Goal: Obtain resource: Download file/media

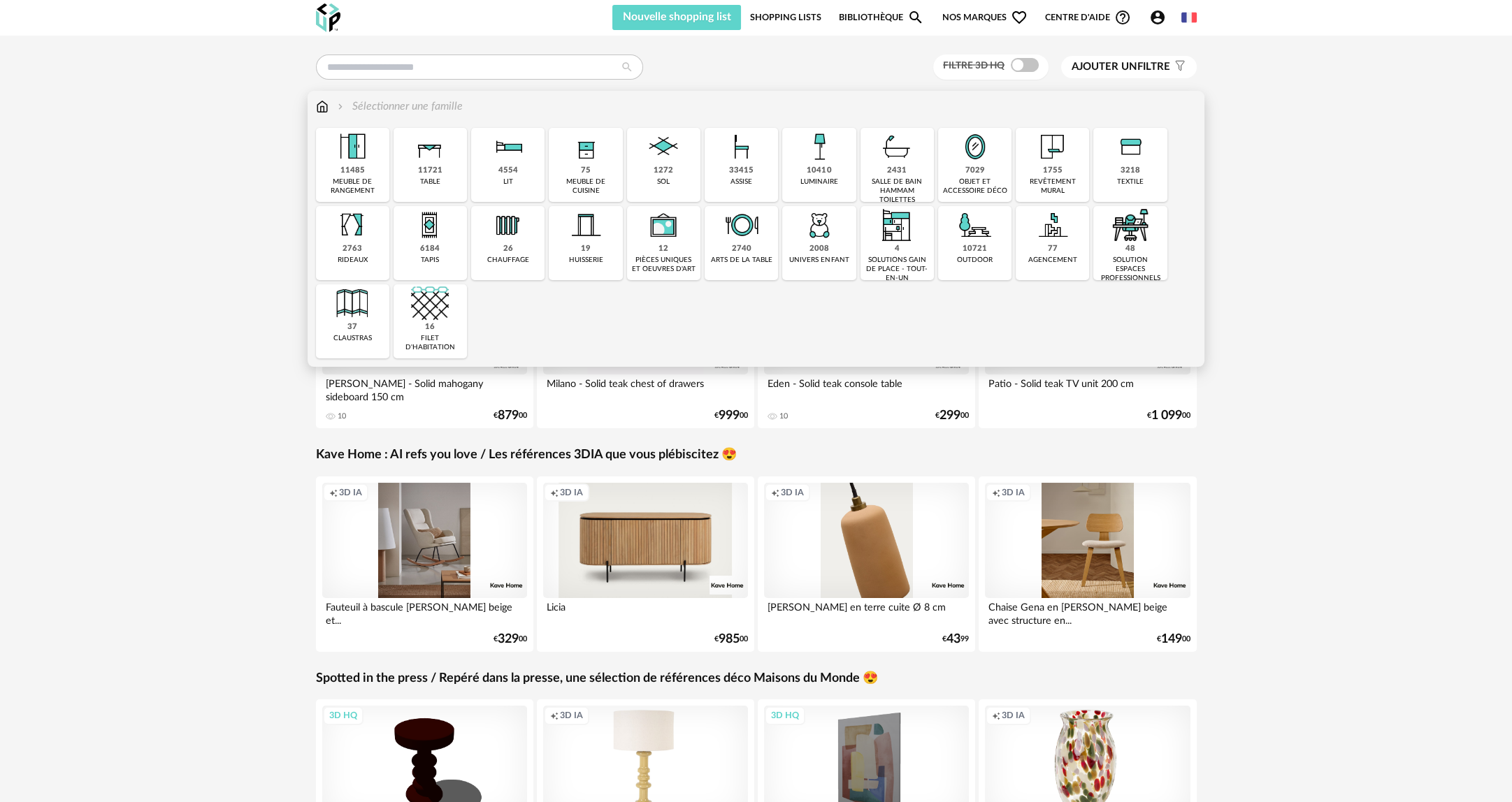
click at [541, 163] on div "4554 lit" at bounding box center [507, 165] width 73 height 74
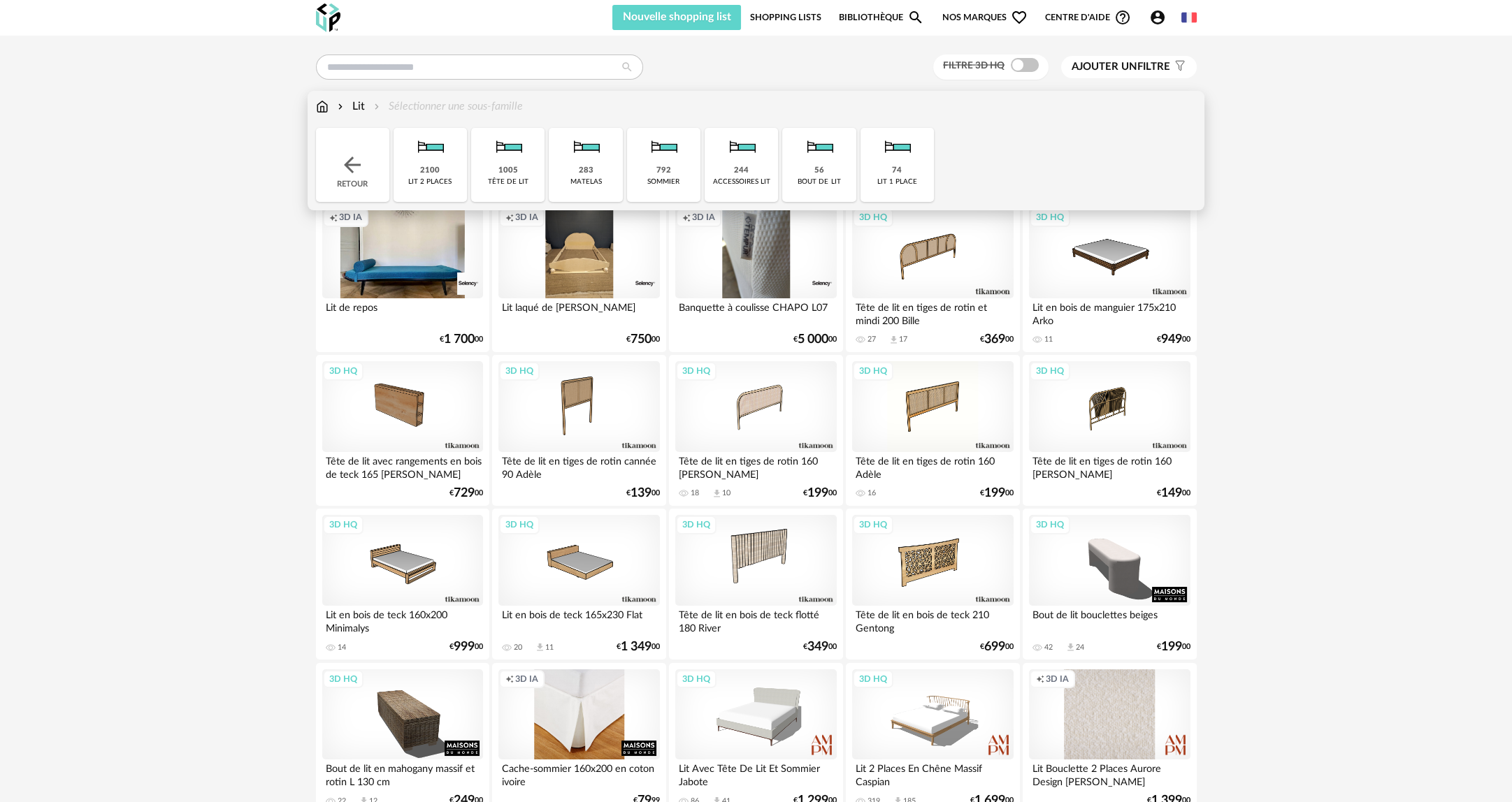
click at [646, 169] on div "792 sommier" at bounding box center [664, 165] width 73 height 74
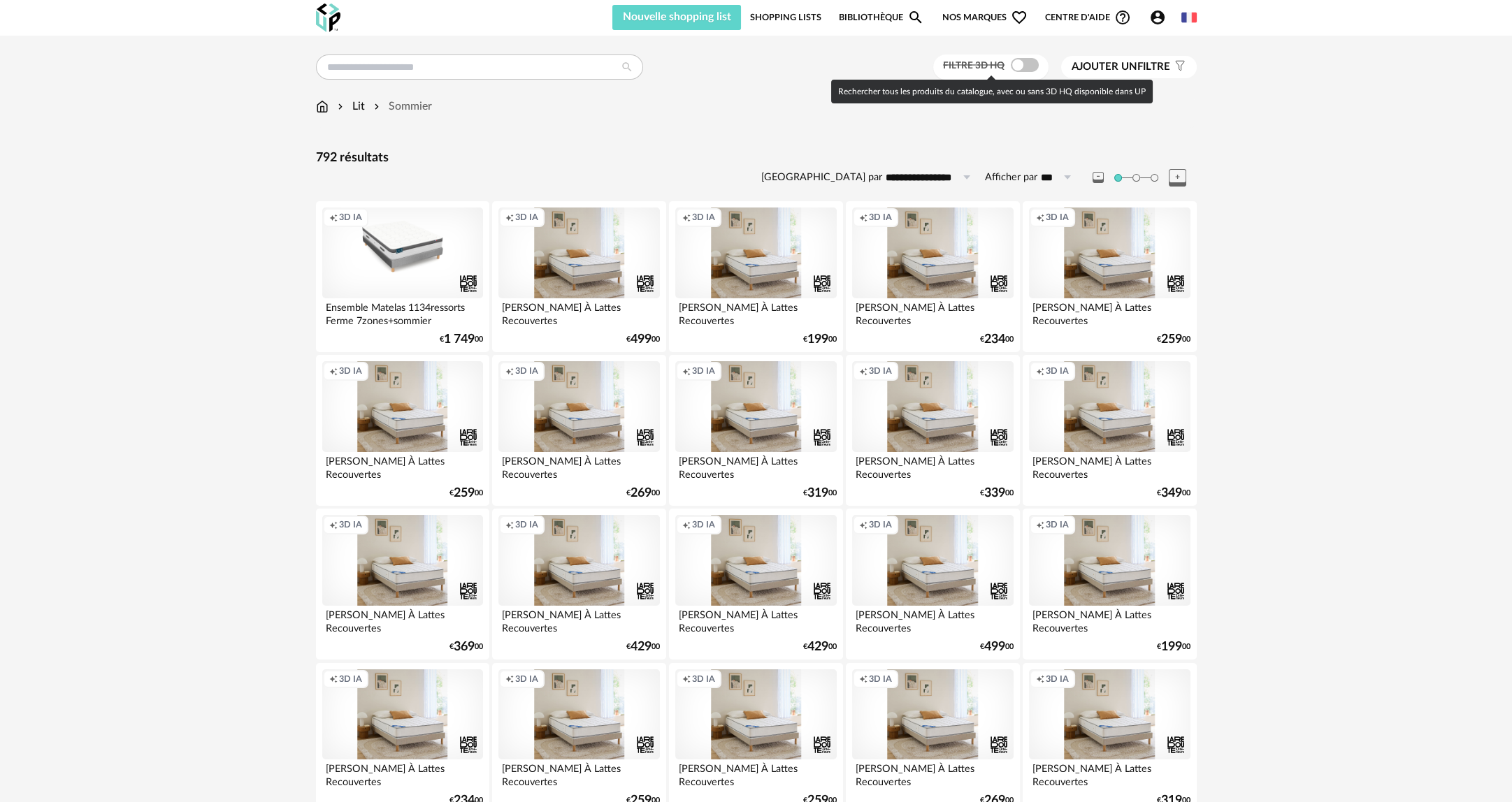
click at [1026, 60] on span at bounding box center [1024, 65] width 28 height 14
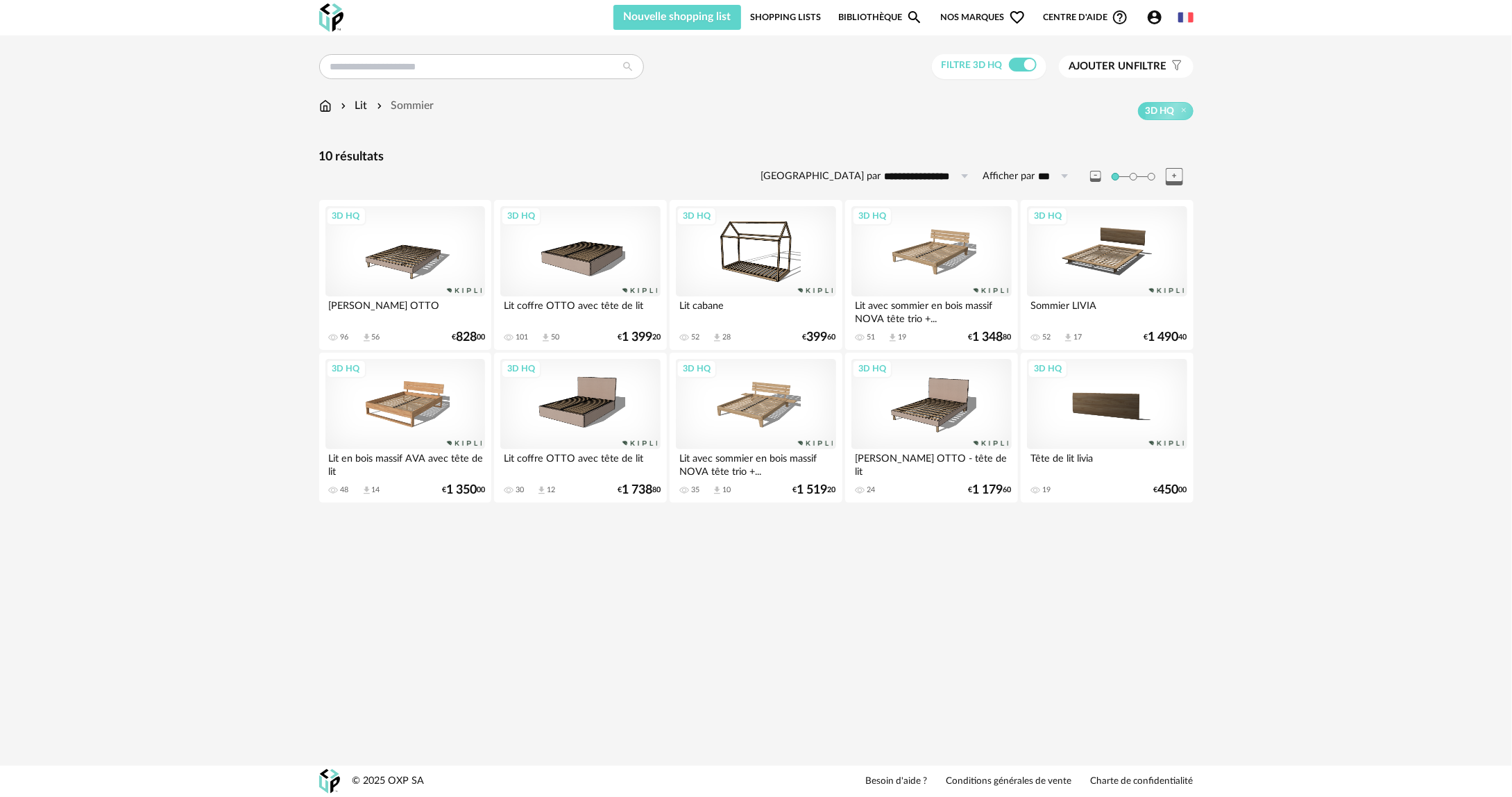
click at [420, 273] on div "3D HQ" at bounding box center [406, 251] width 160 height 91
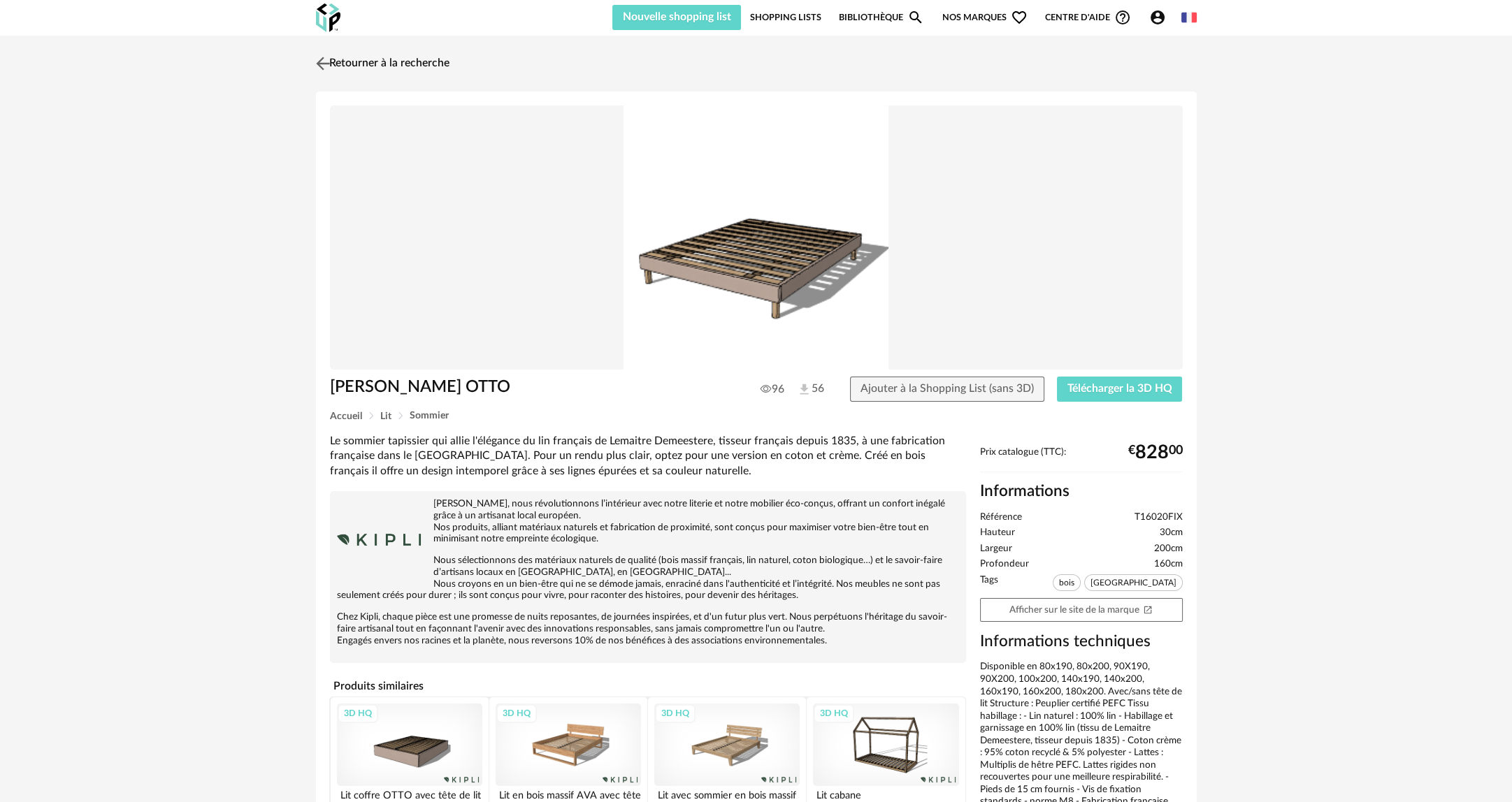
click at [392, 65] on link "Retourner à la recherche" at bounding box center [381, 63] width 137 height 30
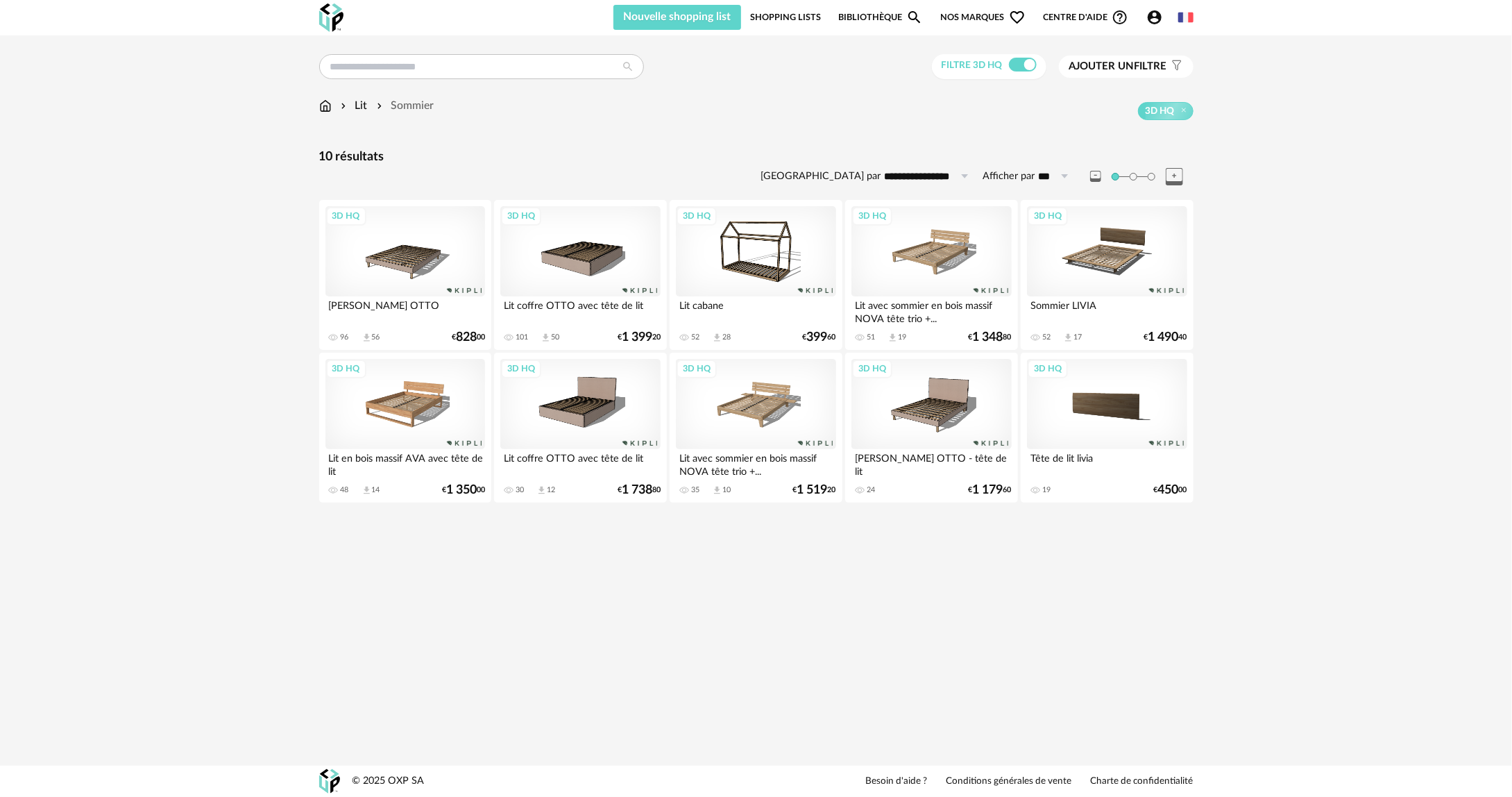
click at [410, 247] on div "3D HQ" at bounding box center [406, 251] width 160 height 91
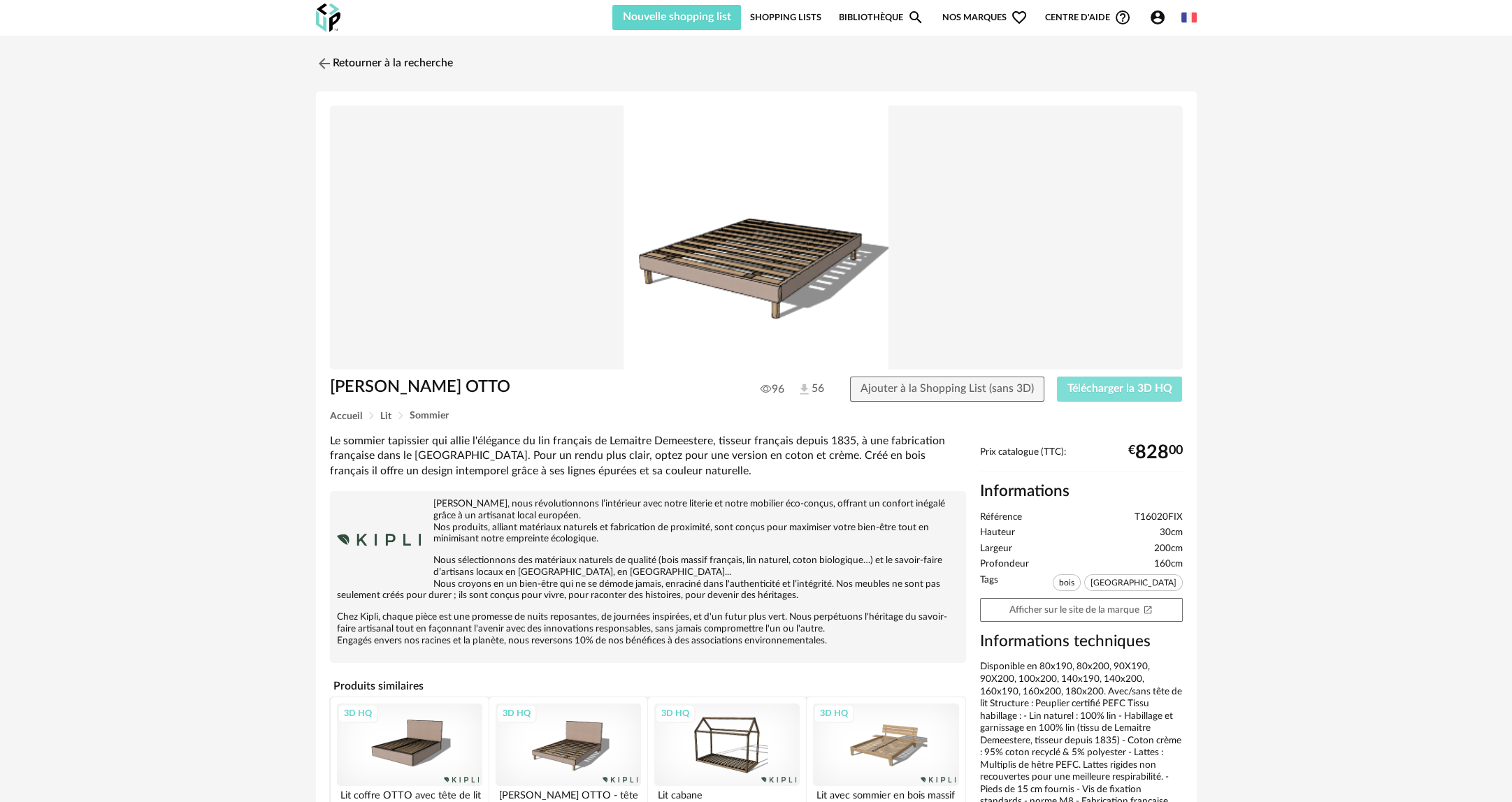
click at [1094, 385] on span "Télécharger la 3D HQ" at bounding box center [1120, 389] width 105 height 12
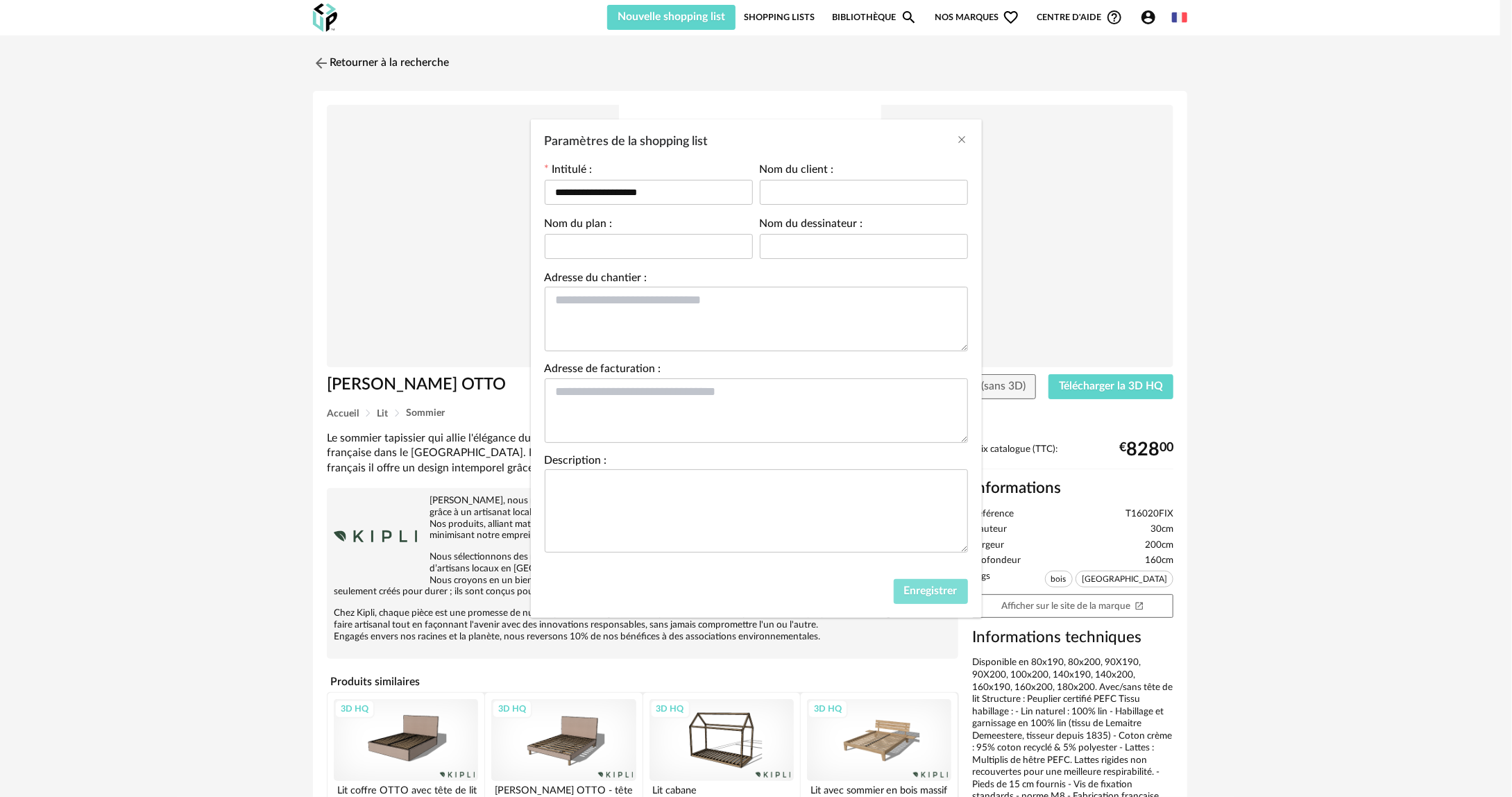
click at [927, 586] on span "Enregistrer" at bounding box center [931, 591] width 53 height 11
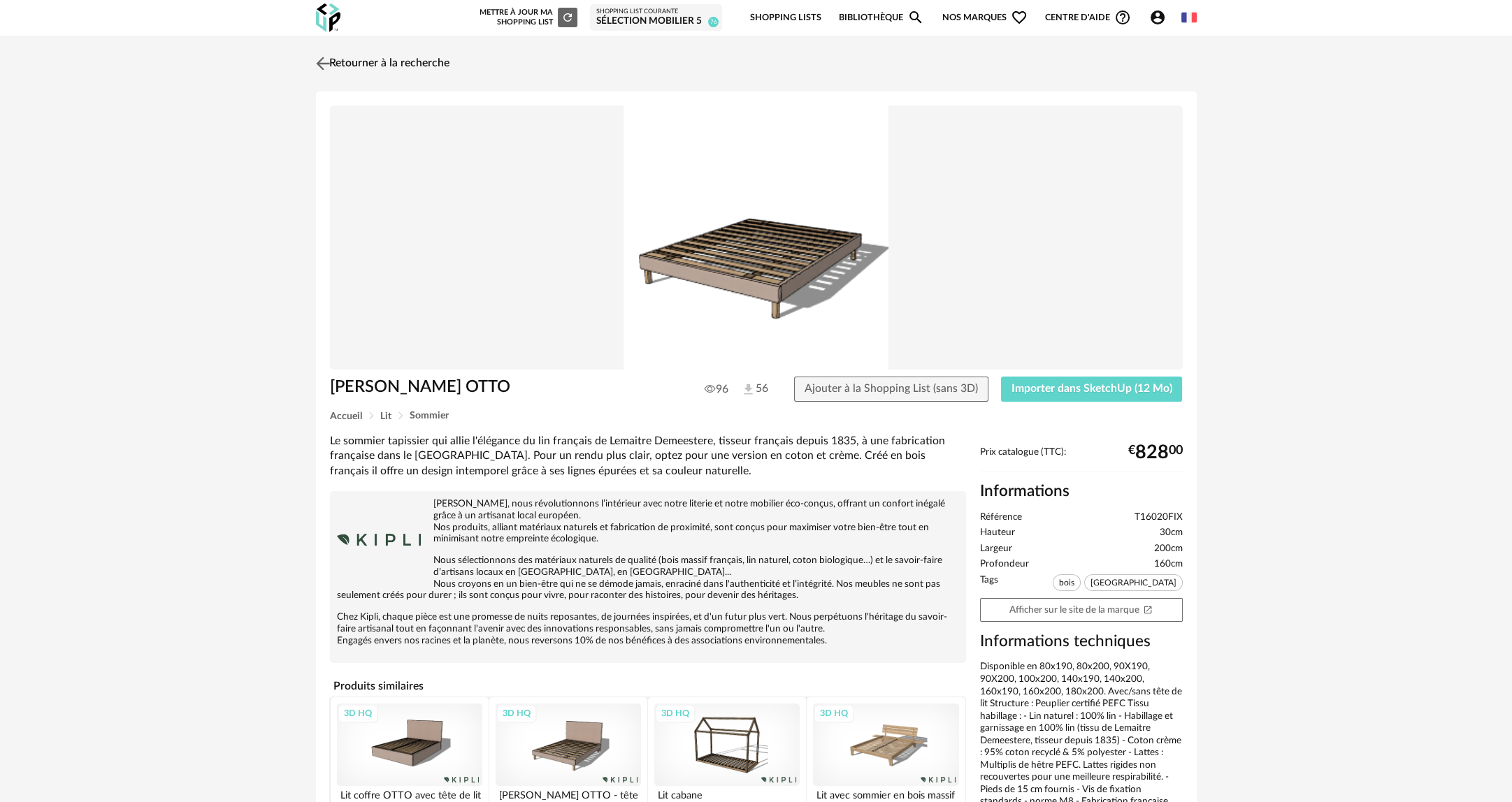
click at [409, 49] on link "Retourner à la recherche" at bounding box center [381, 63] width 137 height 30
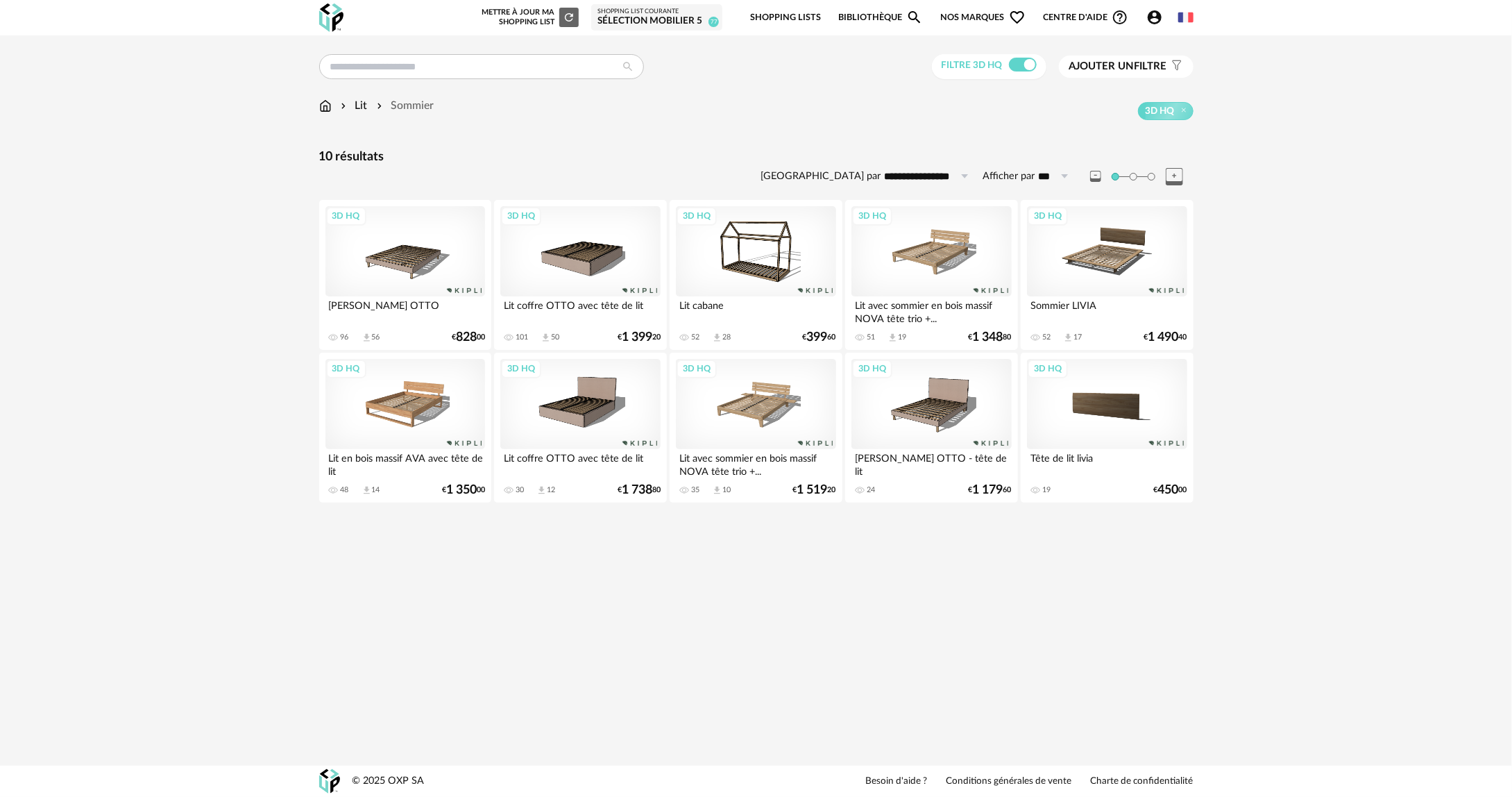
click at [331, 100] on img at bounding box center [325, 106] width 12 height 16
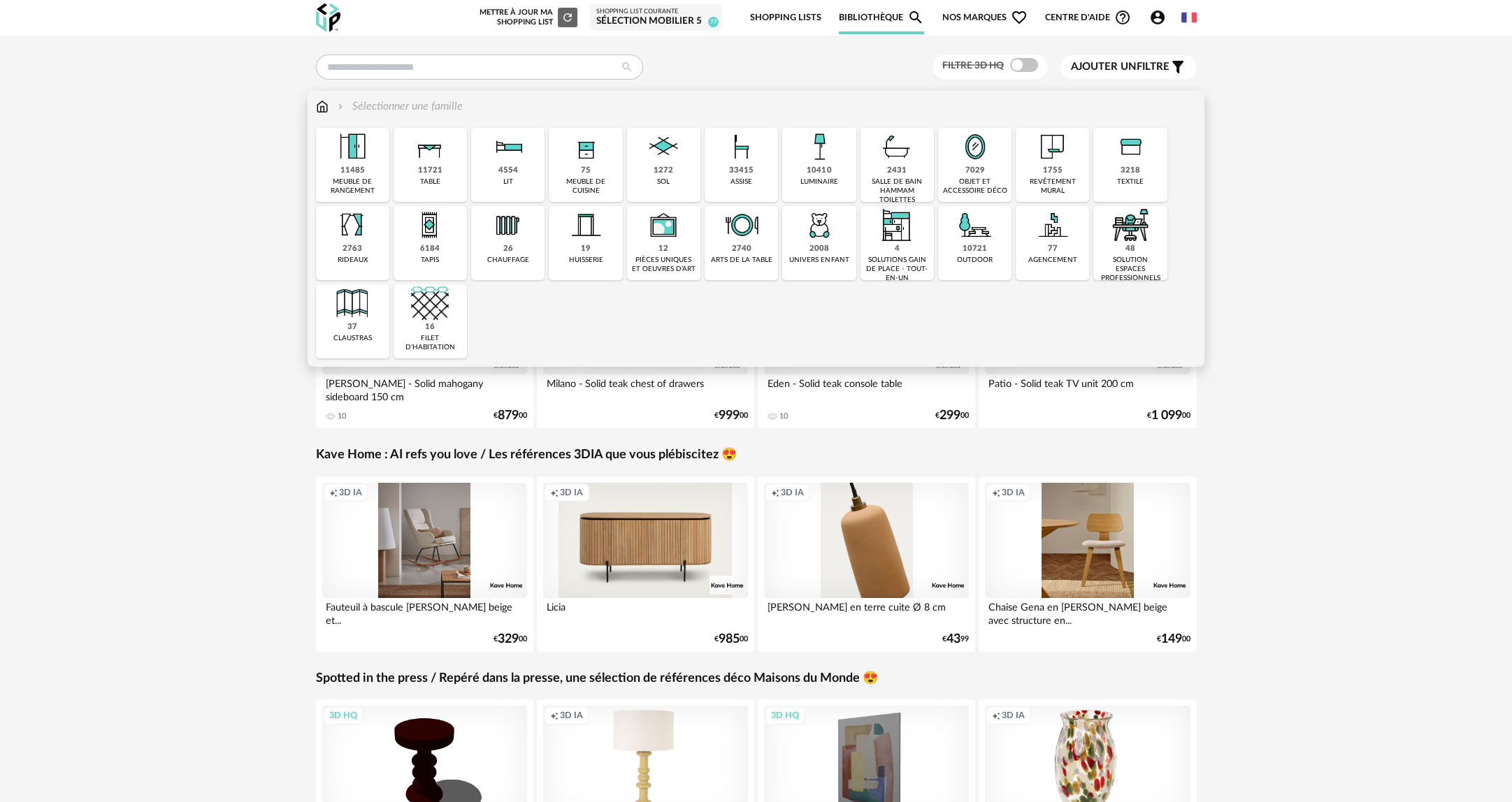
click at [763, 173] on div "33415 assise" at bounding box center [741, 165] width 73 height 74
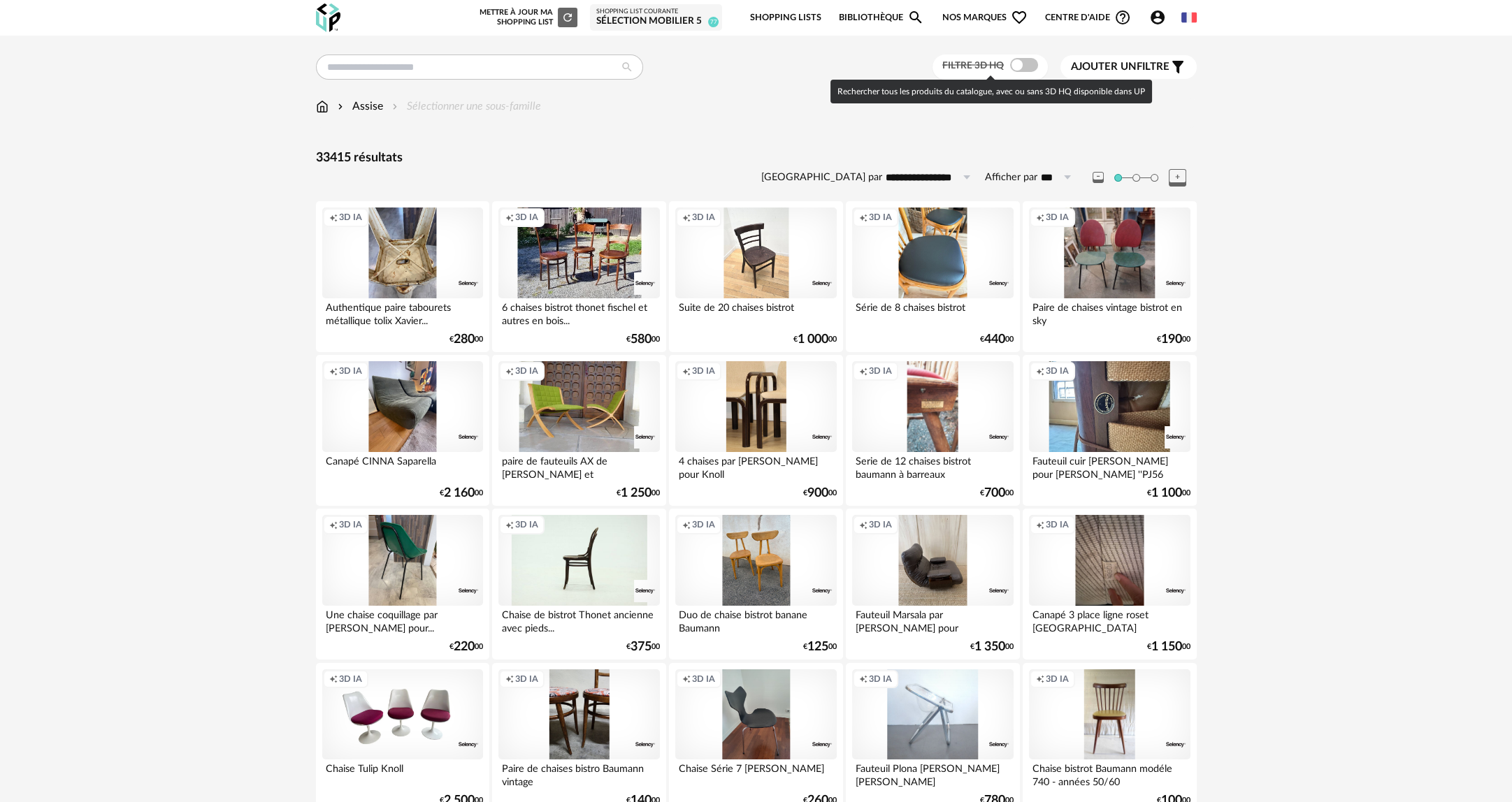
click at [1024, 60] on span at bounding box center [1024, 65] width 28 height 14
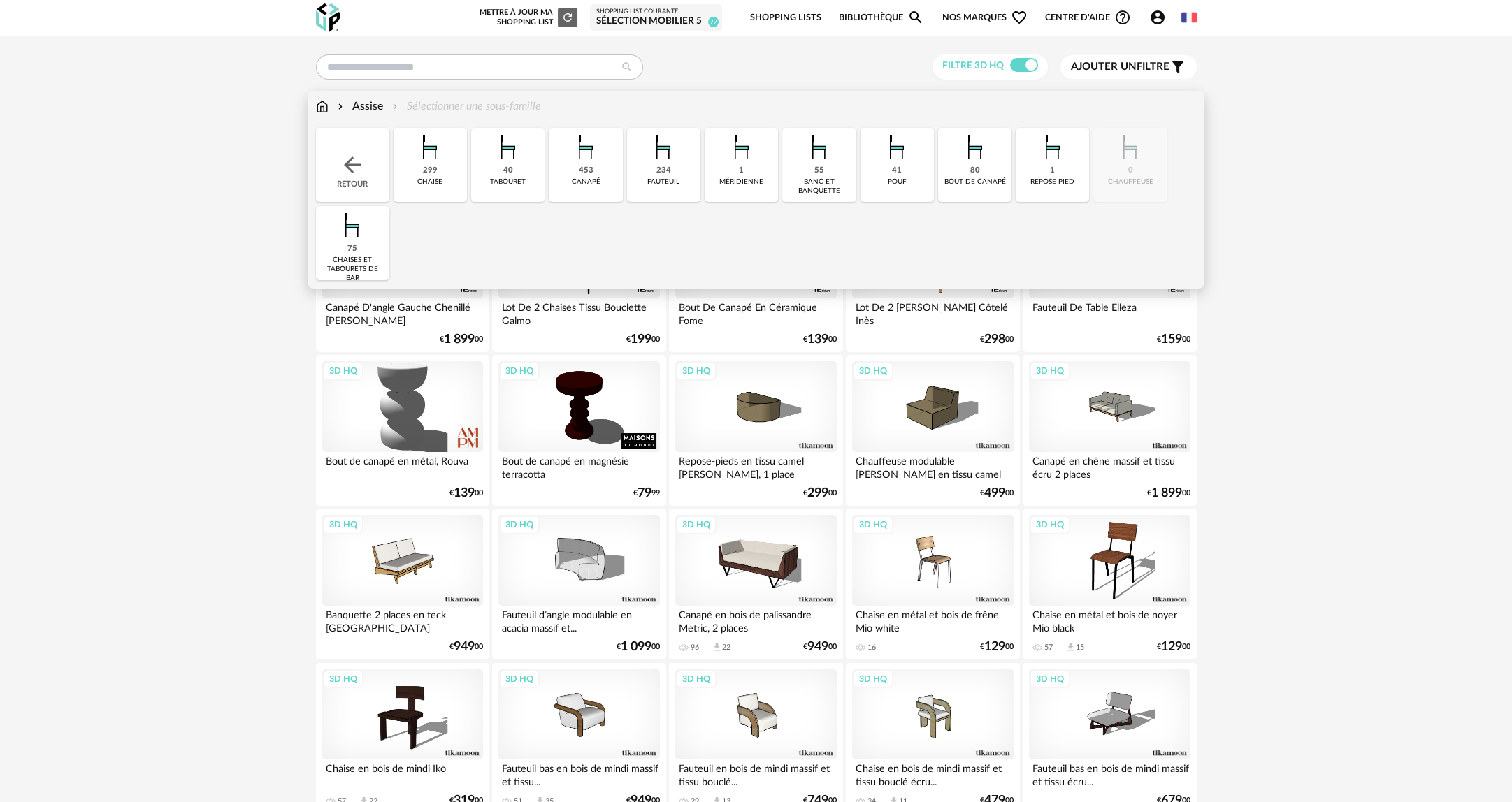
click at [449, 177] on div "299 chaise" at bounding box center [430, 165] width 73 height 74
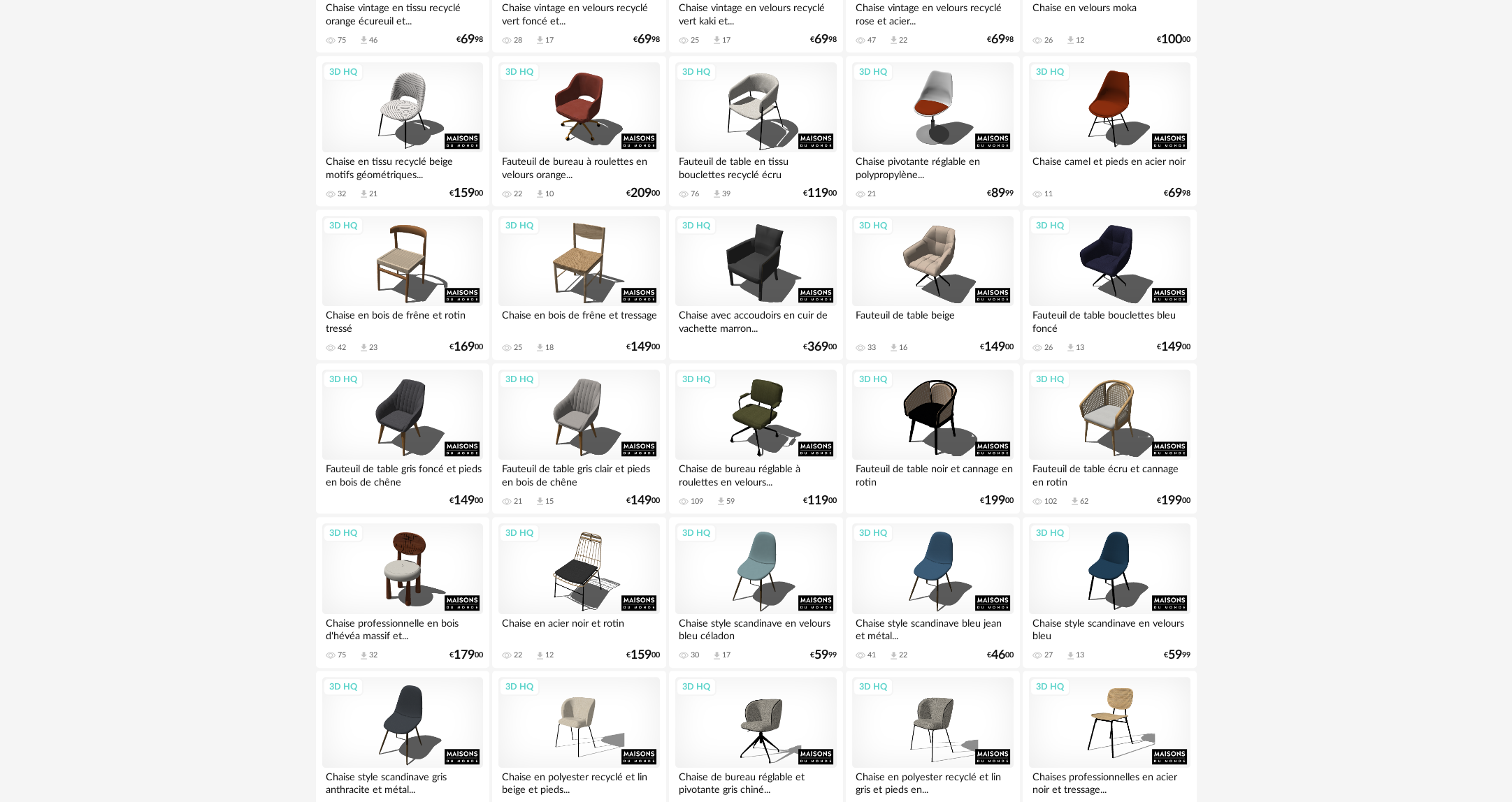
scroll to position [2565, 0]
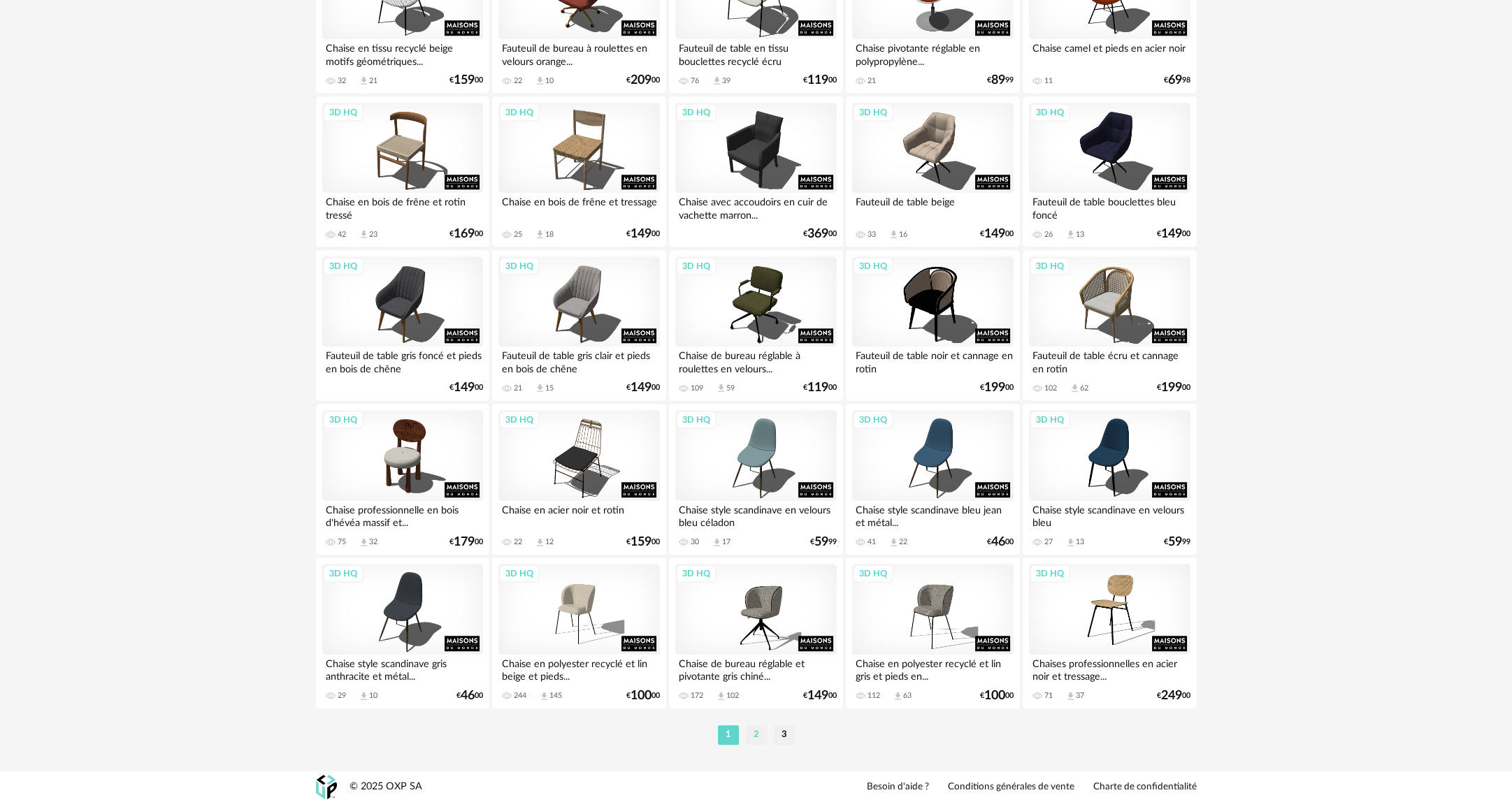
click at [759, 734] on li "2" at bounding box center [756, 735] width 21 height 20
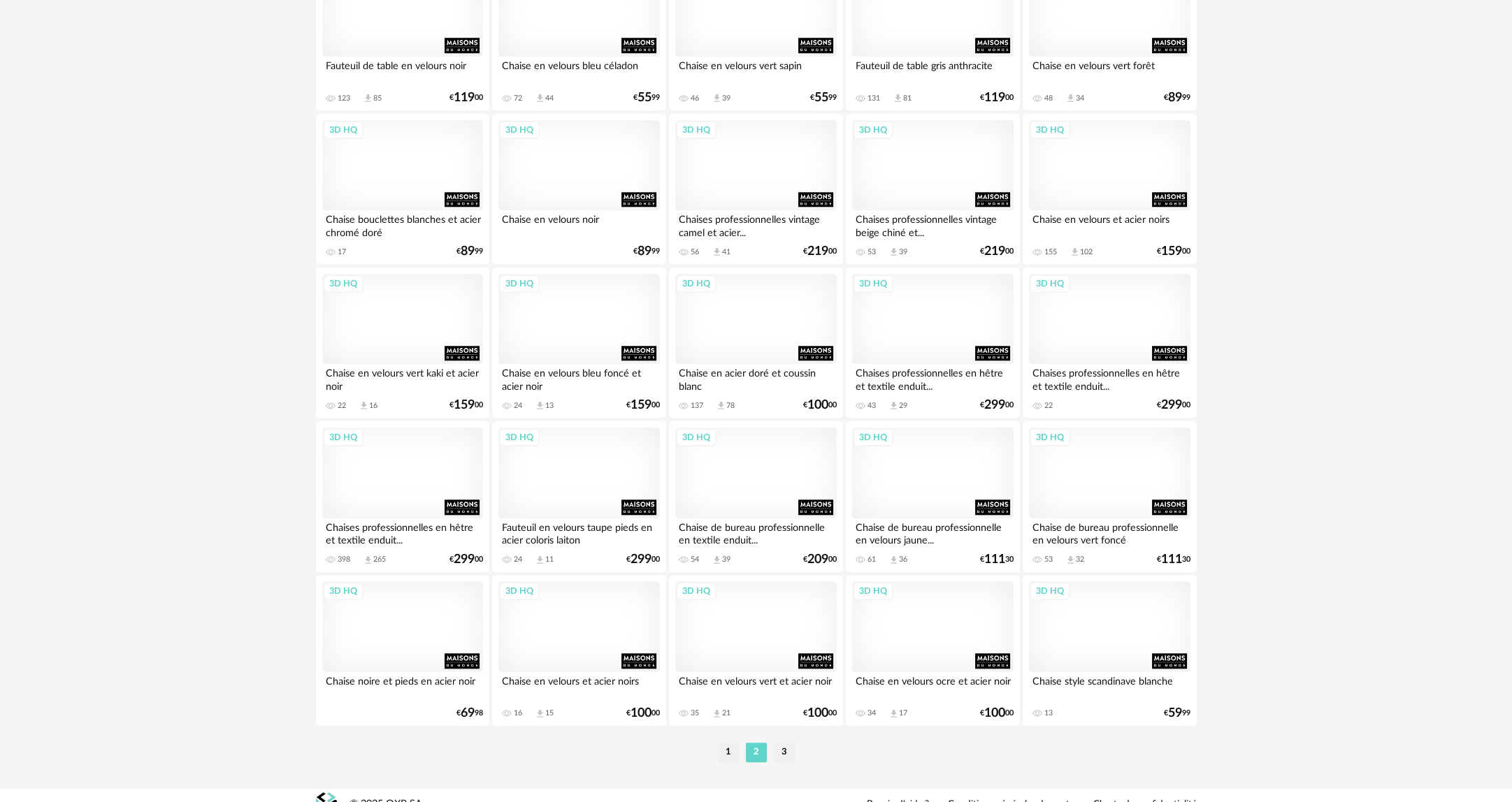
scroll to position [2565, 0]
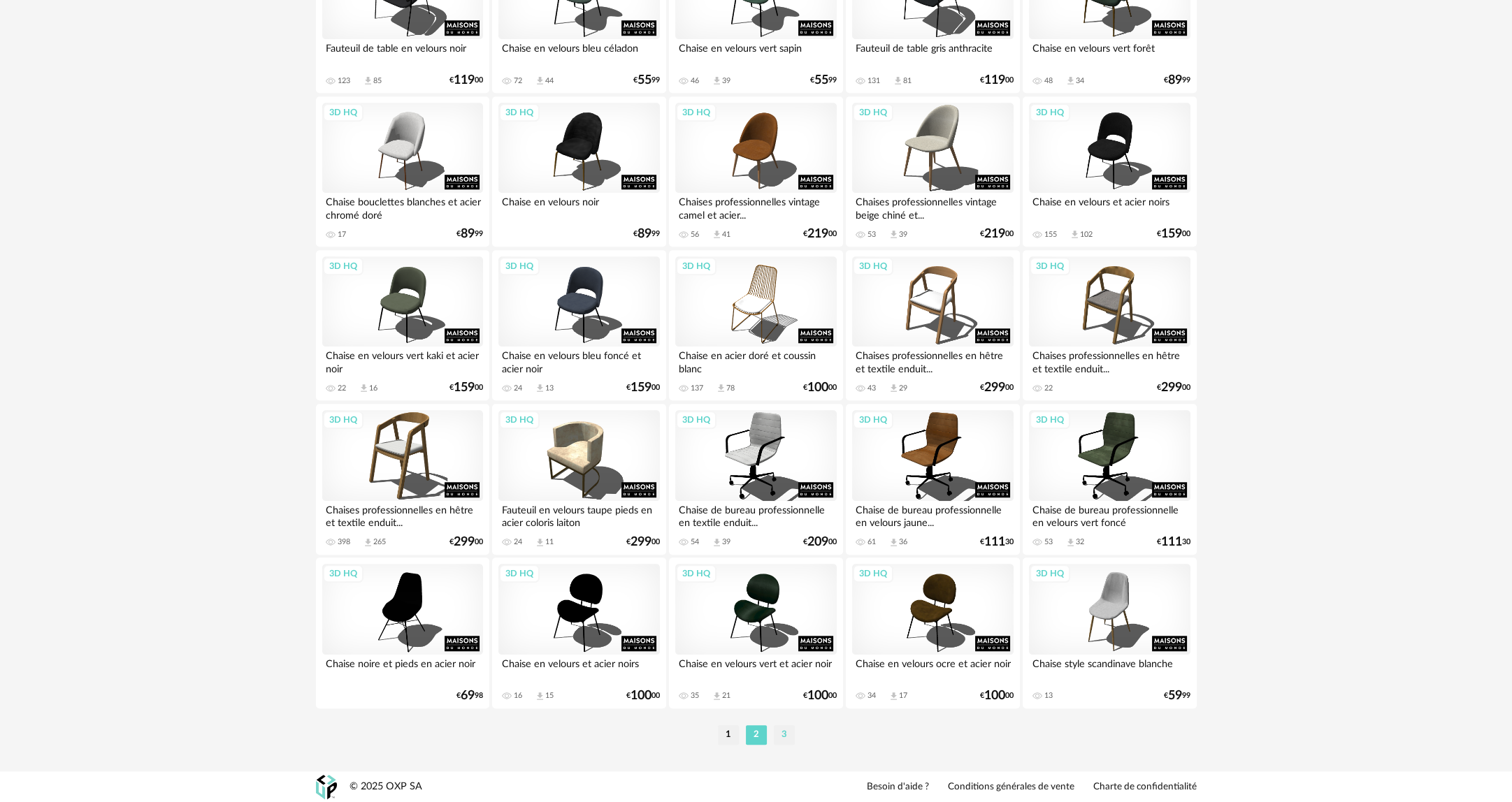
click at [786, 730] on li "3" at bounding box center [784, 735] width 21 height 20
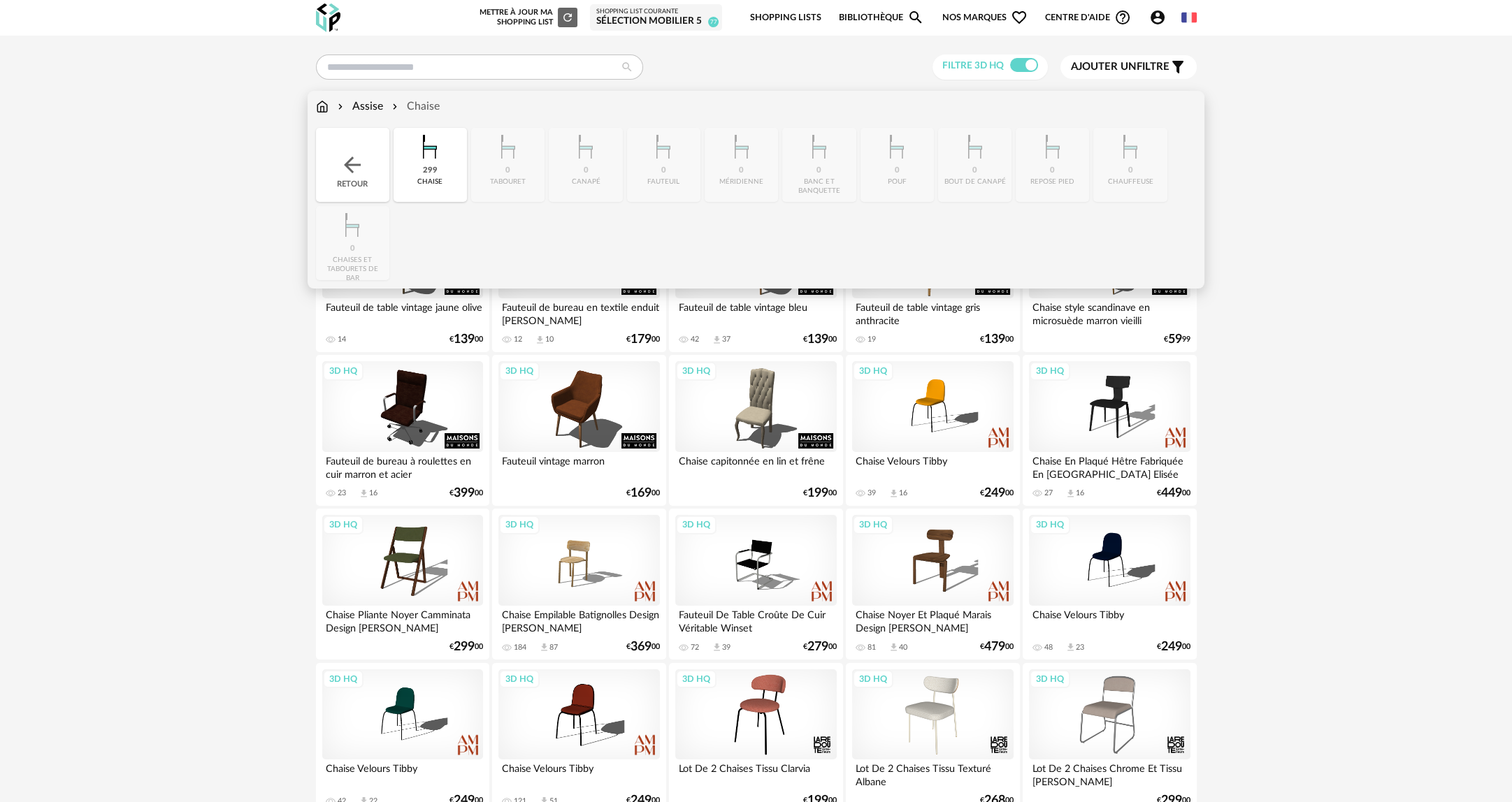
click at [329, 112] on div "Assise Chaise" at bounding box center [377, 107] width 123 height 16
click at [321, 169] on div "Retour" at bounding box center [352, 165] width 73 height 74
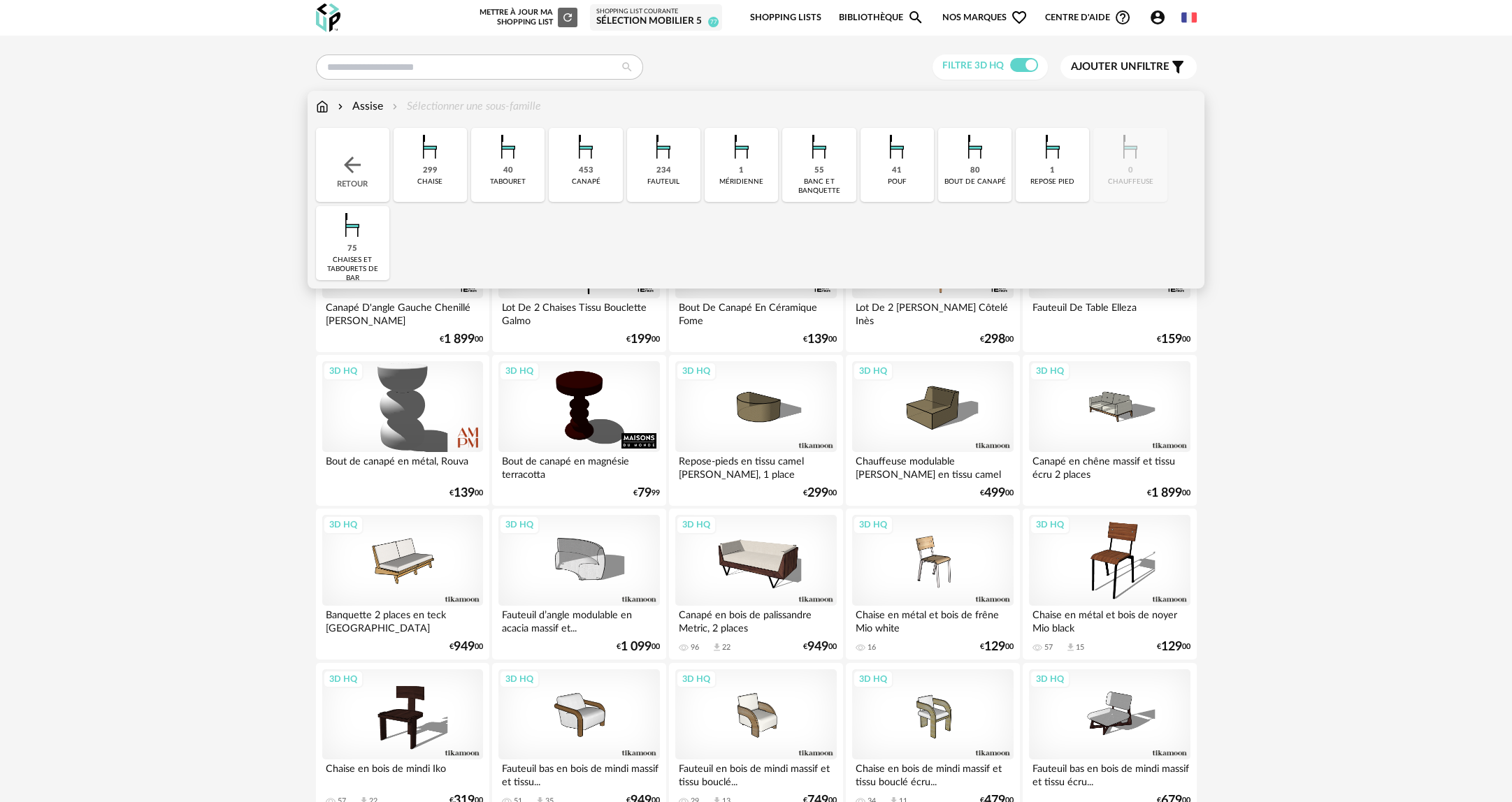
click at [341, 110] on img at bounding box center [340, 107] width 12 height 16
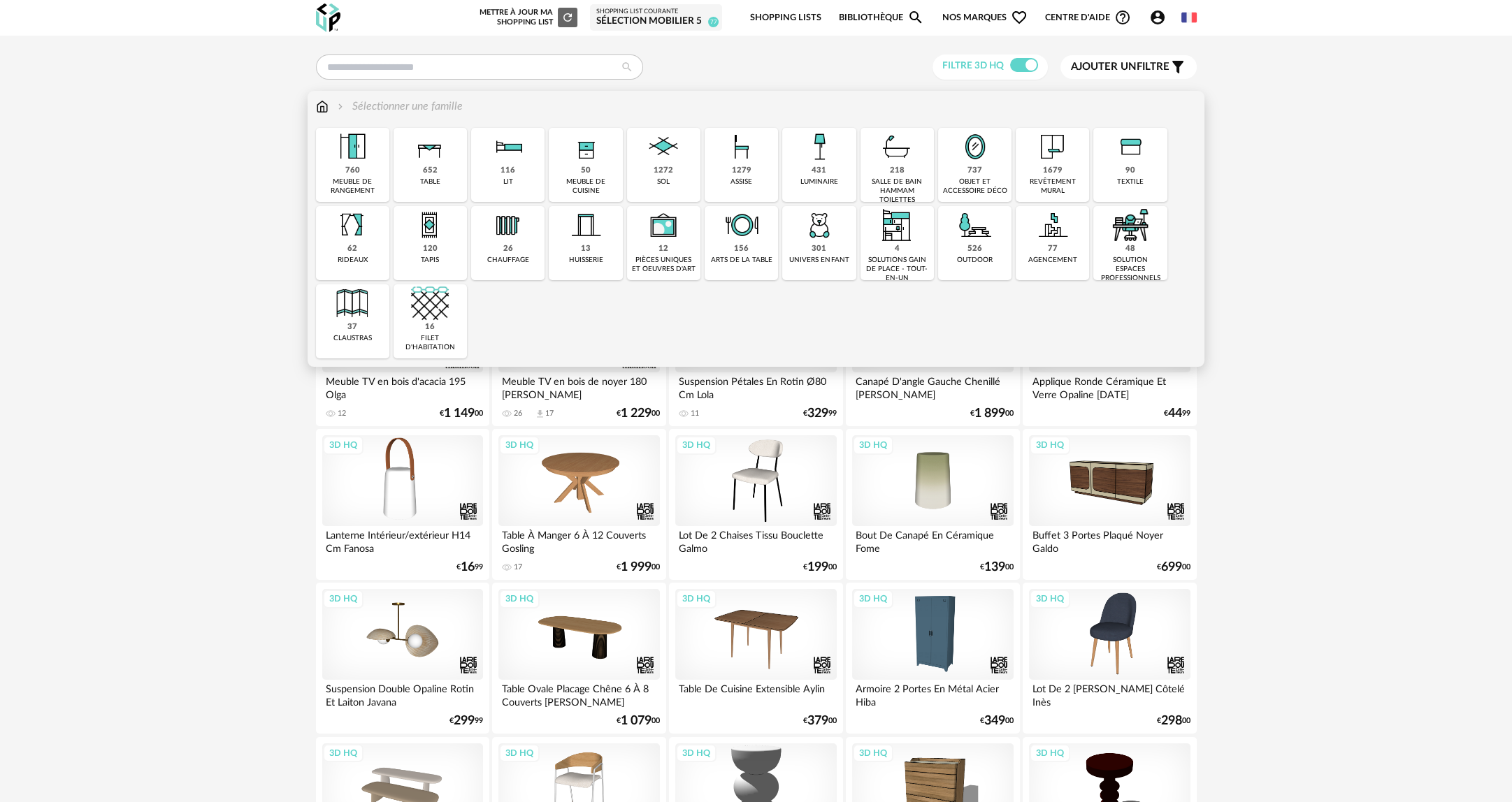
click at [846, 183] on div "431 luminaire" at bounding box center [818, 165] width 73 height 74
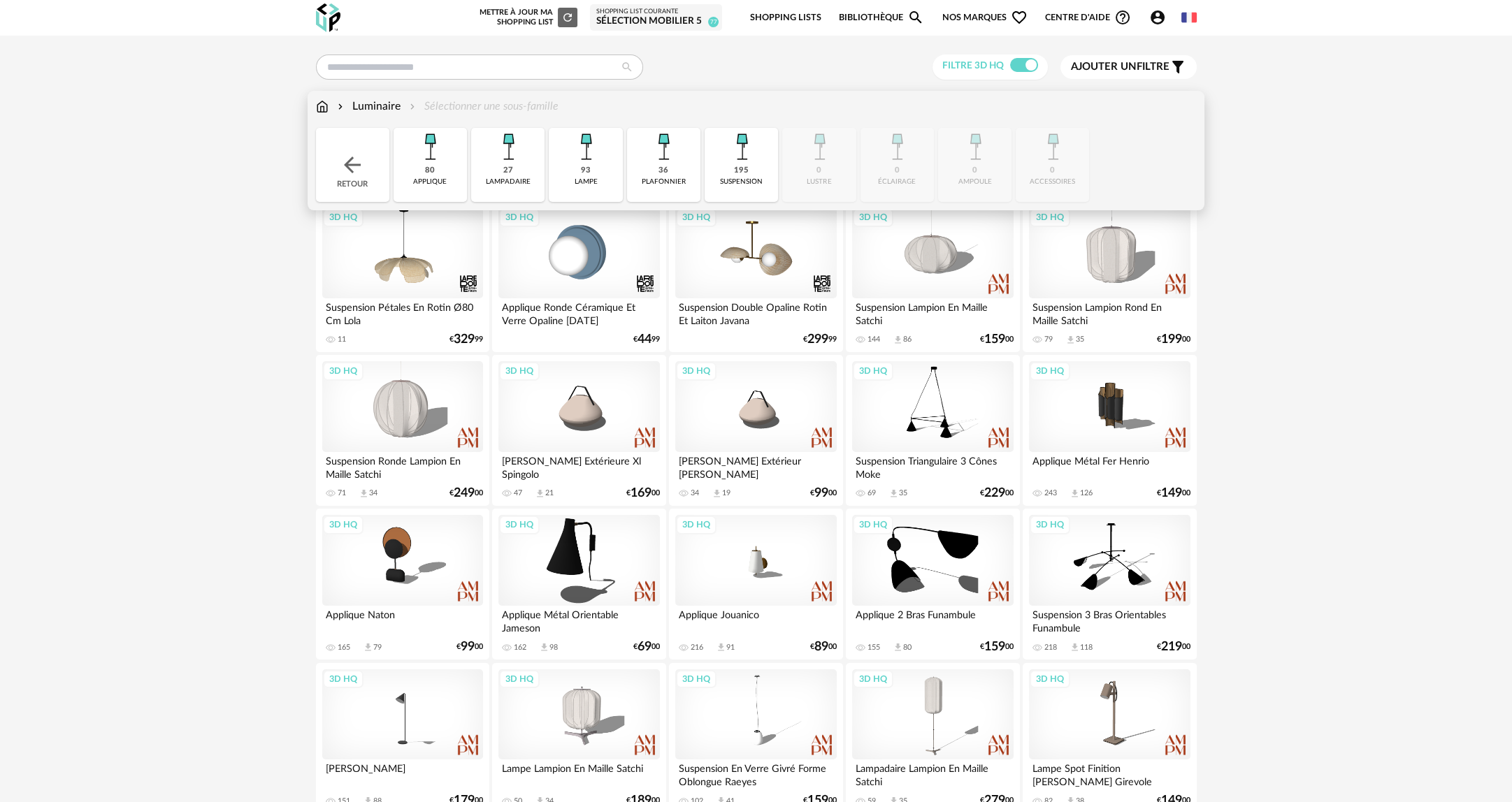
click at [441, 180] on div "applique" at bounding box center [429, 182] width 34 height 9
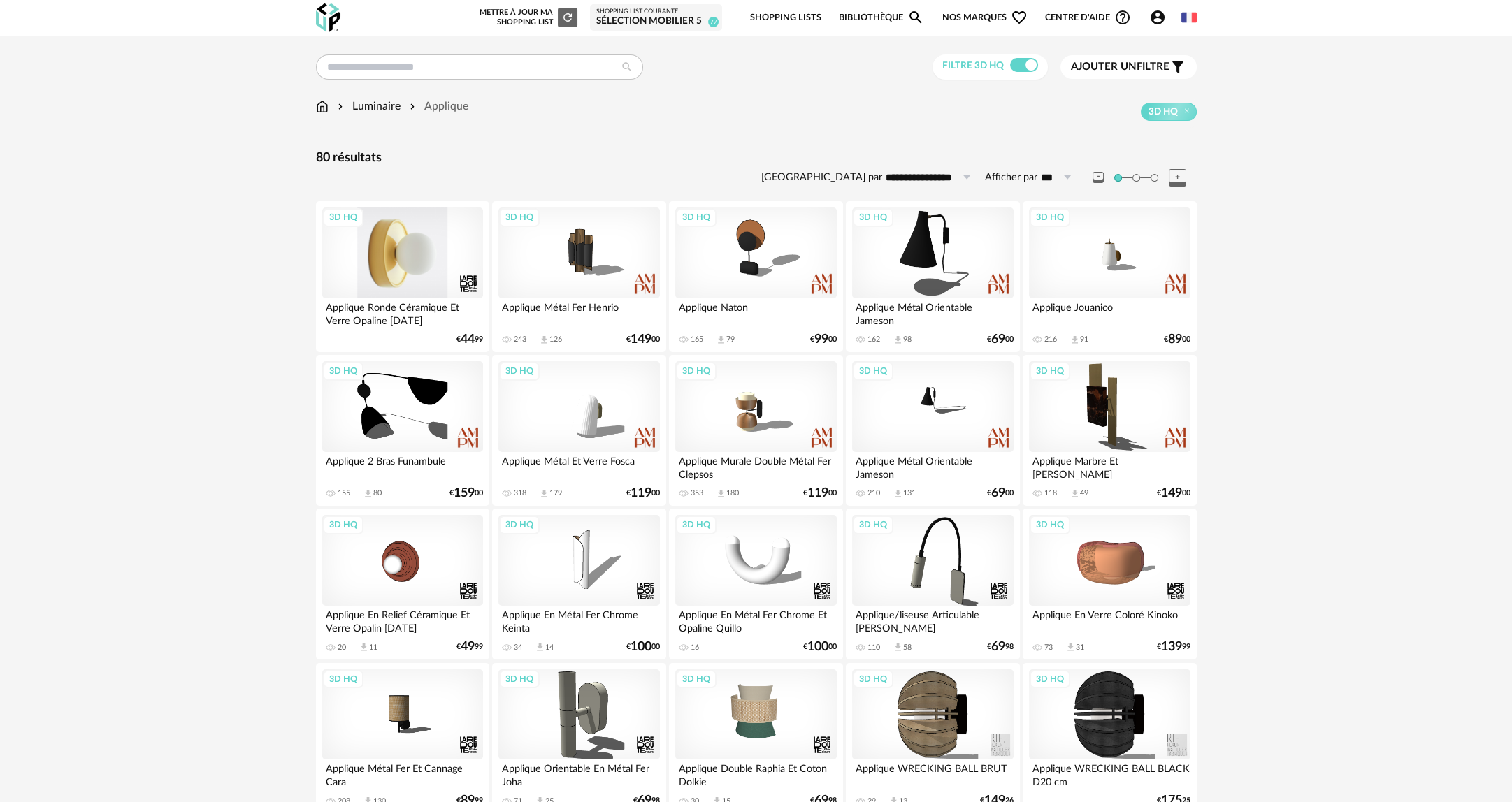
click at [408, 257] on div "3D HQ" at bounding box center [403, 252] width 161 height 91
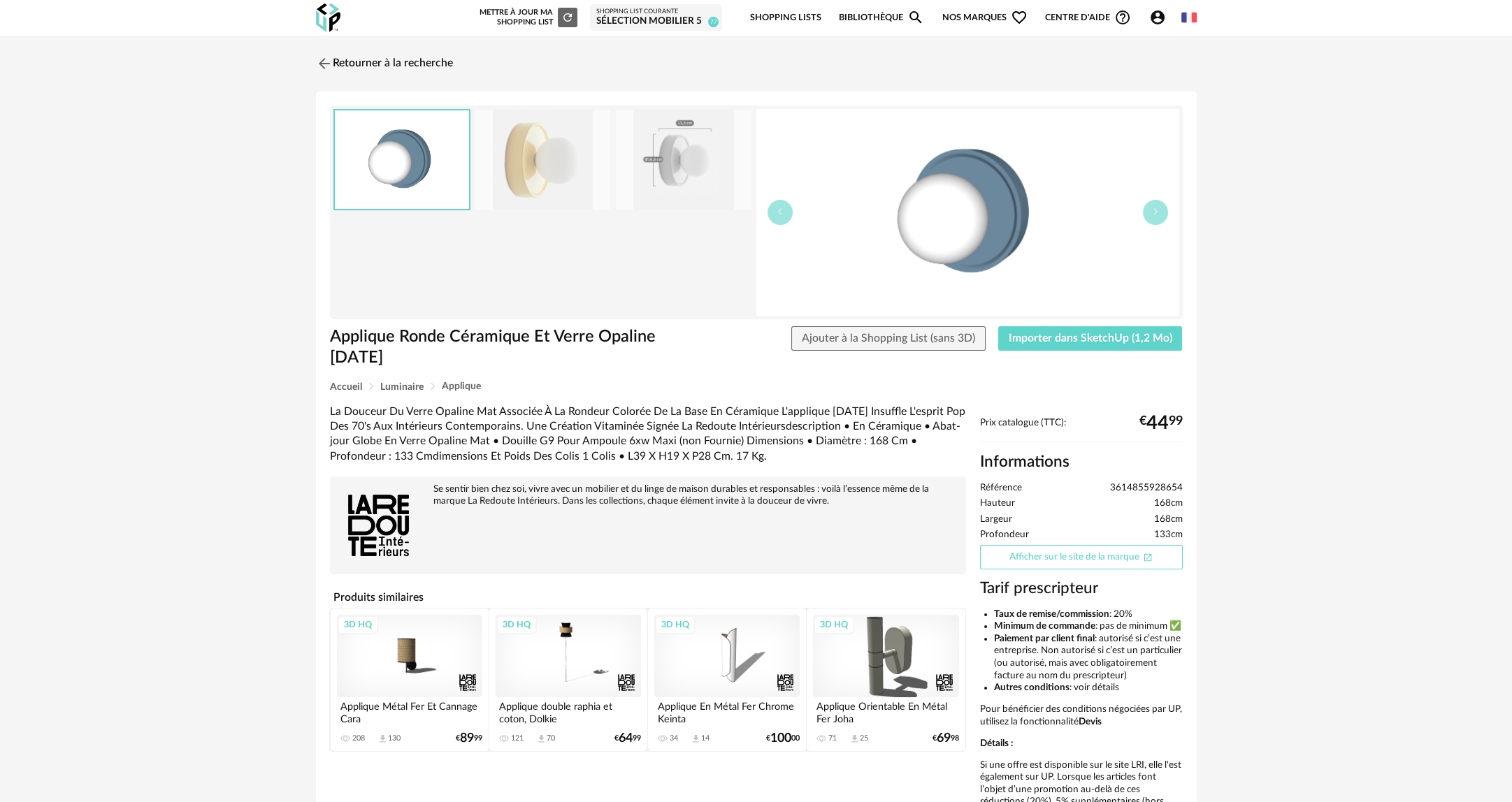
click at [1096, 560] on link "Afficher sur le site de la marque Open In New icon" at bounding box center [1081, 557] width 203 height 25
click at [356, 60] on link "Retourner à la recherche" at bounding box center [381, 63] width 137 height 30
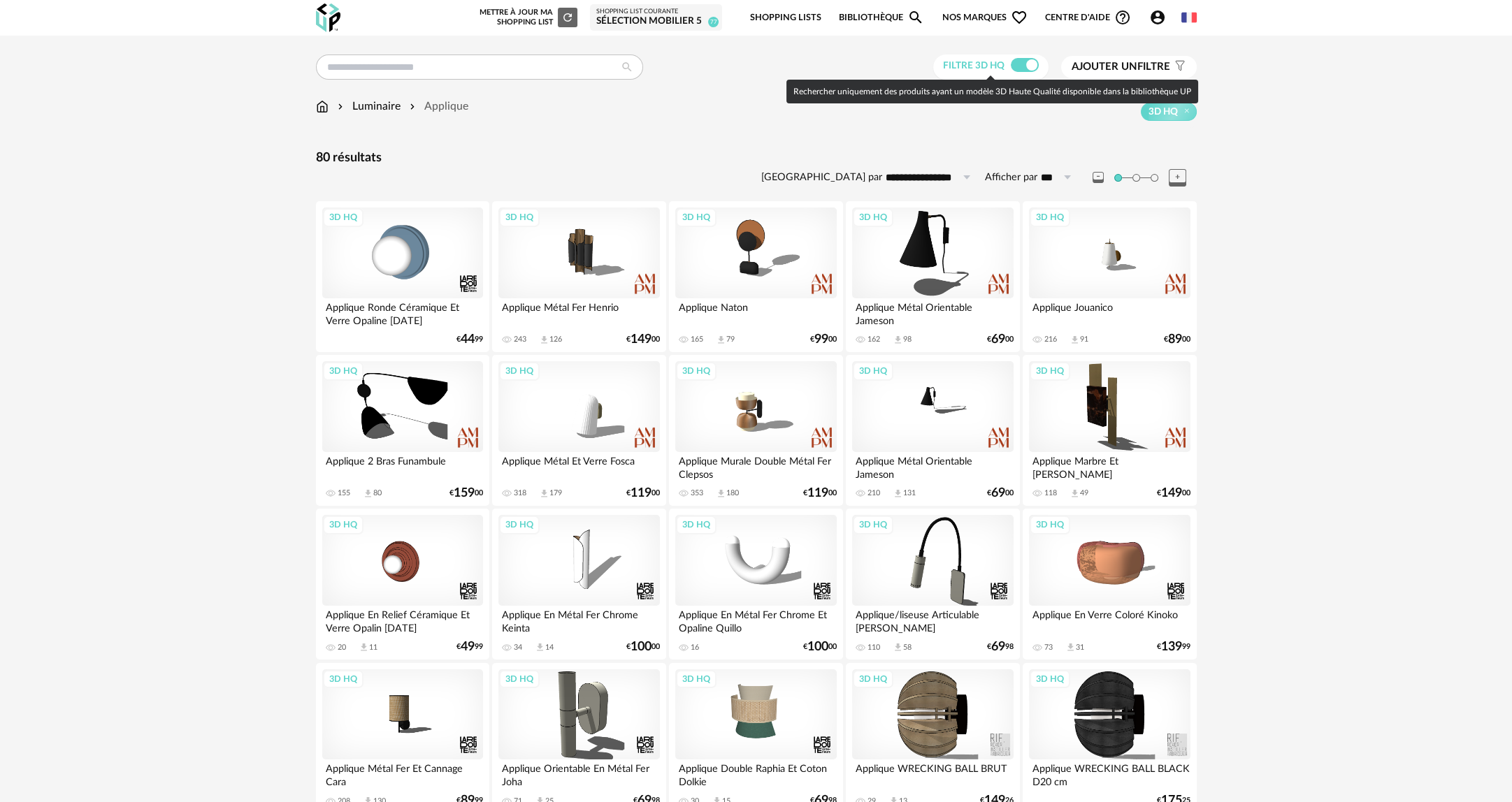
click at [1021, 67] on span at bounding box center [1024, 65] width 28 height 14
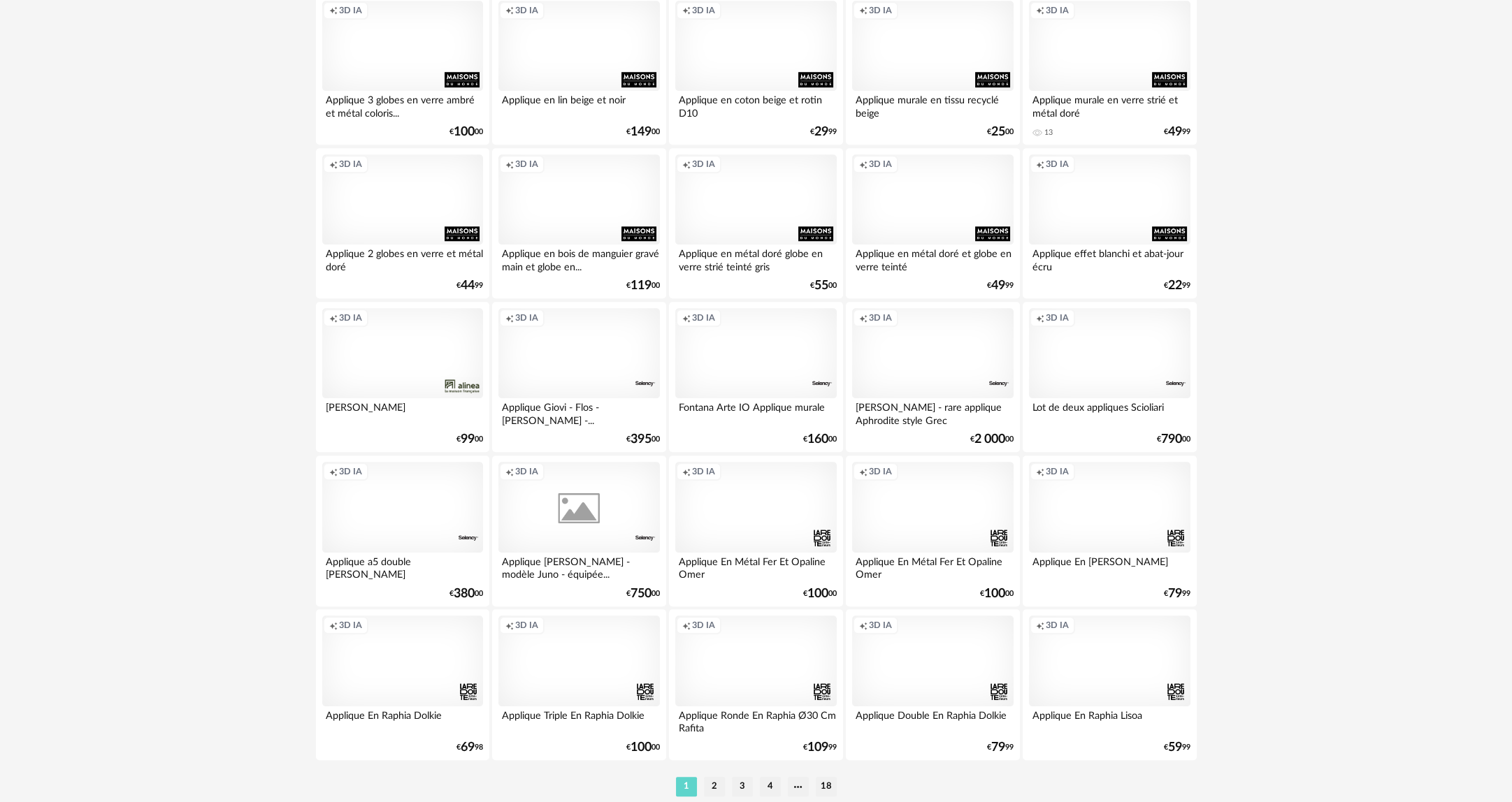
scroll to position [2565, 0]
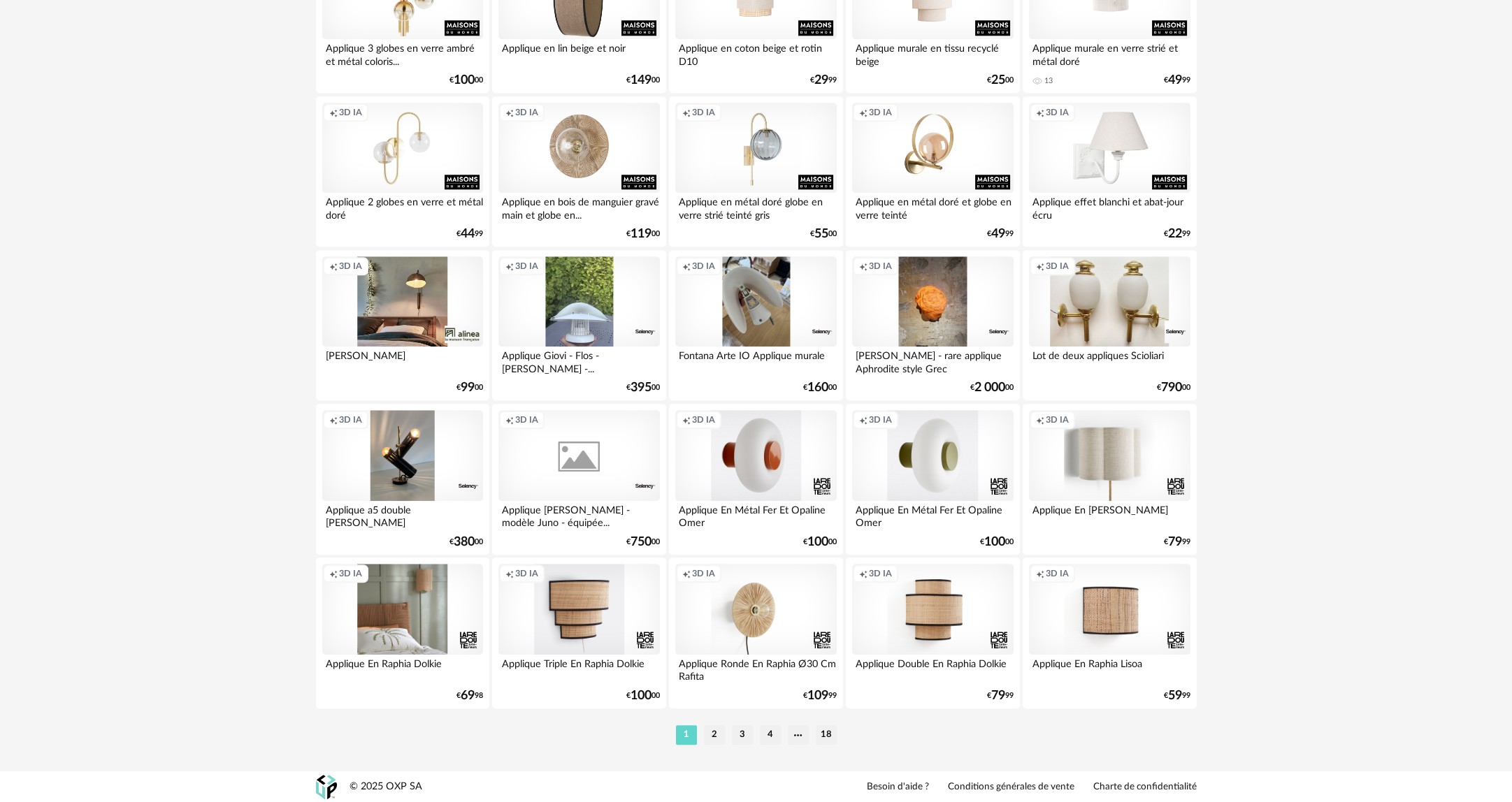
click at [418, 619] on div "Creation icon 3D IA" at bounding box center [403, 609] width 161 height 91
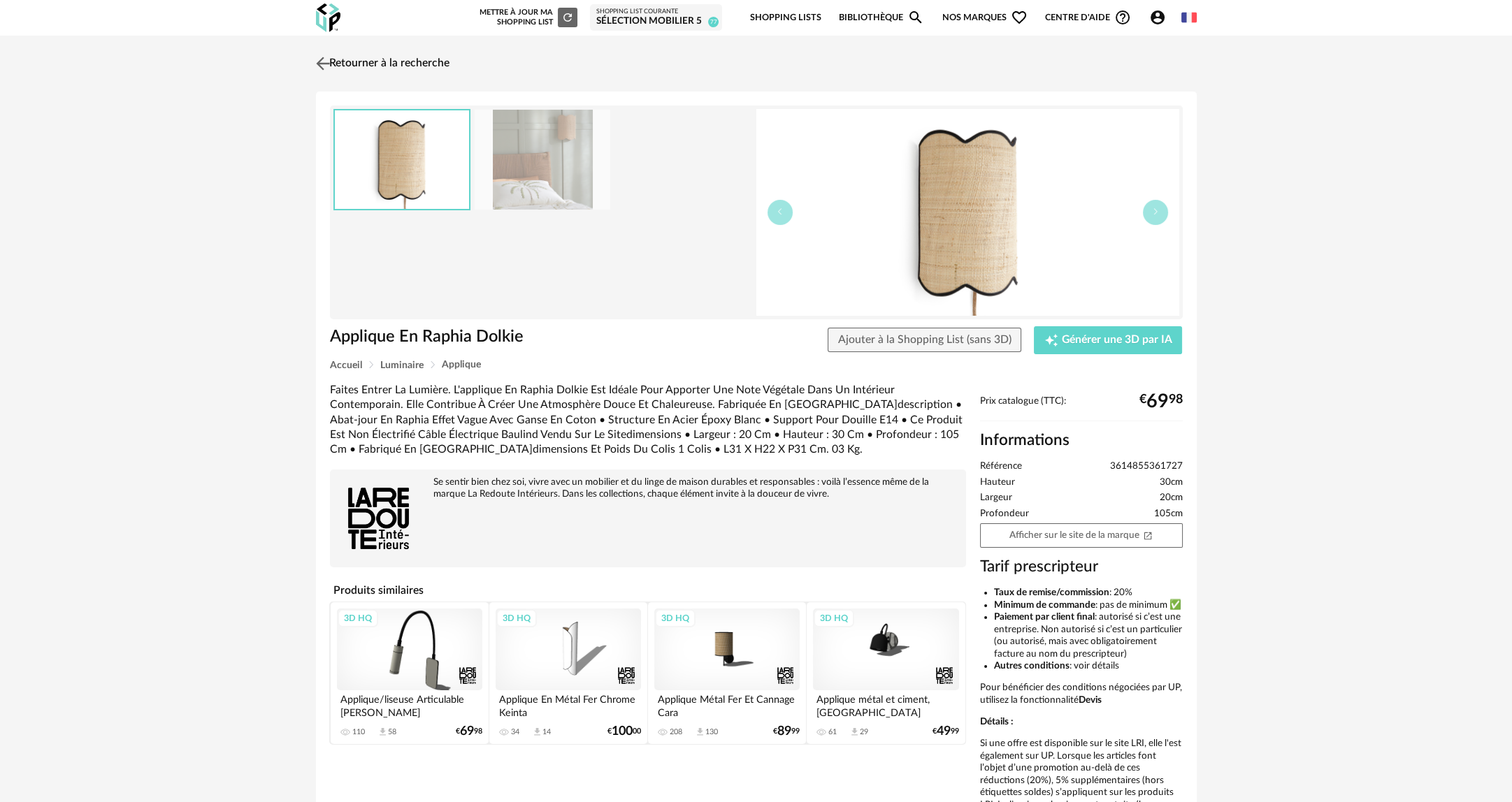
click at [325, 62] on img at bounding box center [322, 63] width 21 height 21
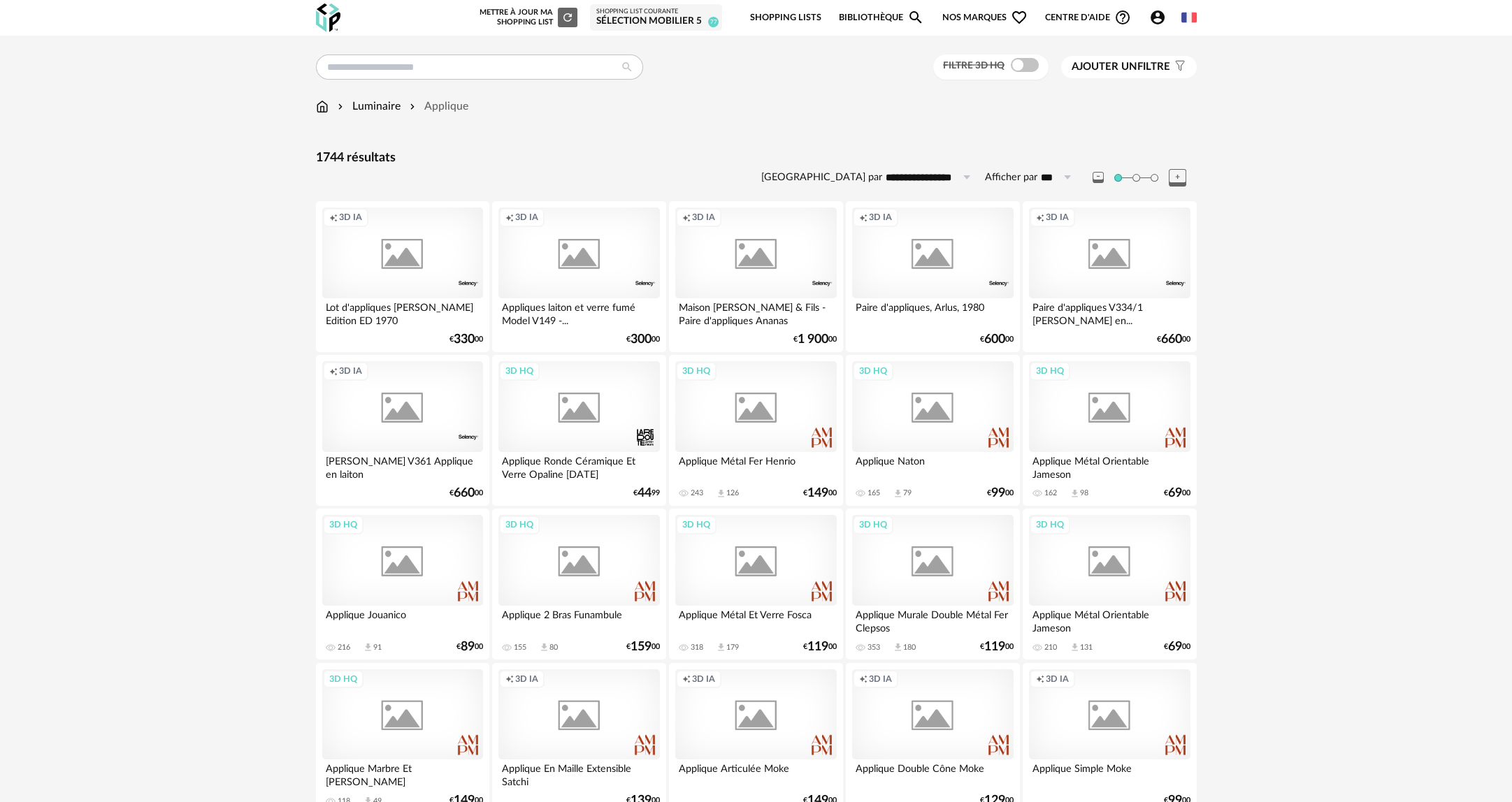
scroll to position [2565, 0]
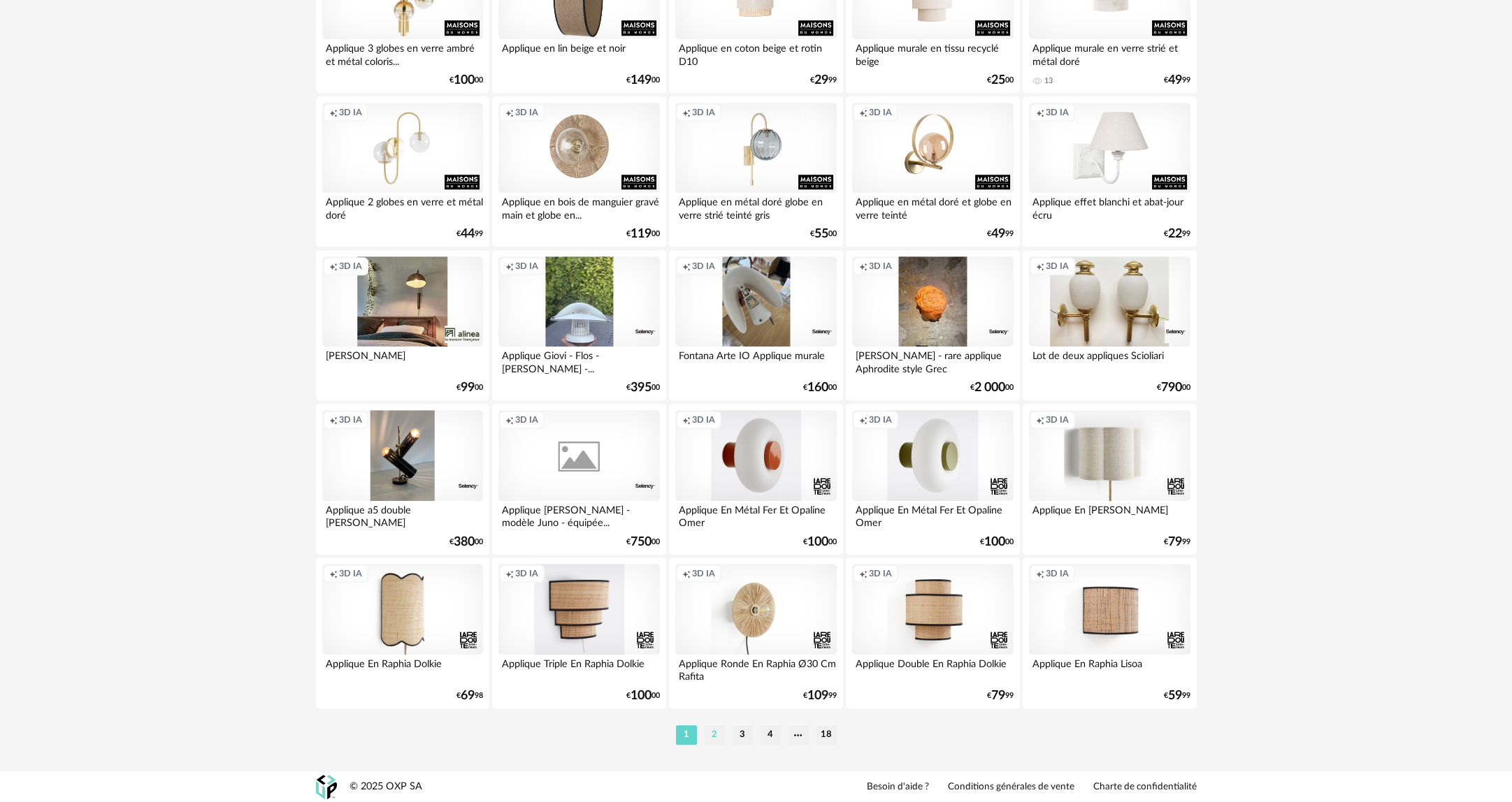
click at [720, 739] on li "2" at bounding box center [714, 735] width 21 height 20
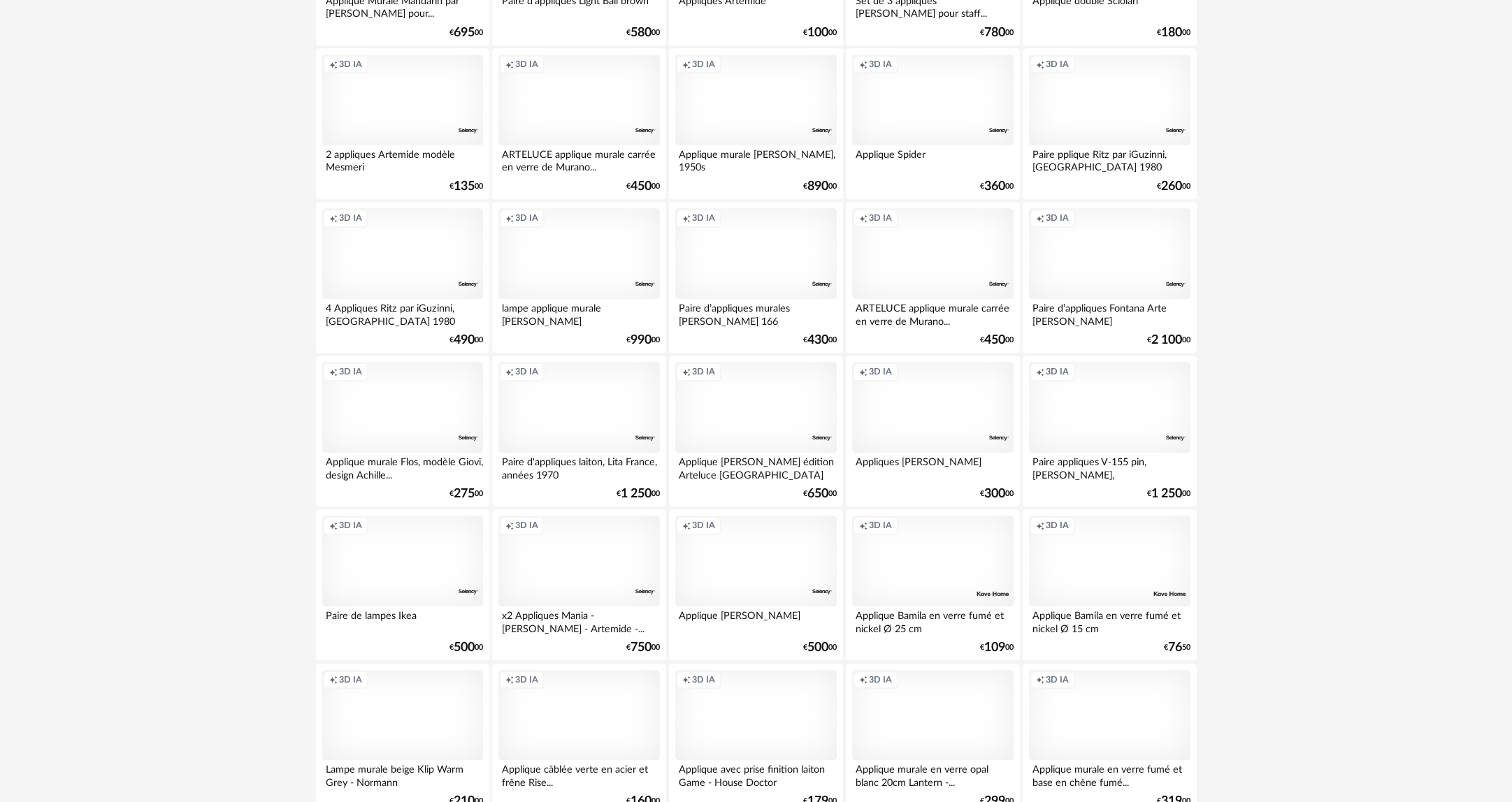
scroll to position [1816, 0]
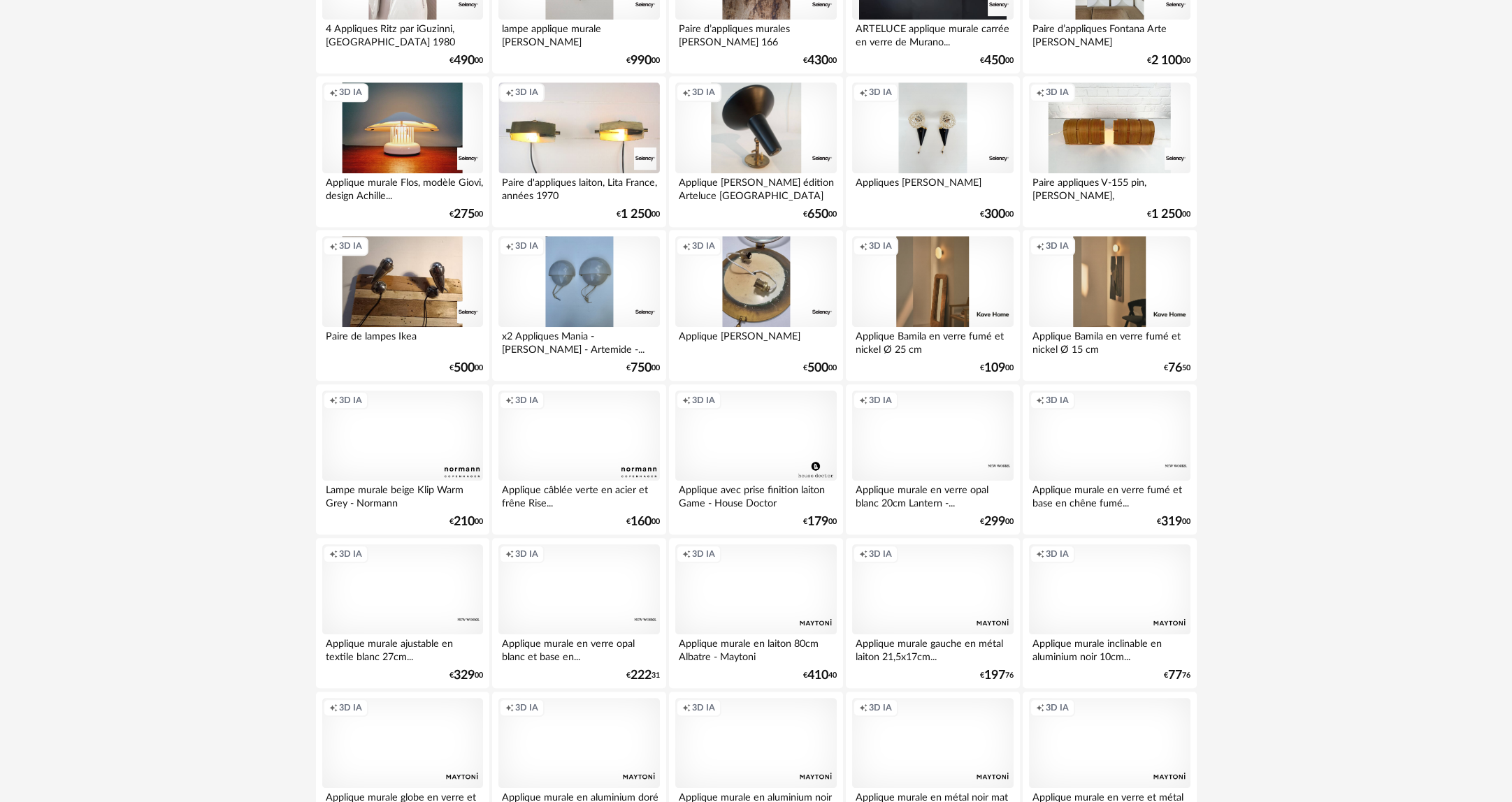
click at [1107, 454] on div "Creation icon 3D IA" at bounding box center [1109, 436] width 161 height 91
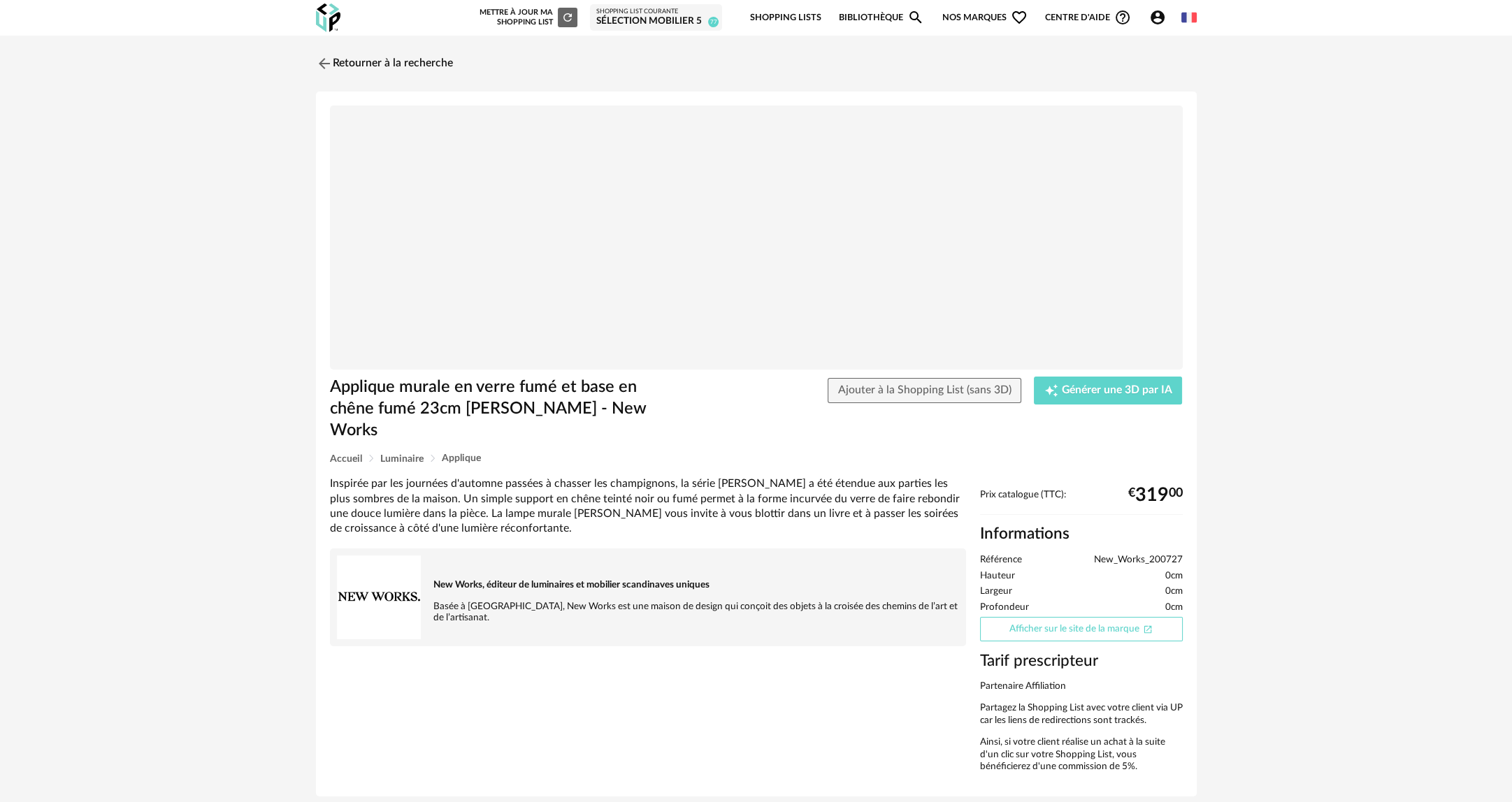
click at [1096, 617] on link "Afficher sur le site de la marque Open In New icon" at bounding box center [1081, 629] width 203 height 25
click at [399, 63] on link "Retourner à la recherche" at bounding box center [381, 63] width 137 height 30
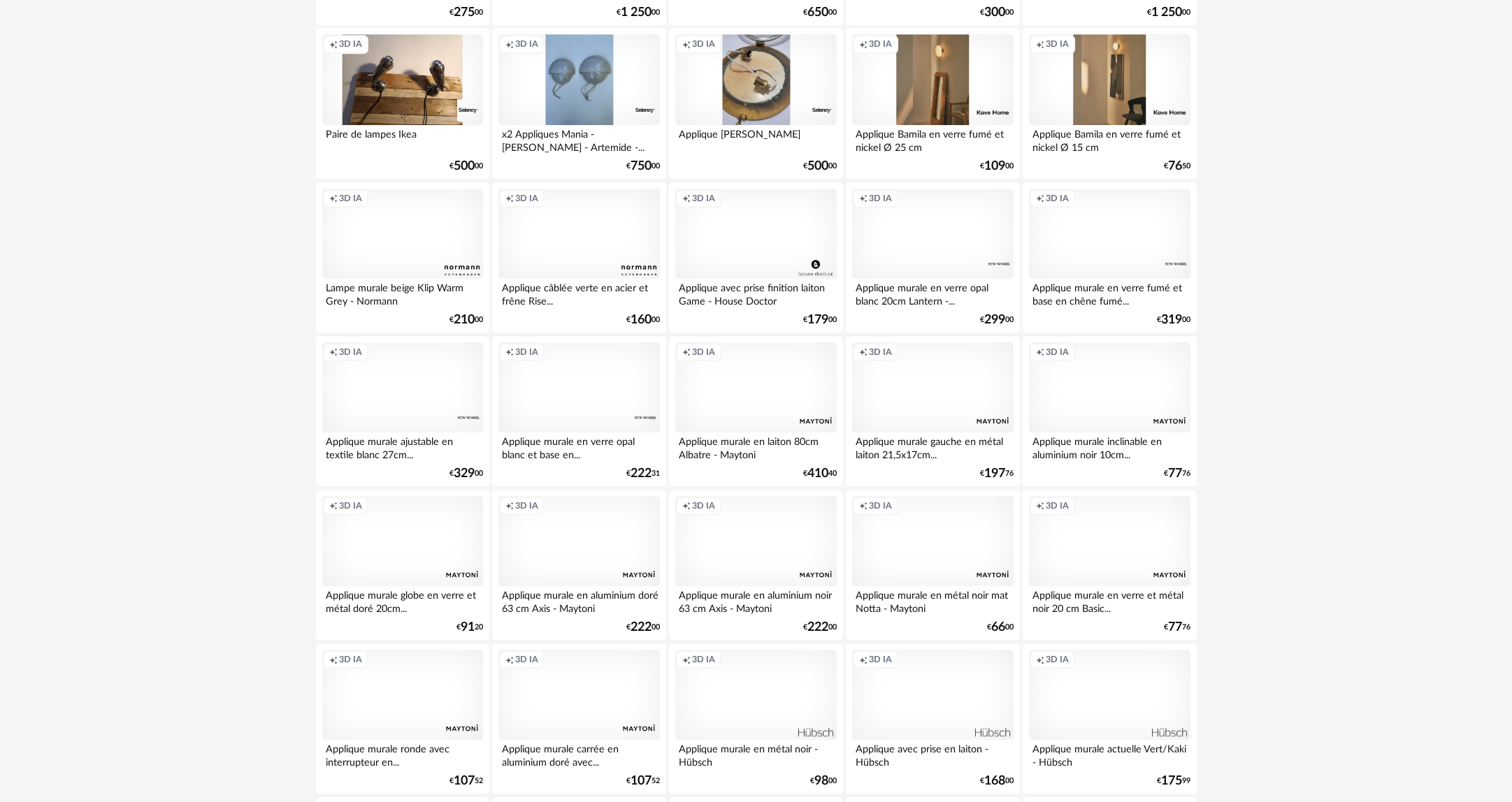
scroll to position [2095, 0]
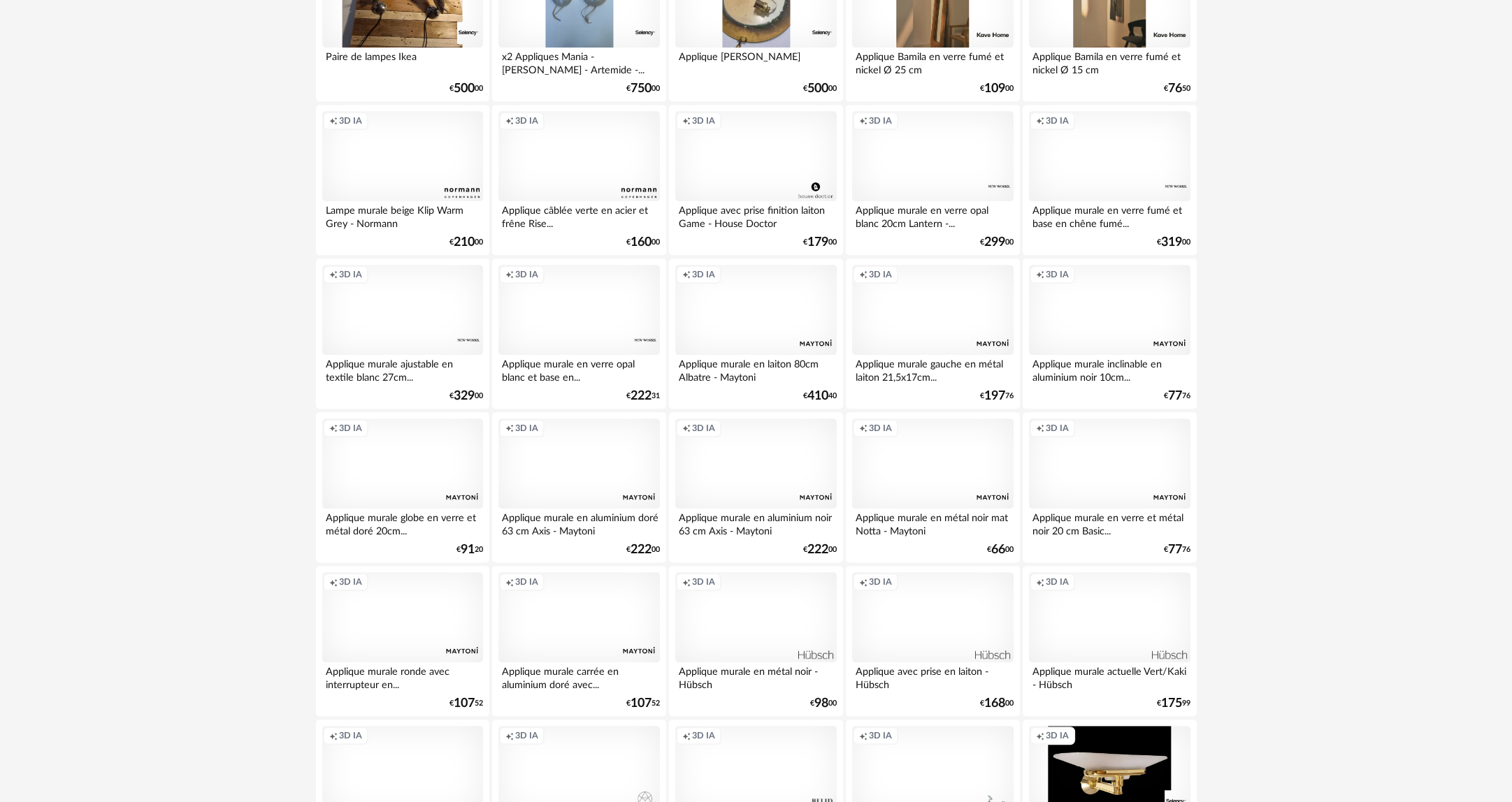
click at [1118, 482] on div "Creation icon 3D IA" at bounding box center [1109, 463] width 161 height 91
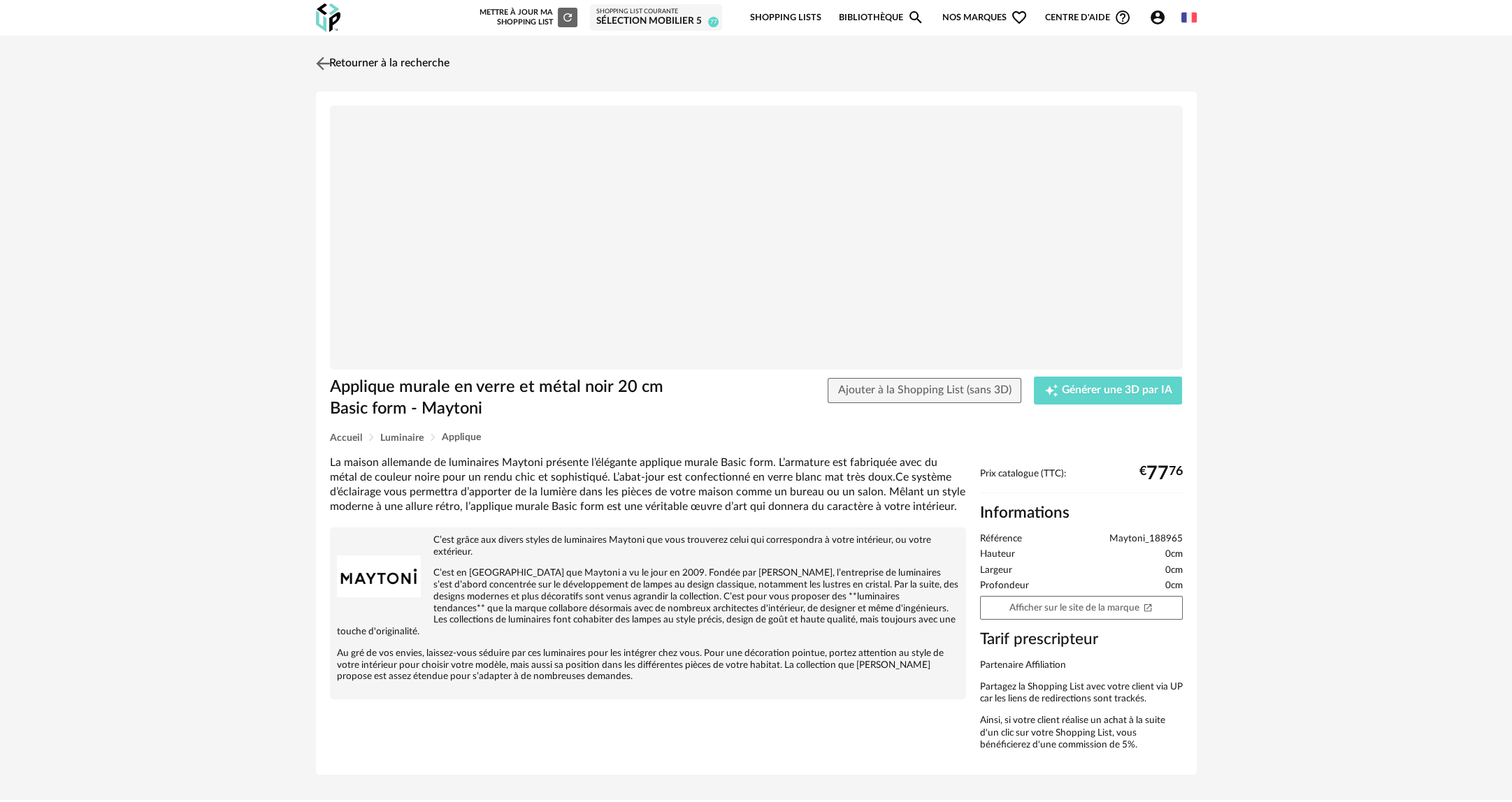
click at [325, 62] on img at bounding box center [322, 63] width 21 height 21
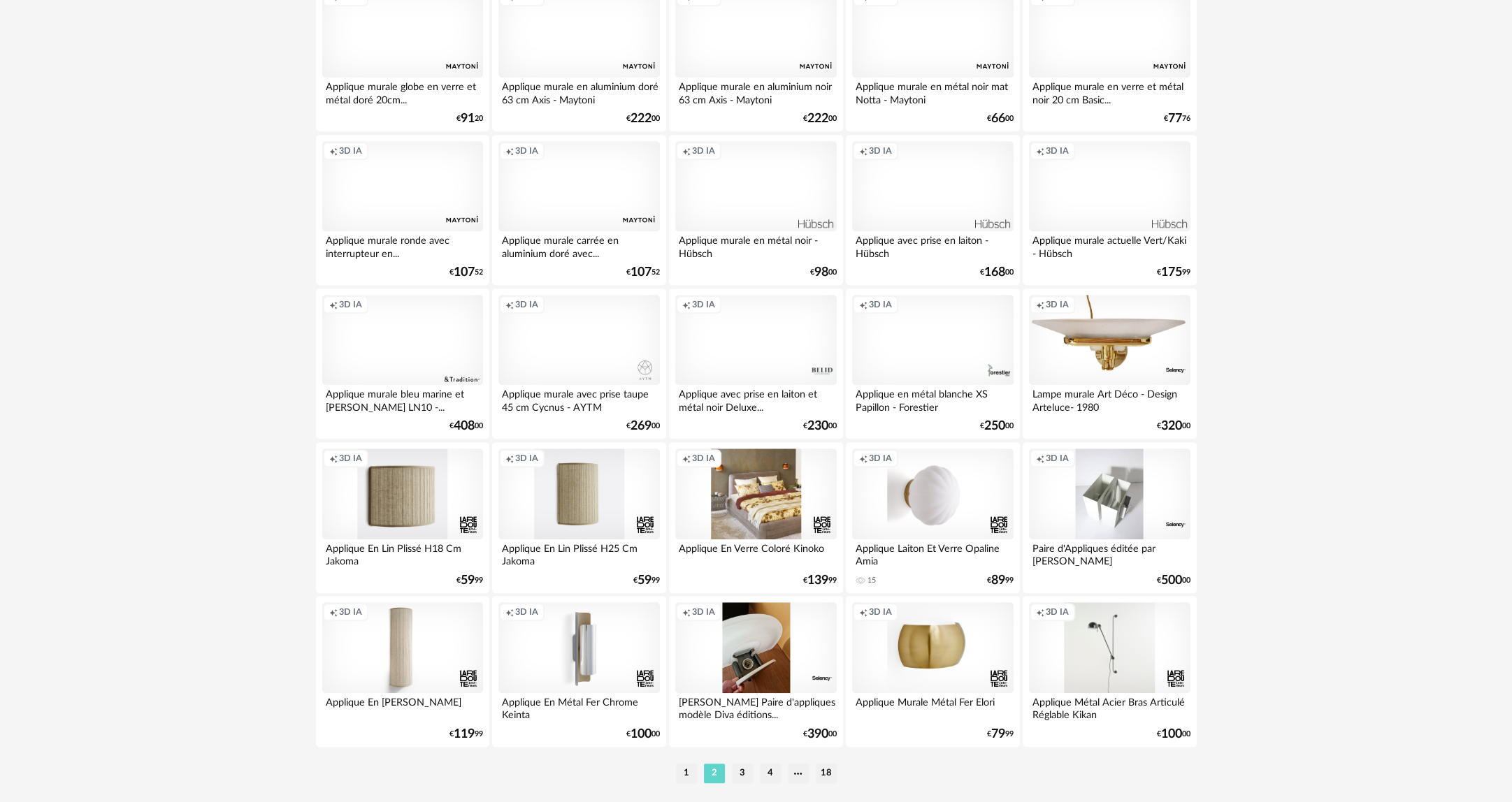
scroll to position [2565, 0]
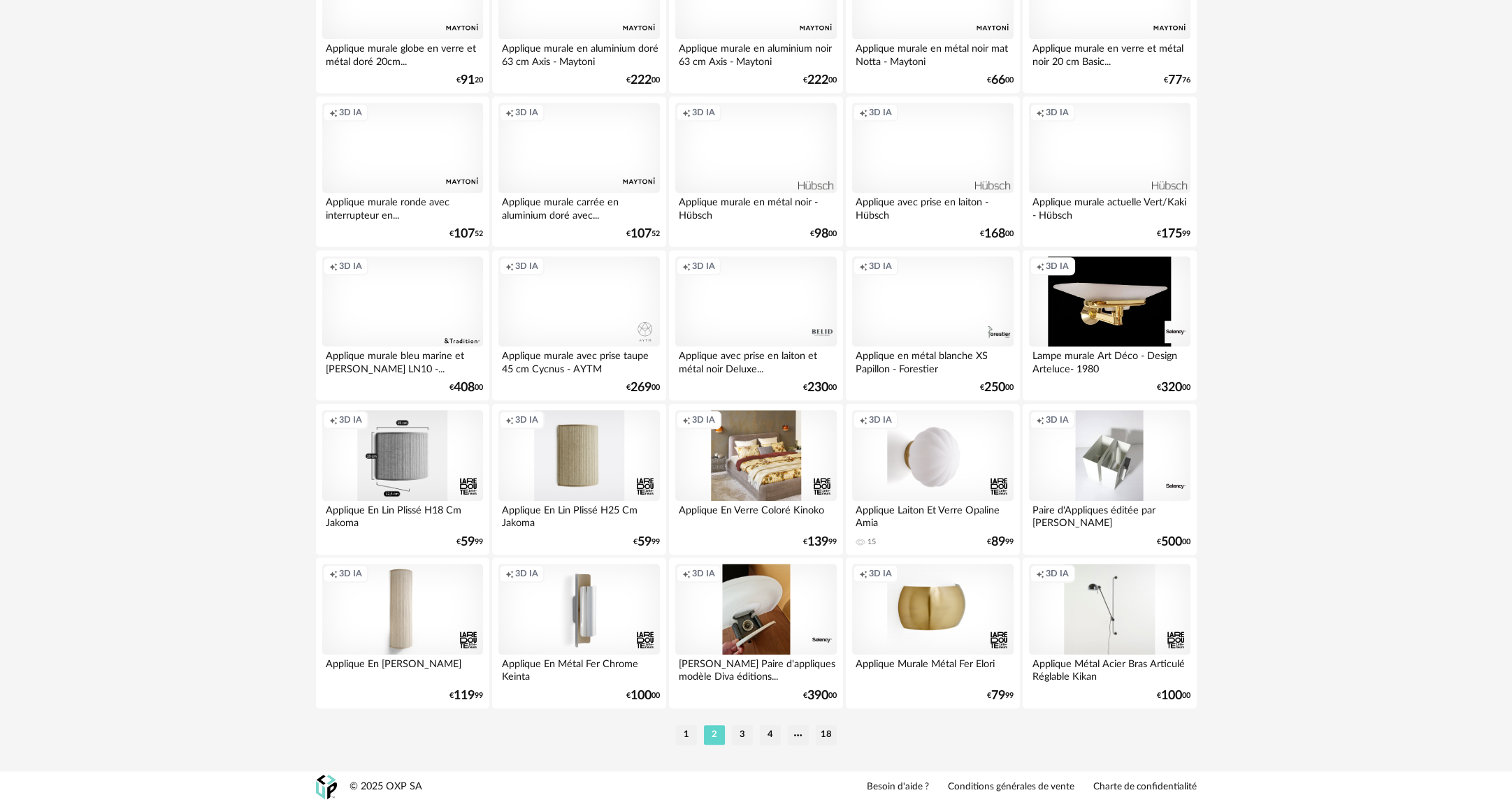
click at [406, 473] on div "Creation icon 3D IA" at bounding box center [403, 455] width 161 height 91
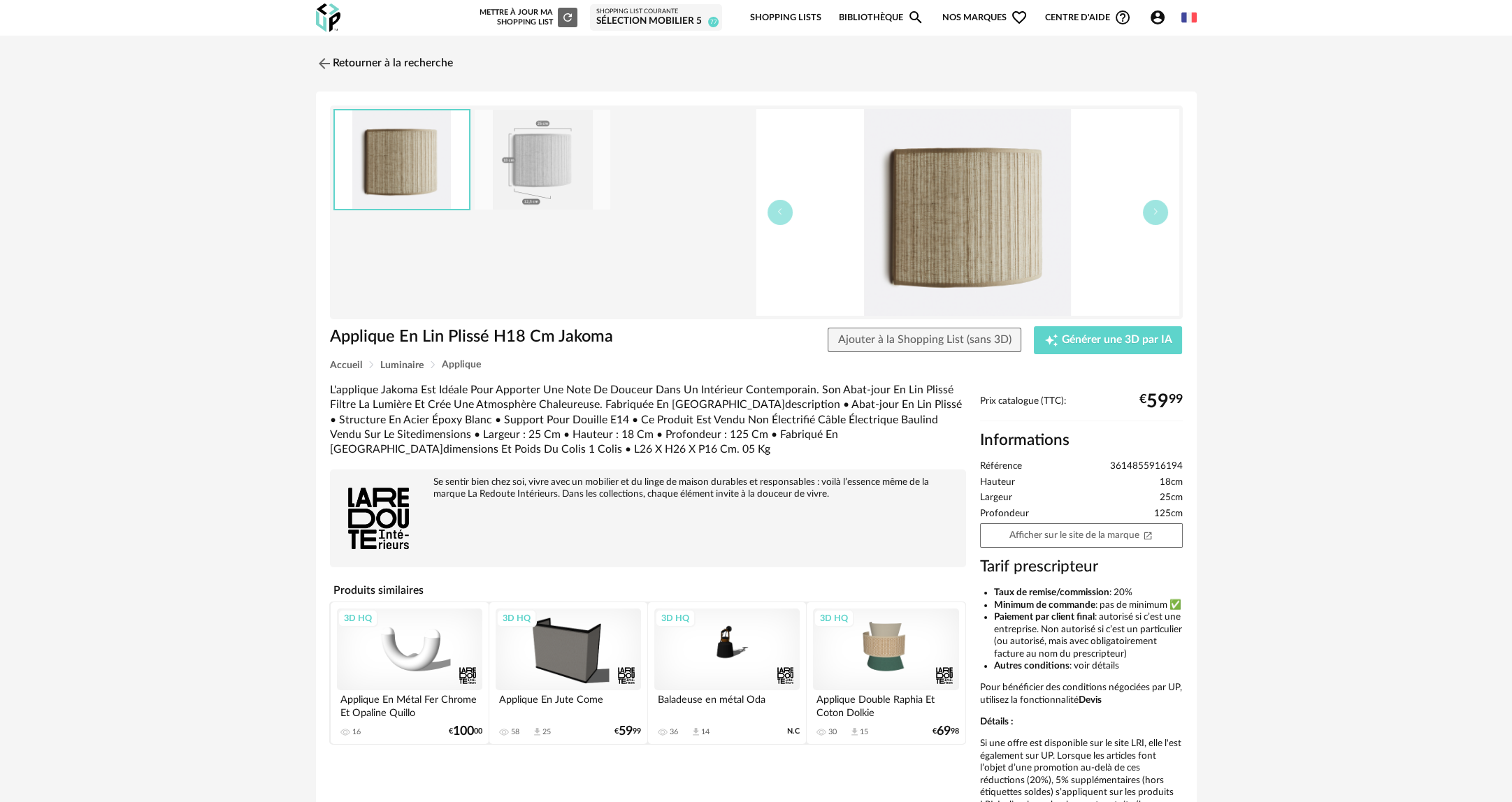
click at [497, 168] on img at bounding box center [542, 159] width 136 height 100
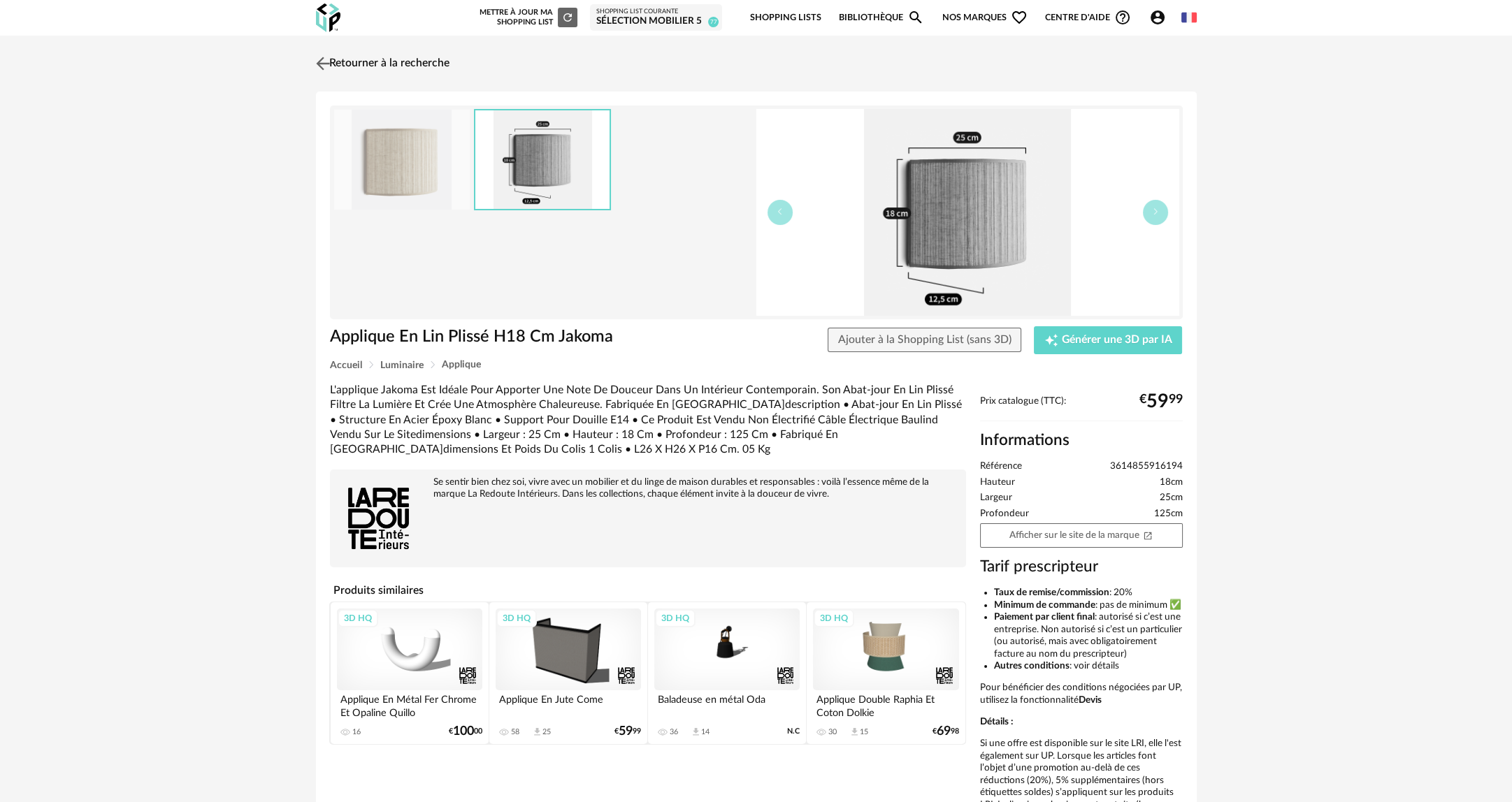
click at [325, 62] on img at bounding box center [322, 63] width 21 height 21
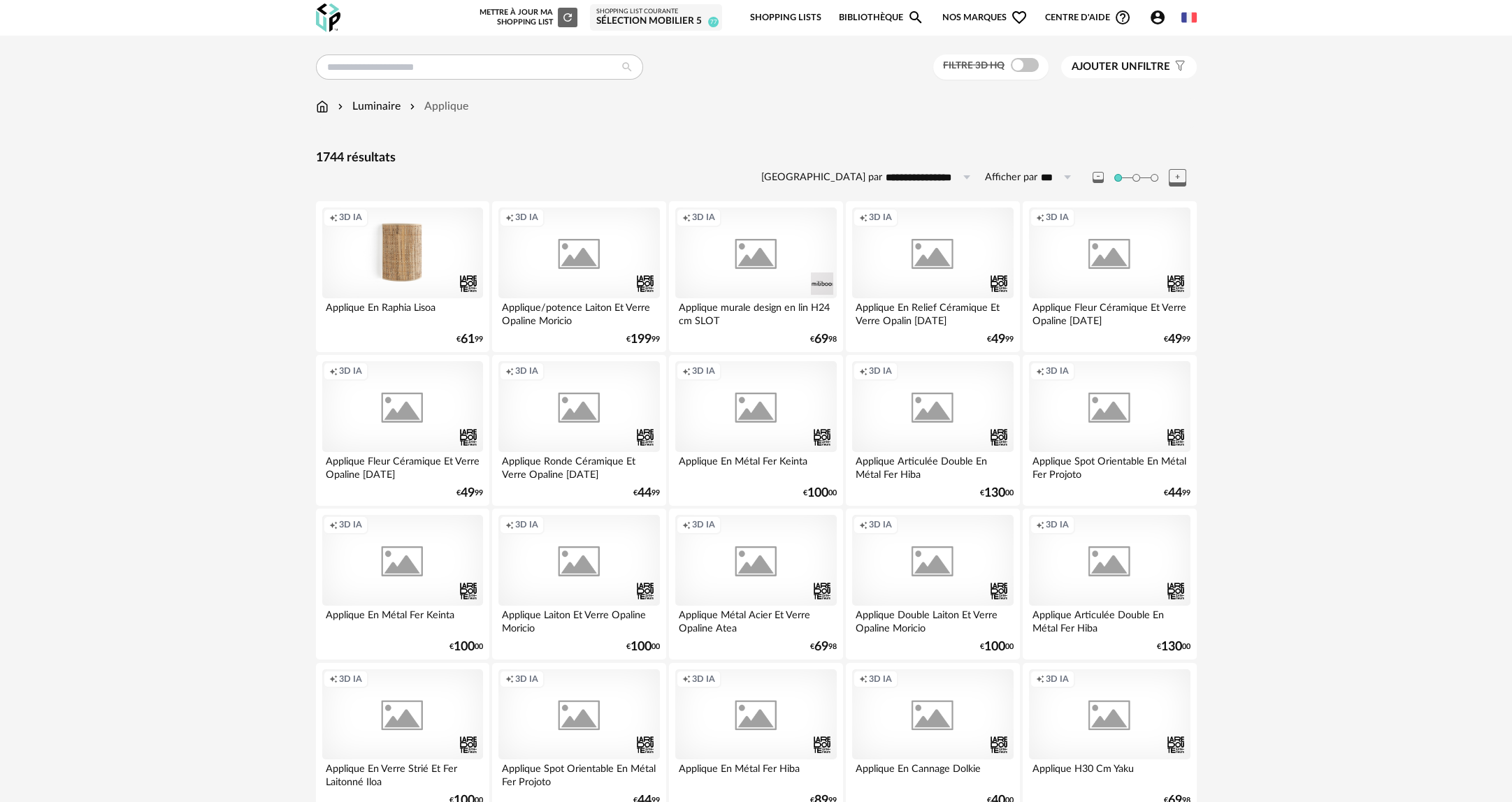
scroll to position [2565, 0]
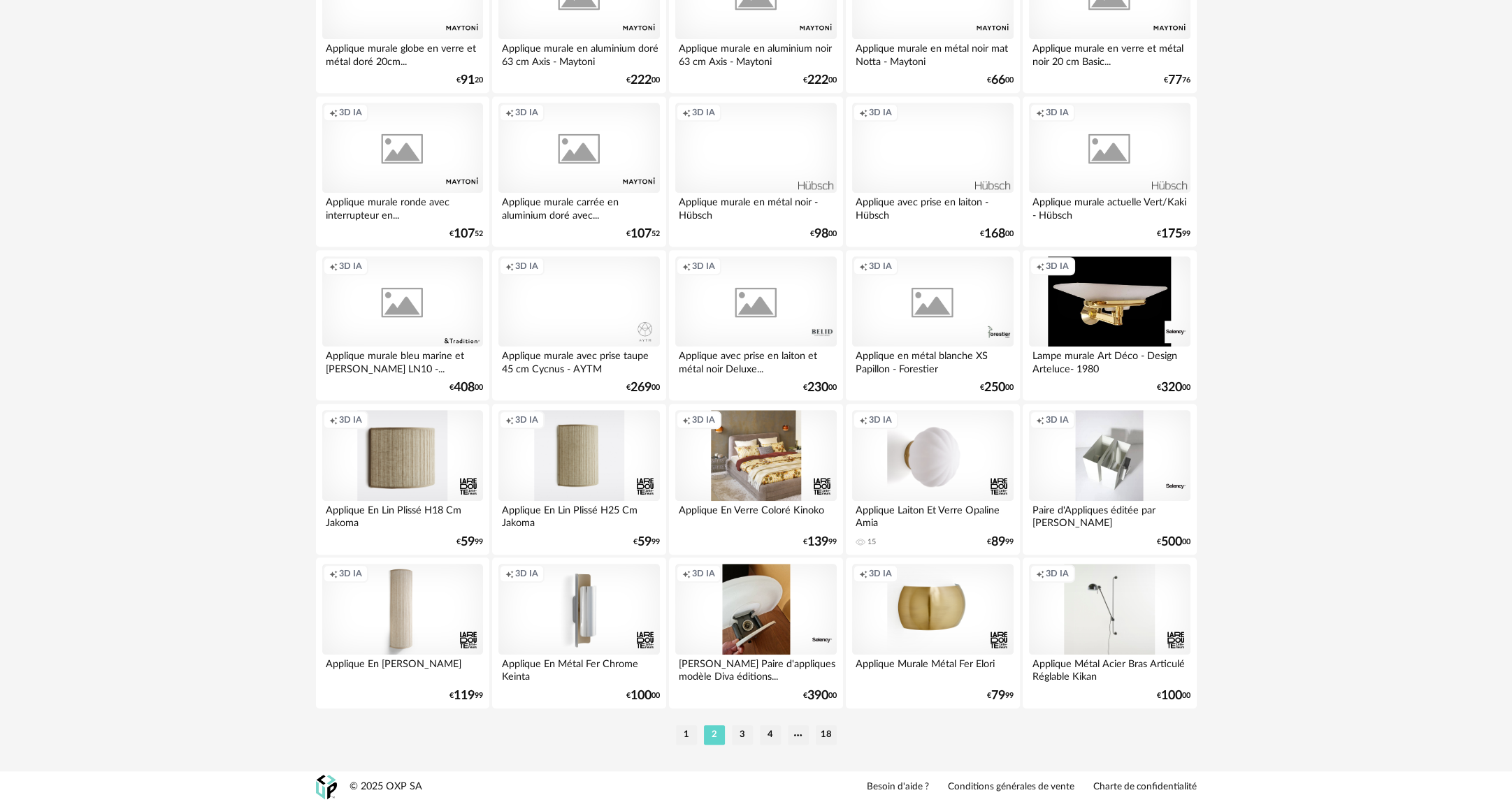
click at [747, 734] on li "3" at bounding box center [742, 735] width 21 height 20
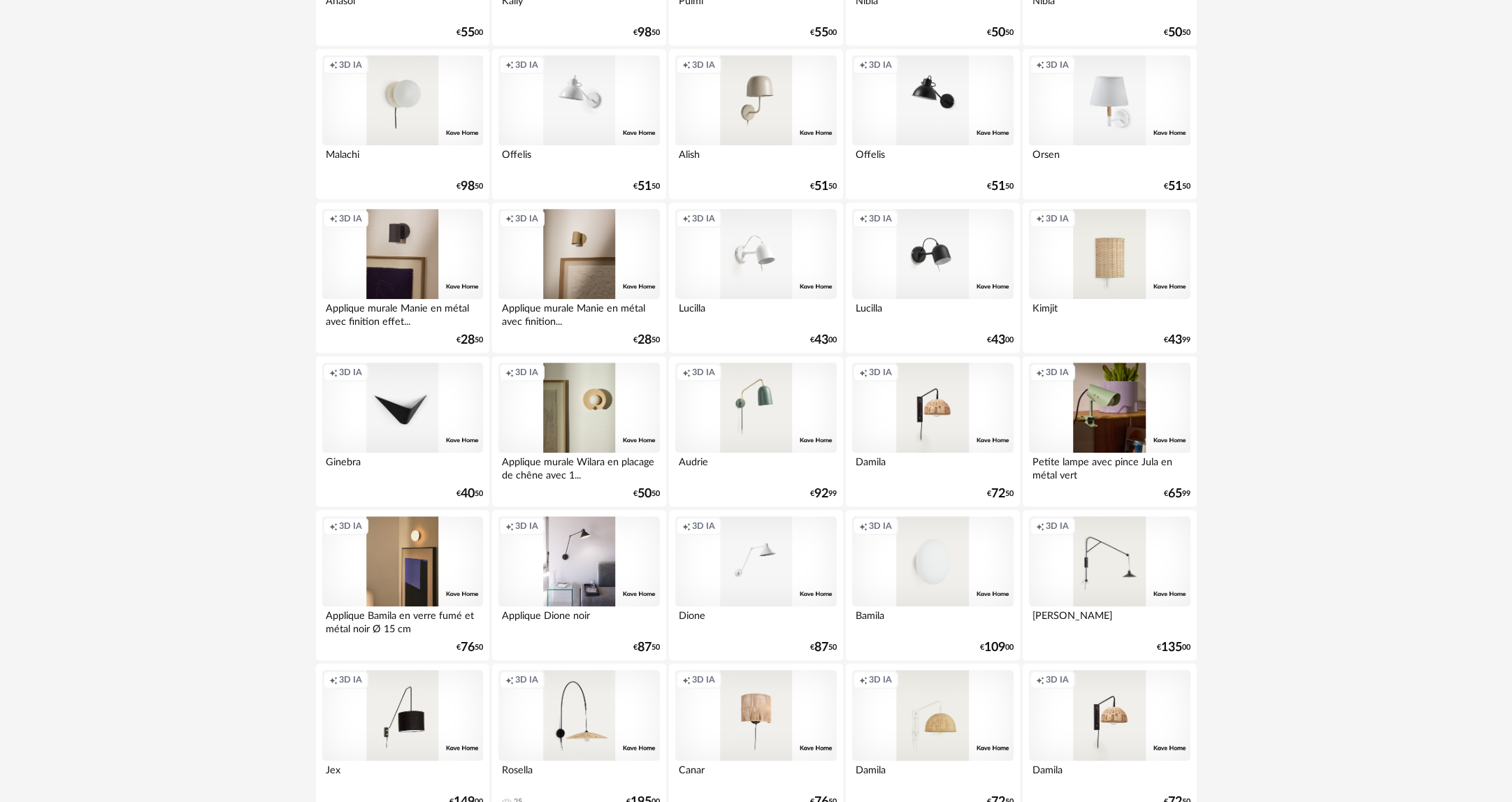
scroll to position [2565, 0]
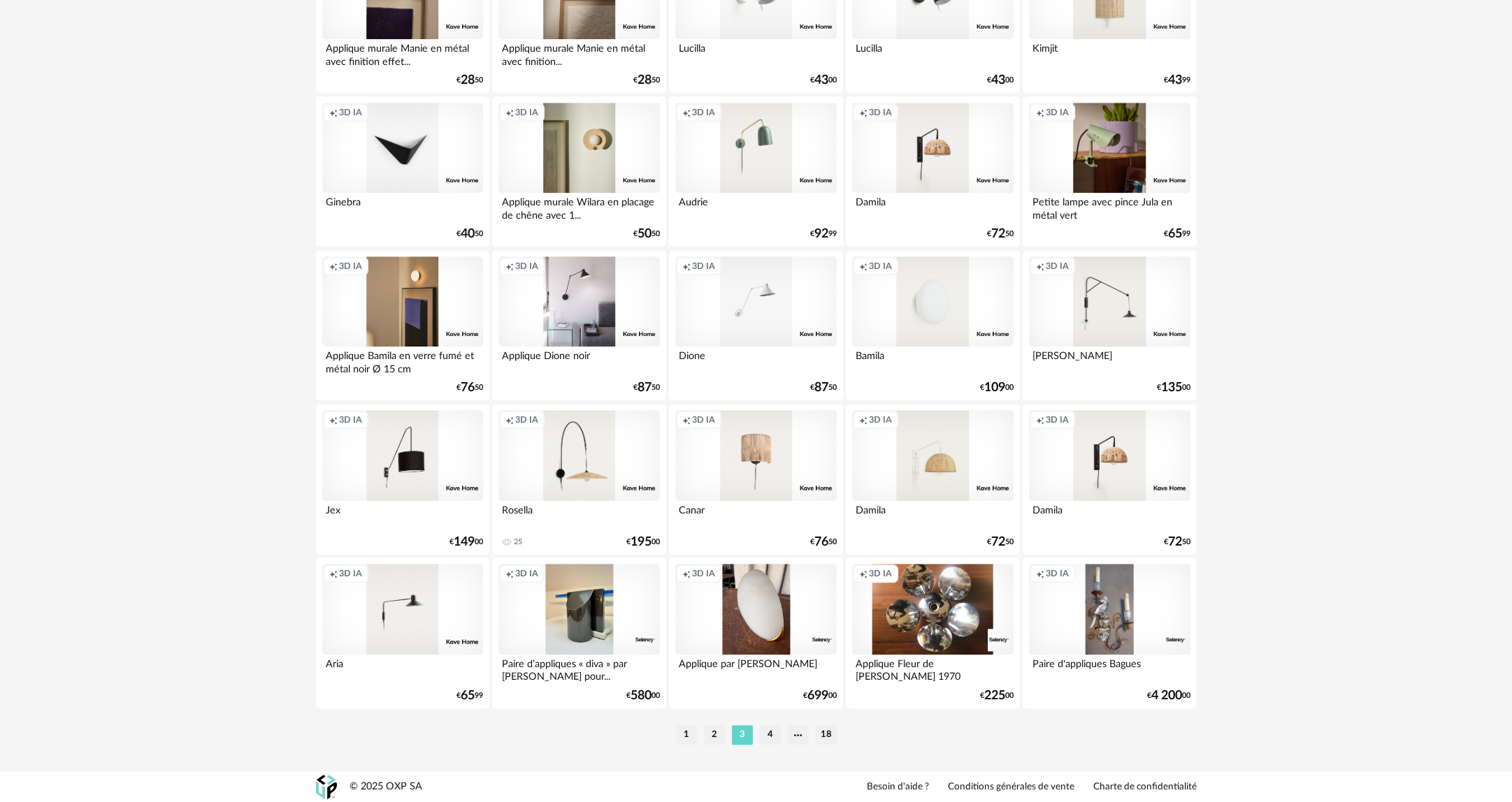
click at [717, 732] on li "2" at bounding box center [714, 735] width 21 height 20
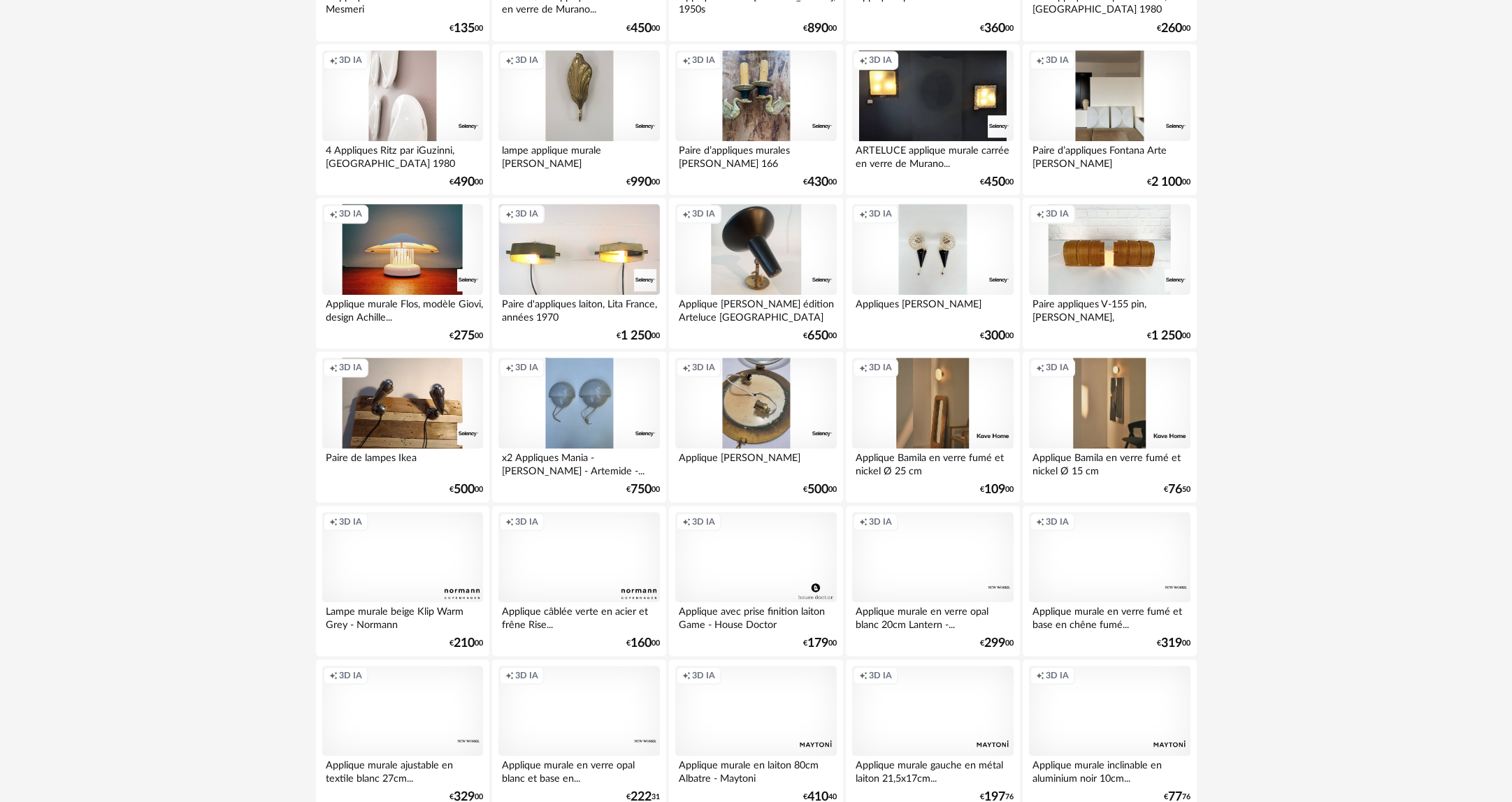
scroll to position [1746, 0]
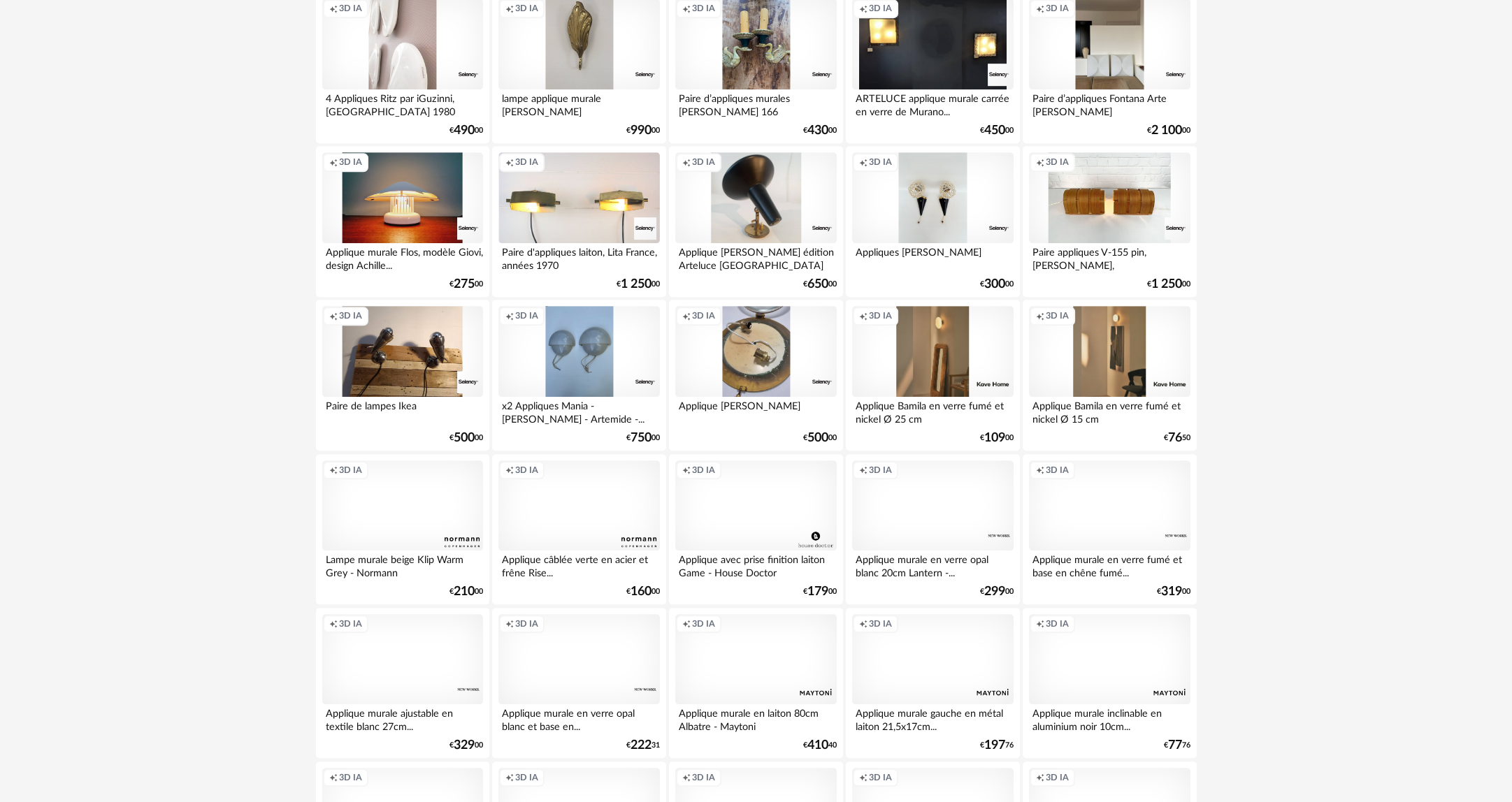
click at [1112, 525] on div "Creation icon 3D IA" at bounding box center [1109, 505] width 161 height 91
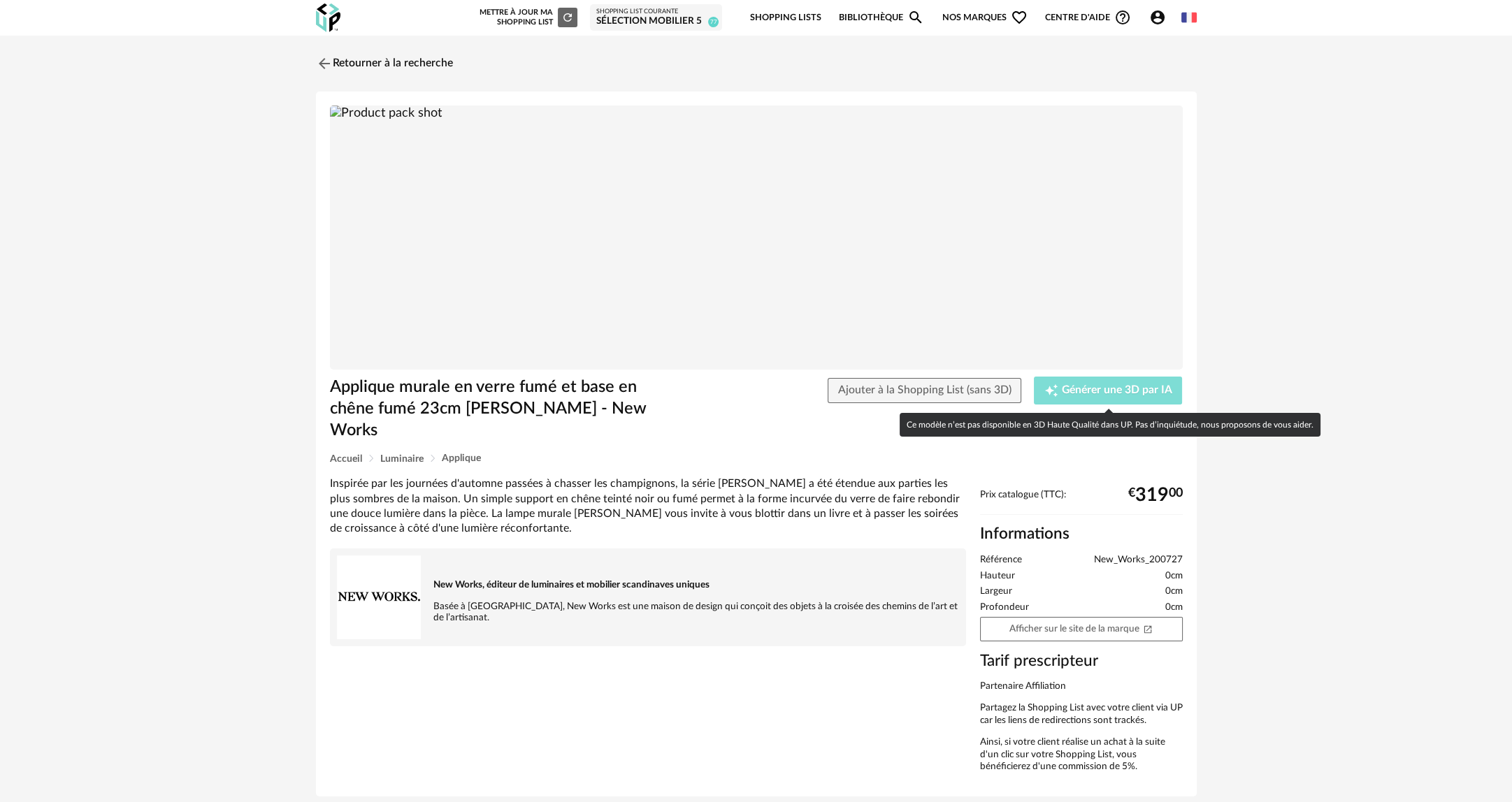
click at [1113, 387] on span "Générer une 3D par IA" at bounding box center [1117, 390] width 110 height 12
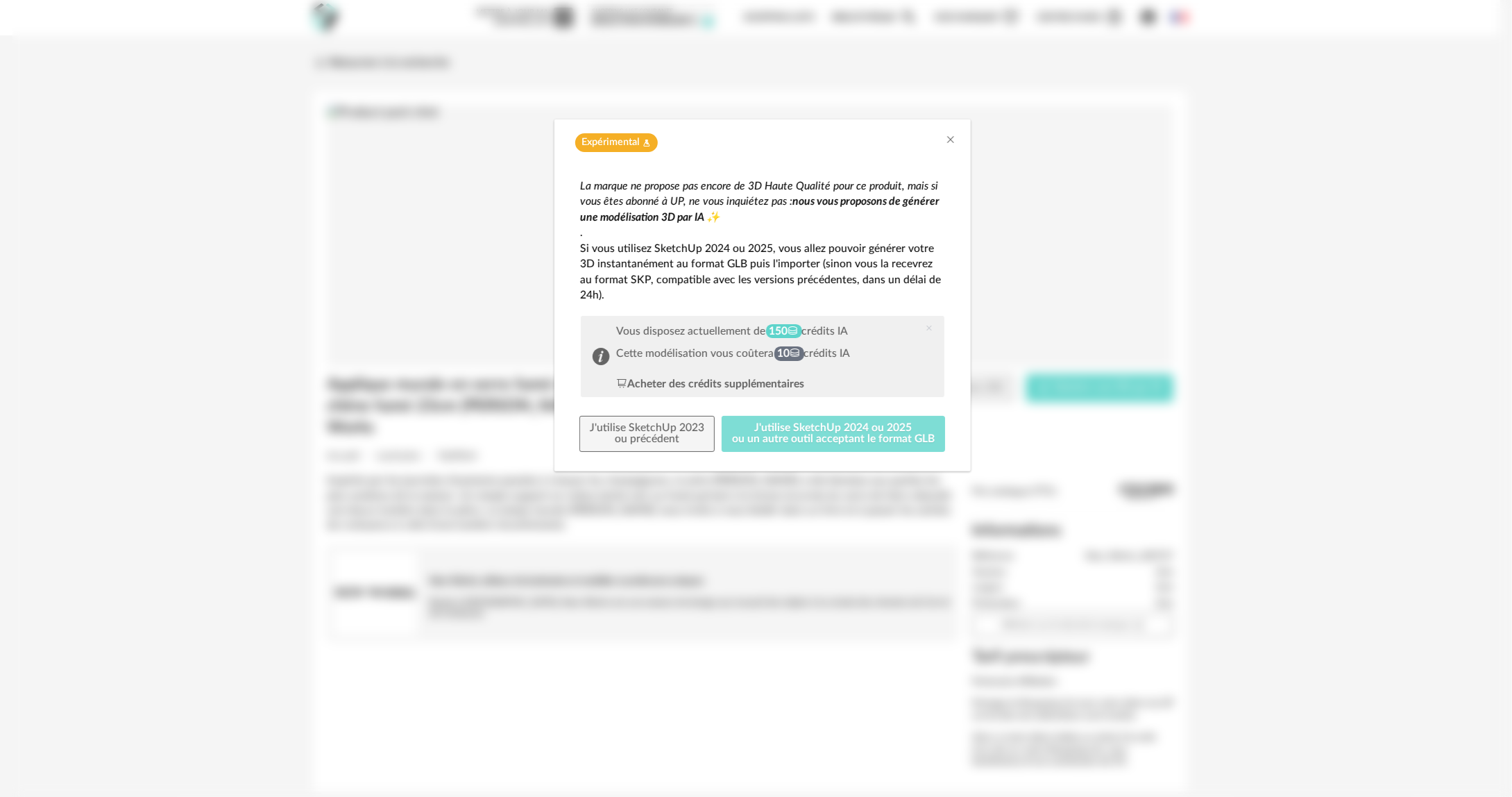
click at [884, 440] on button "J'utilise SketchUp 2024 ou 2025 ou un autre outil acceptant le format GLB" at bounding box center [834, 434] width 224 height 36
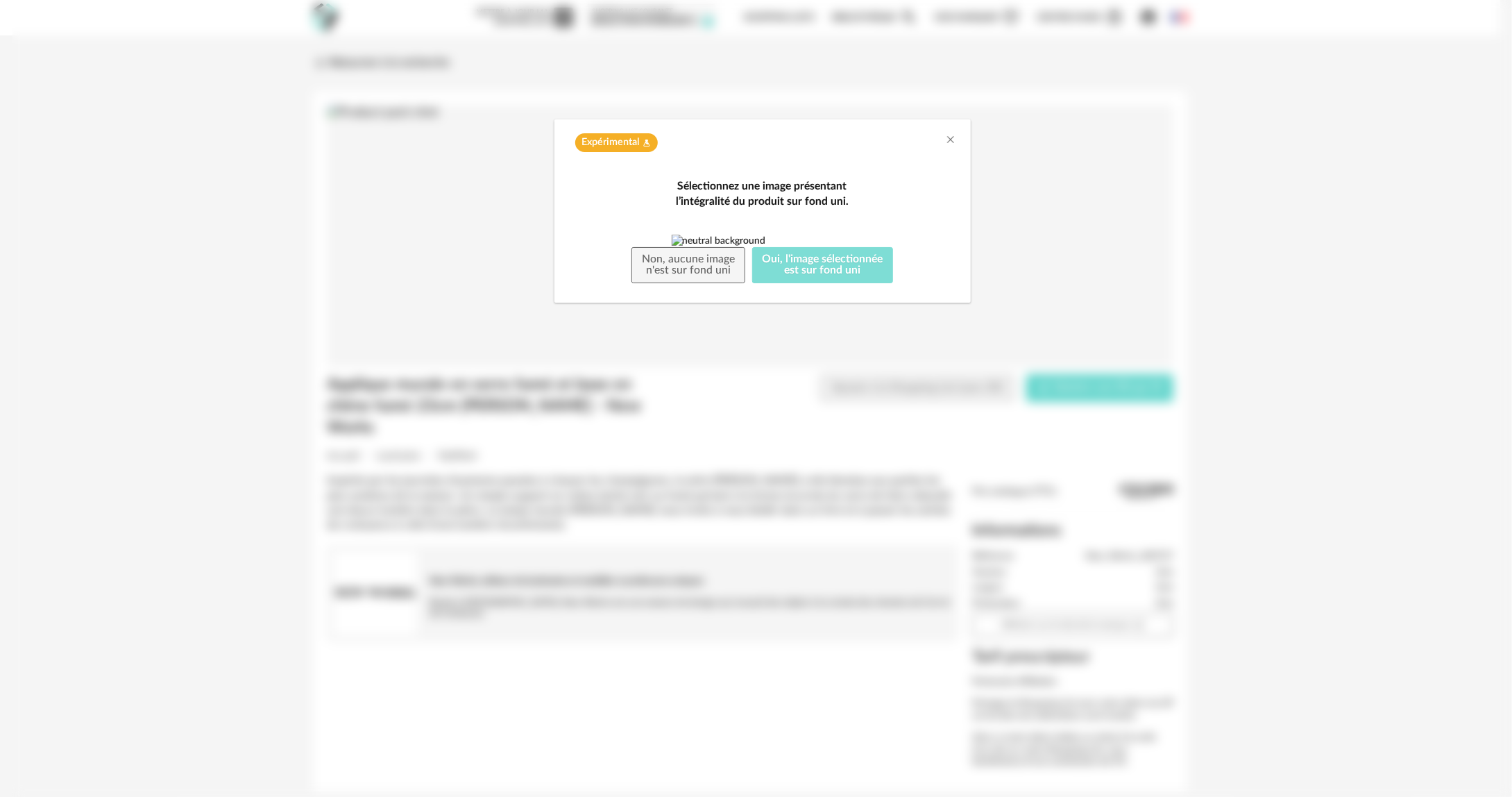
click at [883, 283] on button "Oui, l'image sélectionnée est sur fond uni" at bounding box center [823, 265] width 141 height 36
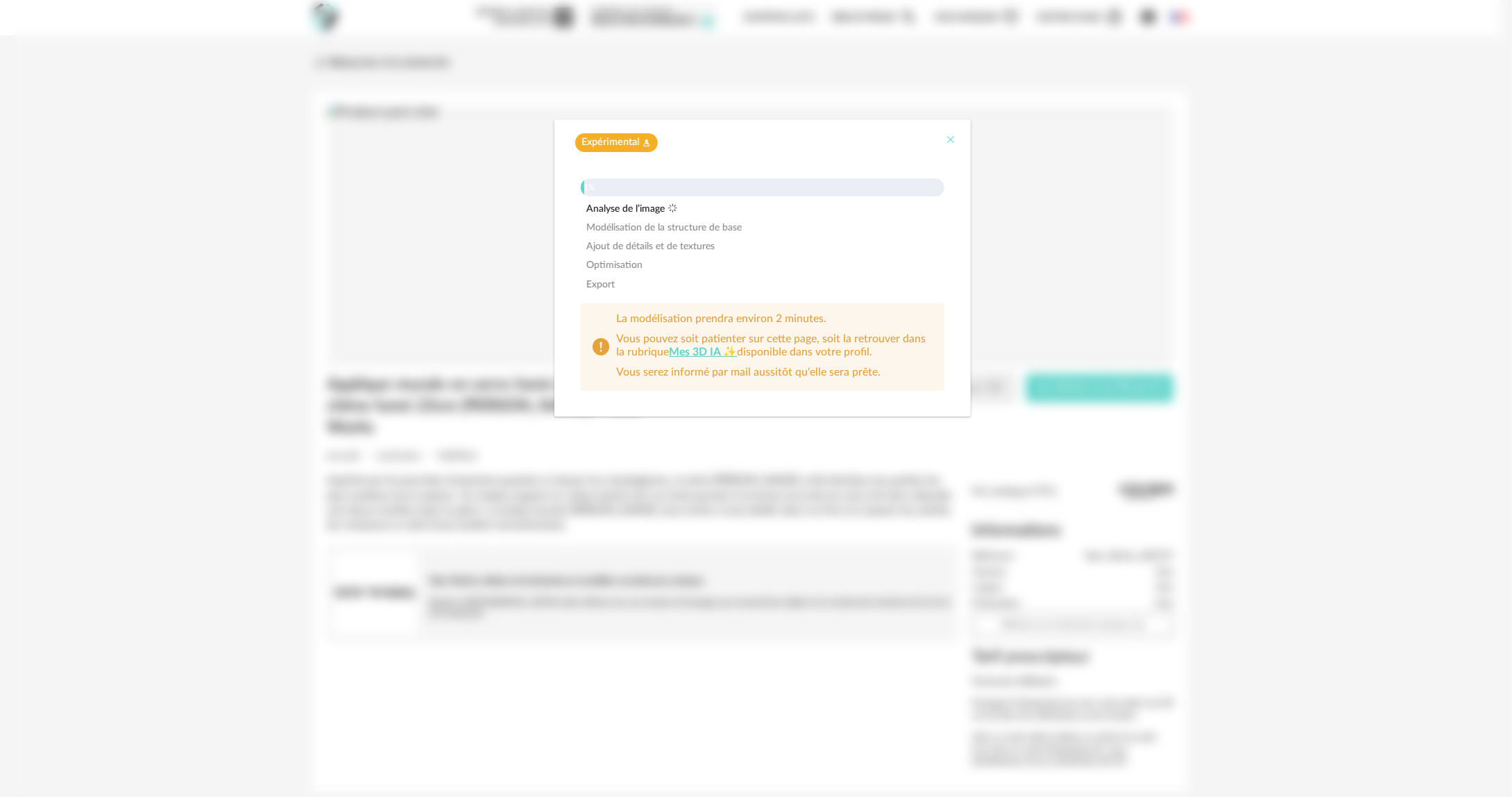
click at [951, 140] on icon "Close" at bounding box center [952, 140] width 11 height 11
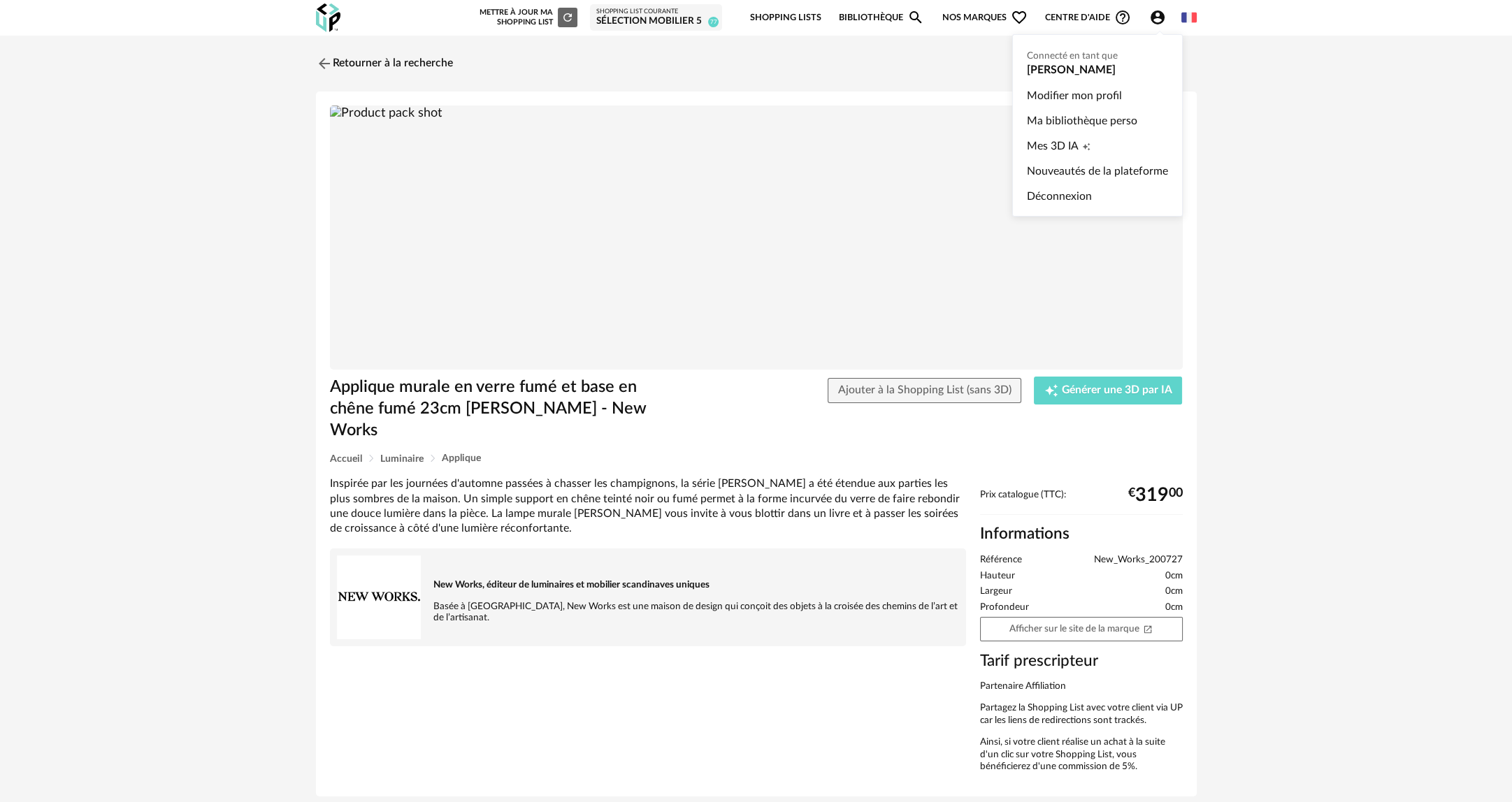
click at [1161, 14] on icon "Account Circle icon" at bounding box center [1157, 17] width 14 height 14
click at [1366, 165] on div "Retourner à la recherche Applique murale en verre fumé et base en chêne fumé 23…" at bounding box center [756, 428] width 1512 height 786
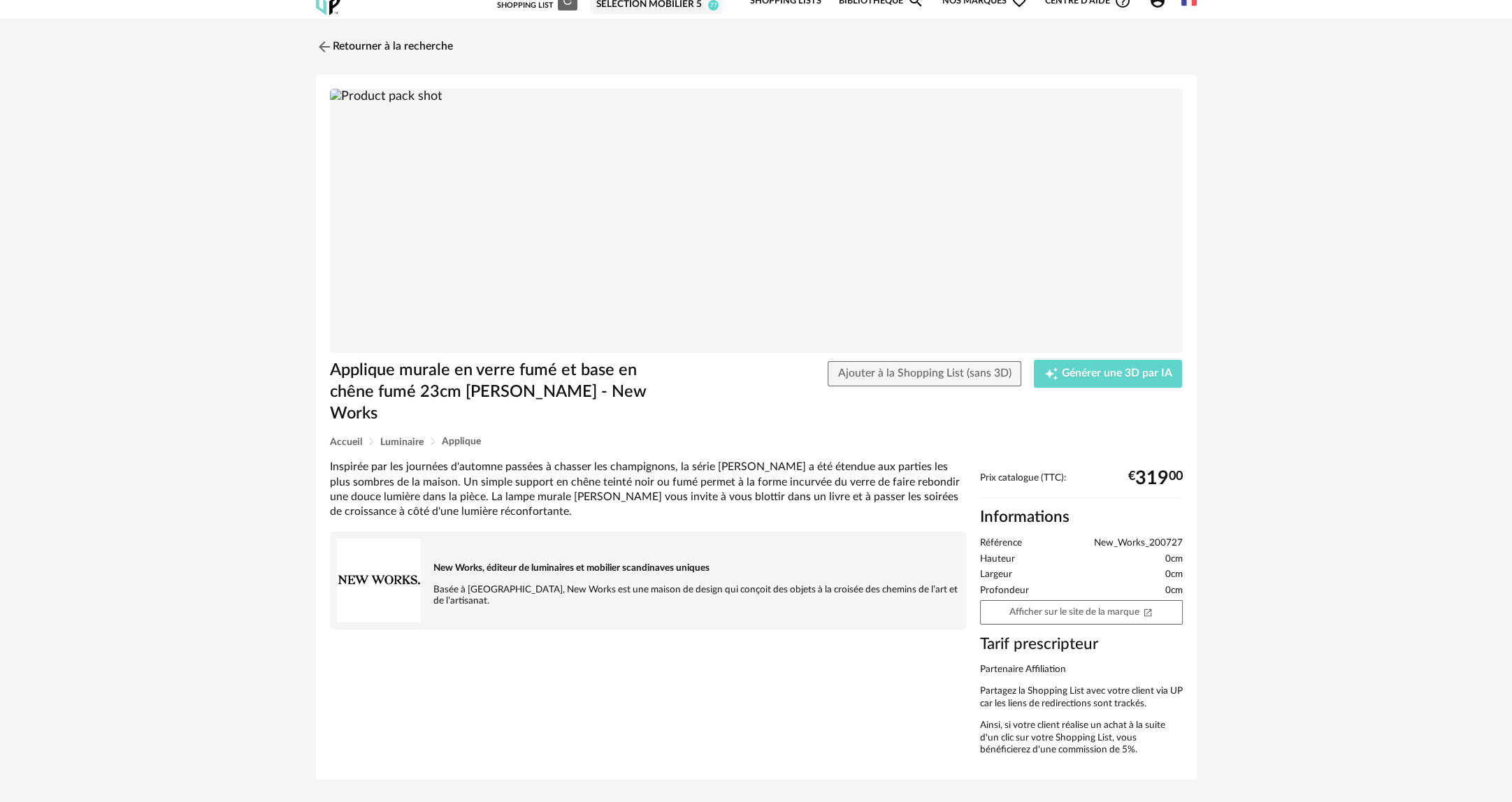
scroll to position [25, 0]
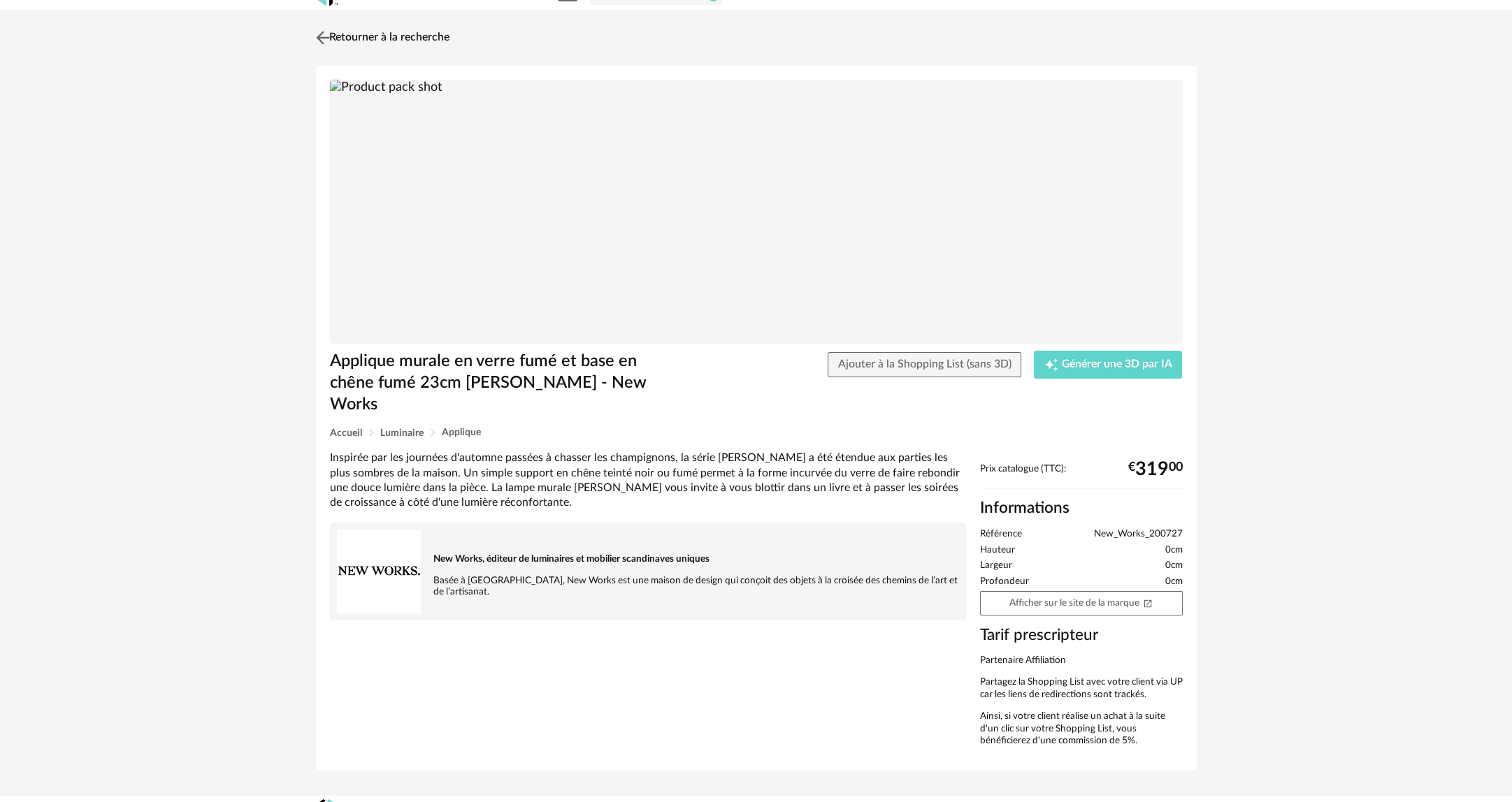
click at [400, 39] on link "Retourner à la recherche" at bounding box center [381, 37] width 137 height 30
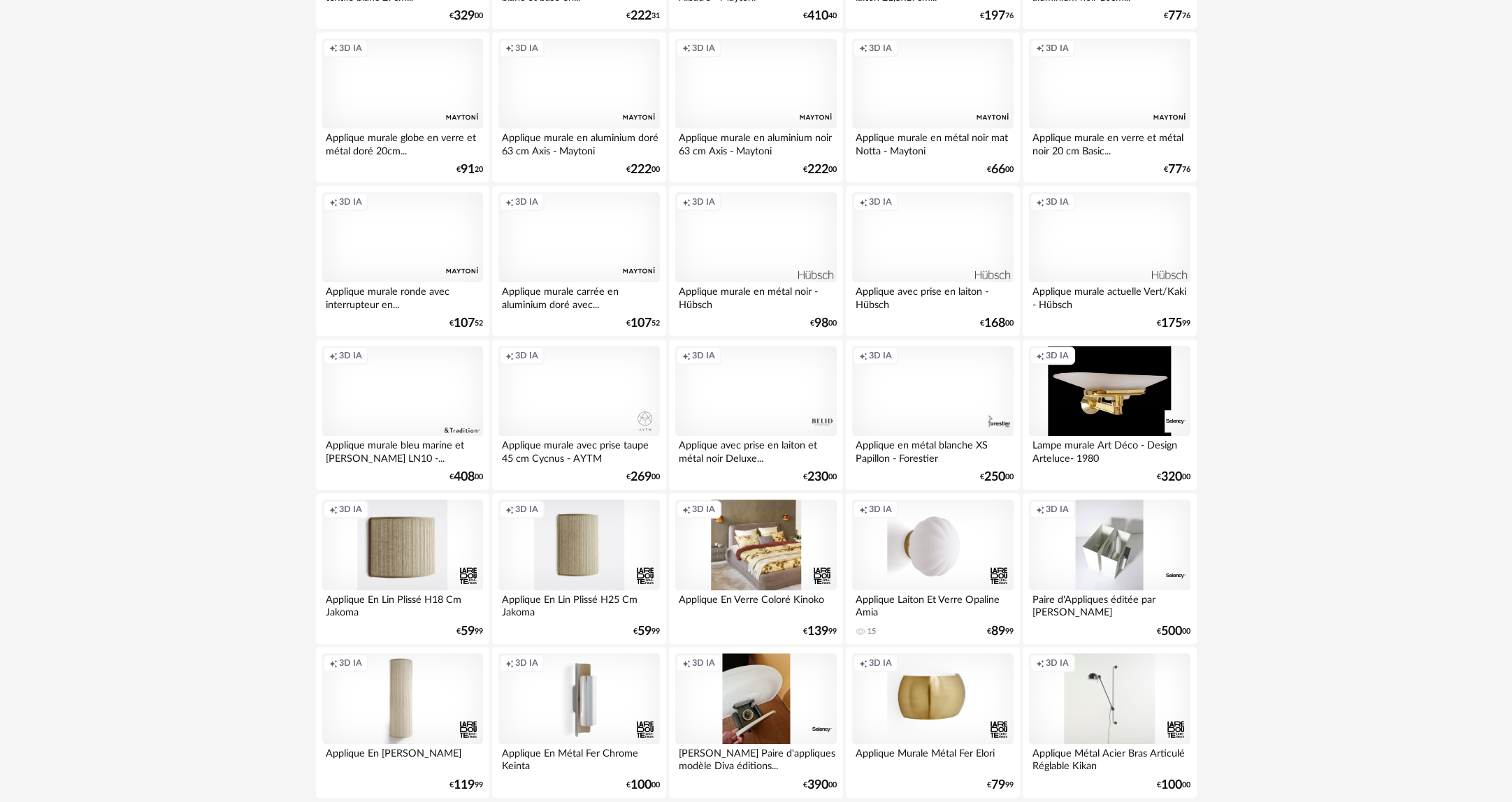
scroll to position [2565, 0]
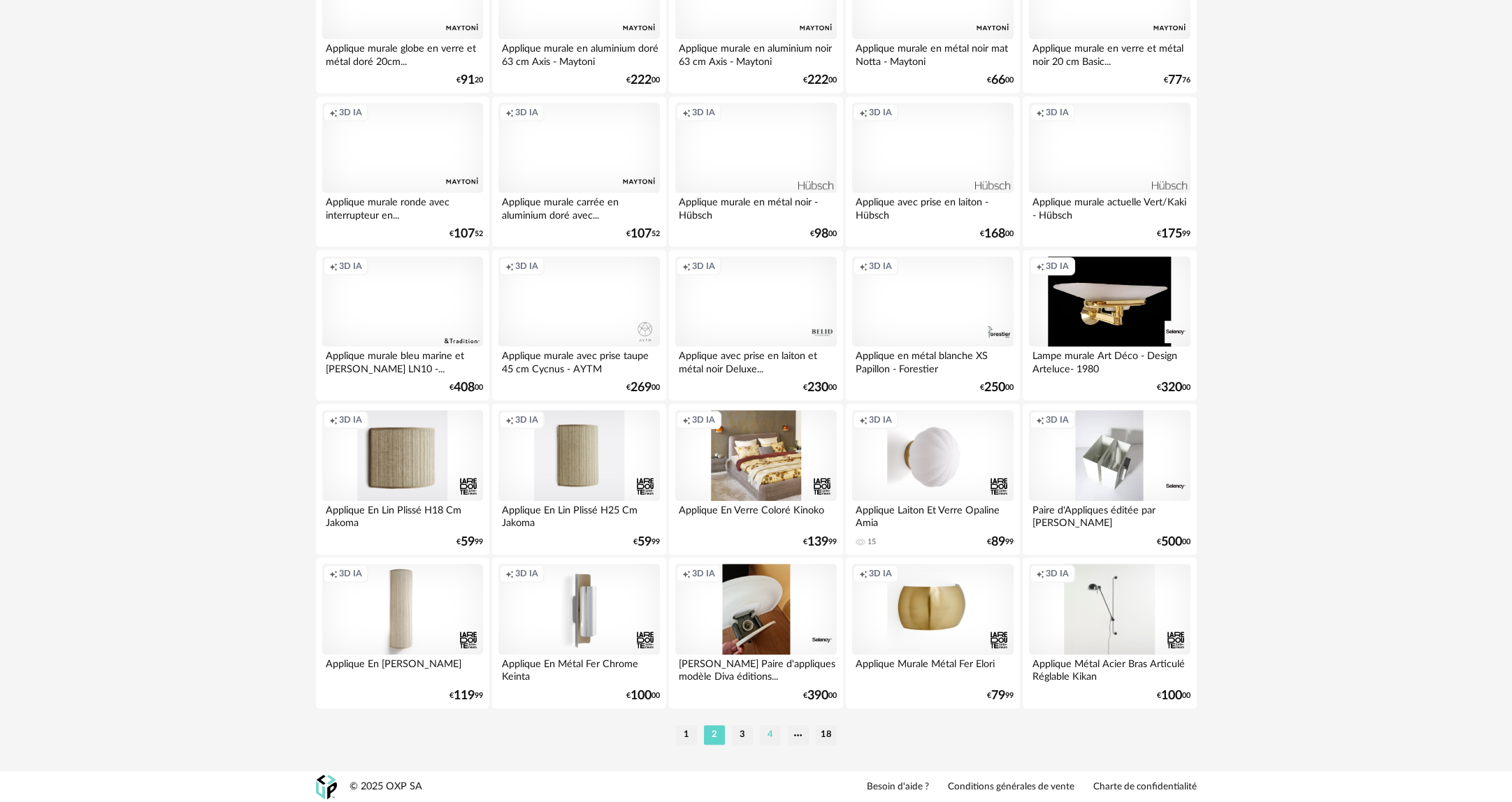
click at [770, 735] on li "4" at bounding box center [770, 735] width 21 height 20
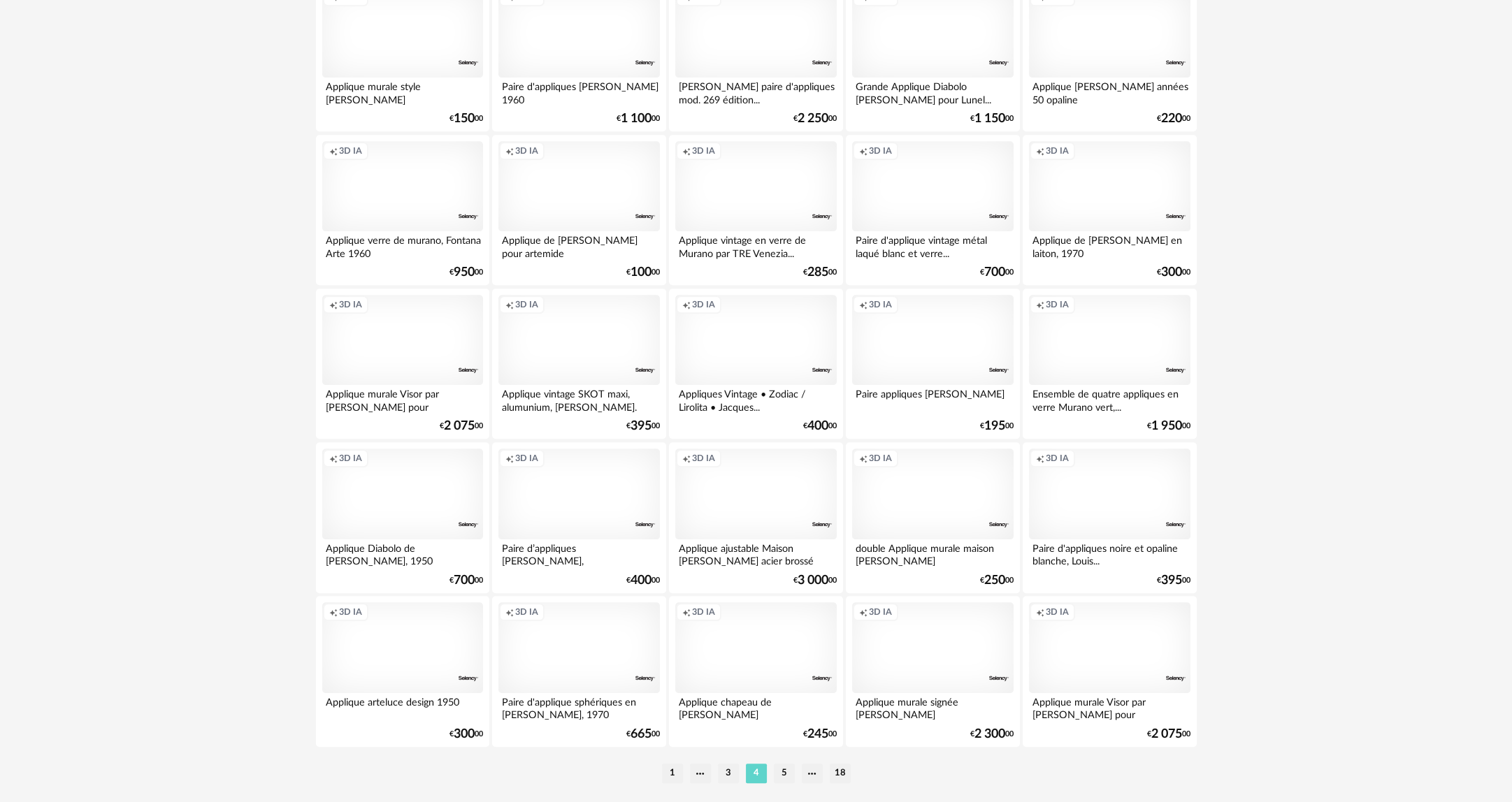
scroll to position [2565, 0]
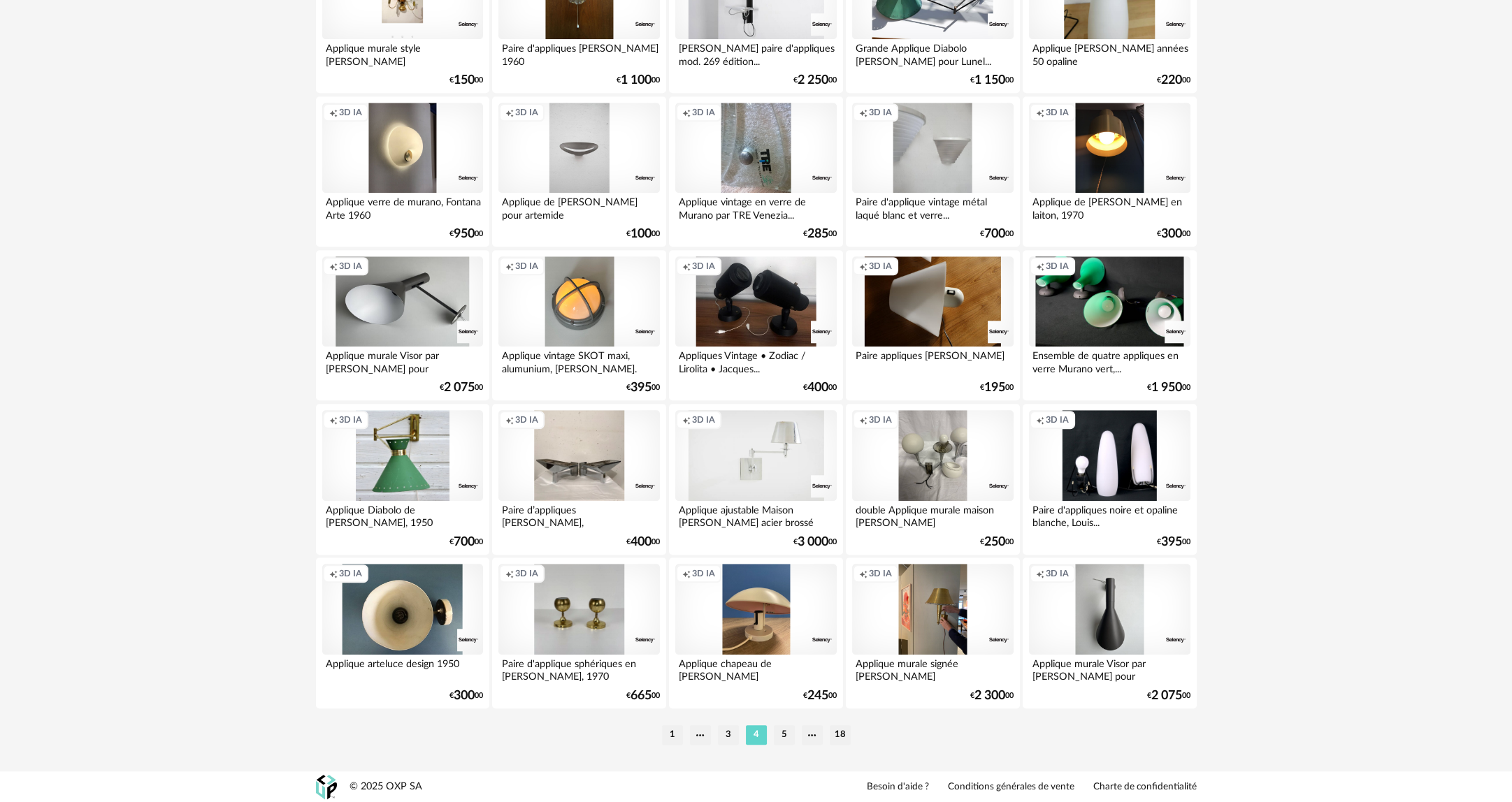
click at [780, 731] on li "5" at bounding box center [784, 735] width 21 height 20
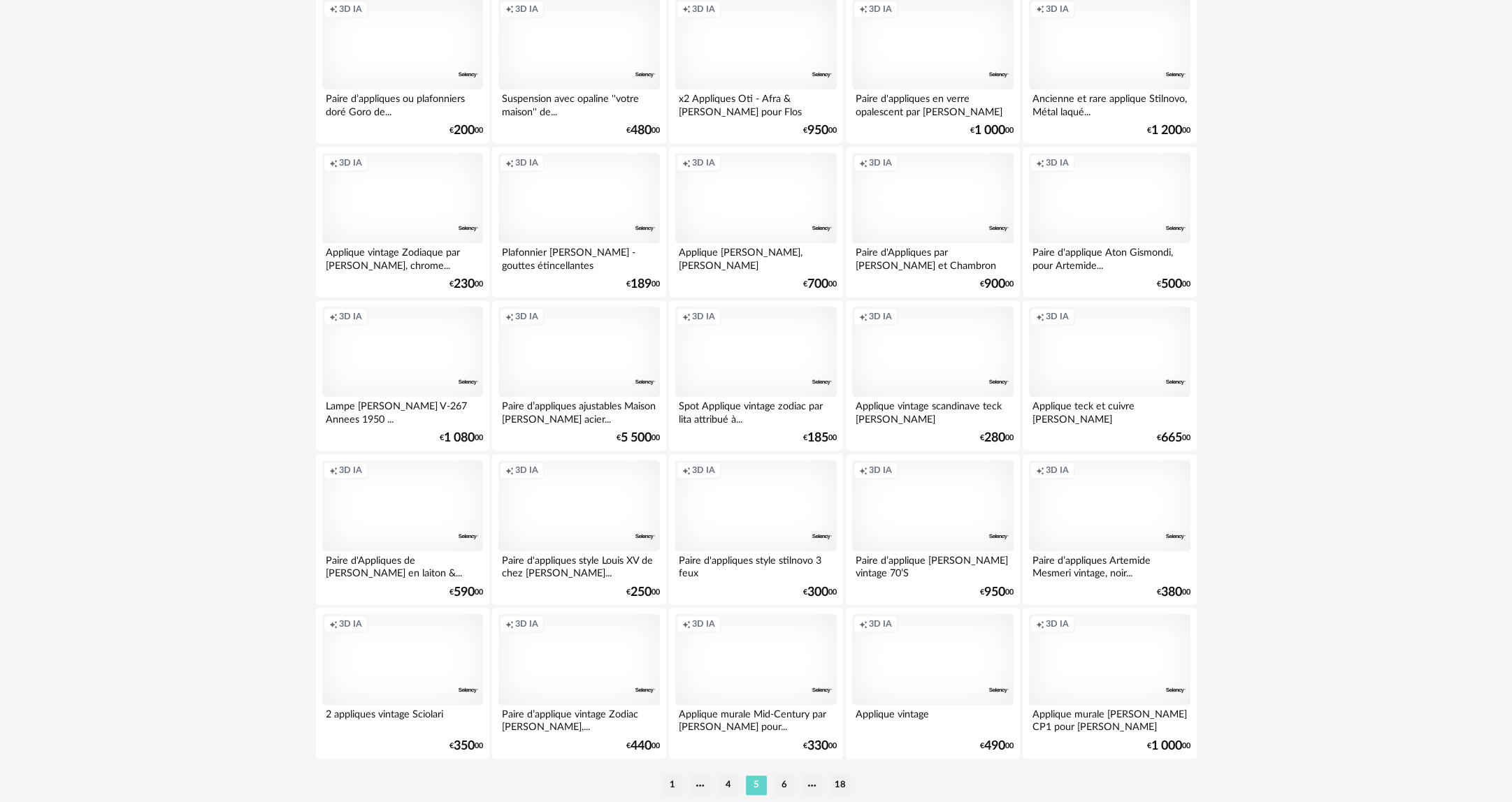
scroll to position [2565, 0]
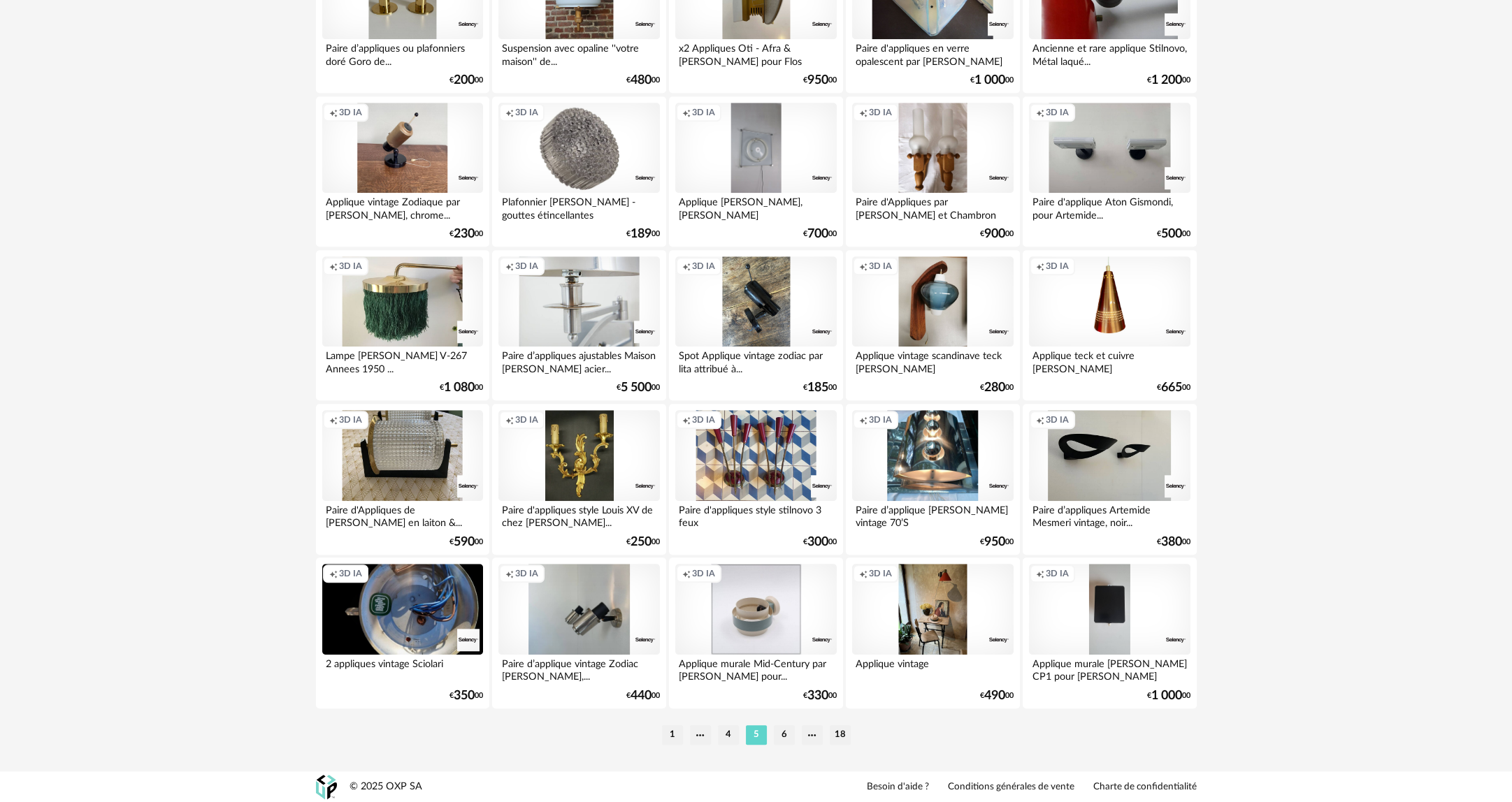
click at [775, 731] on li "6" at bounding box center [784, 735] width 21 height 20
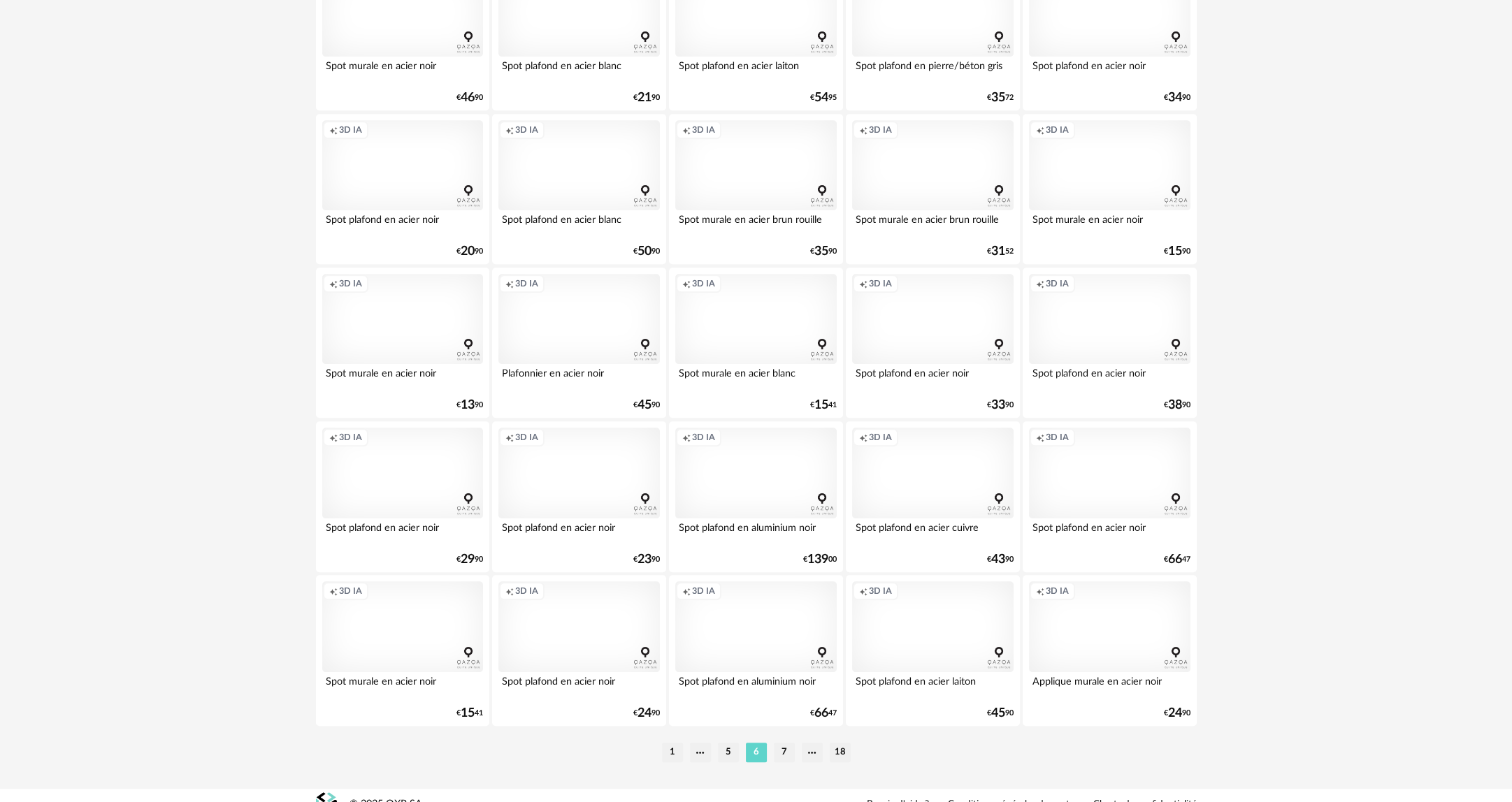
scroll to position [2565, 0]
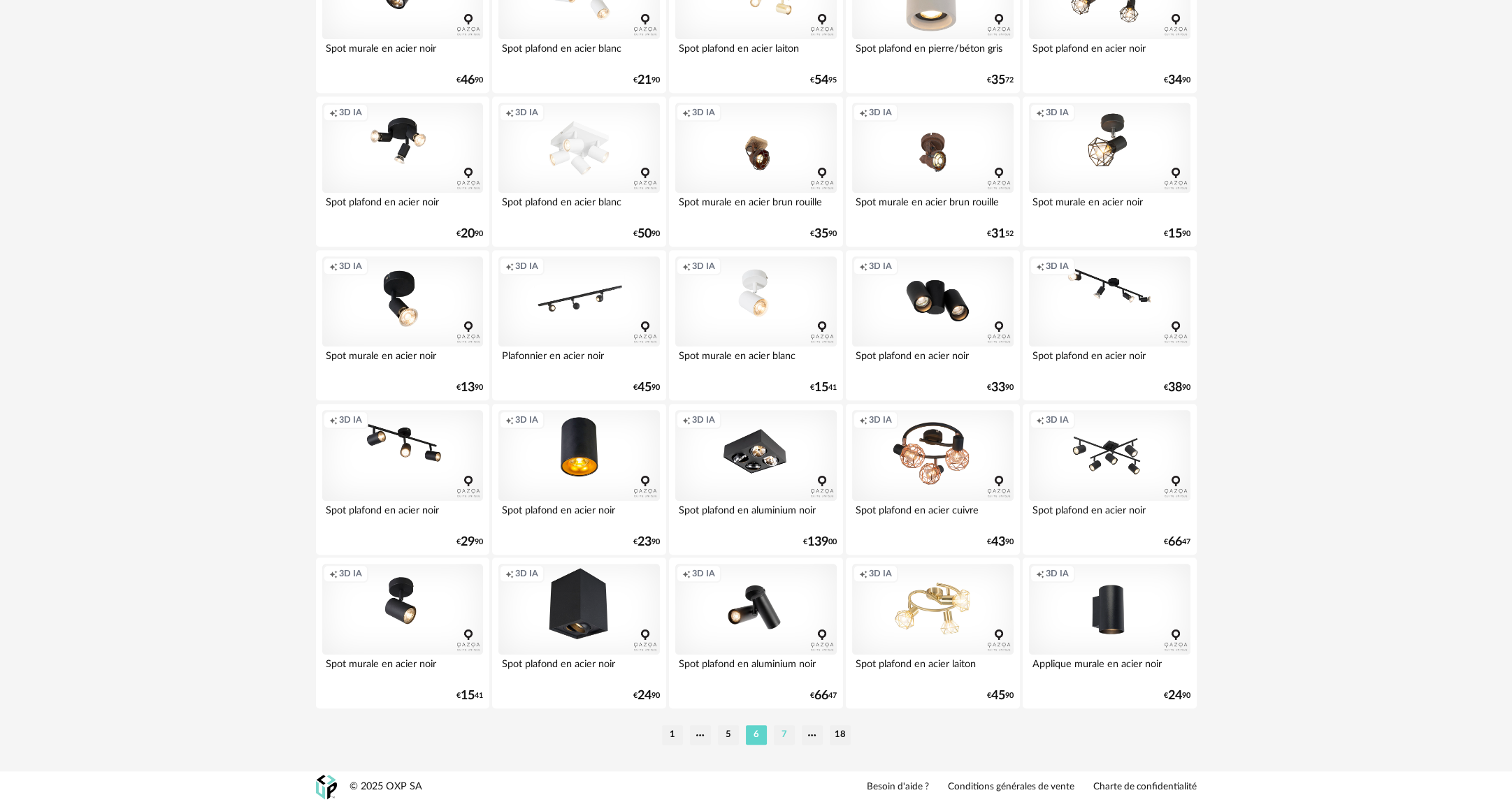
click at [784, 728] on li "7" at bounding box center [784, 735] width 21 height 20
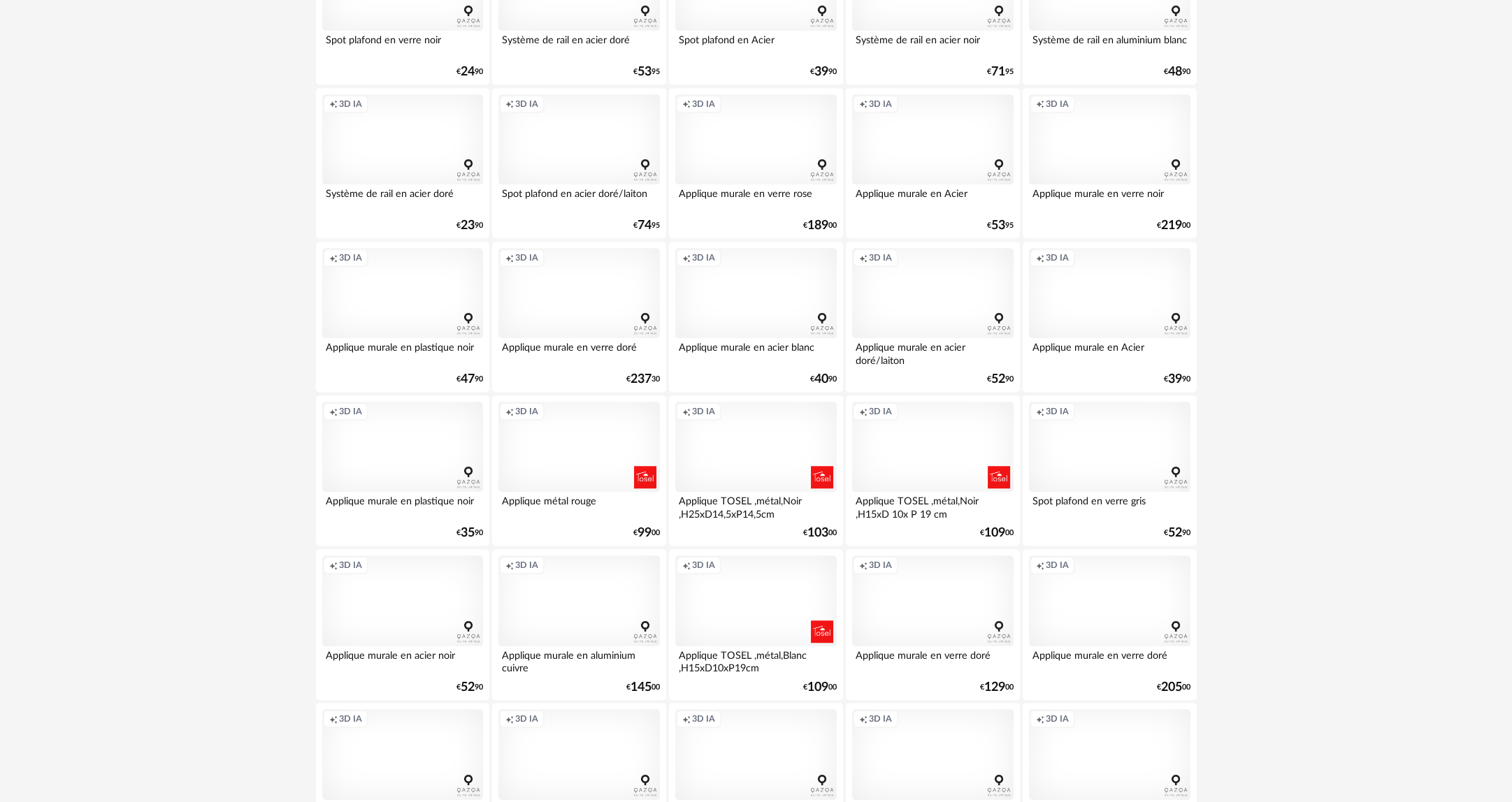
scroll to position [2565, 0]
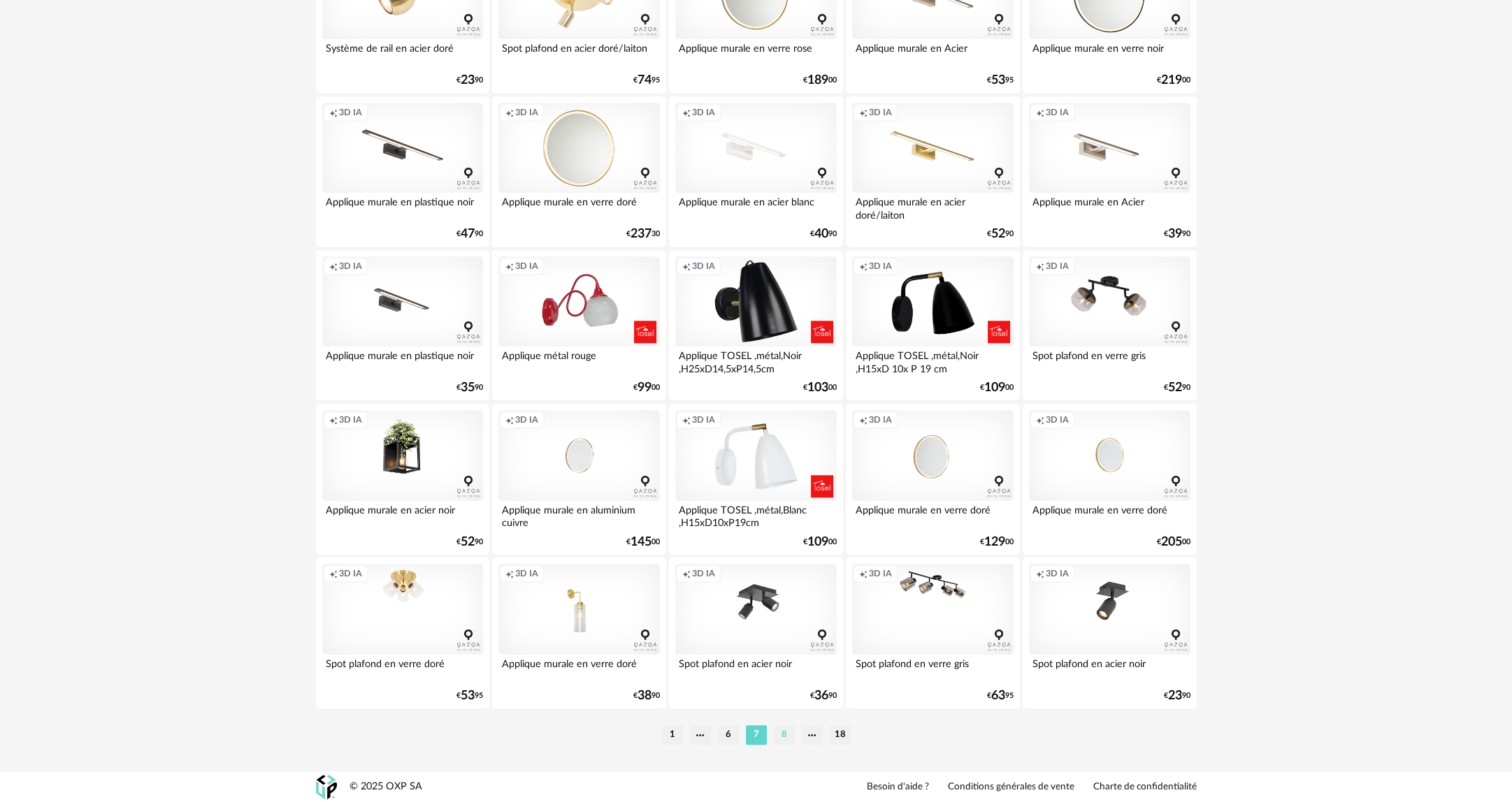
click at [775, 735] on li "8" at bounding box center [784, 735] width 21 height 20
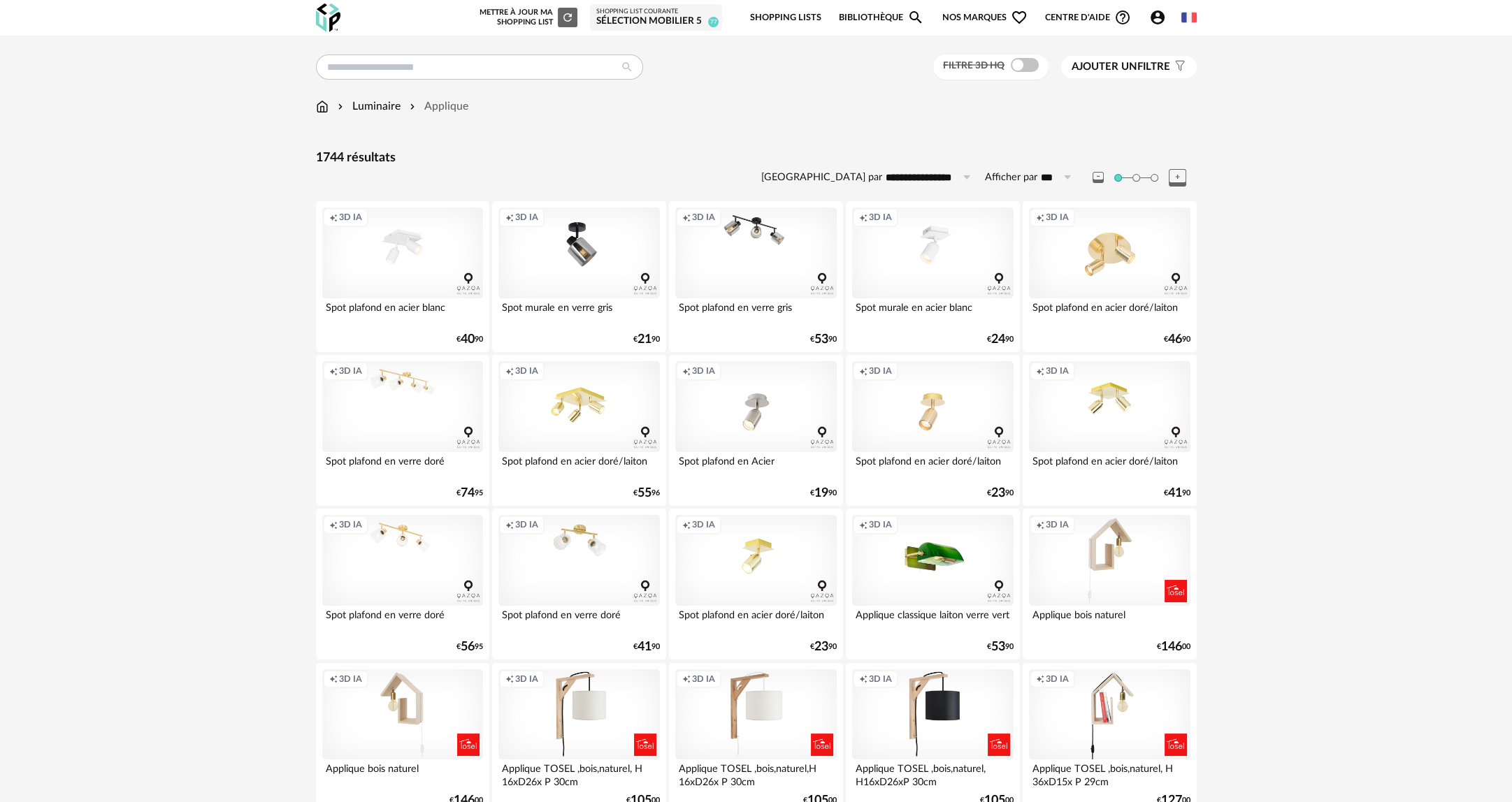
click at [1159, 17] on icon "Account Circle icon" at bounding box center [1157, 17] width 14 height 14
click at [1073, 138] on span "Mes 3D IA" at bounding box center [1052, 145] width 52 height 25
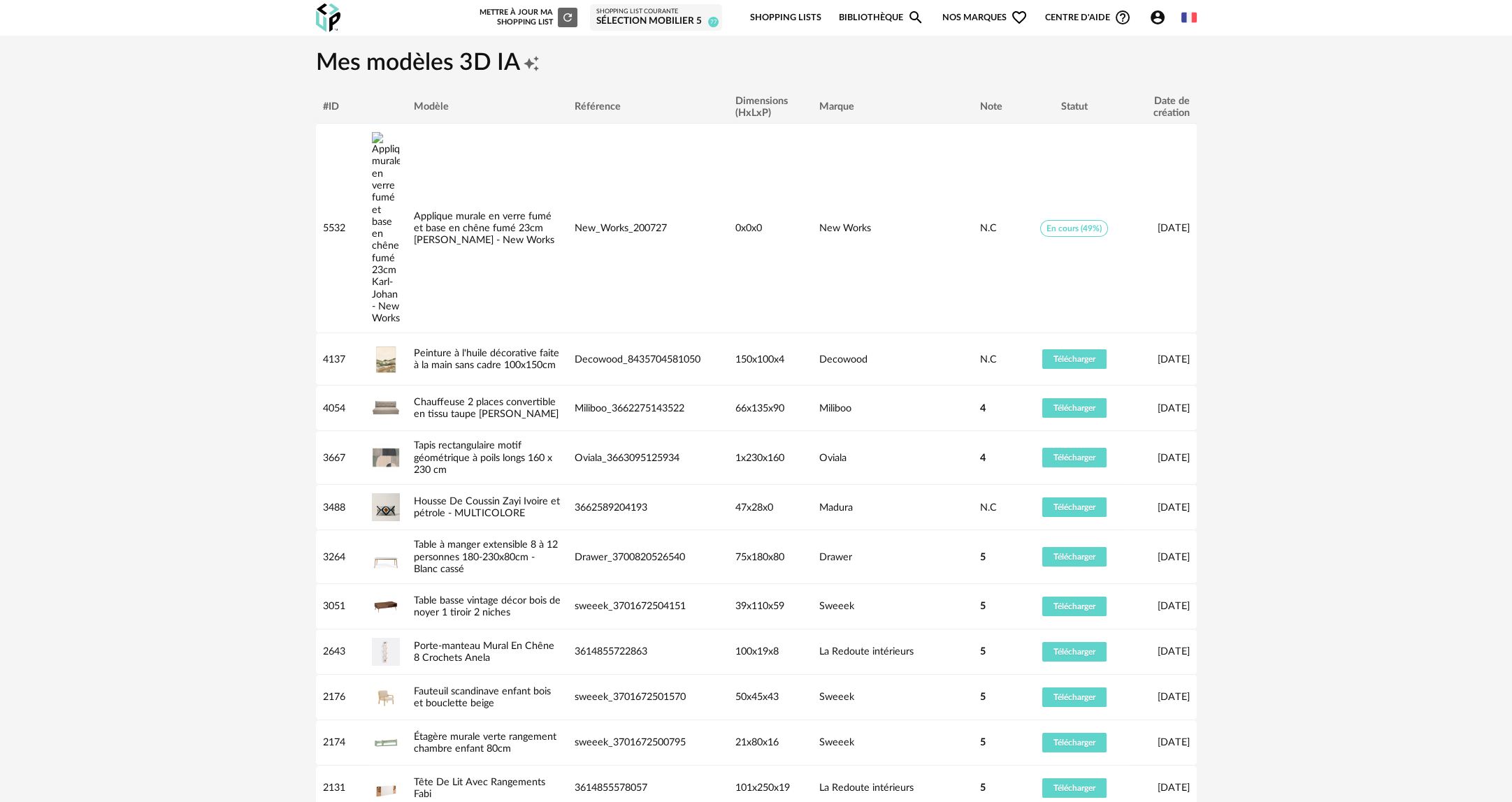
click at [891, 16] on link "Bibliothèque Magnify icon" at bounding box center [881, 18] width 86 height 33
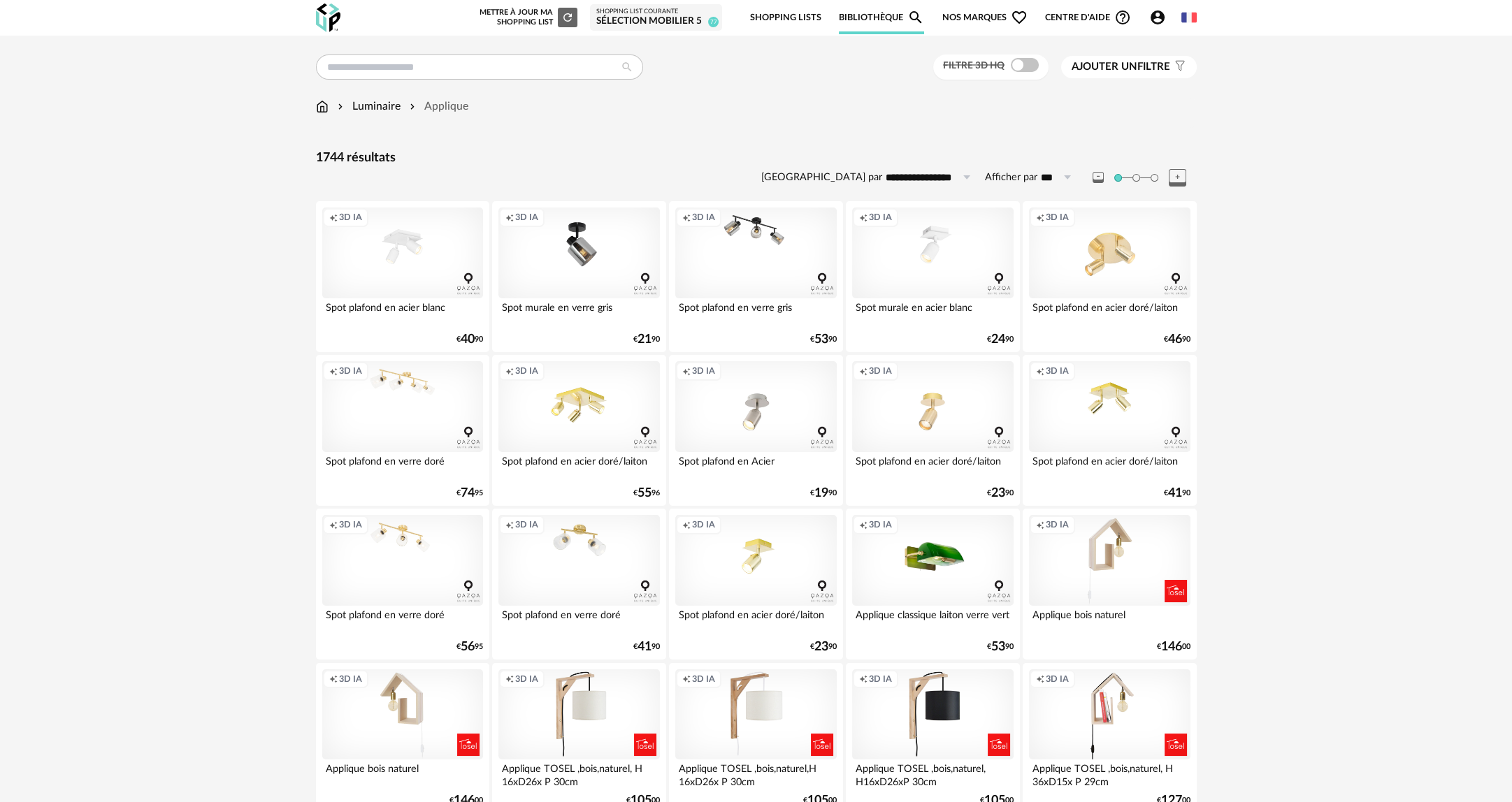
click at [320, 110] on img at bounding box center [321, 107] width 12 height 16
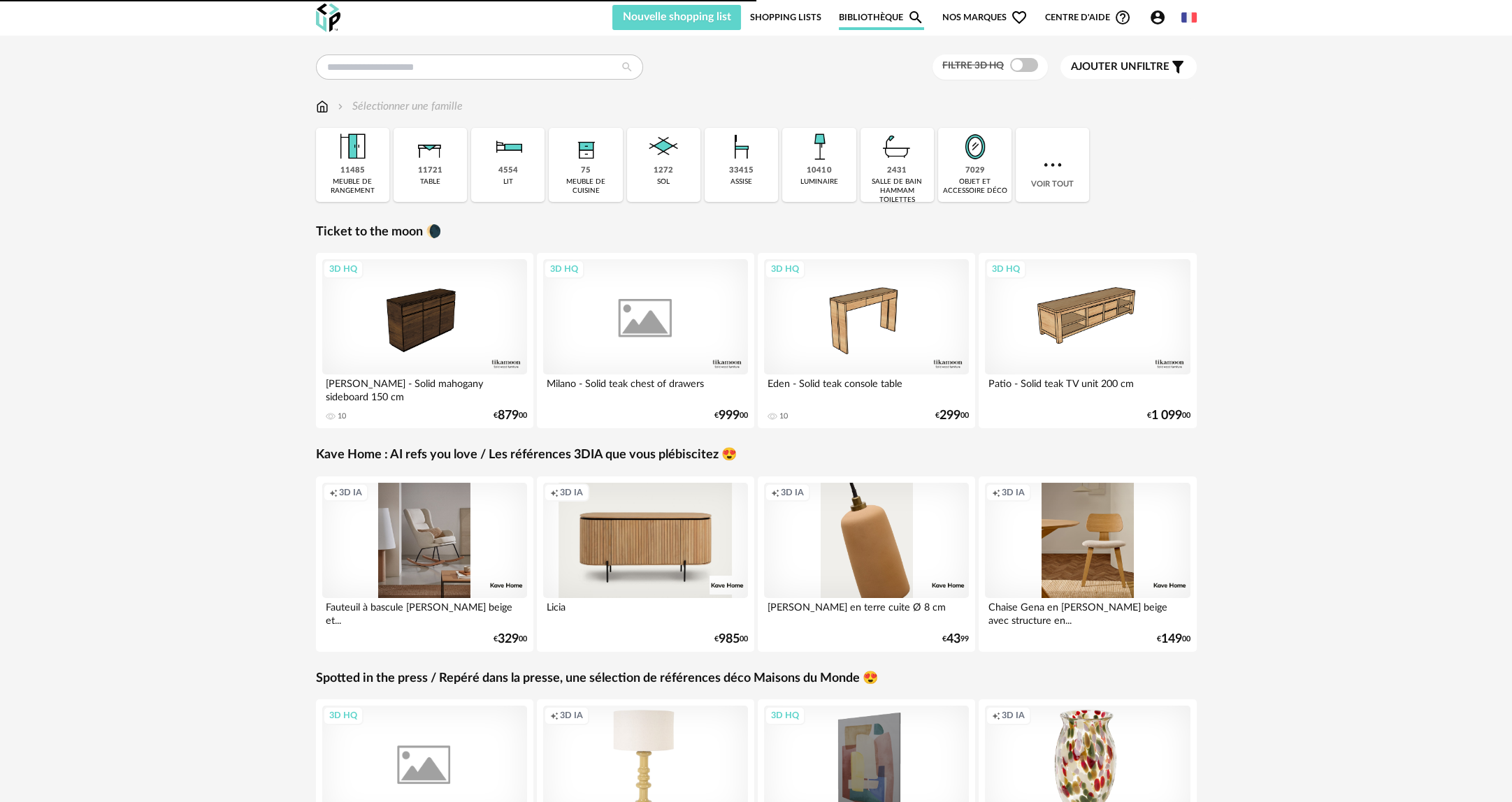
click at [759, 161] on img at bounding box center [742, 147] width 38 height 38
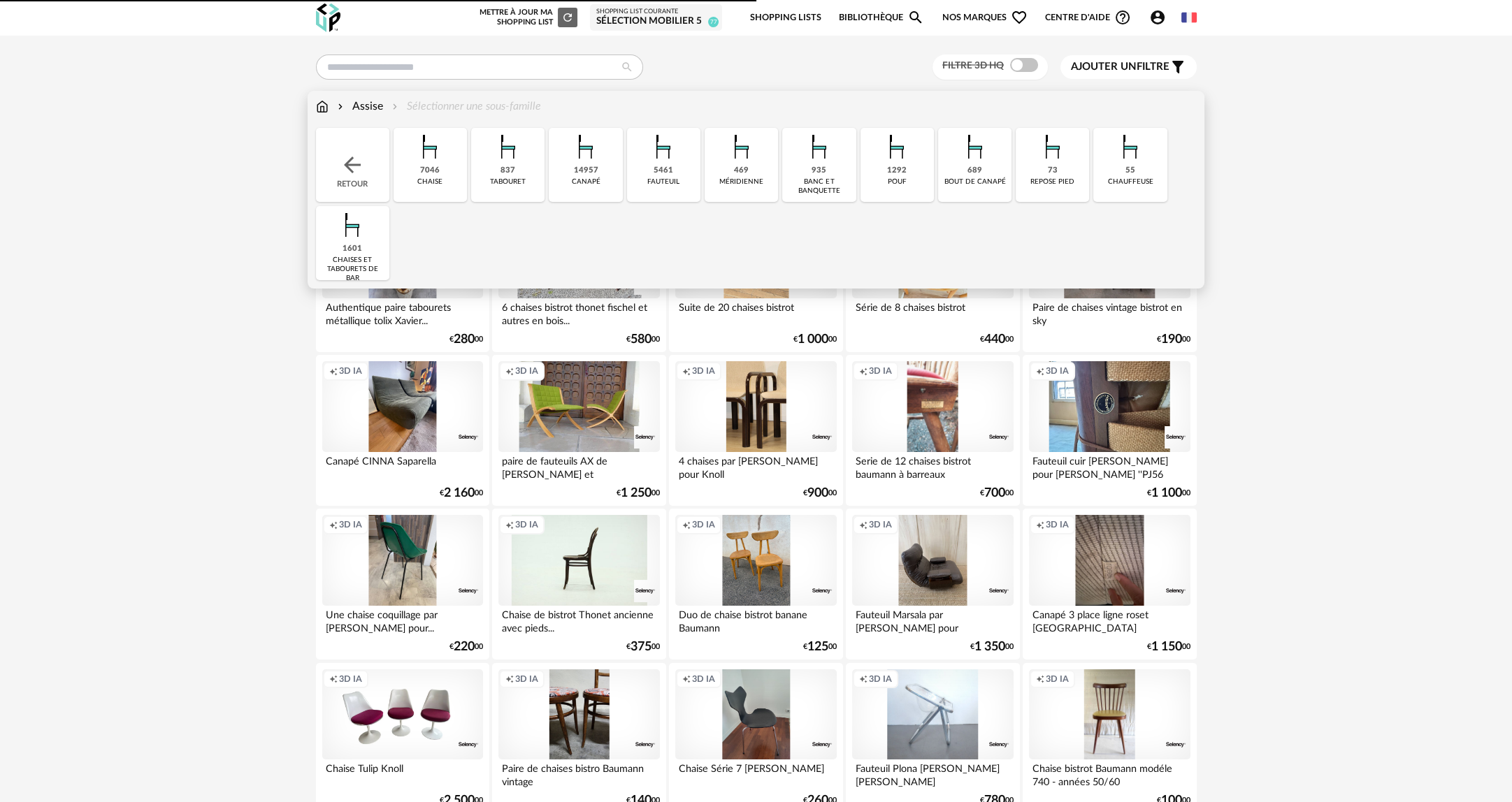
click at [316, 113] on img at bounding box center [321, 107] width 12 height 16
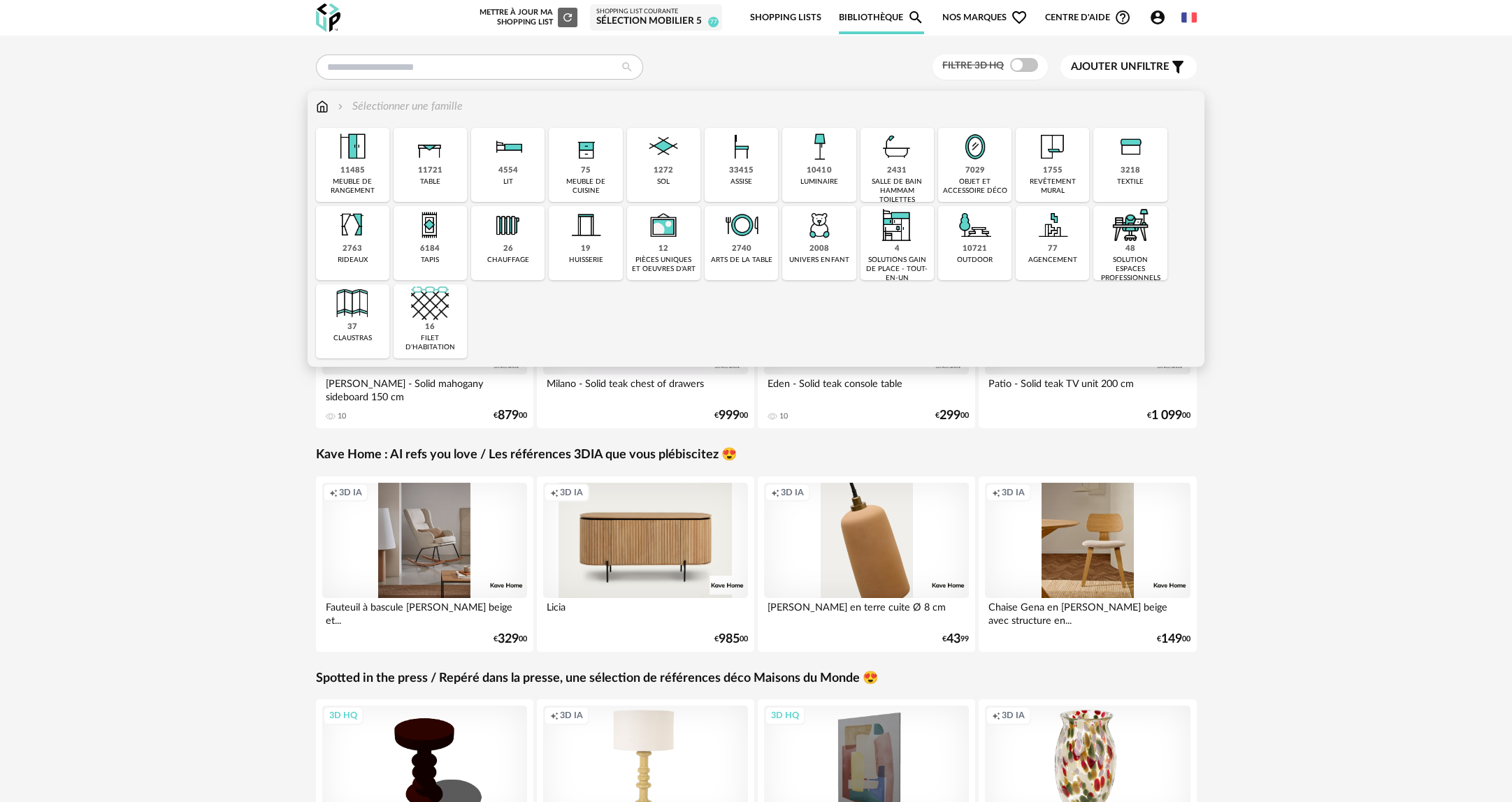
click at [1110, 159] on div "3218 textile" at bounding box center [1130, 165] width 73 height 74
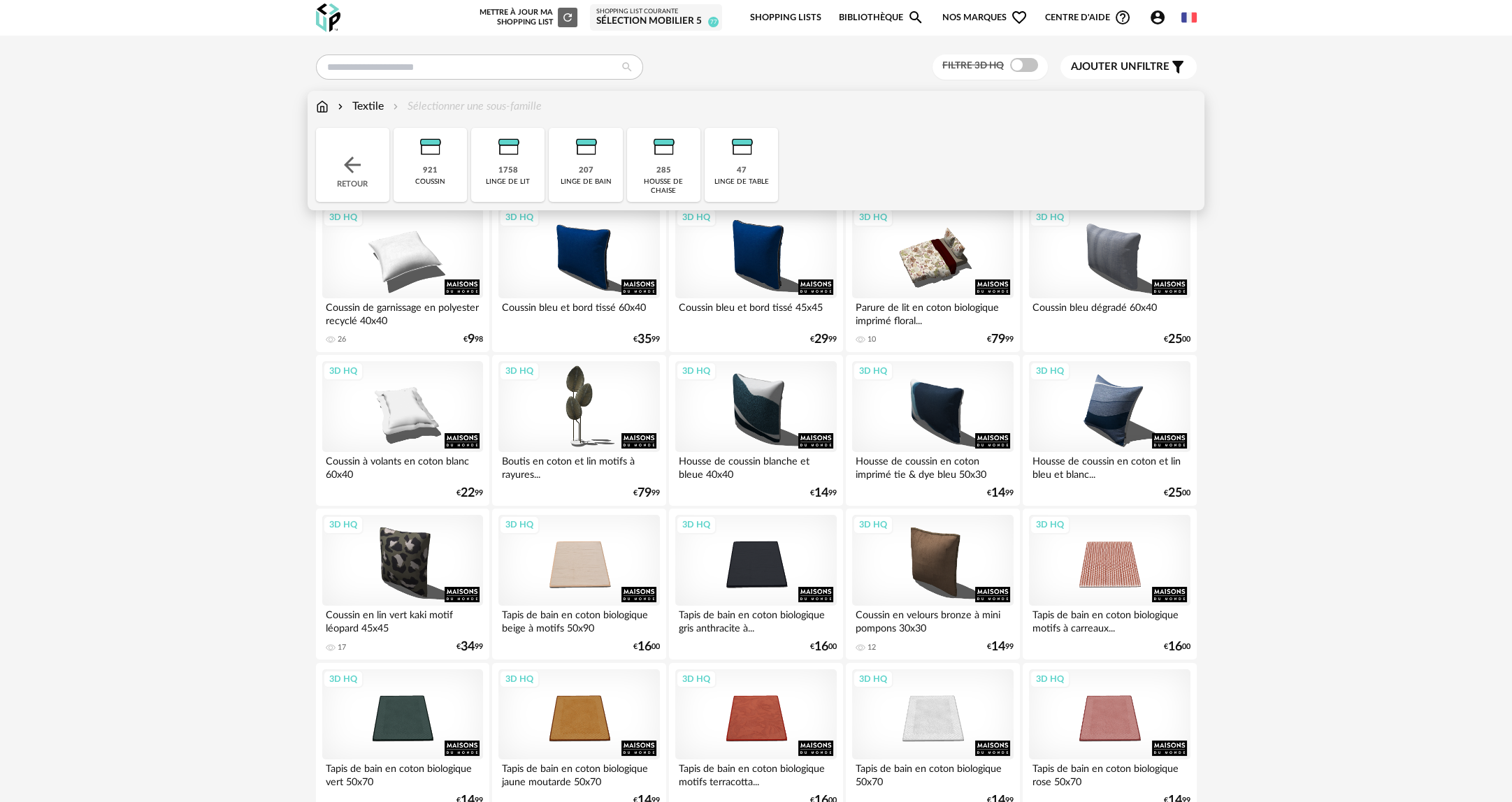
click at [432, 179] on div "coussin" at bounding box center [430, 182] width 30 height 9
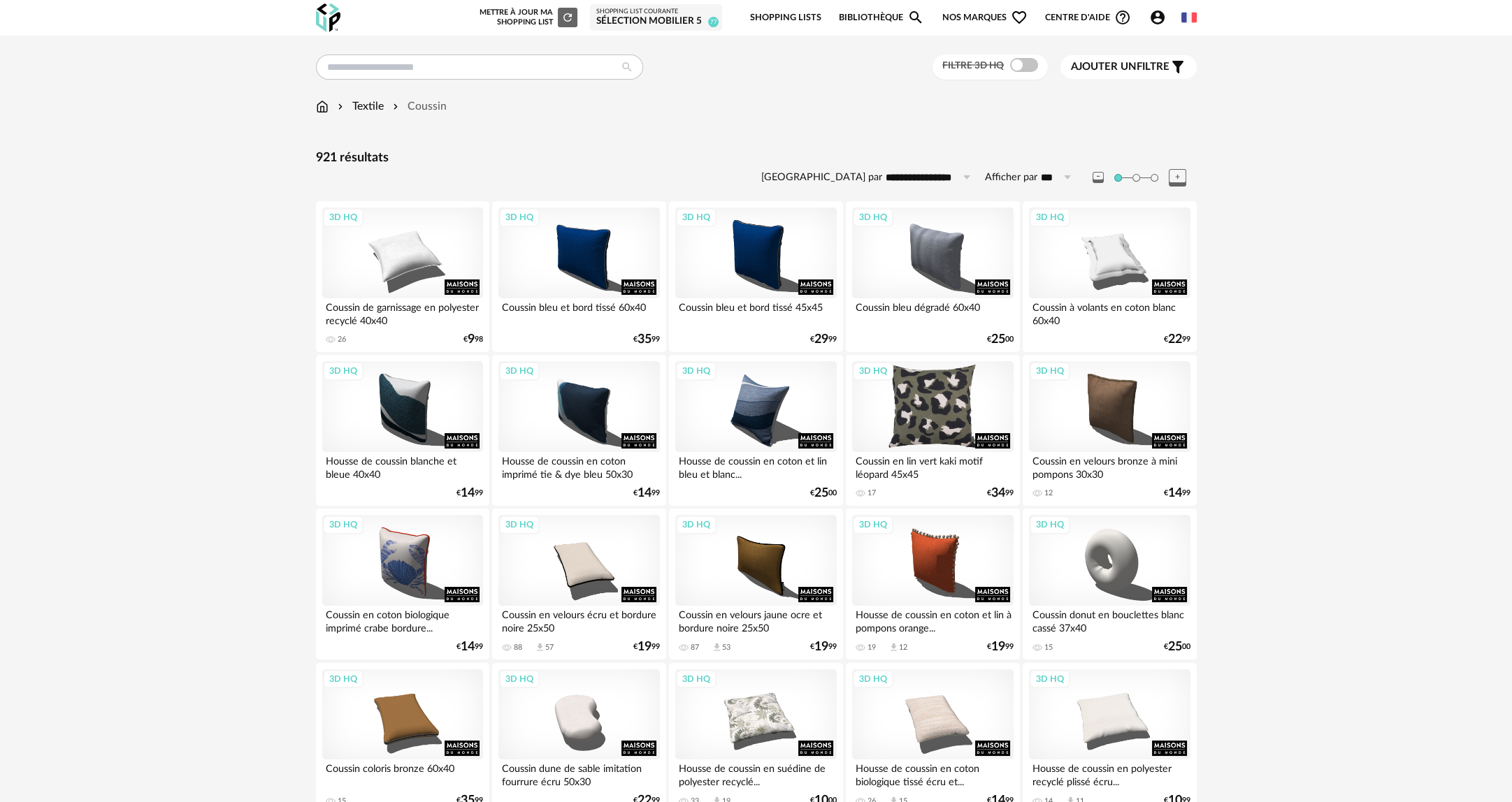
click at [948, 414] on div "3D HQ" at bounding box center [932, 407] width 161 height 91
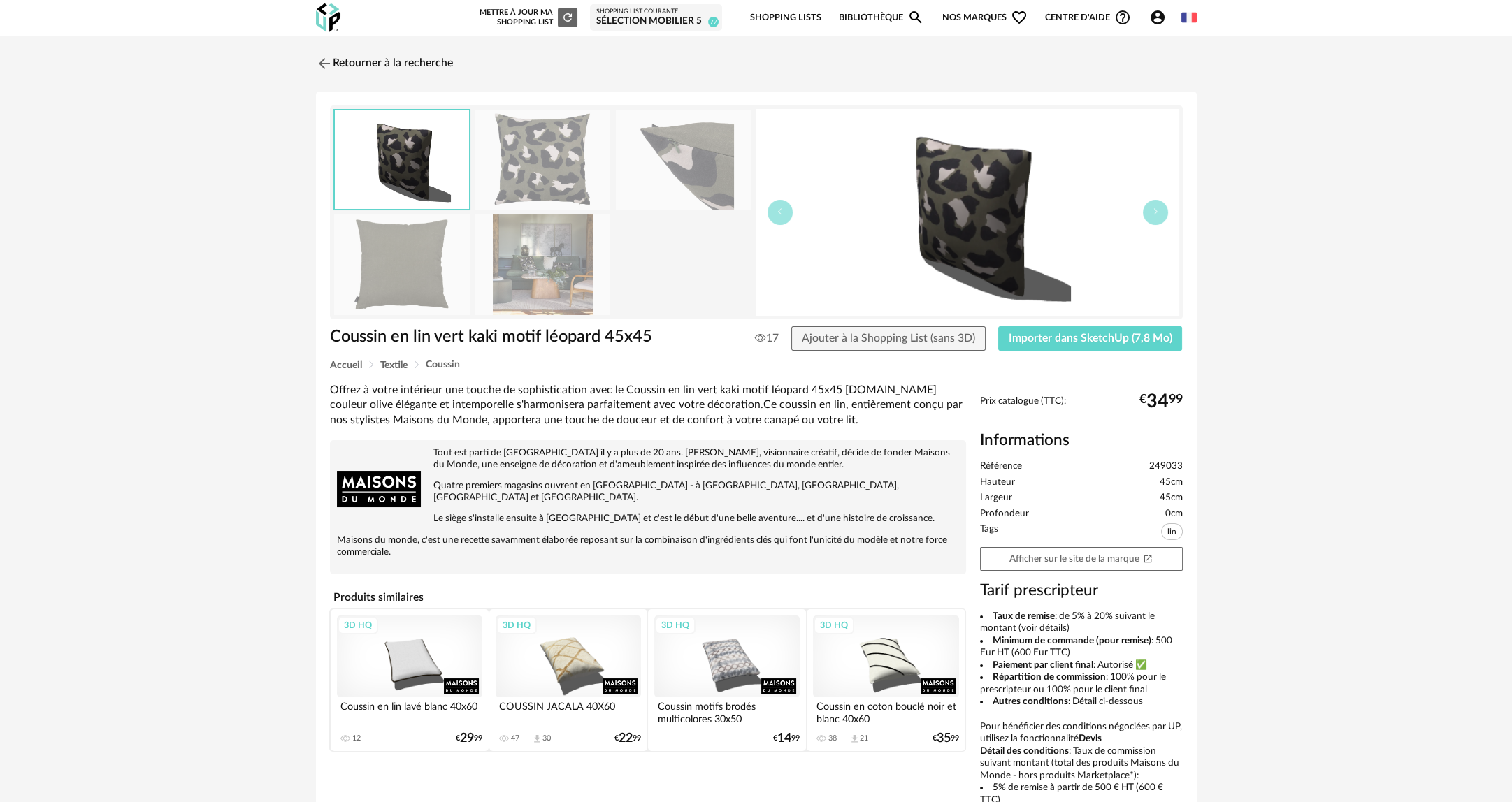
click at [563, 178] on img at bounding box center [542, 159] width 136 height 100
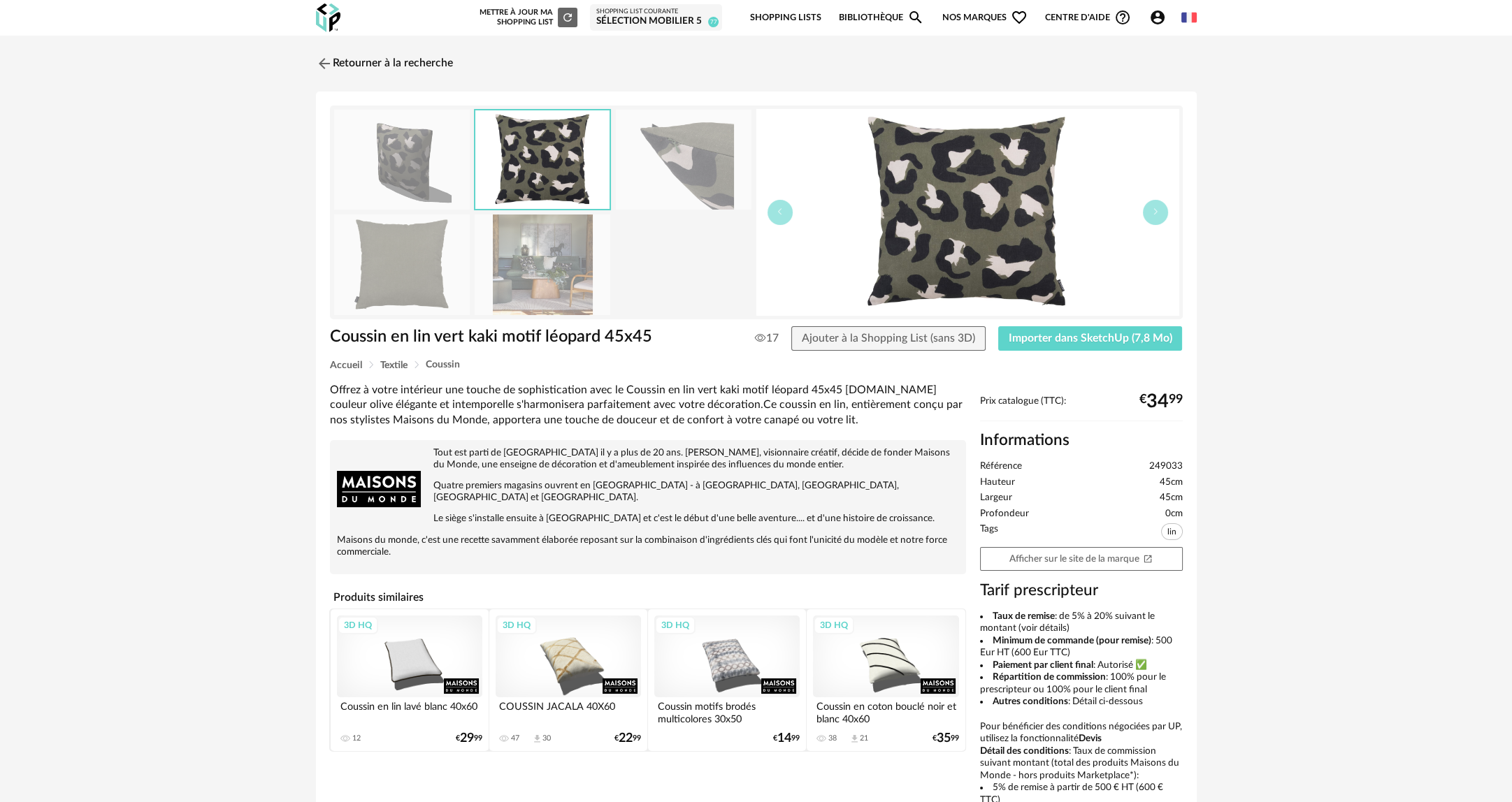
click at [568, 254] on img at bounding box center [542, 265] width 136 height 100
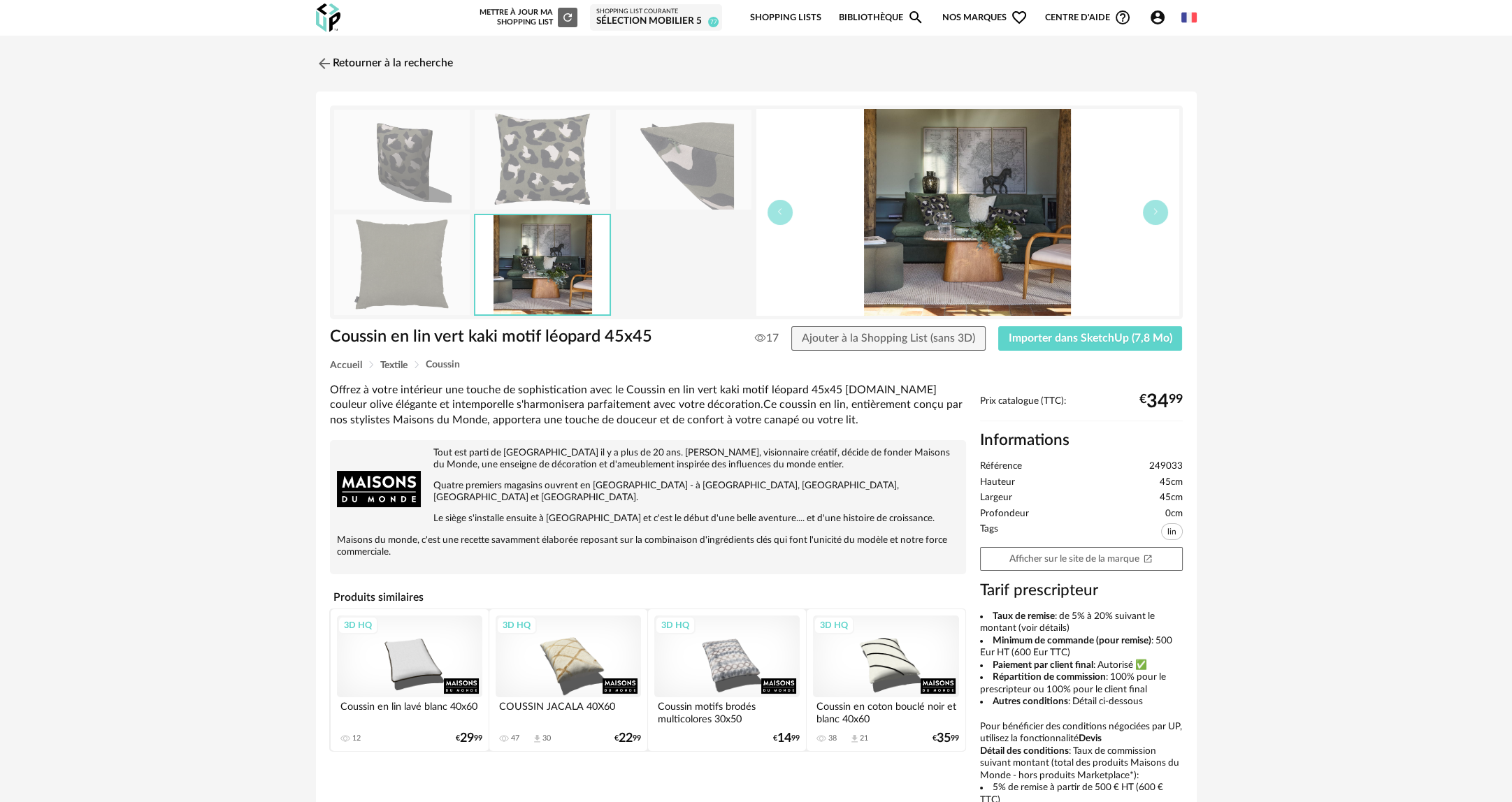
click at [361, 159] on img at bounding box center [401, 159] width 136 height 100
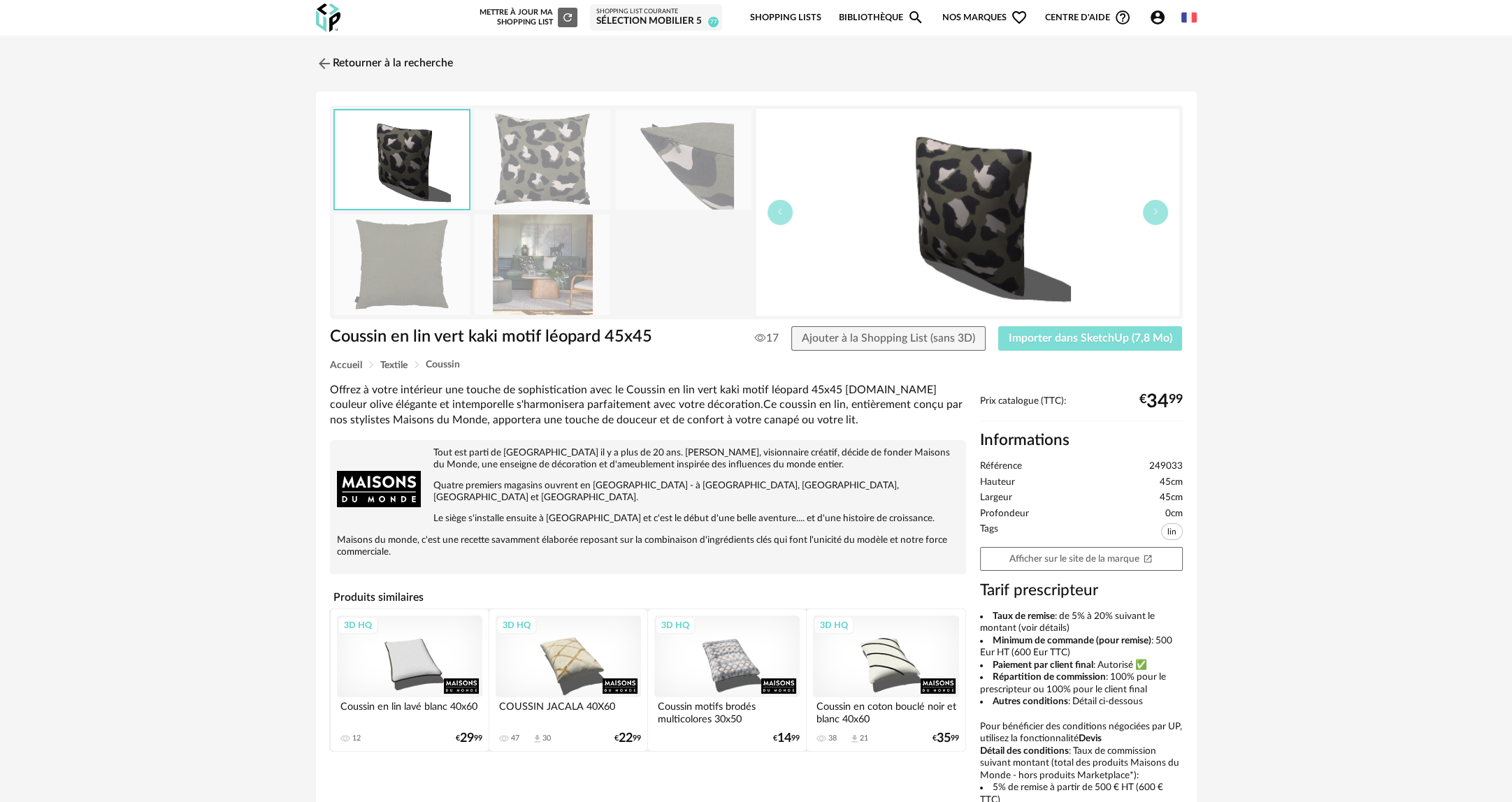
click at [1103, 346] on button "Importer dans SketchUp (7,8 Mo)" at bounding box center [1090, 339] width 184 height 25
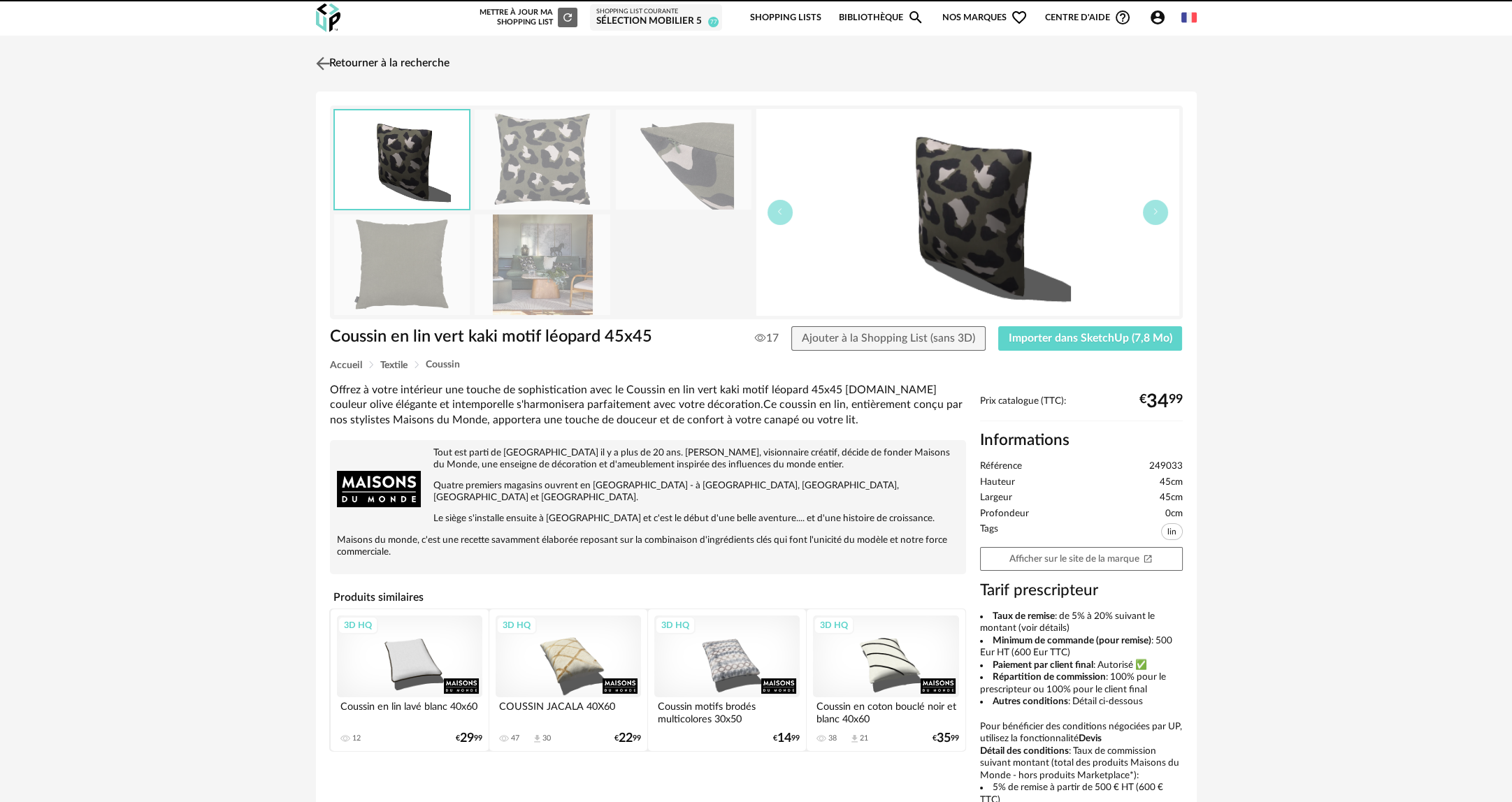
click at [335, 70] on link "Retourner à la recherche" at bounding box center [381, 63] width 137 height 30
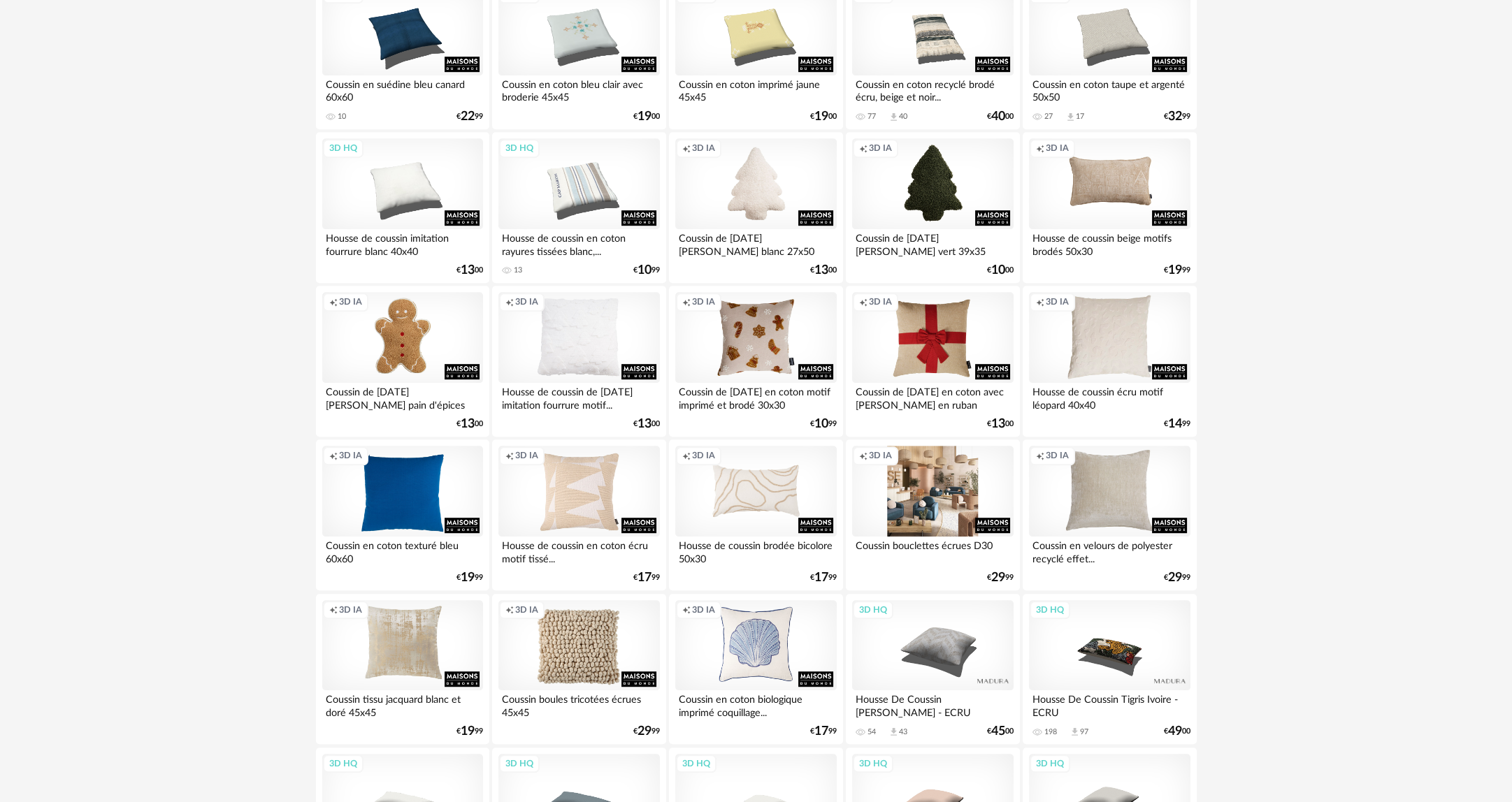
scroll to position [1816, 0]
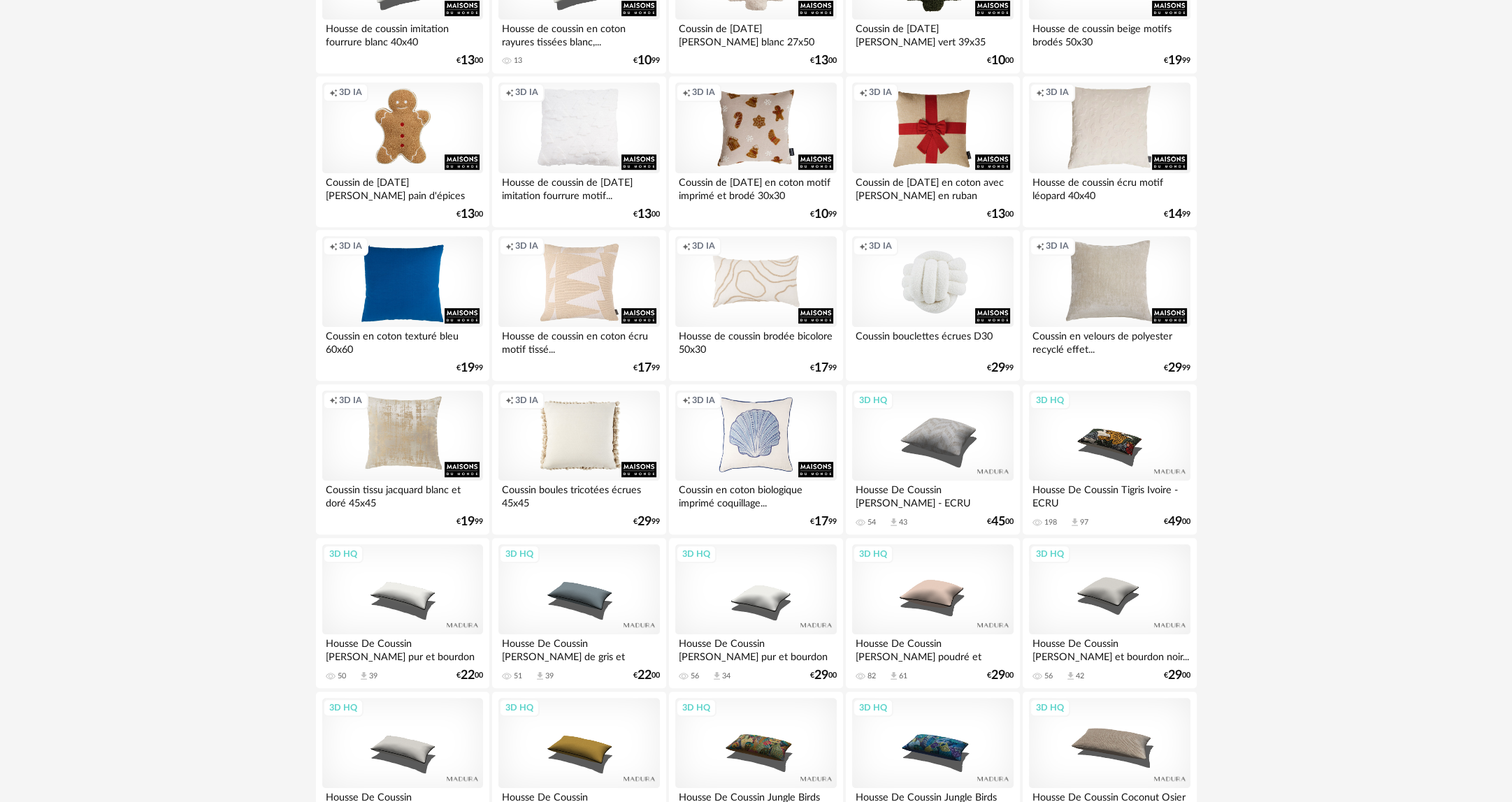
click at [589, 444] on div "Creation icon 3D IA" at bounding box center [579, 436] width 161 height 91
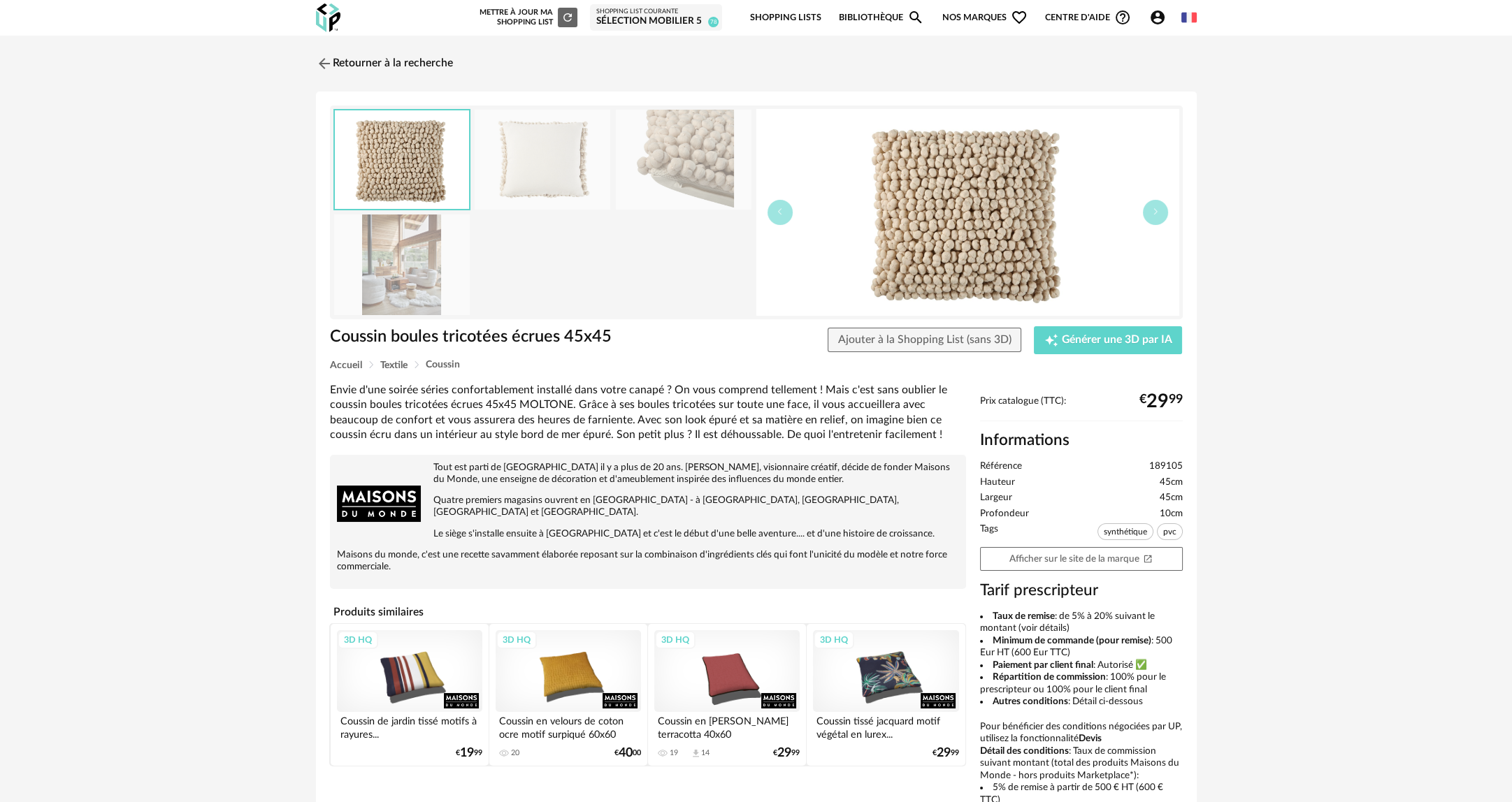
click at [391, 276] on img at bounding box center [401, 265] width 136 height 100
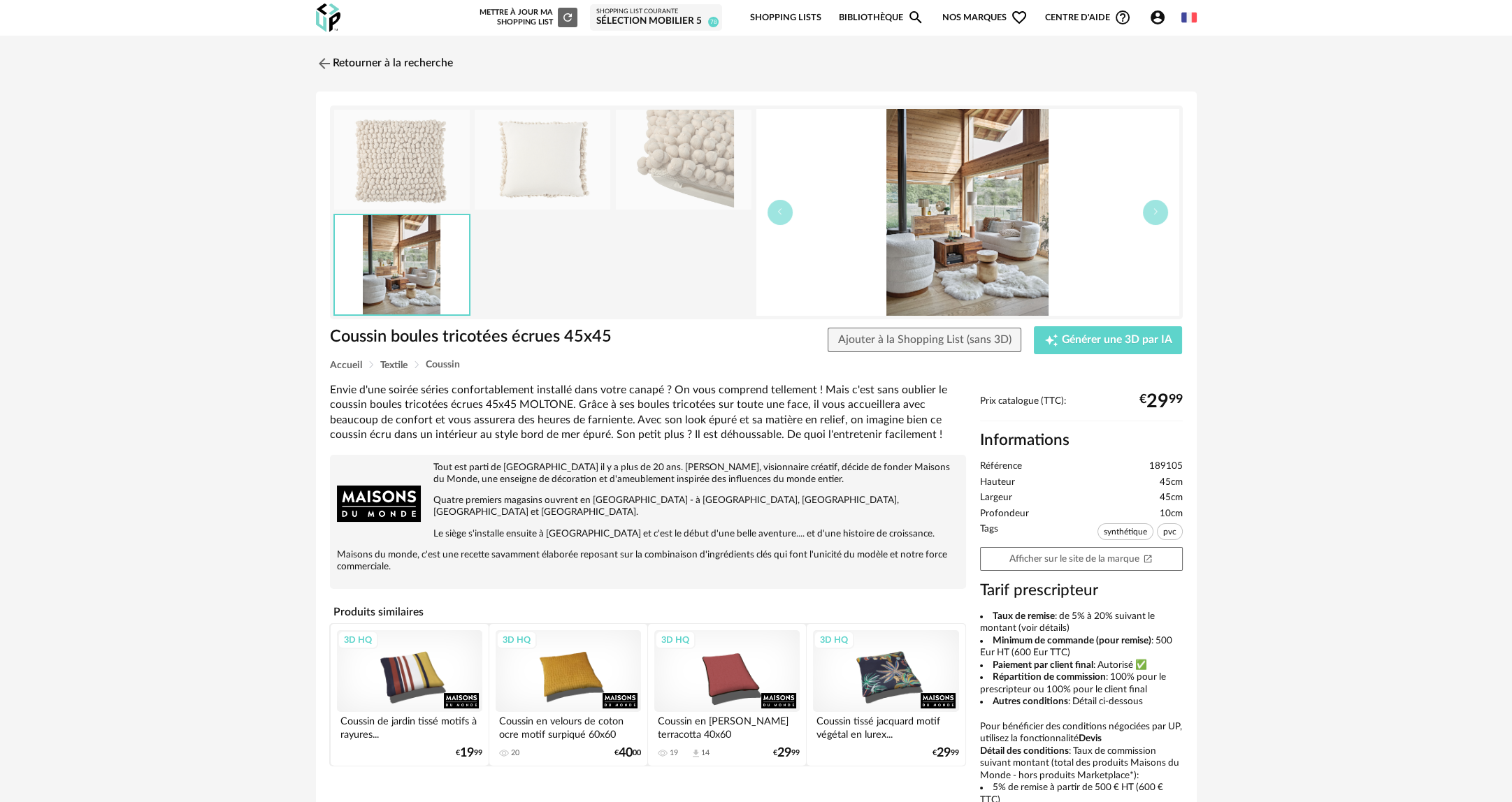
click at [613, 156] on div at bounding box center [543, 213] width 419 height 207
click at [674, 158] on img at bounding box center [683, 159] width 136 height 100
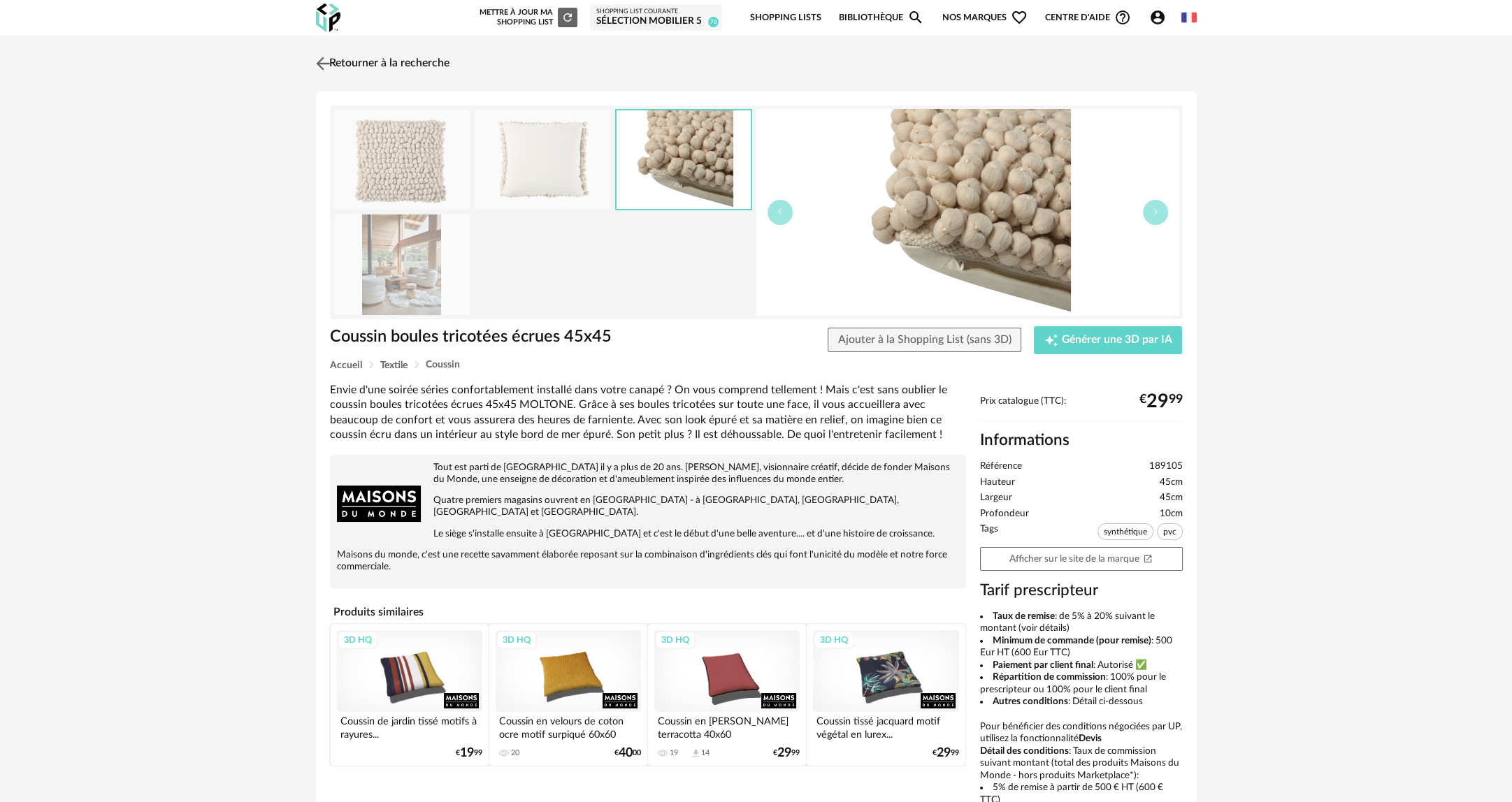
click at [394, 72] on link "Retourner à la recherche" at bounding box center [381, 63] width 137 height 30
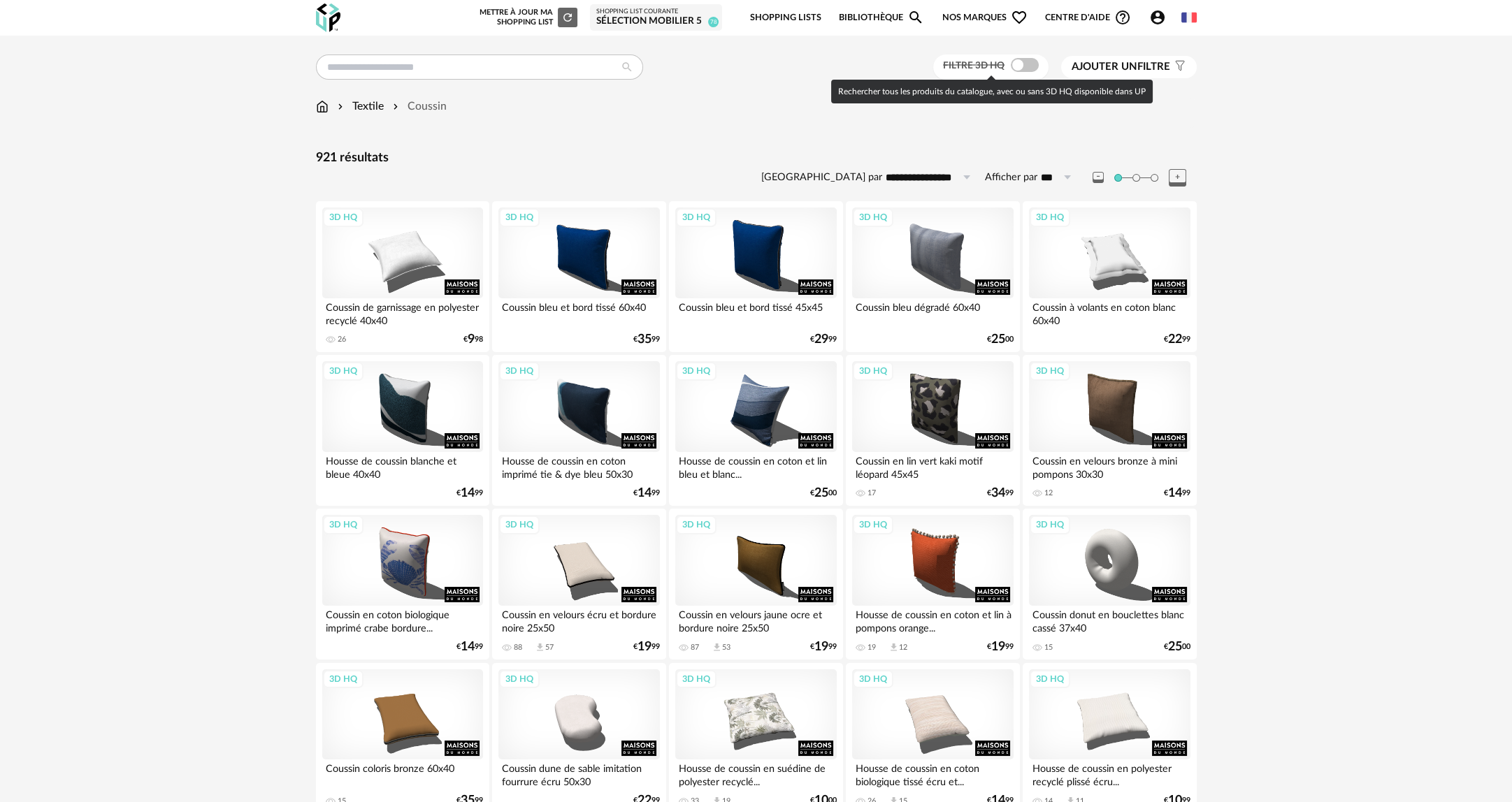
click at [1019, 58] on span at bounding box center [1024, 65] width 28 height 14
click at [1010, 67] on span at bounding box center [1024, 65] width 28 height 14
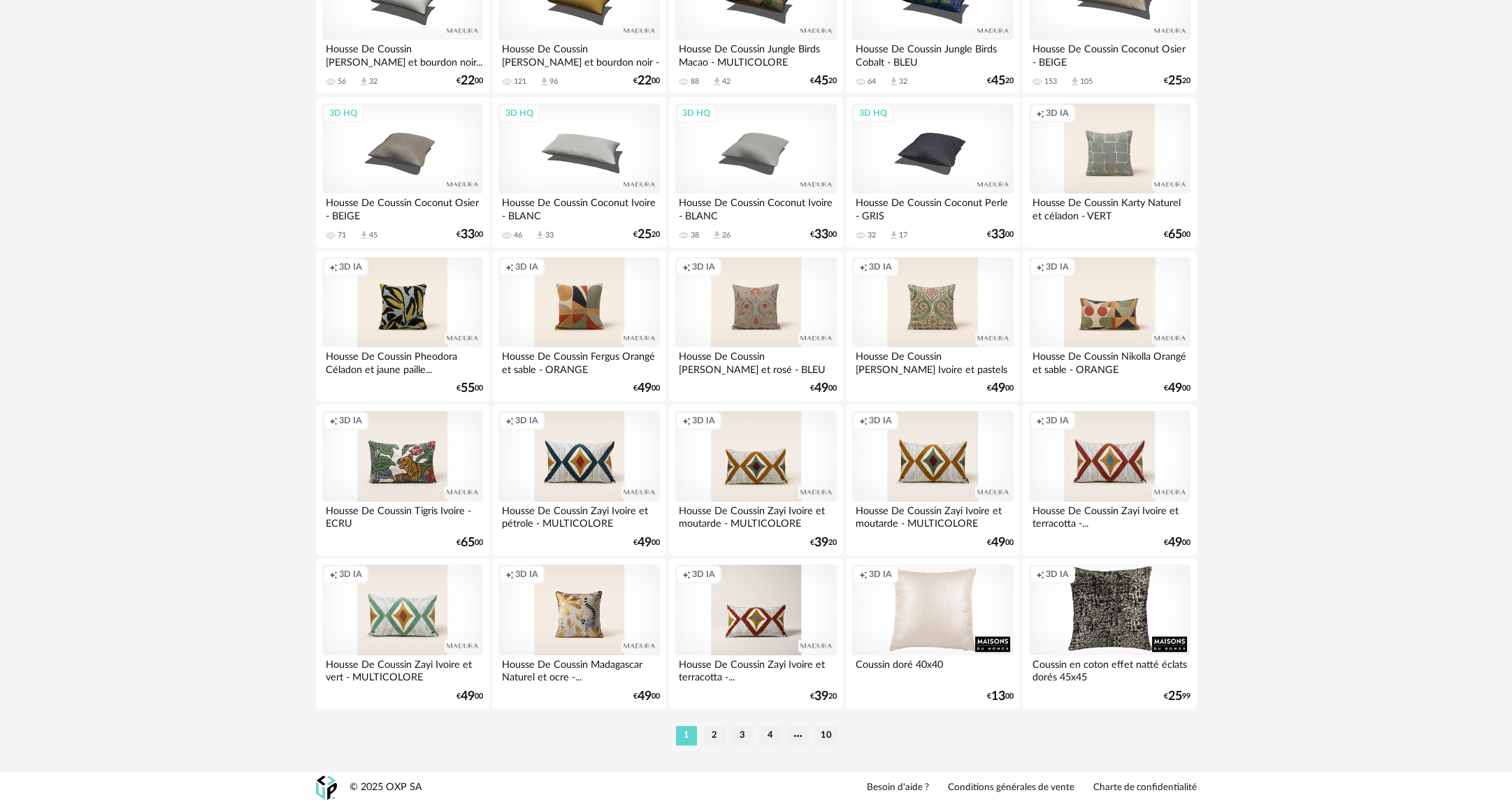
scroll to position [2565, 0]
click at [716, 731] on li "2" at bounding box center [714, 735] width 21 height 20
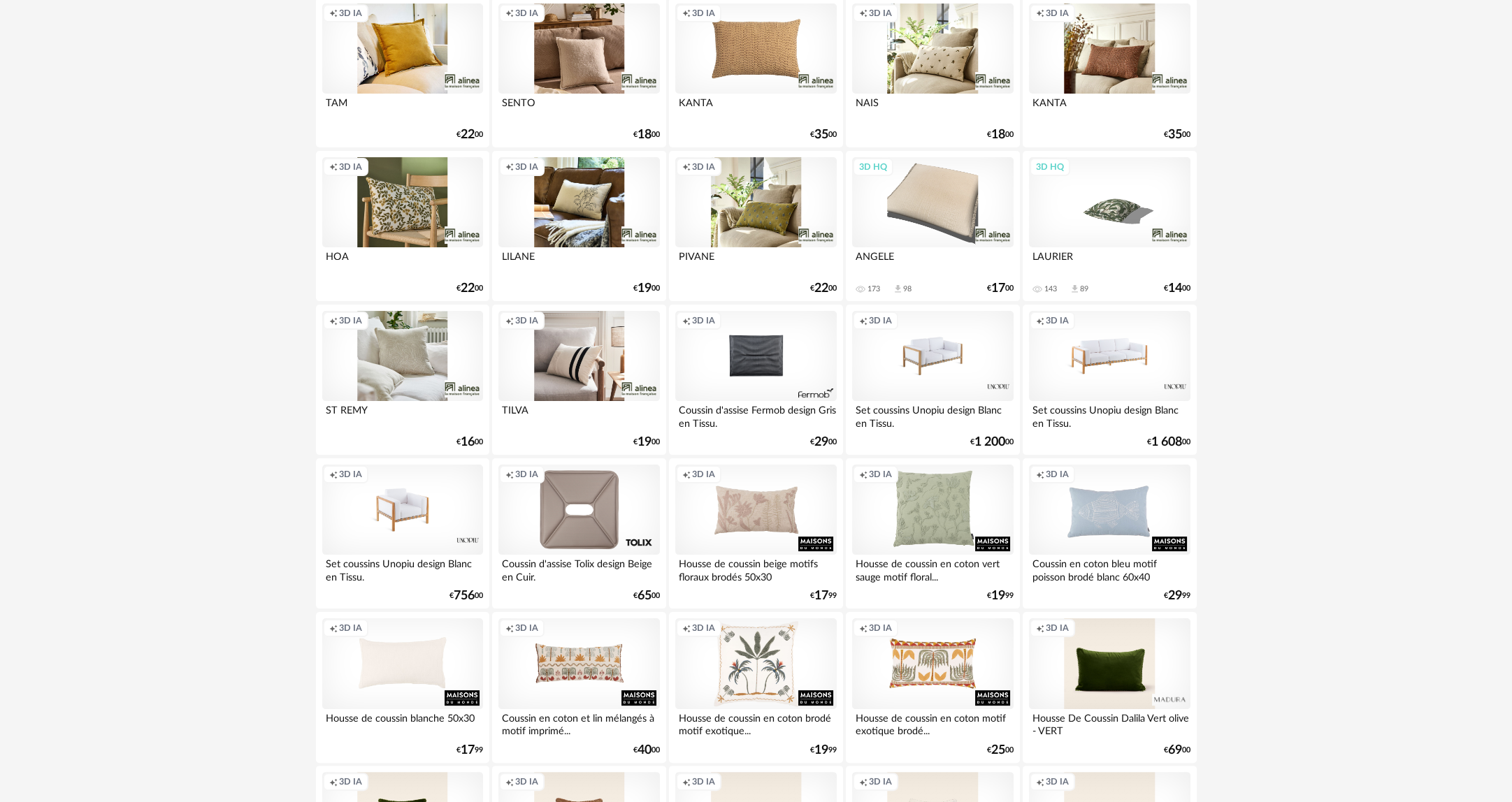
scroll to position [698, 0]
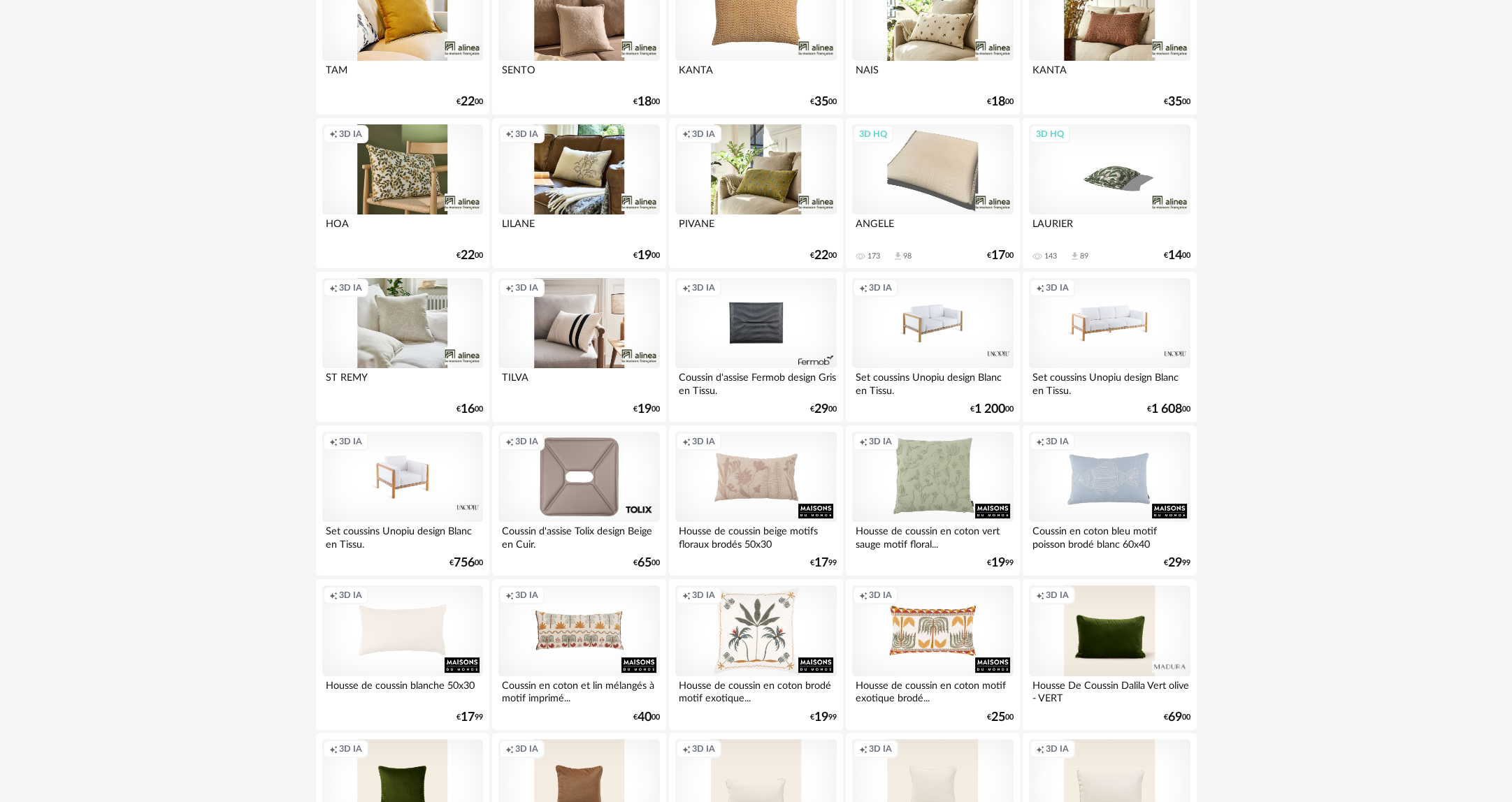
click at [580, 348] on div "Creation icon 3D IA" at bounding box center [579, 323] width 161 height 91
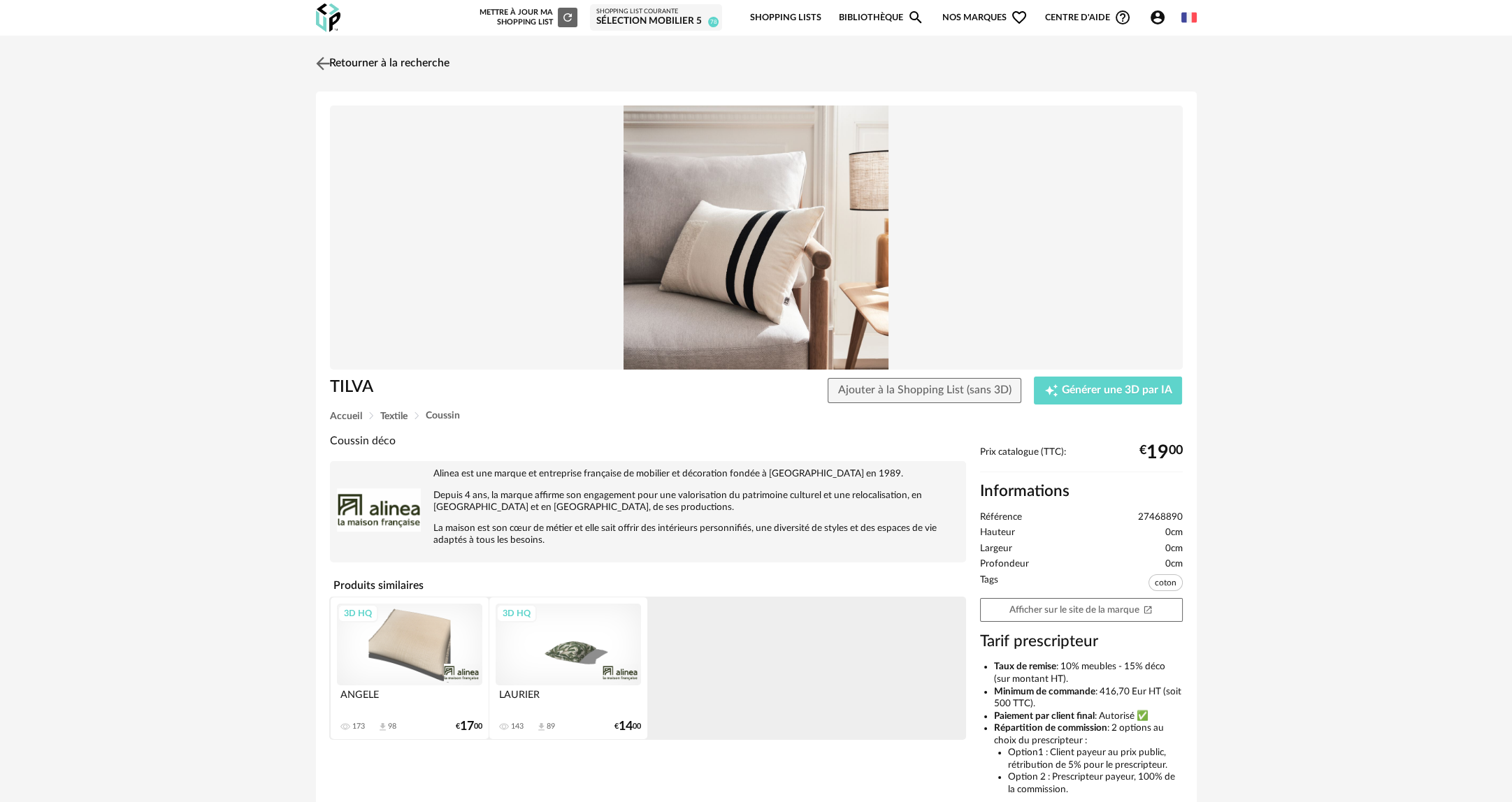
click at [380, 66] on link "Retourner à la recherche" at bounding box center [381, 63] width 137 height 30
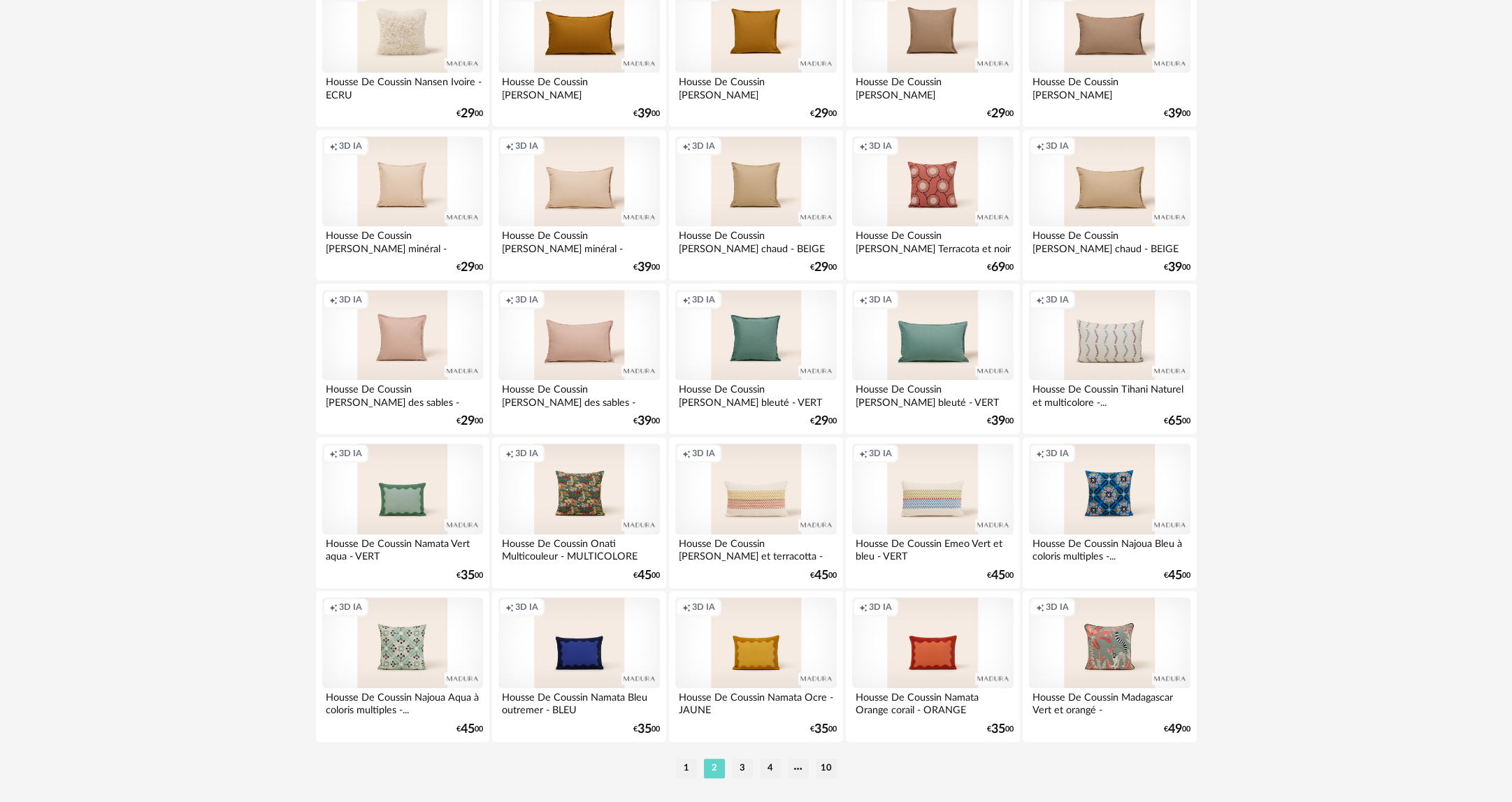
scroll to position [2565, 0]
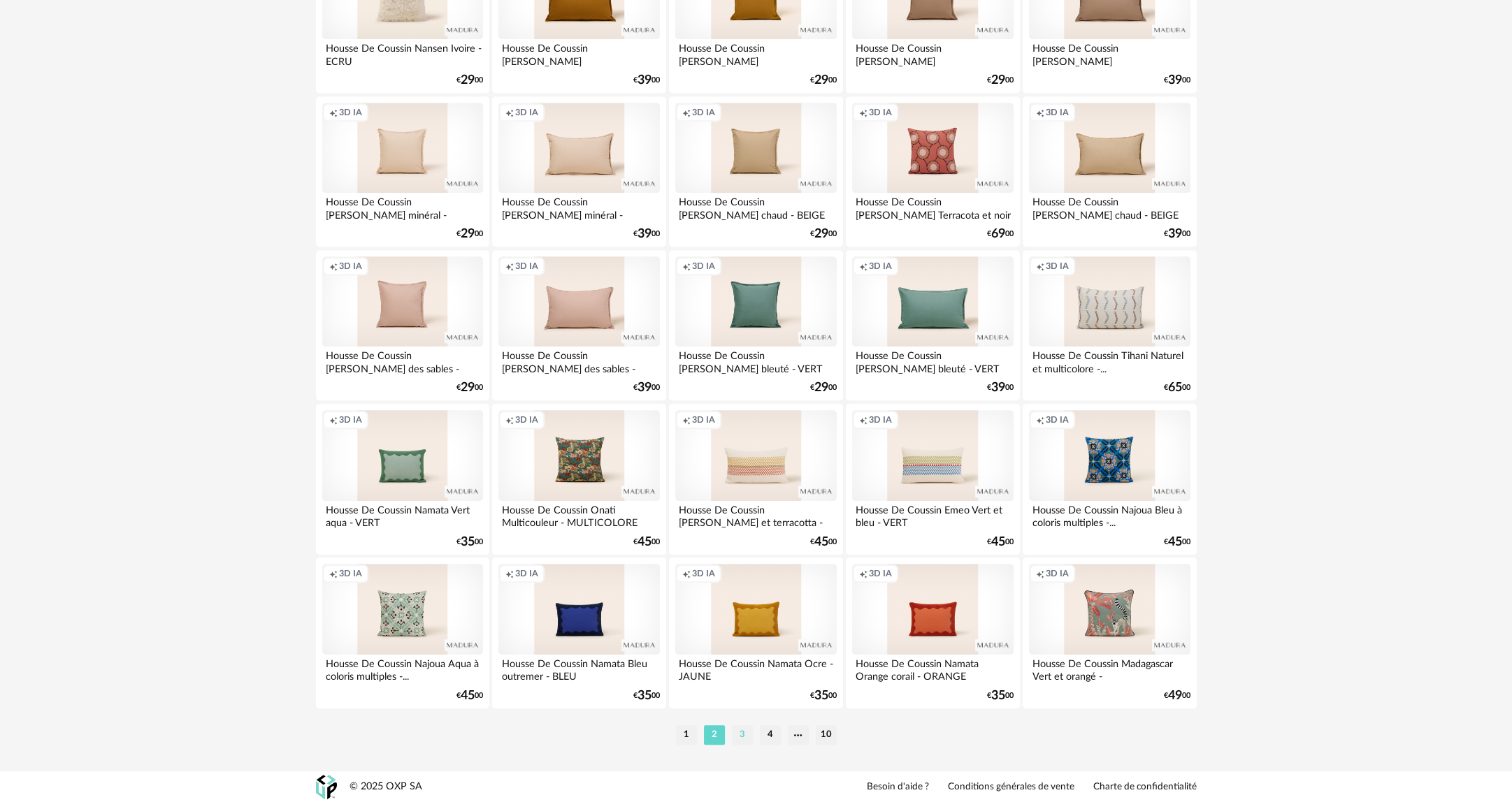
click at [742, 738] on li "3" at bounding box center [742, 735] width 21 height 20
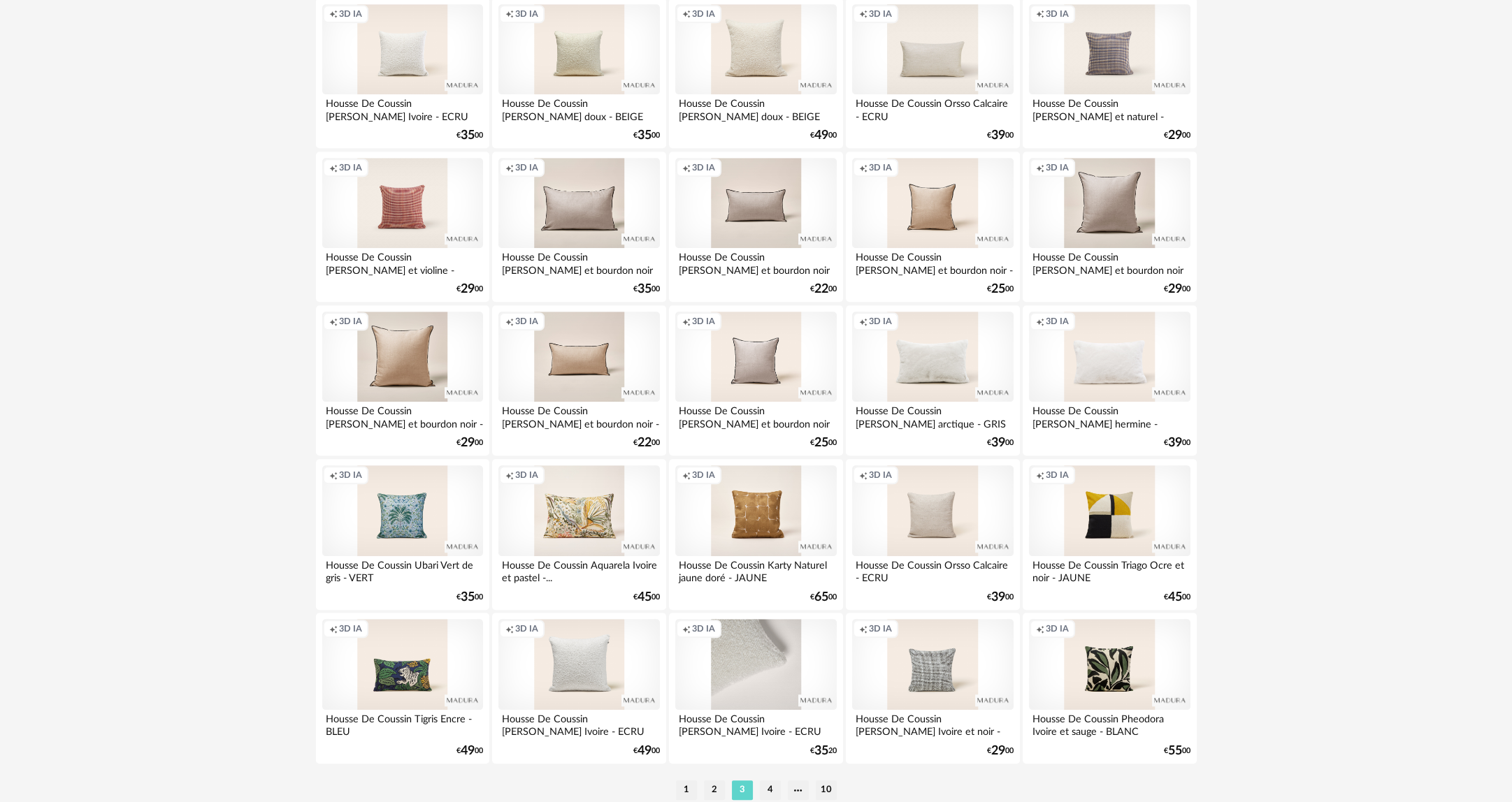
scroll to position [2565, 0]
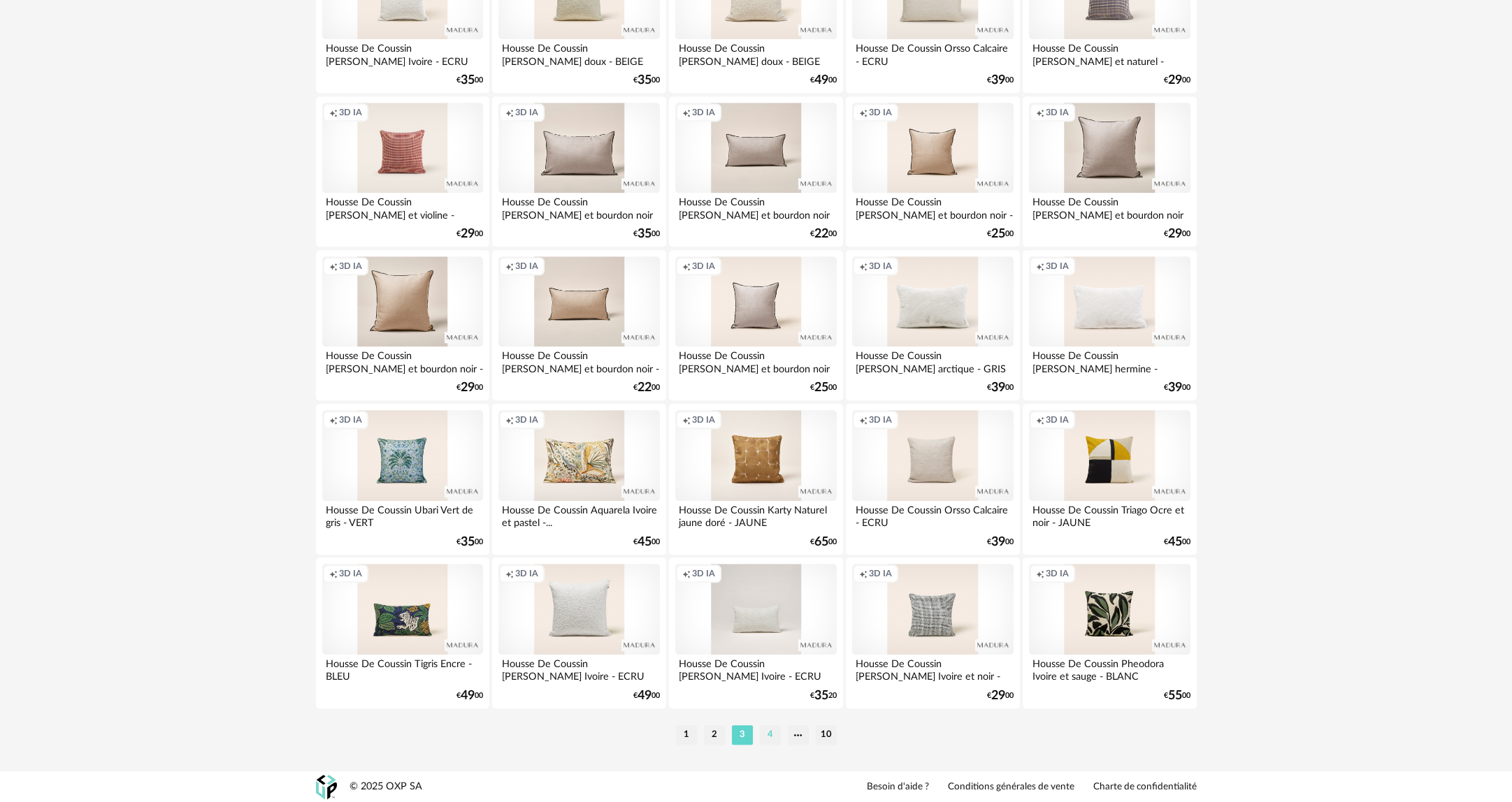
click at [763, 731] on li "4" at bounding box center [770, 735] width 21 height 20
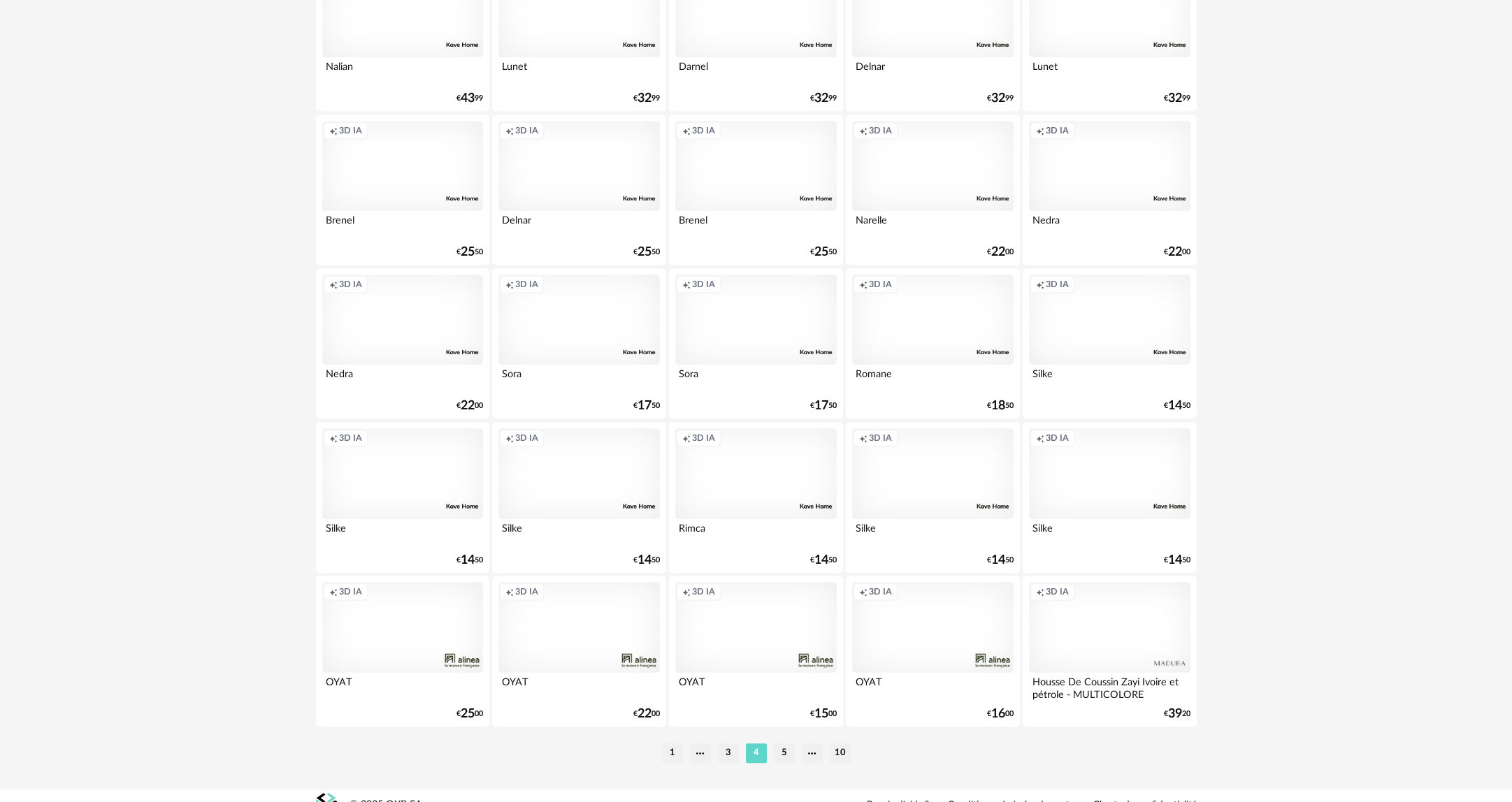
scroll to position [2565, 0]
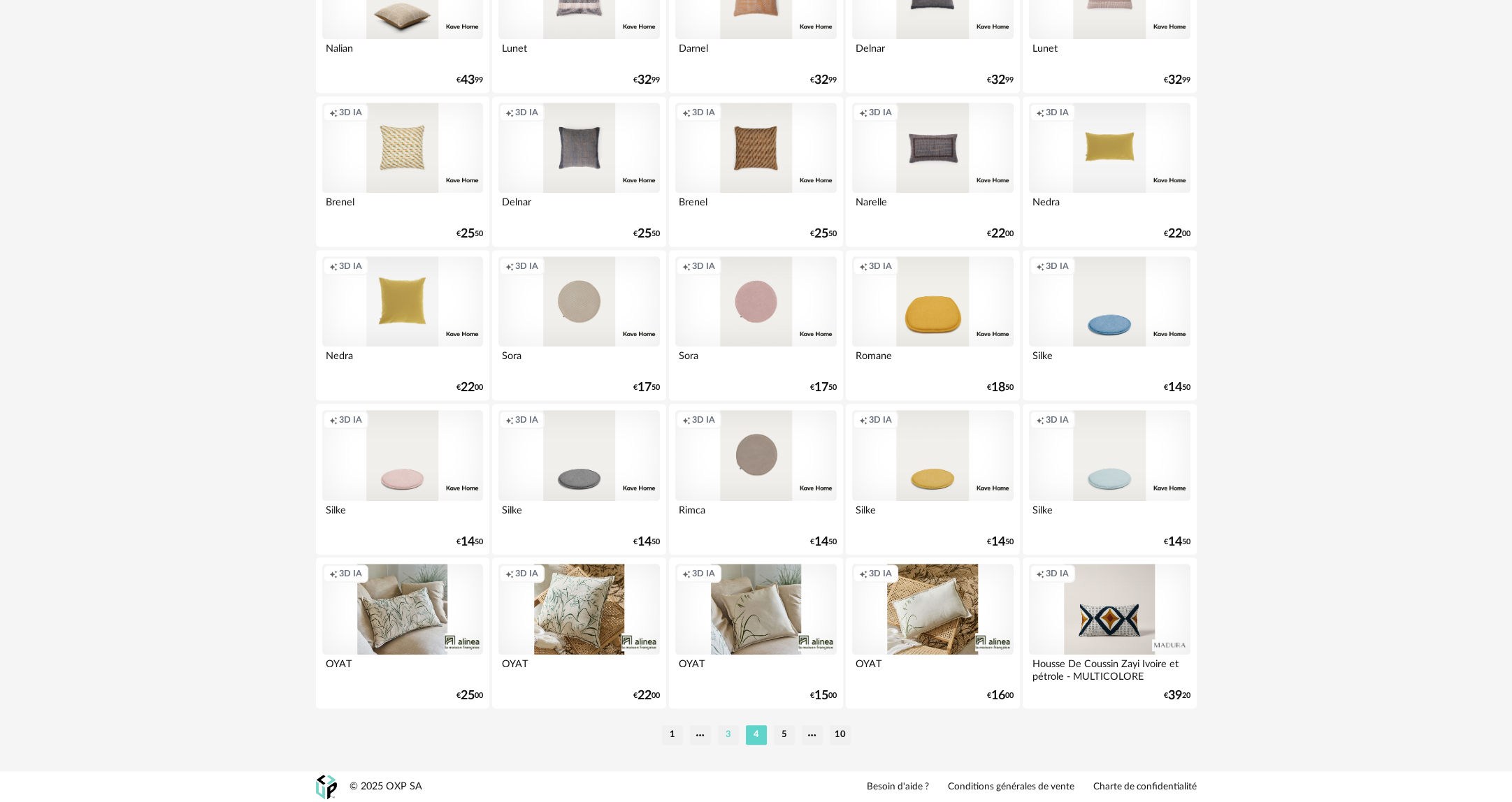
click at [728, 736] on li "3" at bounding box center [728, 735] width 21 height 20
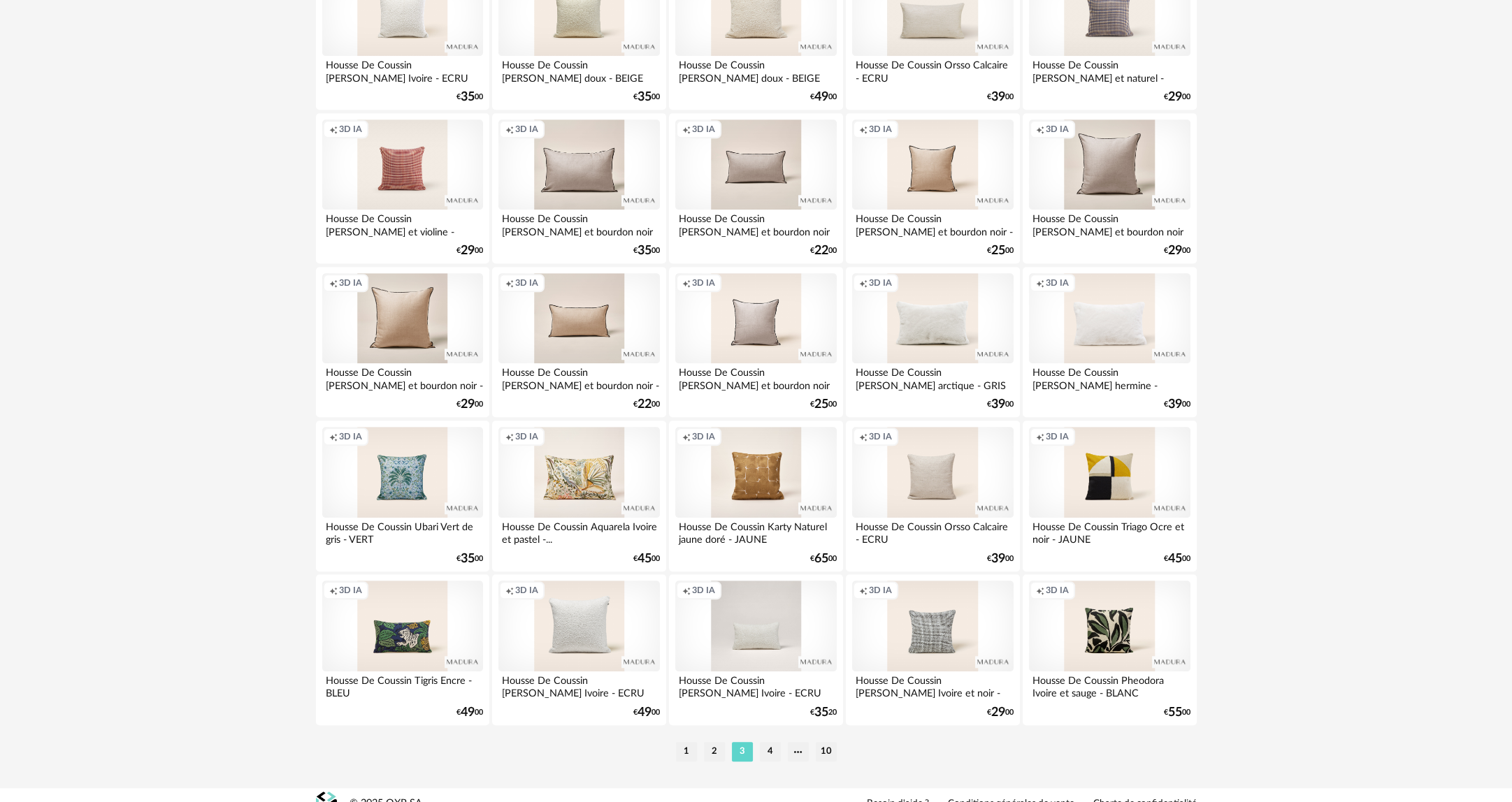
scroll to position [2565, 0]
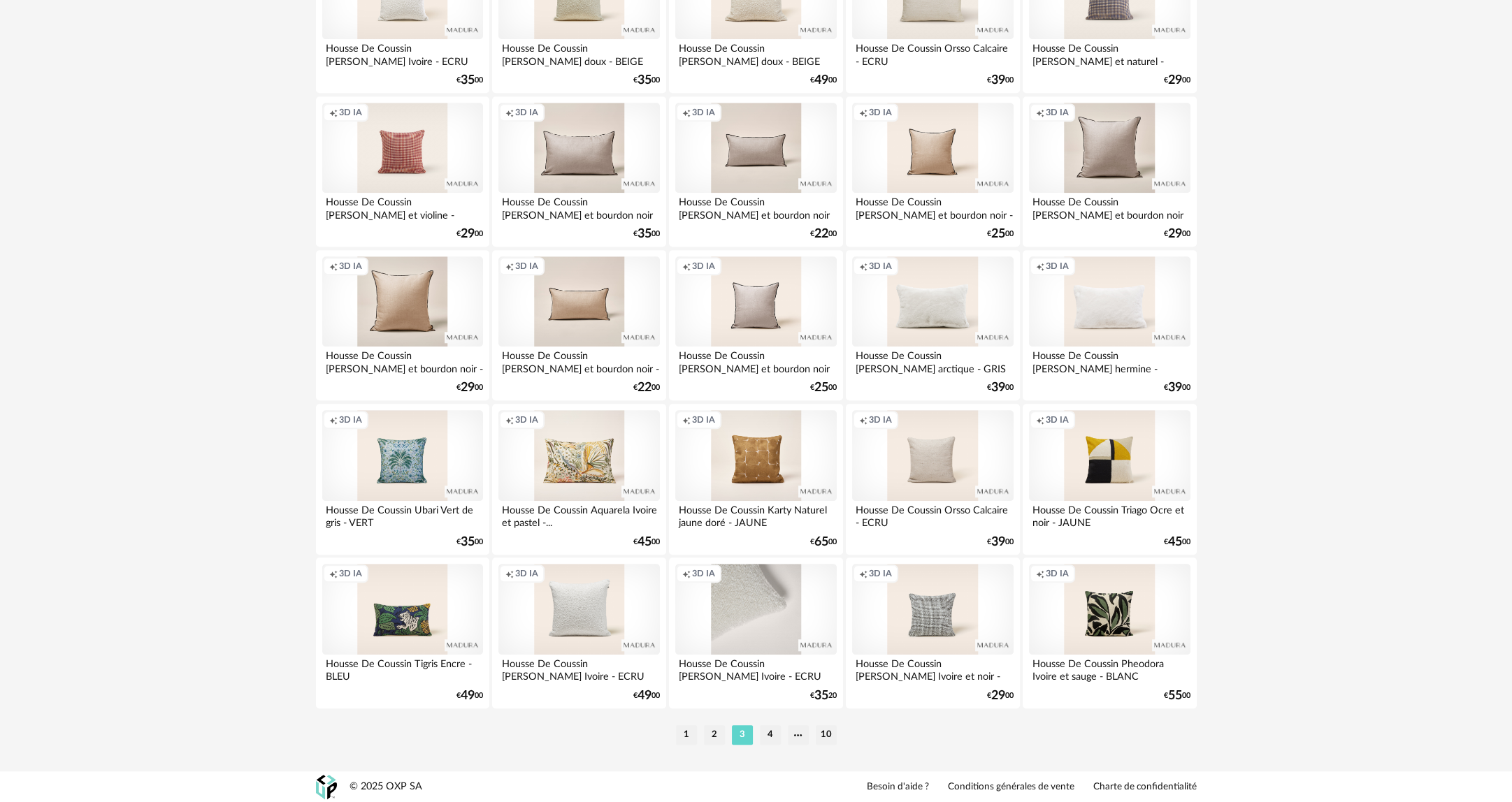
click at [733, 605] on div "Creation icon 3D IA" at bounding box center [756, 609] width 161 height 91
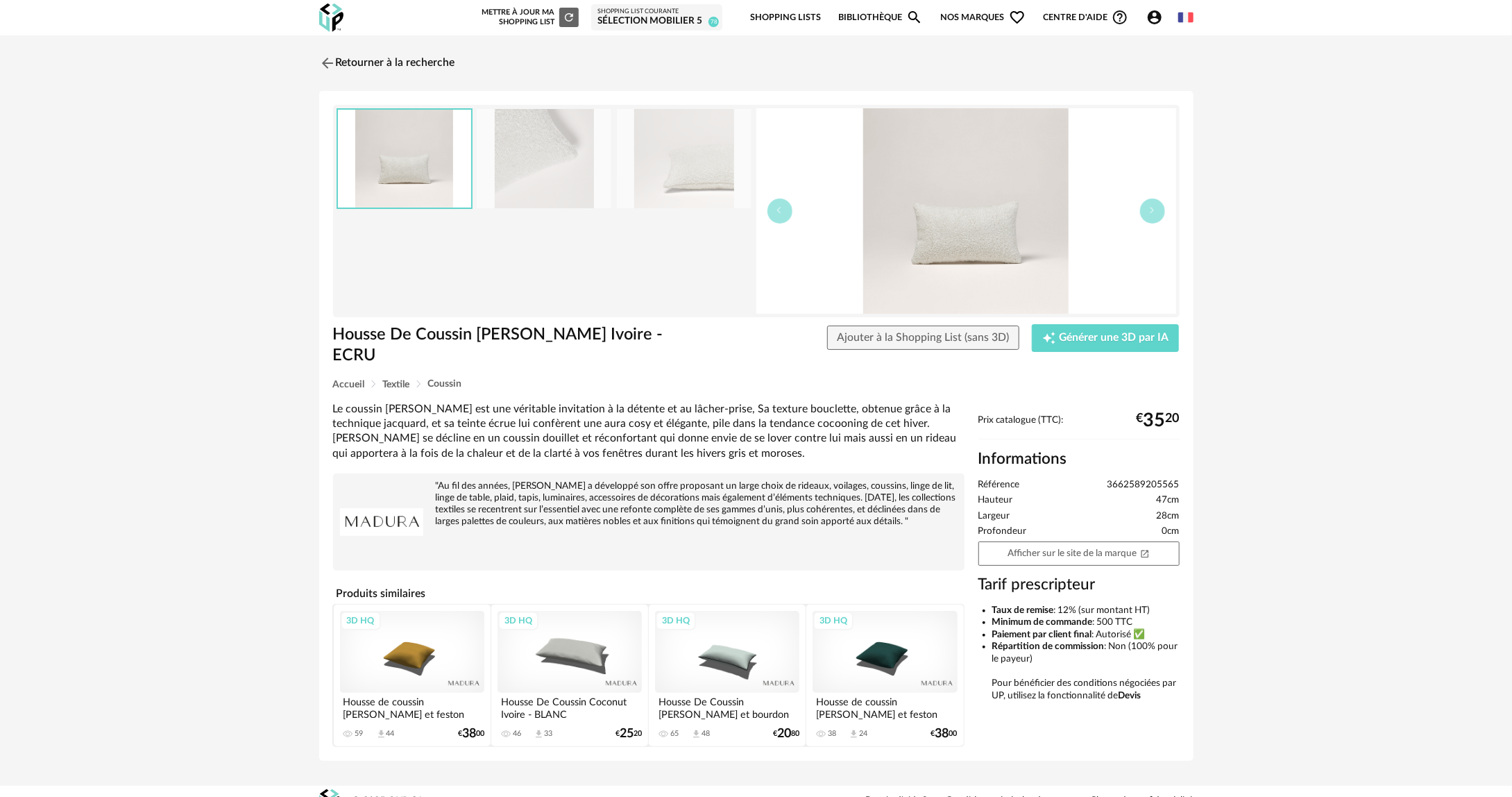
click at [540, 155] on img at bounding box center [544, 158] width 135 height 100
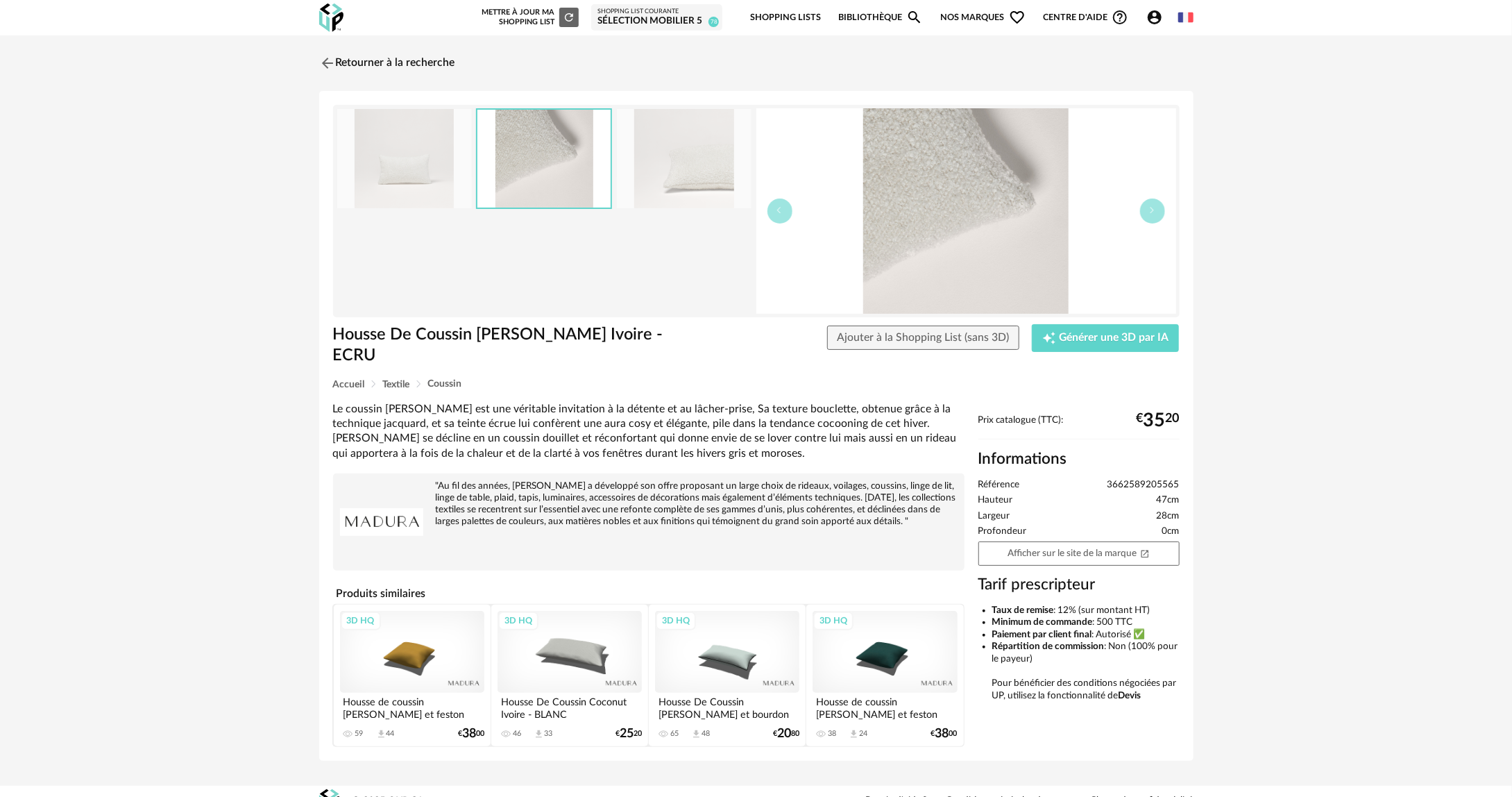
click at [389, 172] on img at bounding box center [404, 158] width 135 height 100
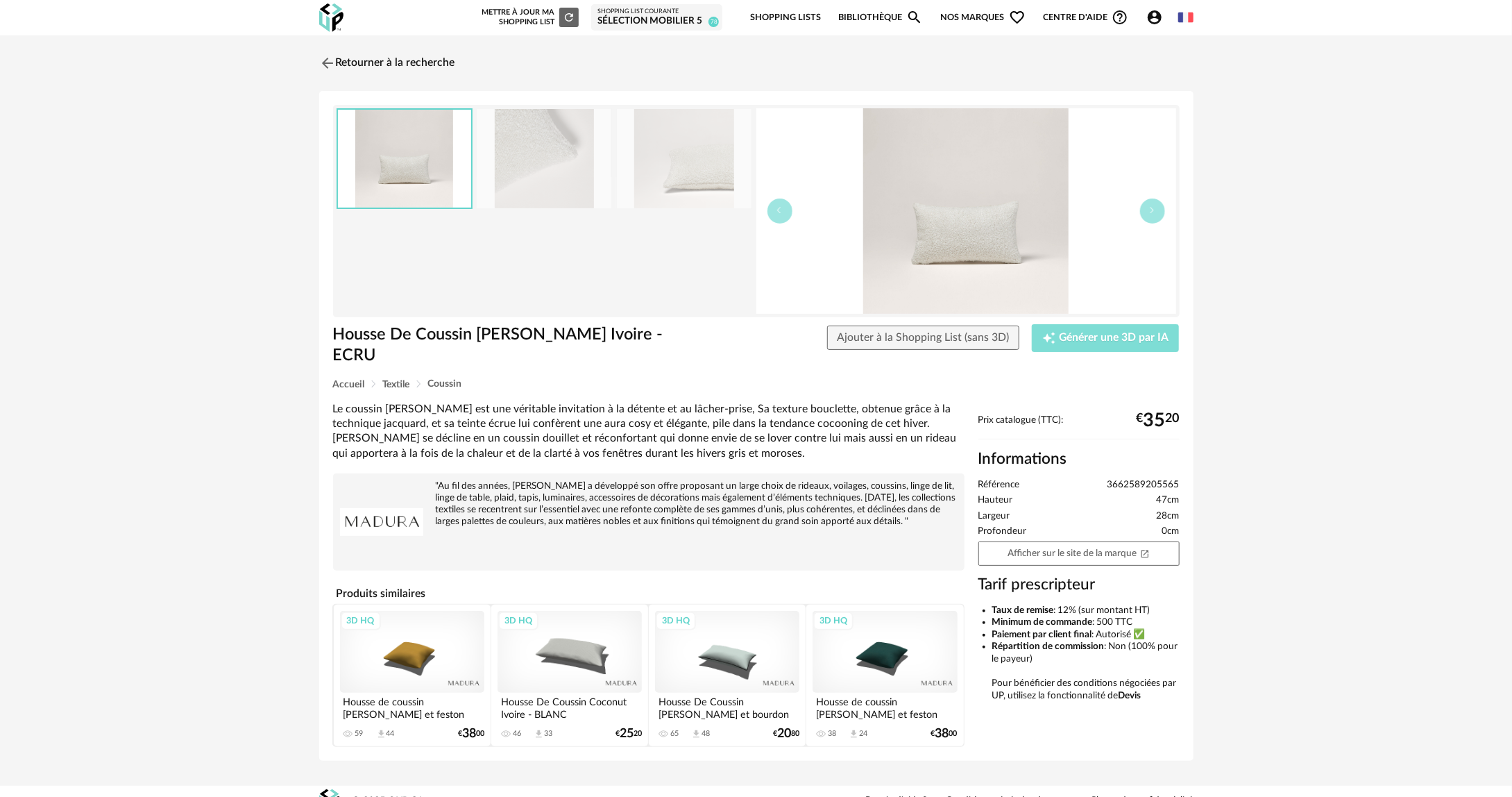
click at [1110, 336] on span "Générer une 3D par IA" at bounding box center [1114, 338] width 109 height 11
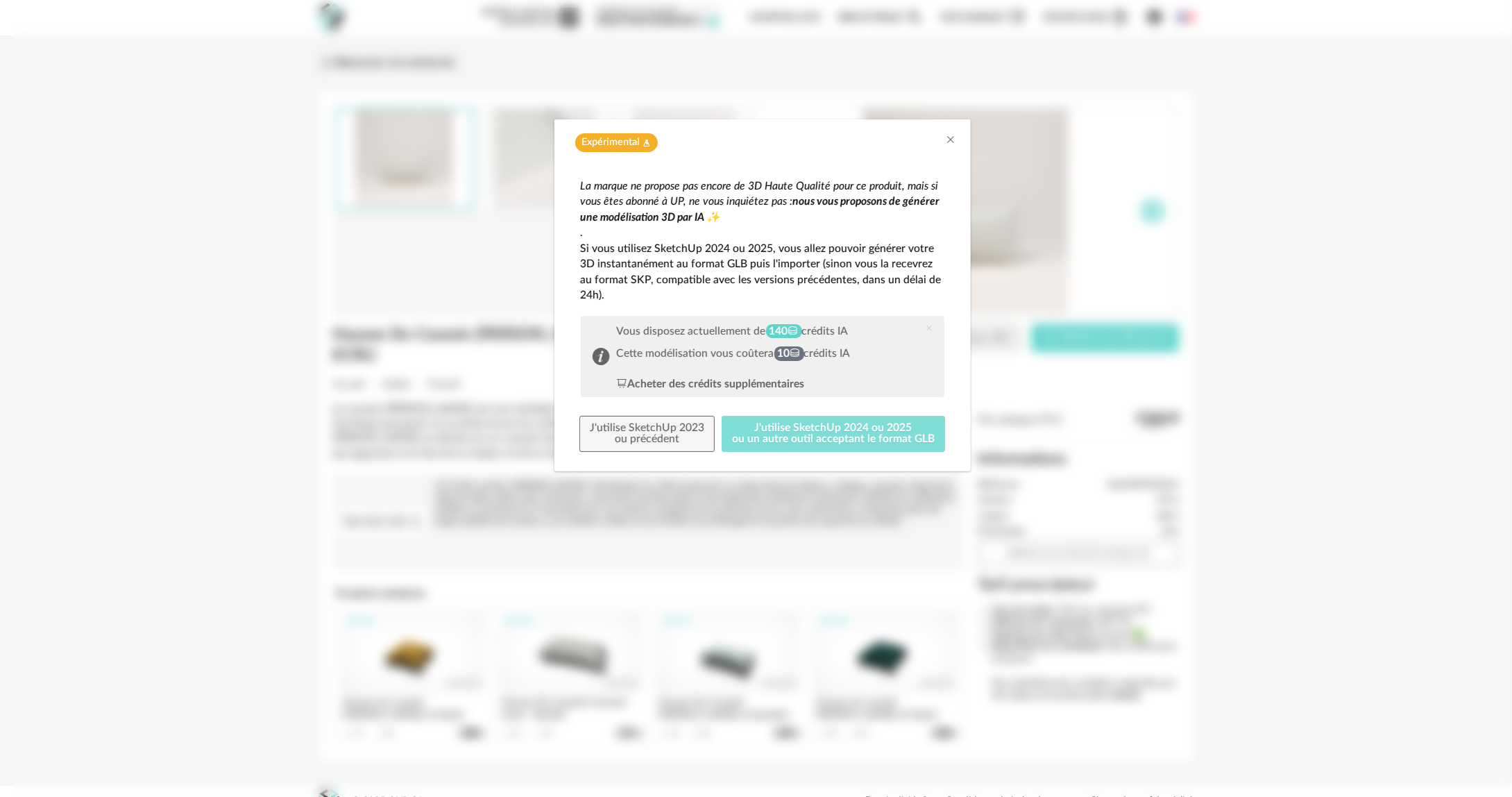
click at [864, 444] on button "J'utilise SketchUp 2024 ou 2025 ou un autre outil acceptant le format GLB" at bounding box center [834, 434] width 224 height 36
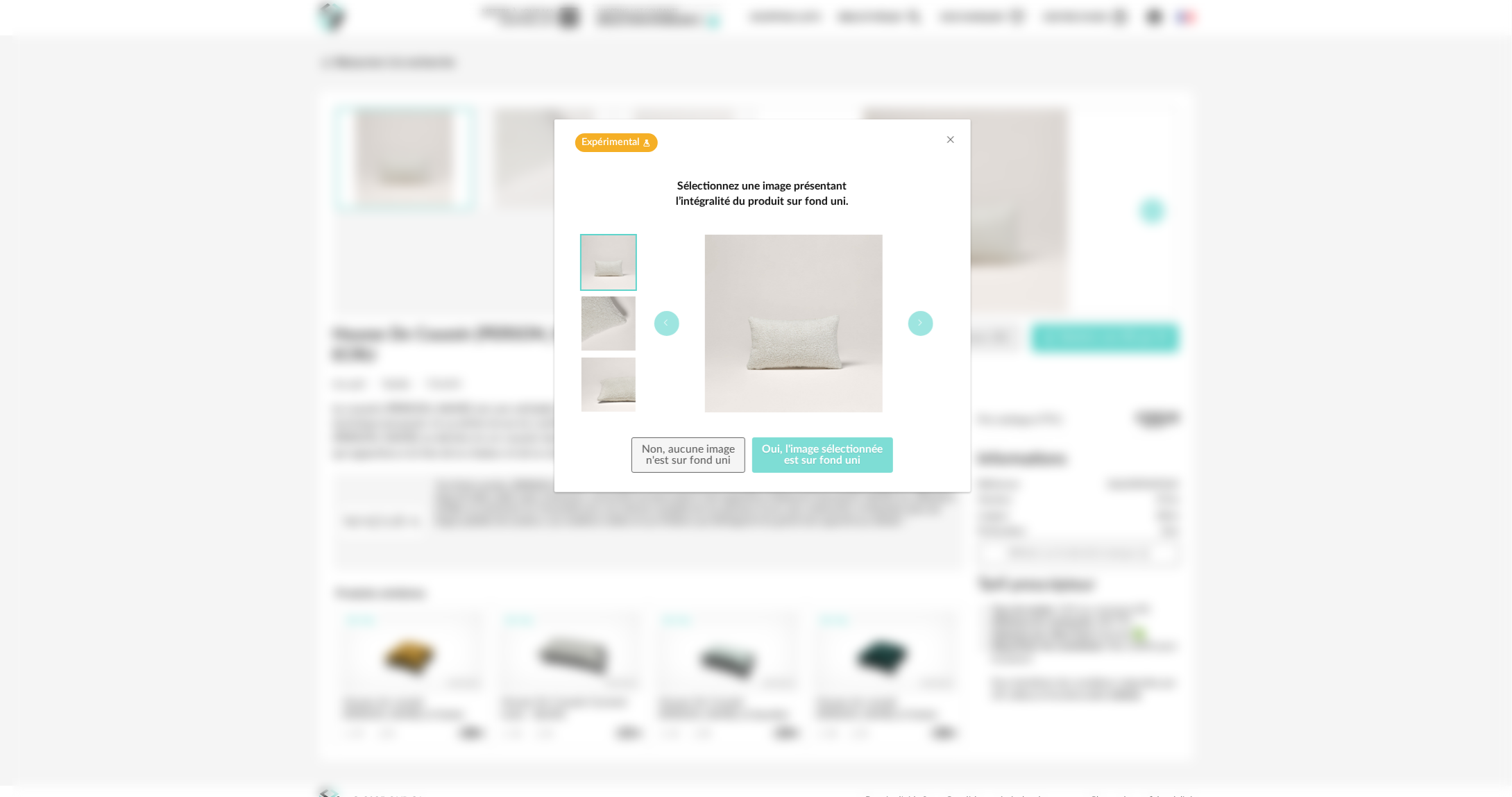
click at [859, 446] on button "Oui, l'image sélectionnée est sur fond uni" at bounding box center [823, 456] width 141 height 36
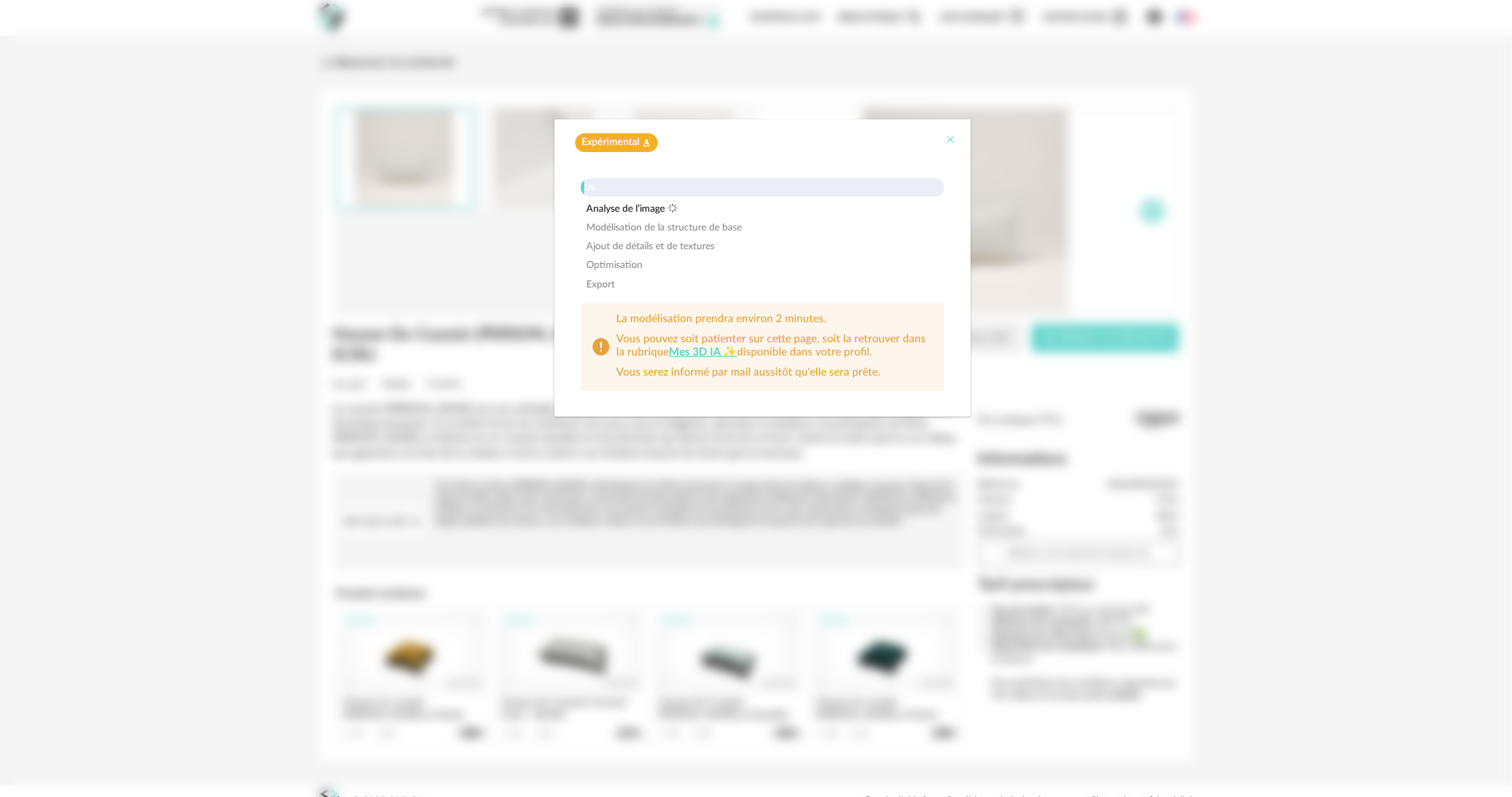
click at [952, 145] on icon "Close" at bounding box center [952, 140] width 11 height 11
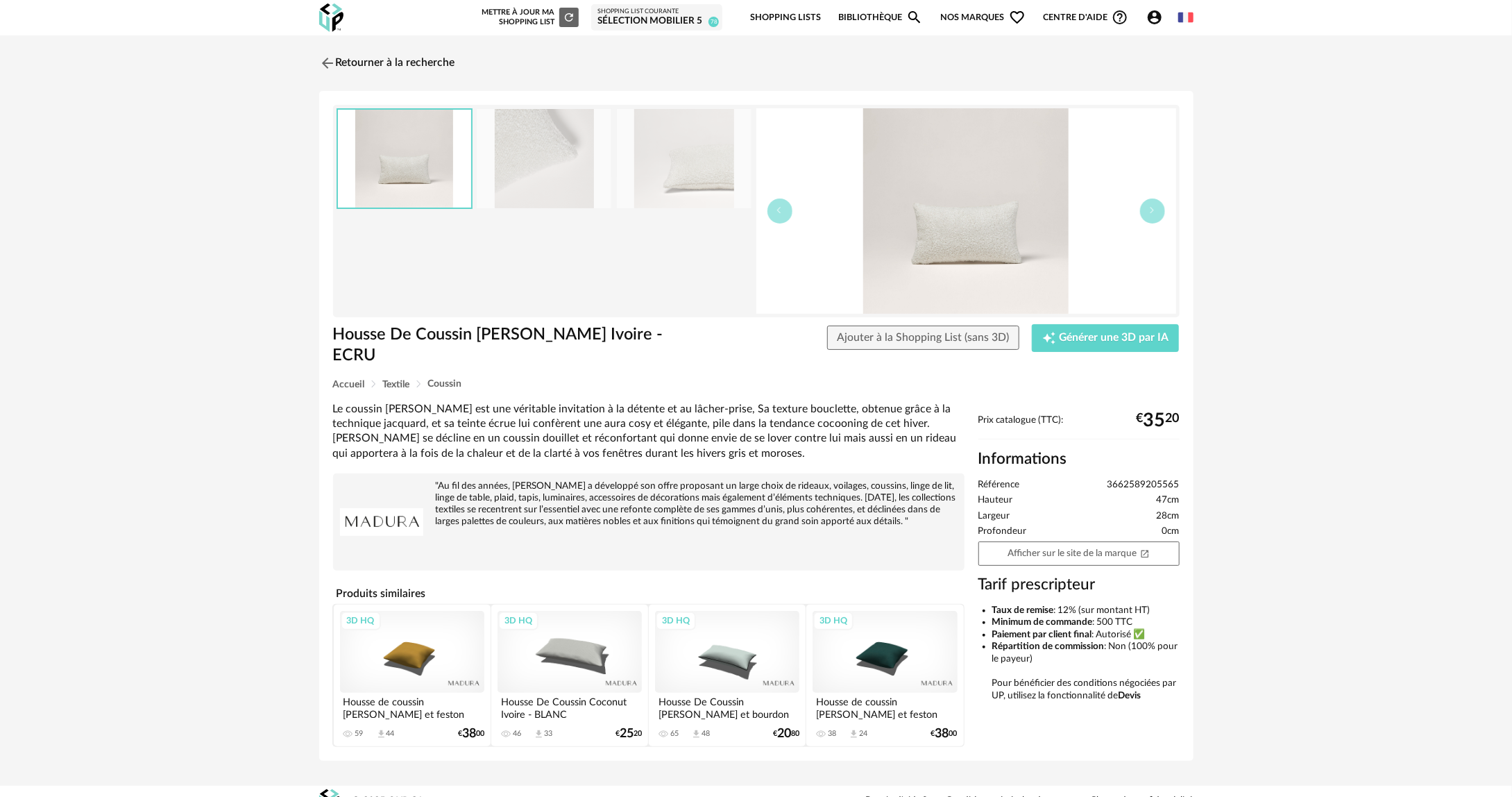
click at [1152, 23] on icon "Account Circle icon" at bounding box center [1154, 17] width 14 height 14
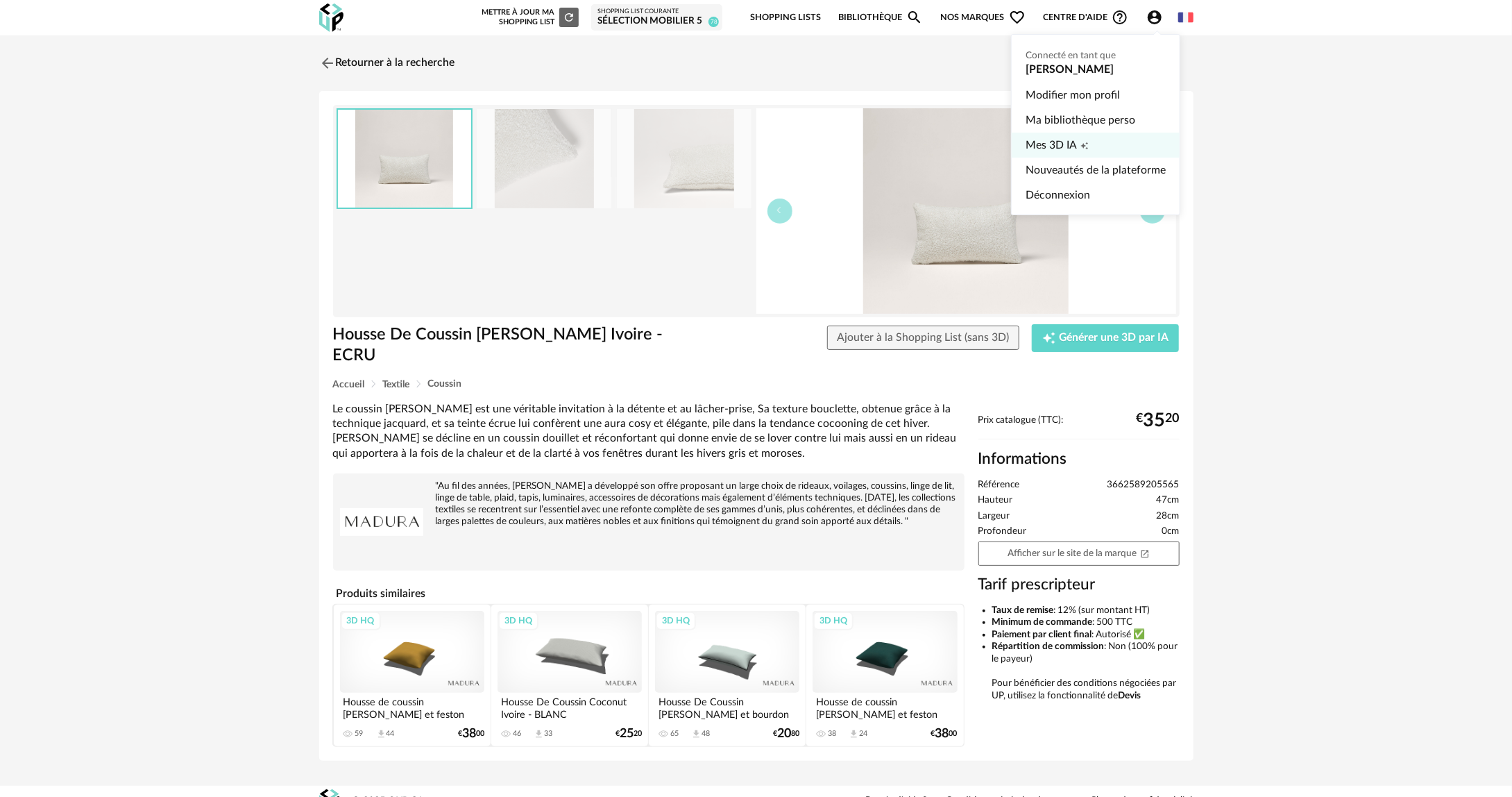
click at [1086, 133] on span "Creation icon" at bounding box center [1085, 145] width 8 height 25
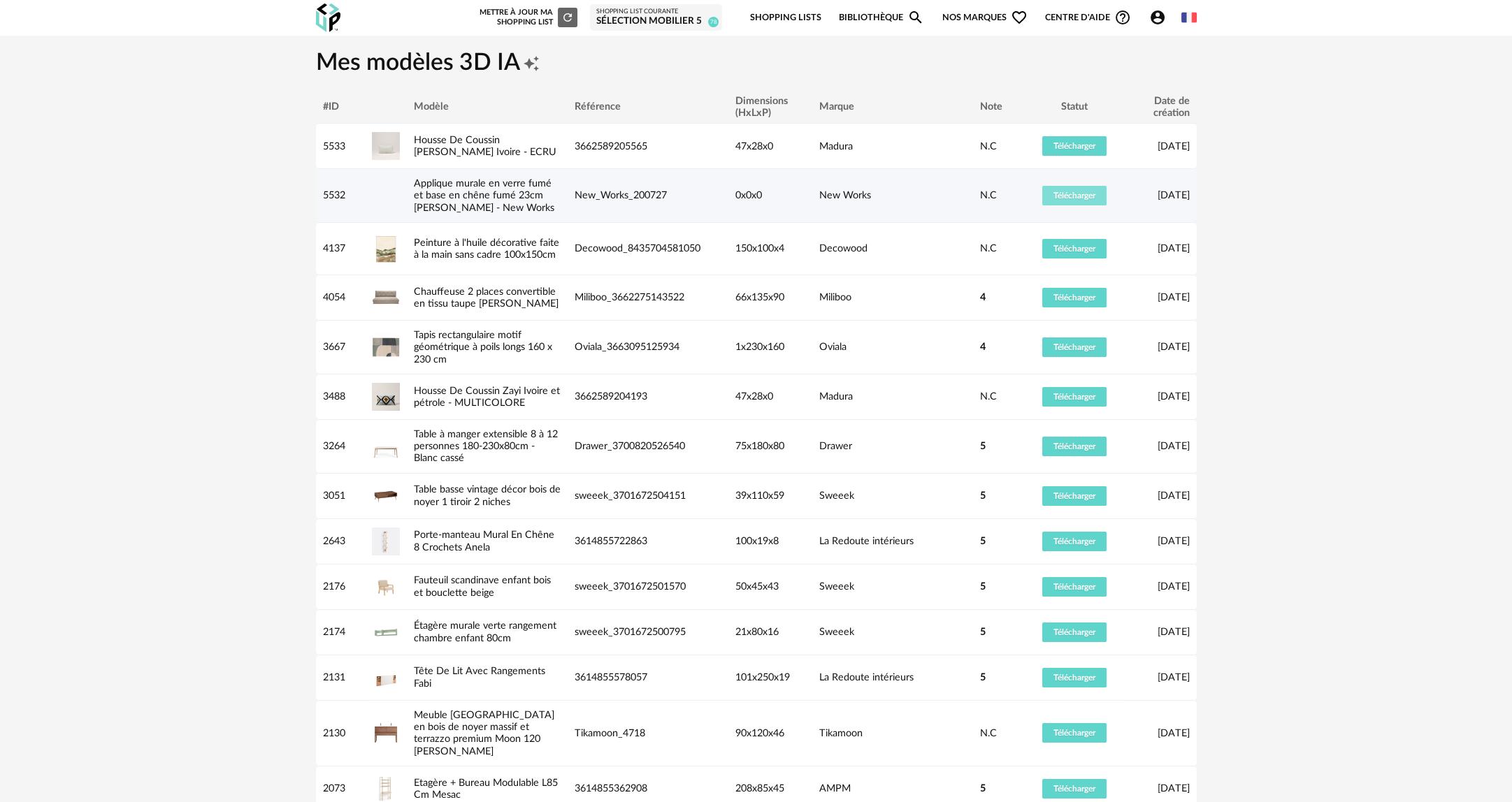
click at [1073, 194] on span "Télécharger" at bounding box center [1074, 196] width 42 height 8
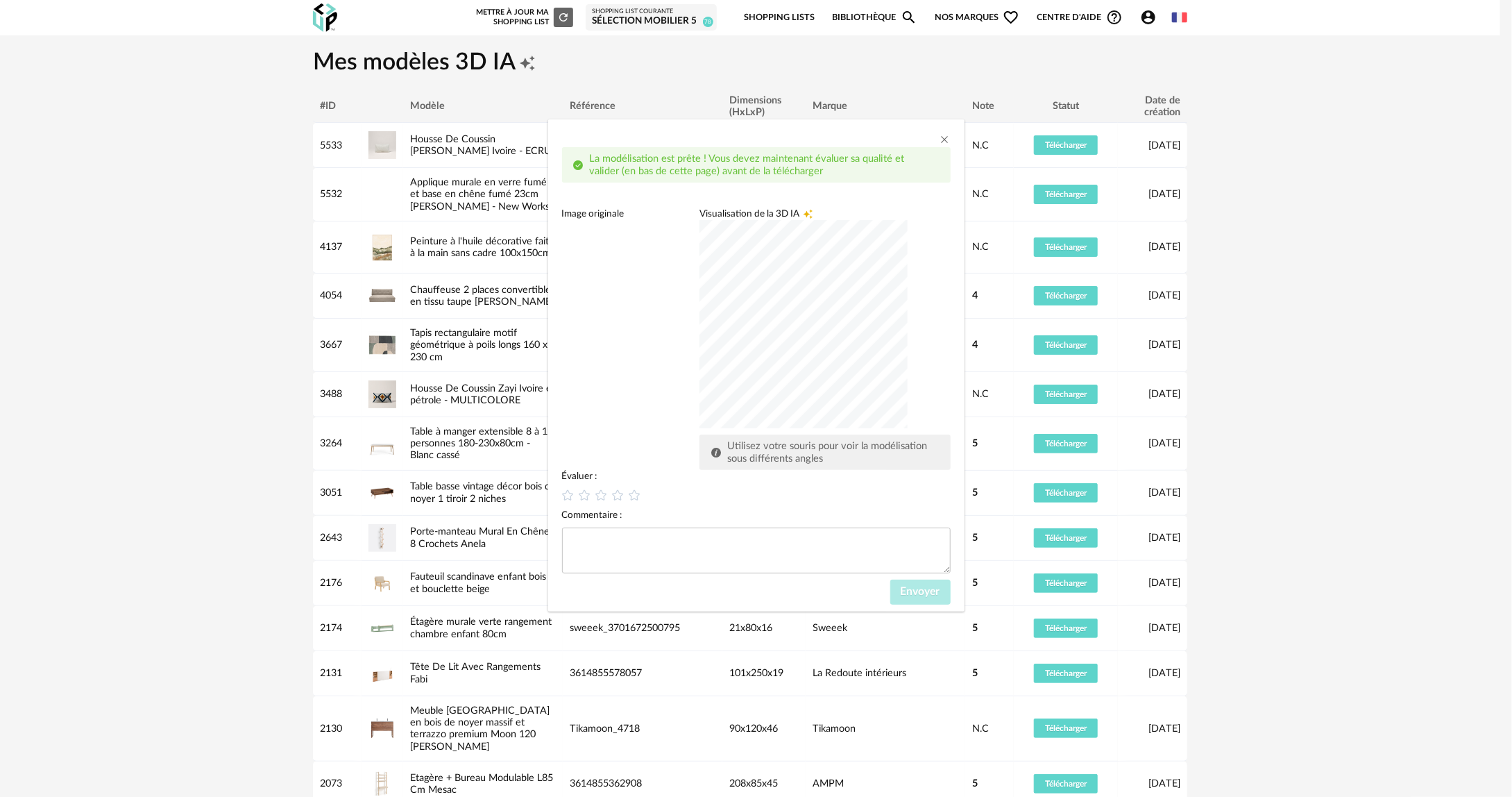
click at [808, 334] on div "dialog" at bounding box center [803, 323] width 208 height 208
click at [831, 314] on div "dialog" at bounding box center [803, 323] width 208 height 208
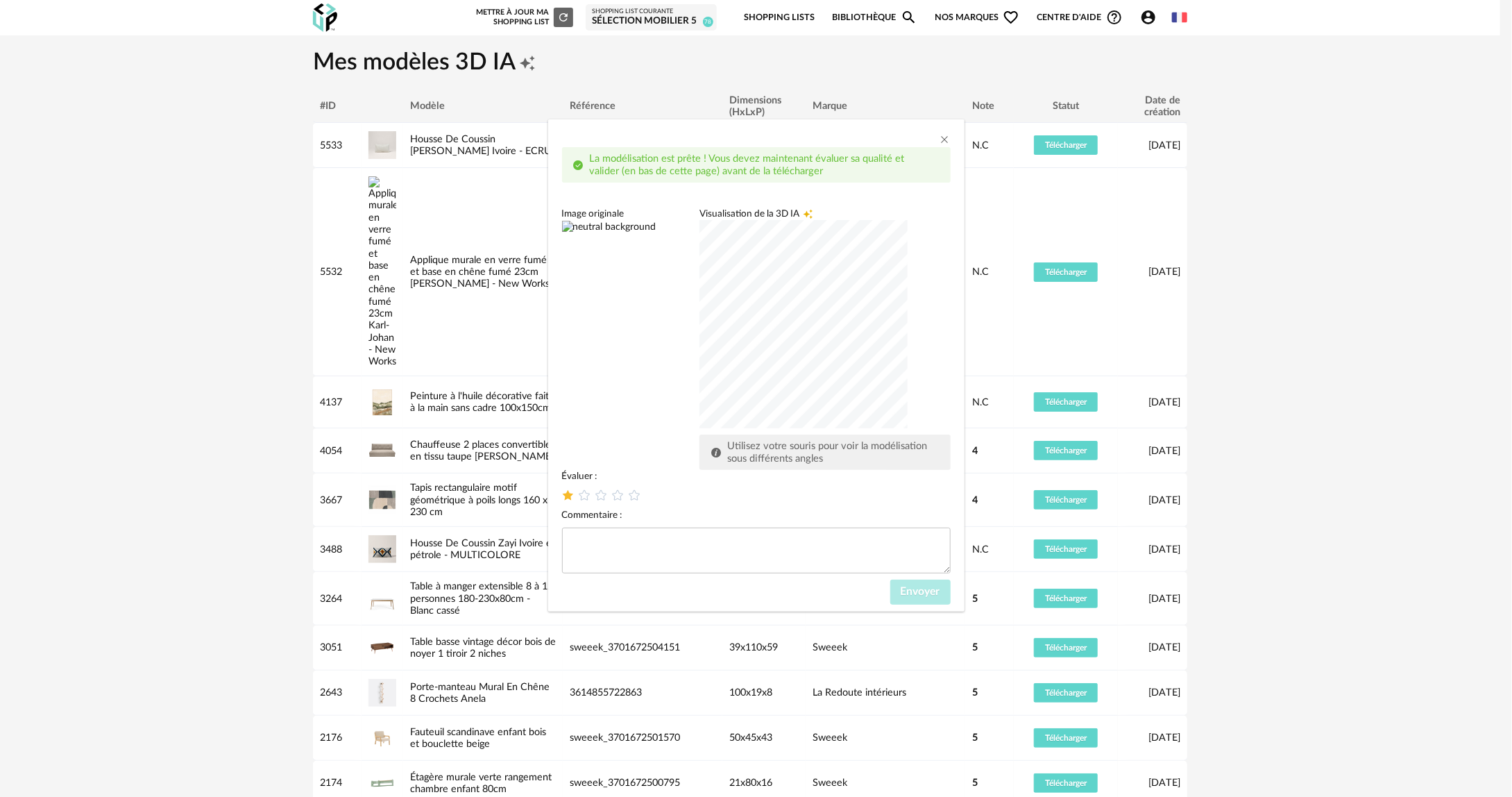
click at [572, 493] on icon "dialog" at bounding box center [568, 496] width 15 height 15
click at [914, 595] on span "Envoyer" at bounding box center [920, 592] width 39 height 11
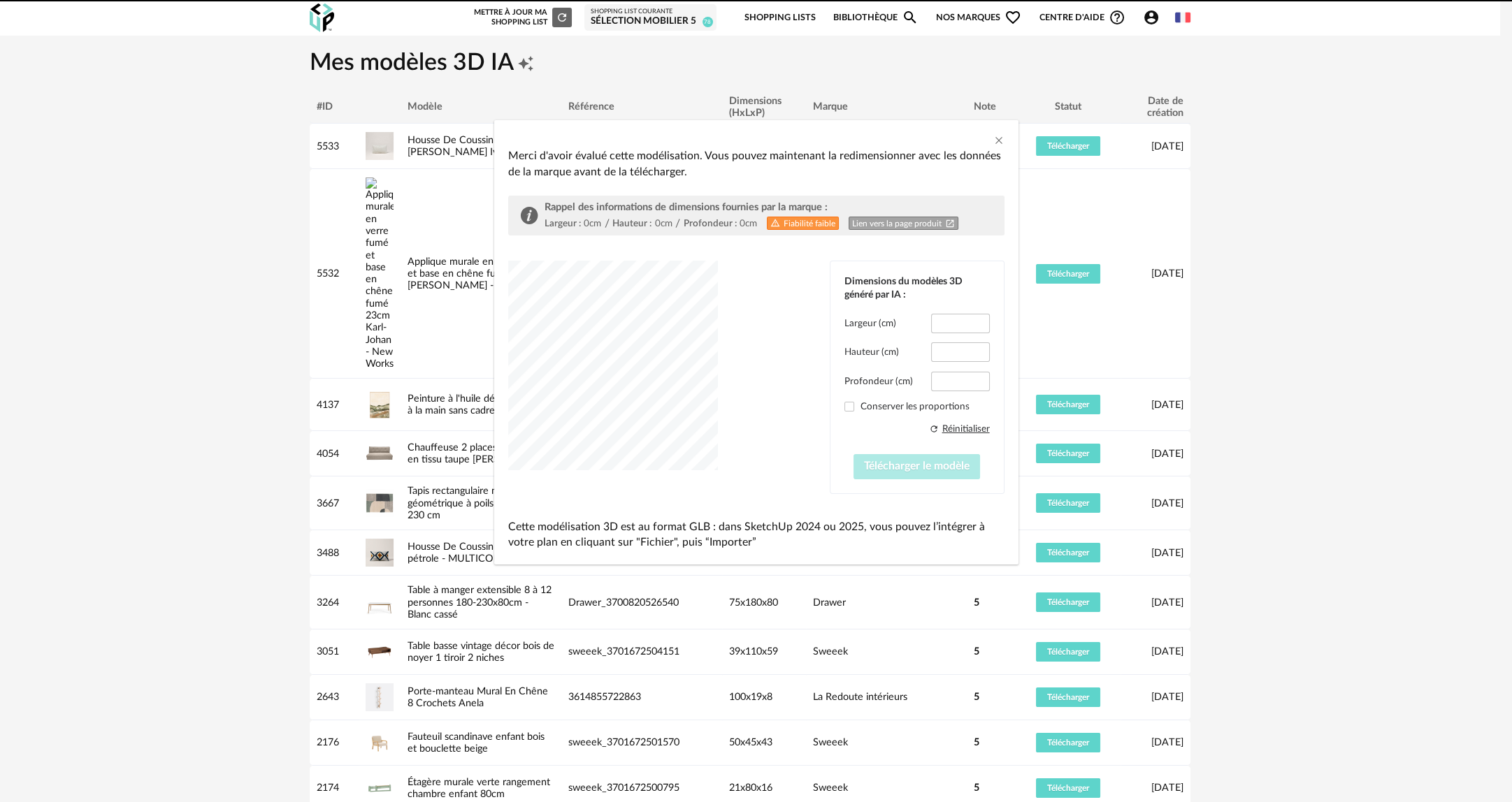
type input "*****"
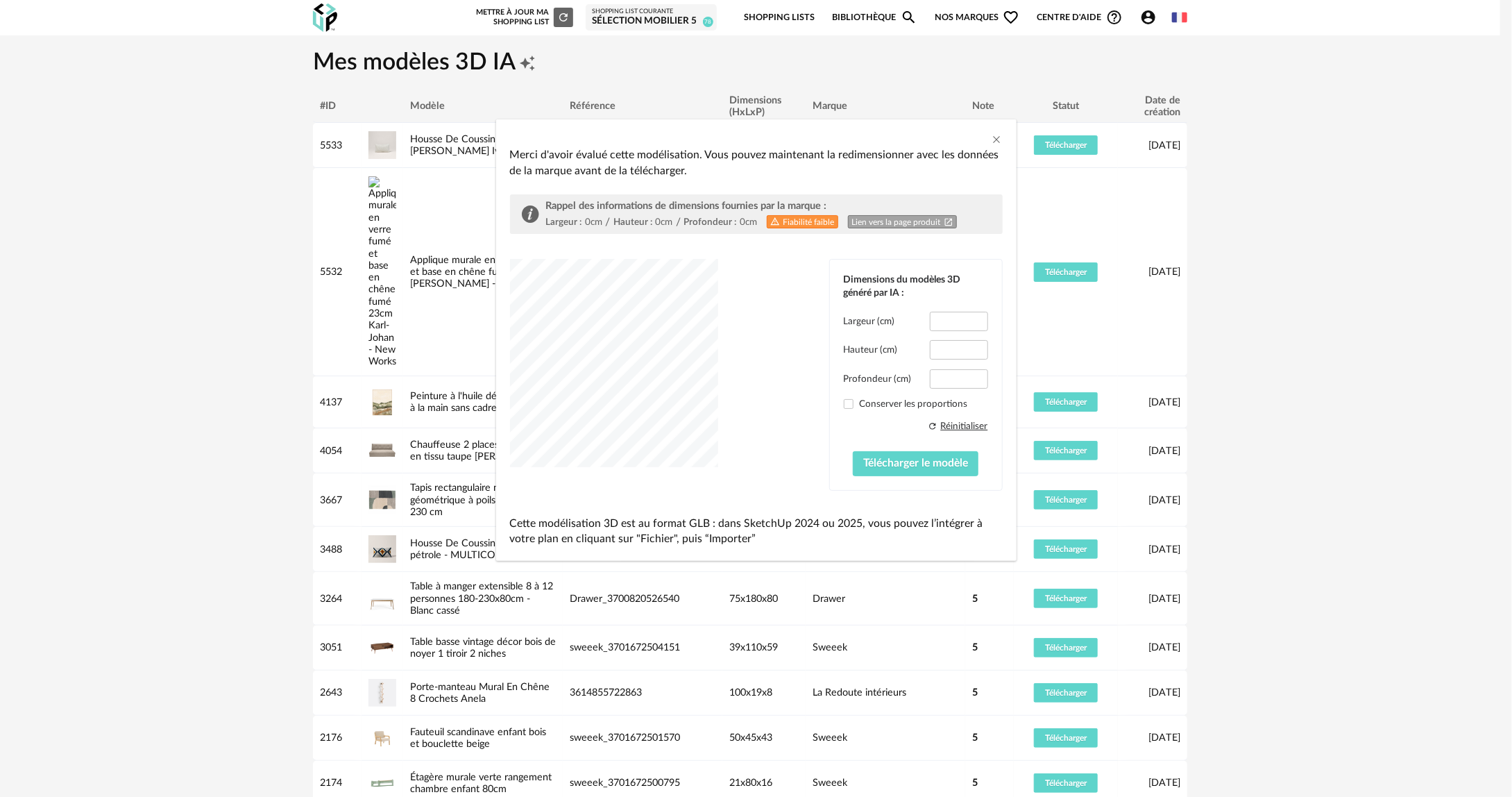
click at [994, 150] on div "Merci d'avoir évalué cette modélisation. Vous pouvez maintenant la redimensionn…" at bounding box center [757, 163] width 493 height 31
click at [994, 142] on icon "Close" at bounding box center [998, 140] width 11 height 11
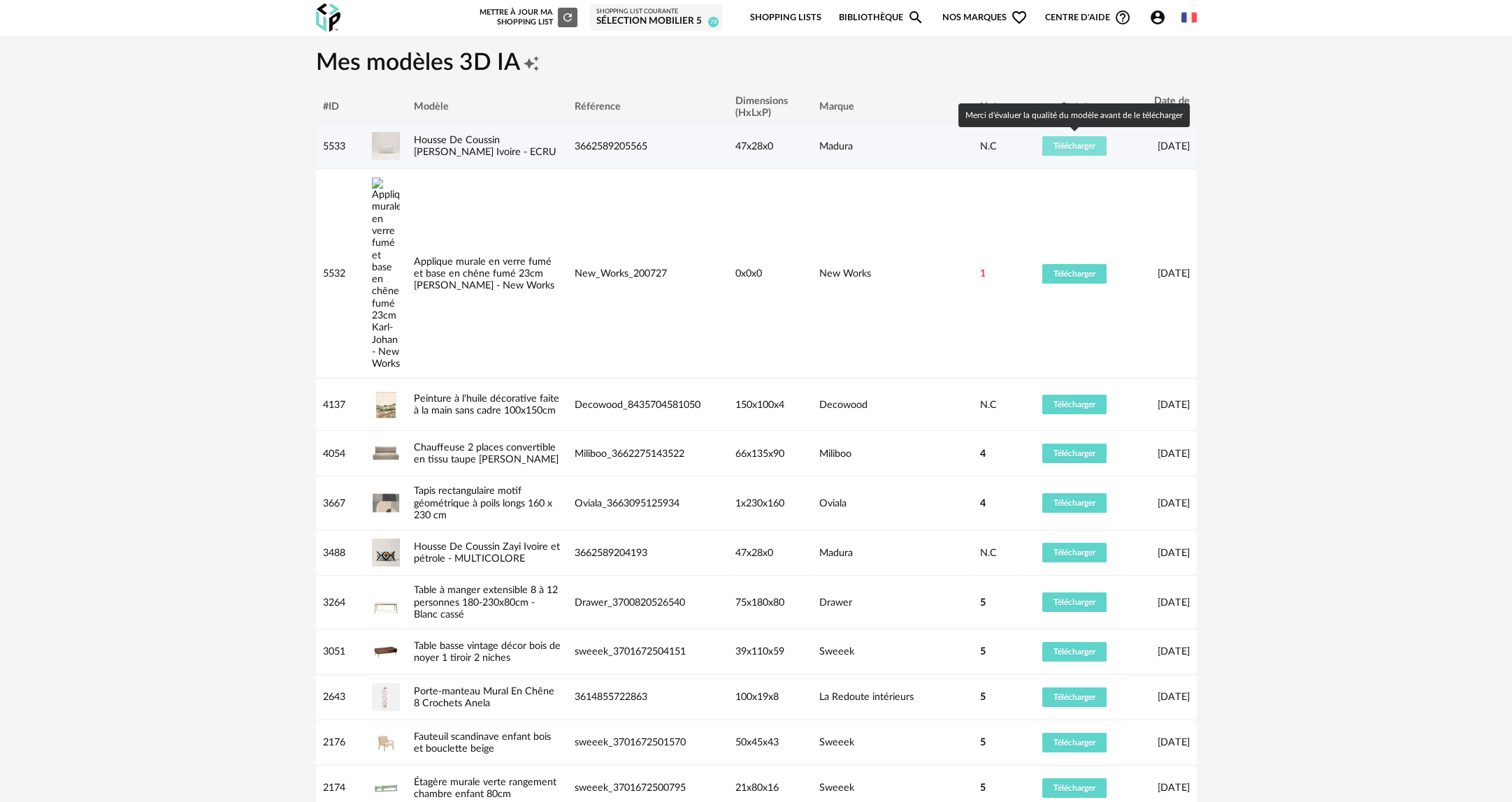
click at [1057, 147] on span "Télécharger" at bounding box center [1074, 146] width 42 height 8
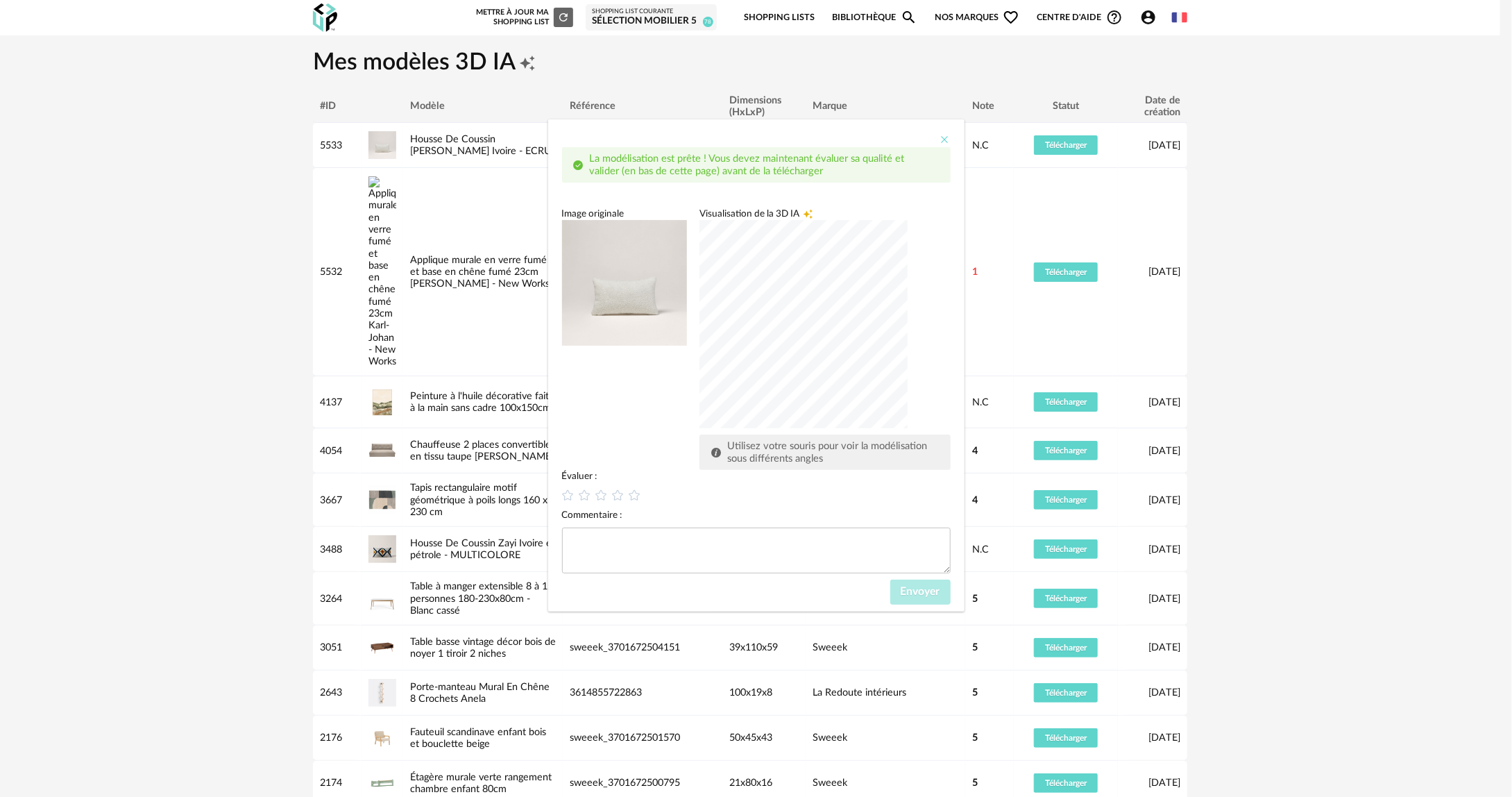
click at [942, 140] on icon "Close" at bounding box center [945, 140] width 11 height 11
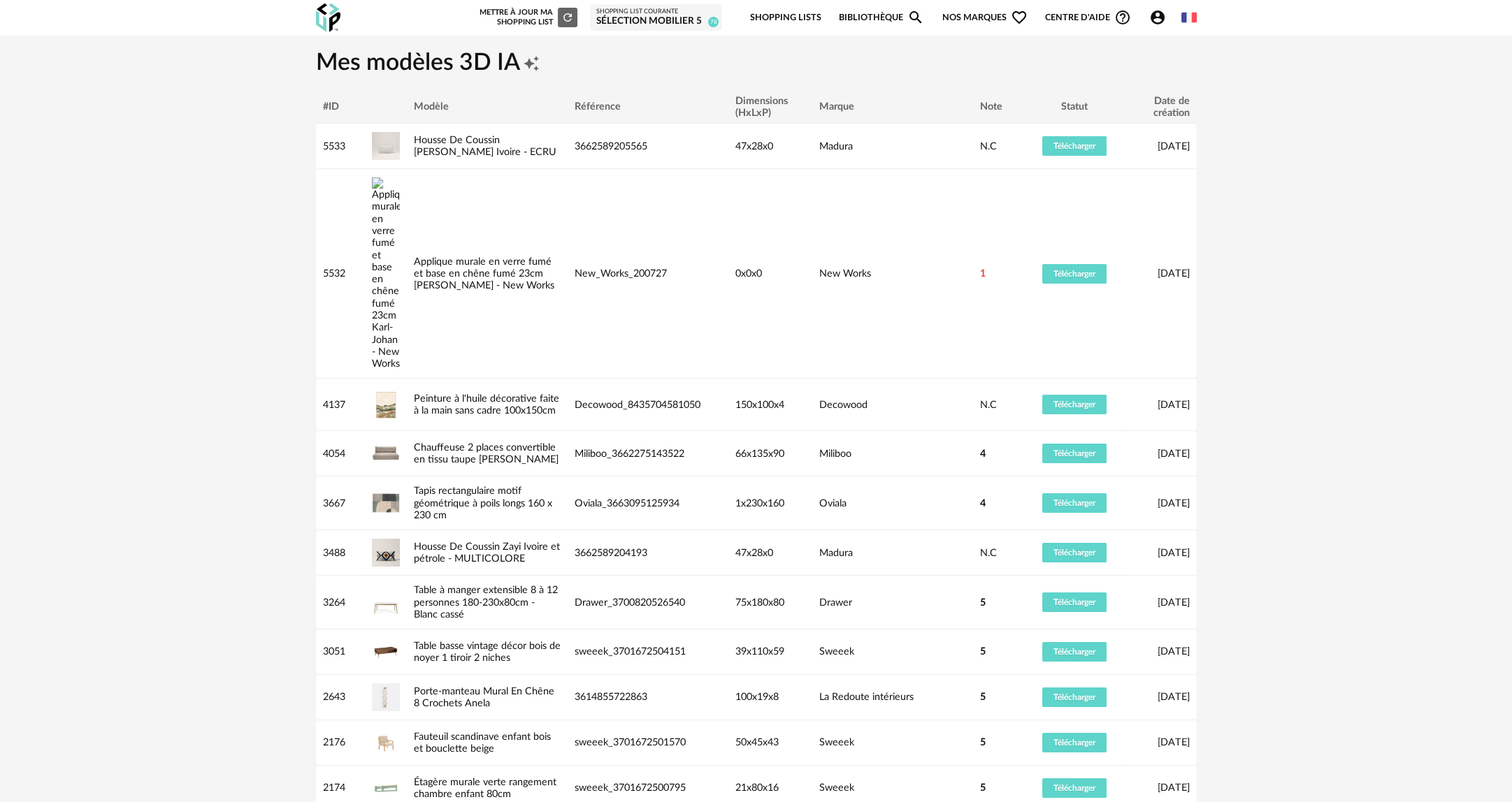
click at [794, 16] on link "Shopping Lists" at bounding box center [785, 18] width 72 height 33
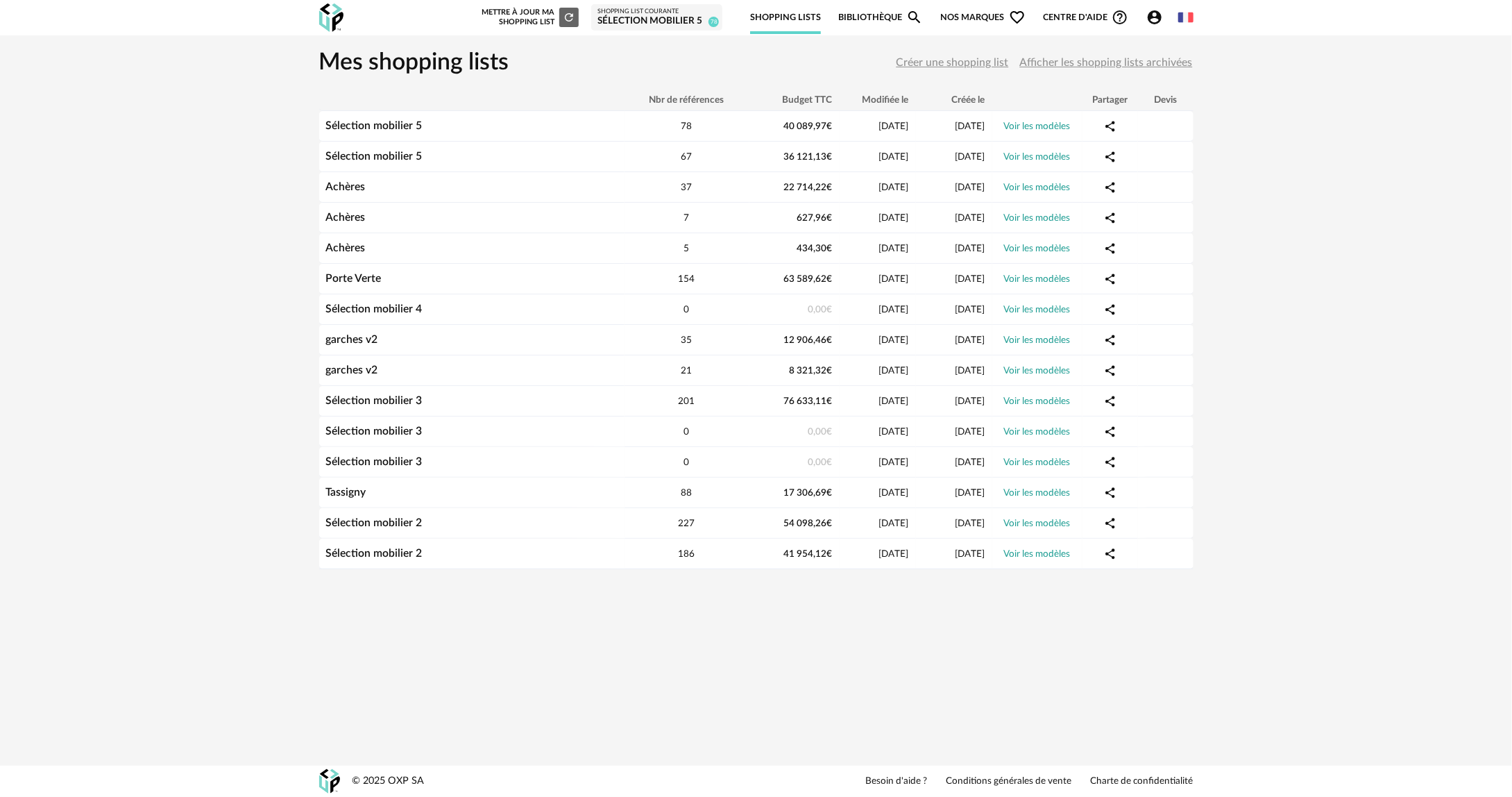
click at [897, 22] on link "Bibliothèque Magnify icon" at bounding box center [881, 18] width 85 height 33
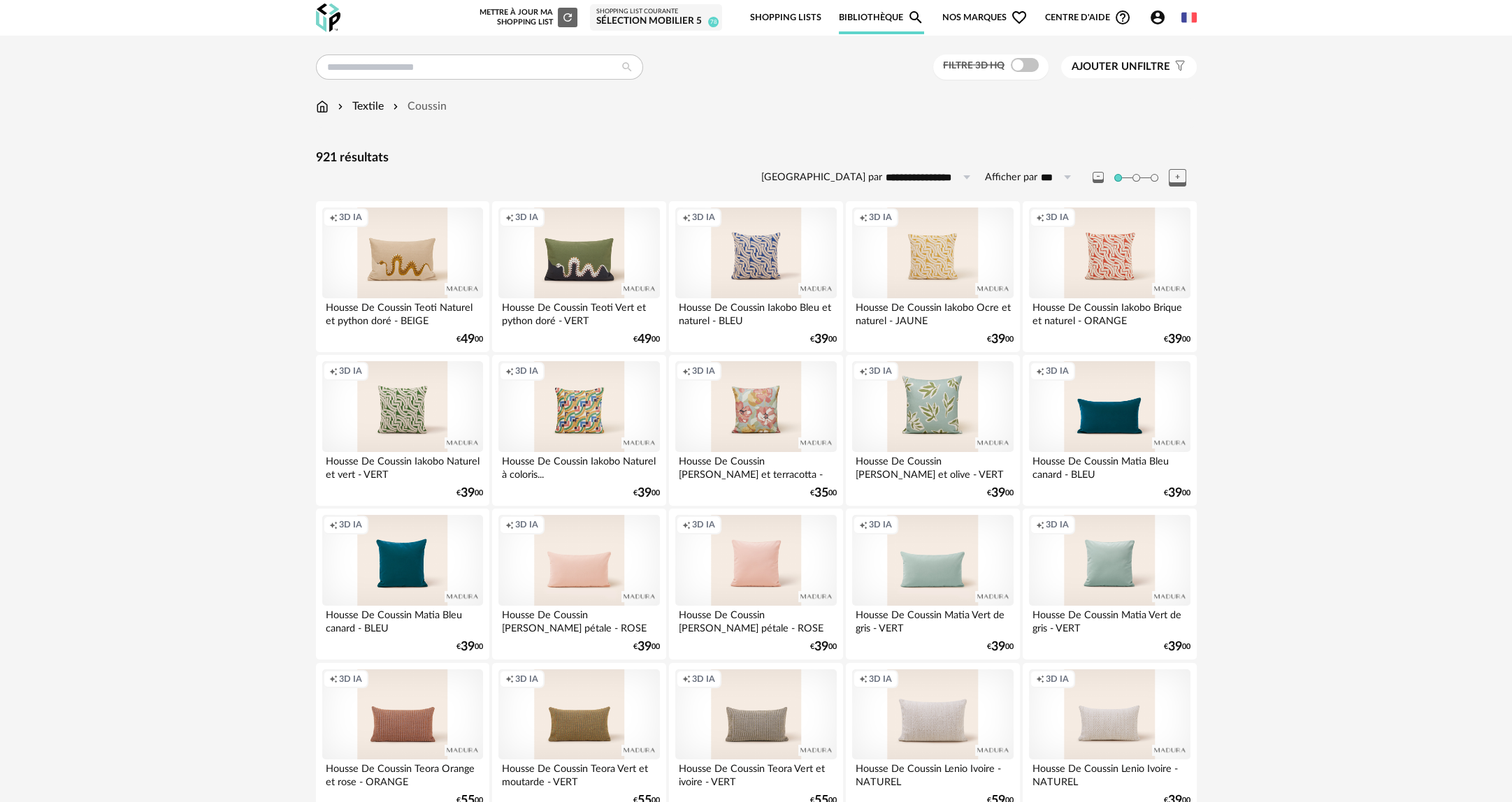
click at [973, 24] on span "Nos marques Heart Outline icon" at bounding box center [985, 18] width 86 height 33
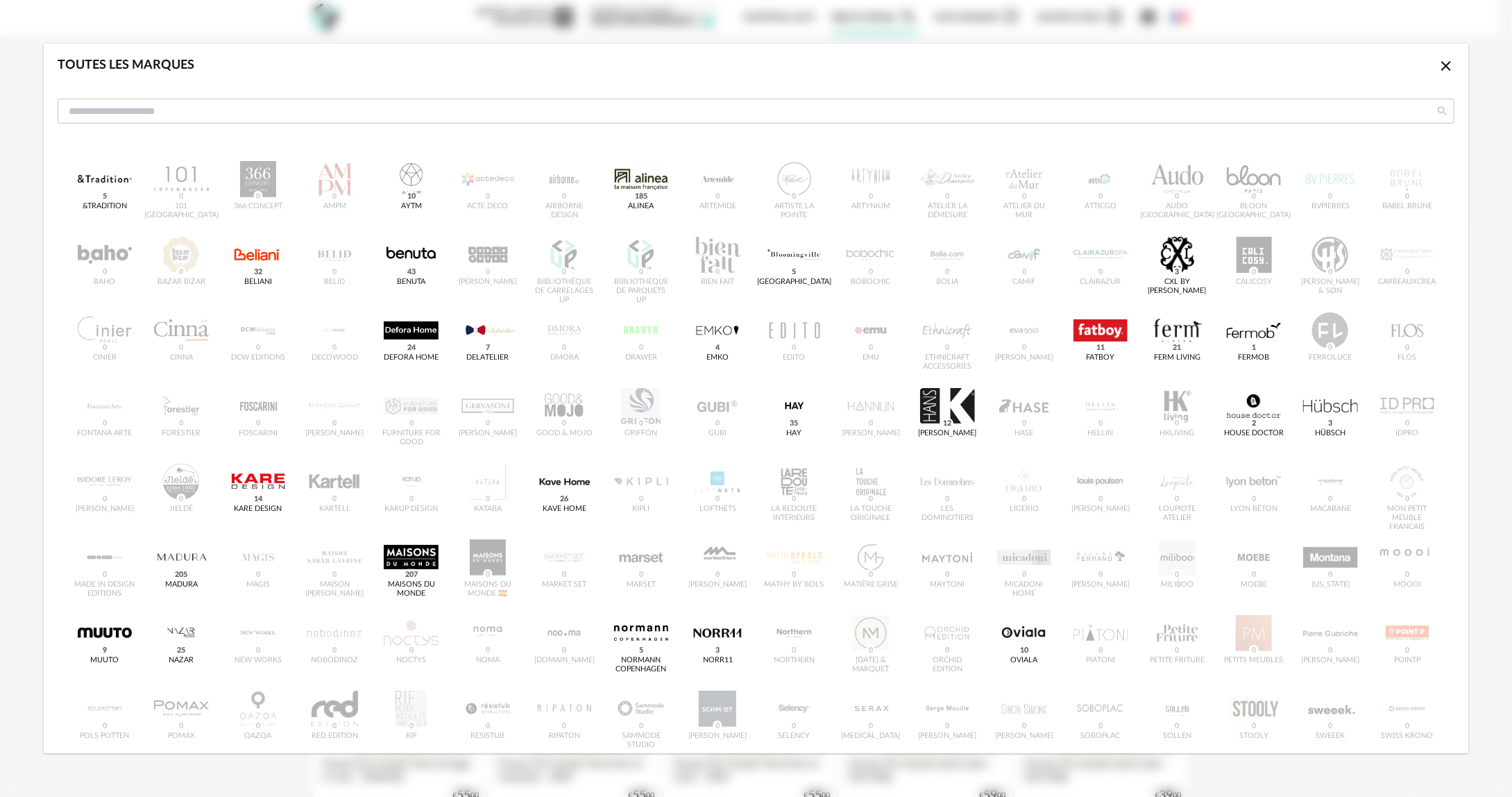
click at [1442, 67] on icon "Close icon" at bounding box center [1447, 66] width 10 height 10
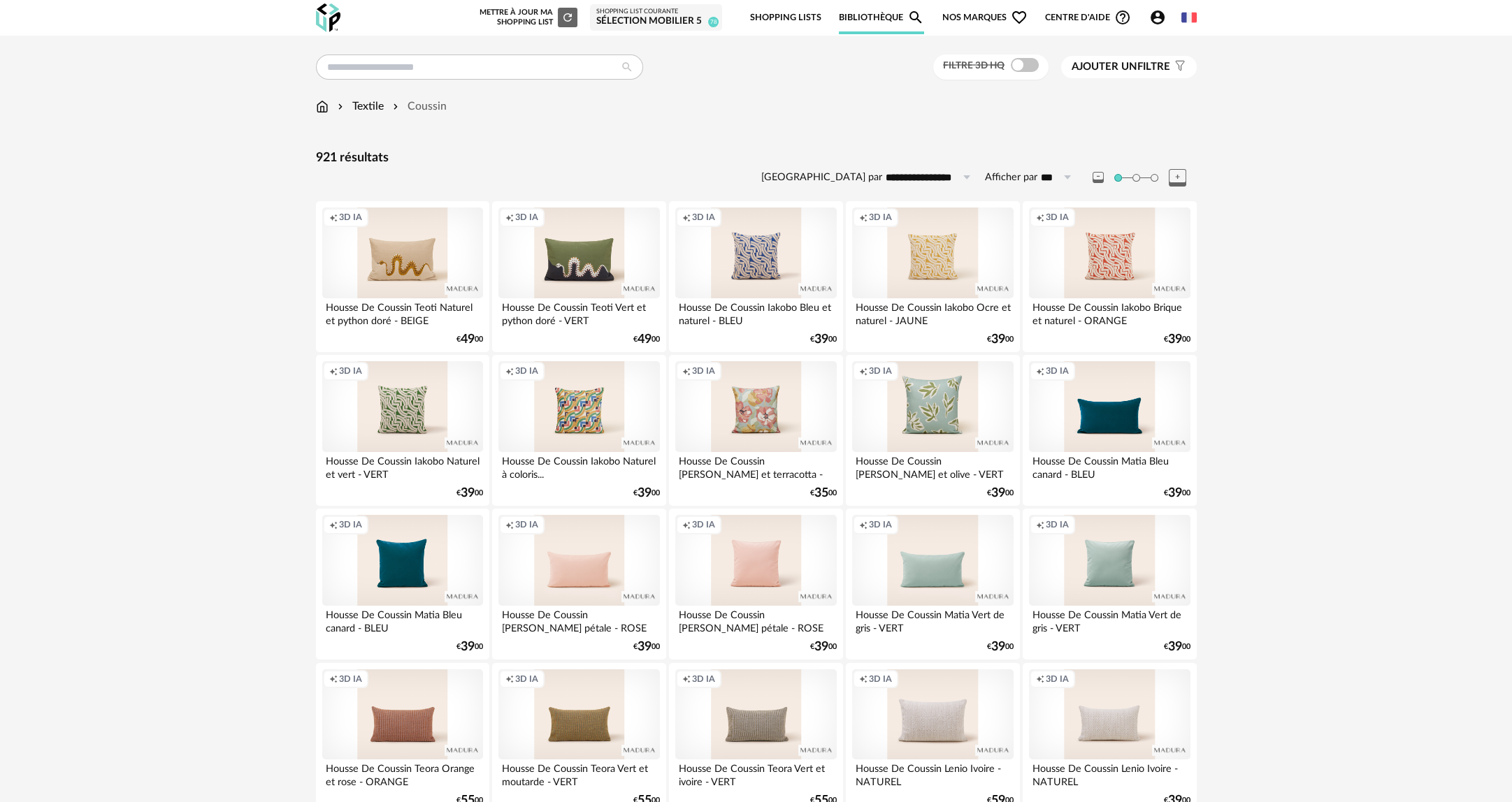
click at [781, 14] on link "Shopping Lists" at bounding box center [785, 18] width 72 height 33
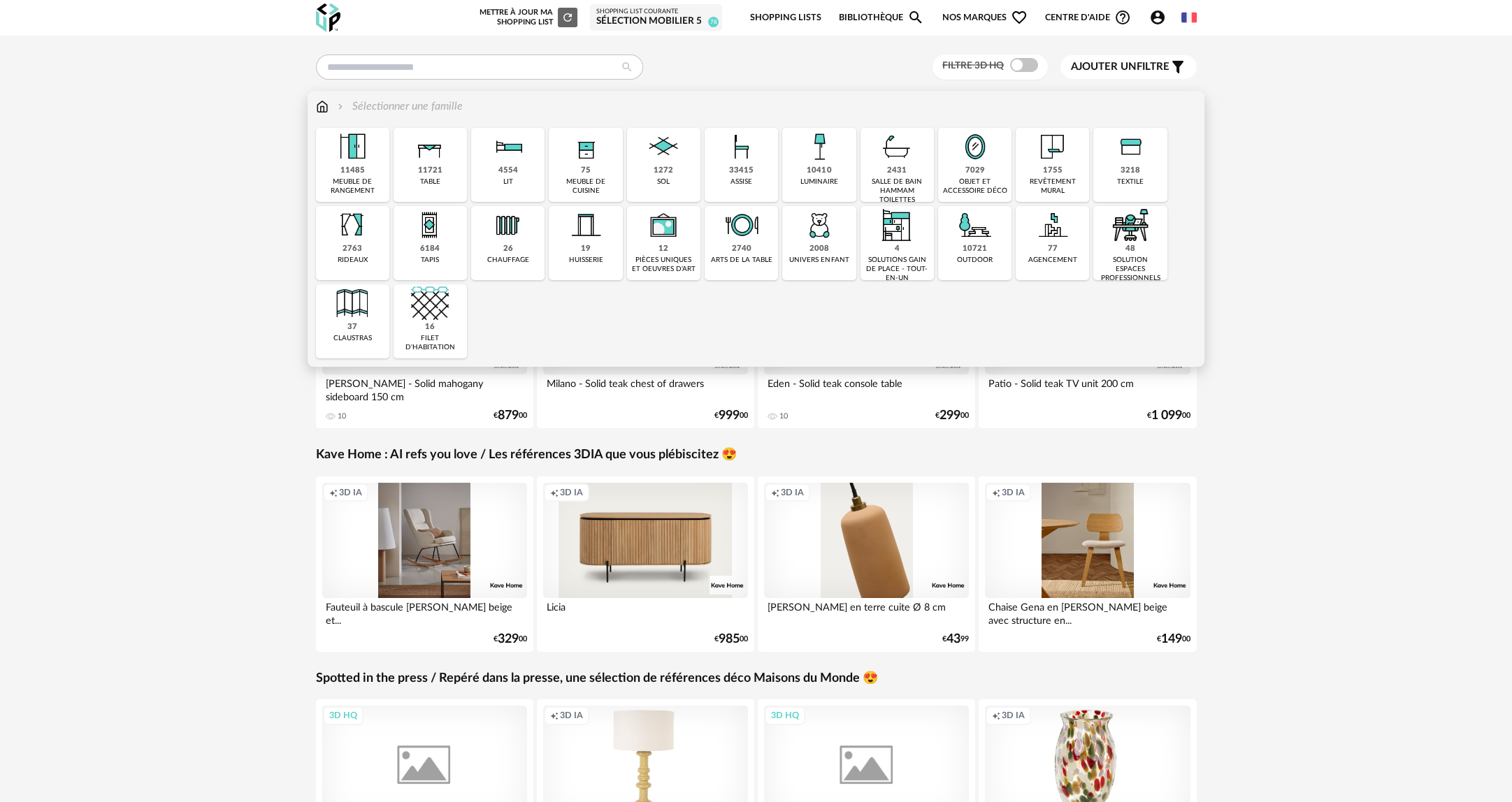
click at [809, 160] on img at bounding box center [819, 147] width 38 height 38
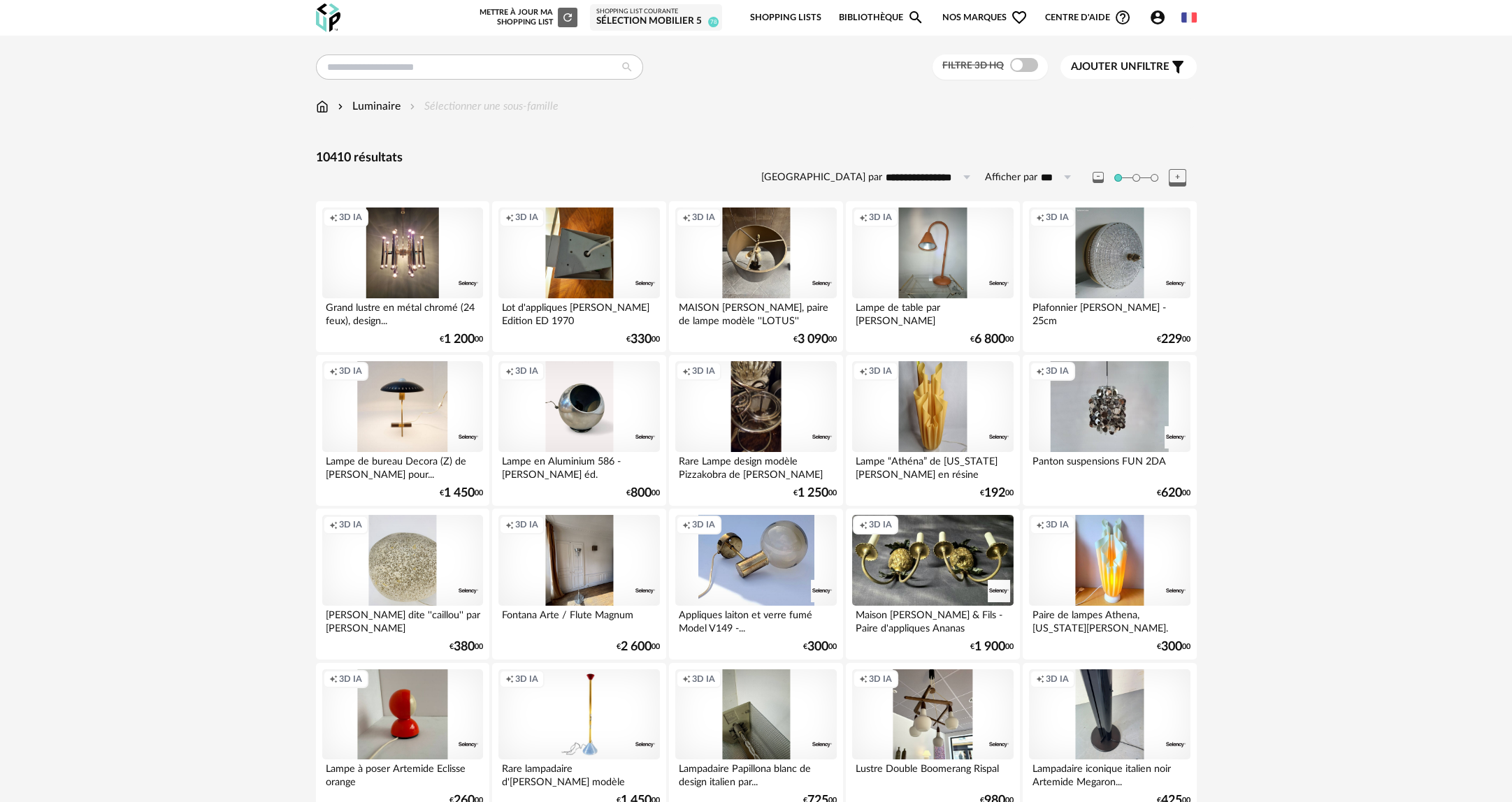
click at [1022, 73] on div "Filtre 3D HQ" at bounding box center [990, 67] width 115 height 25
click at [1024, 67] on span at bounding box center [1024, 65] width 28 height 14
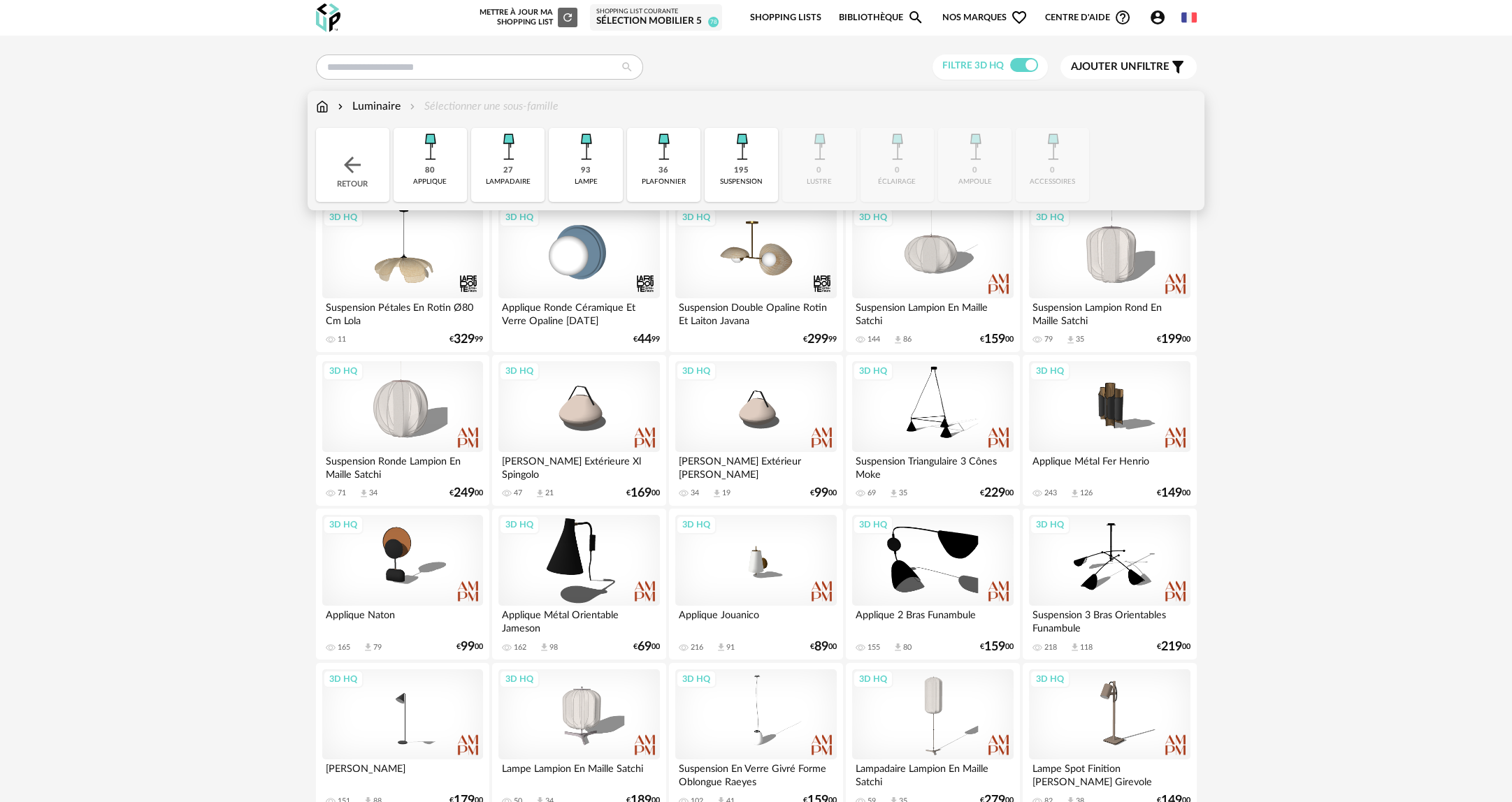
click at [437, 164] on img at bounding box center [430, 147] width 38 height 38
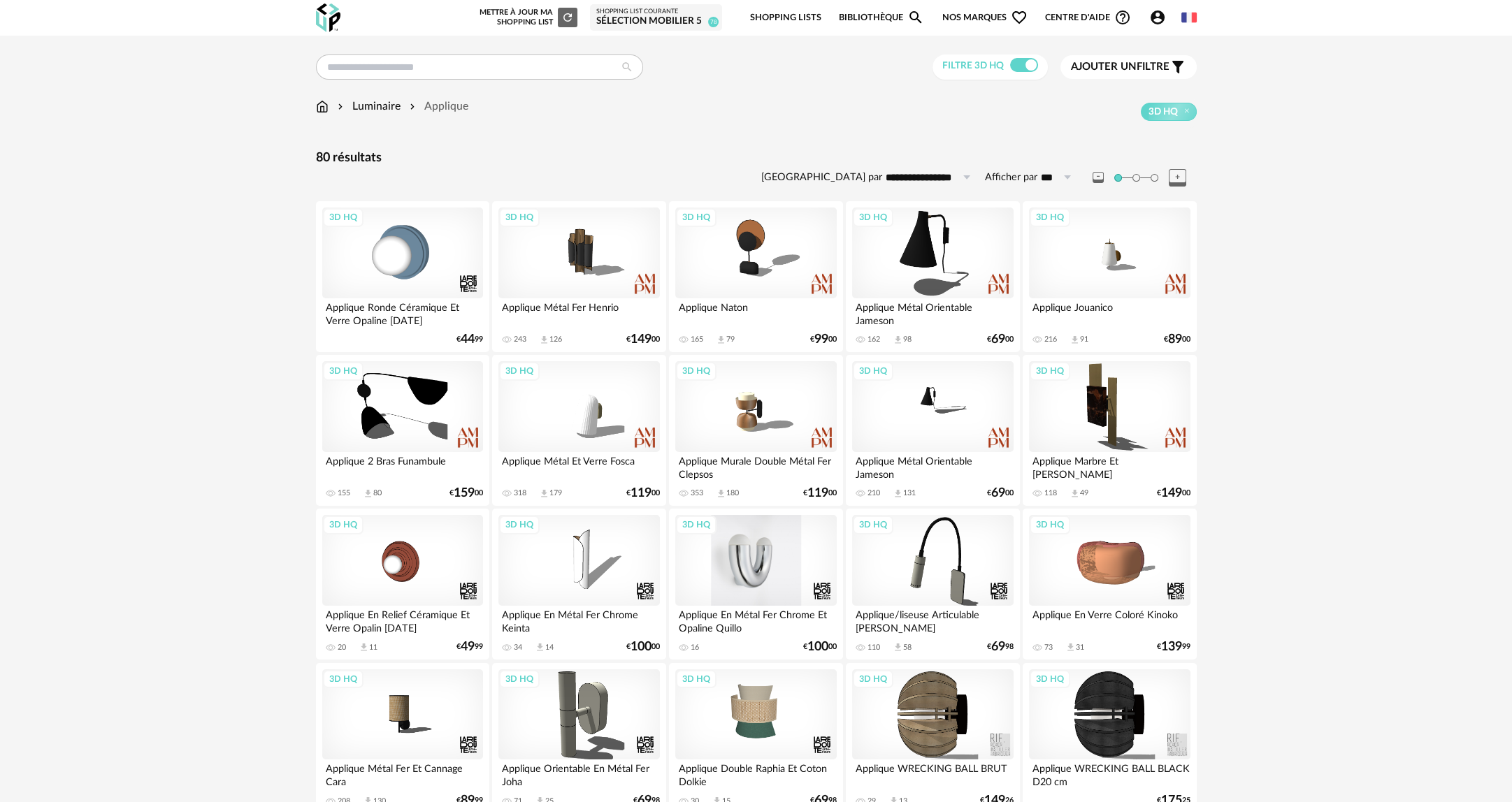
scroll to position [210, 0]
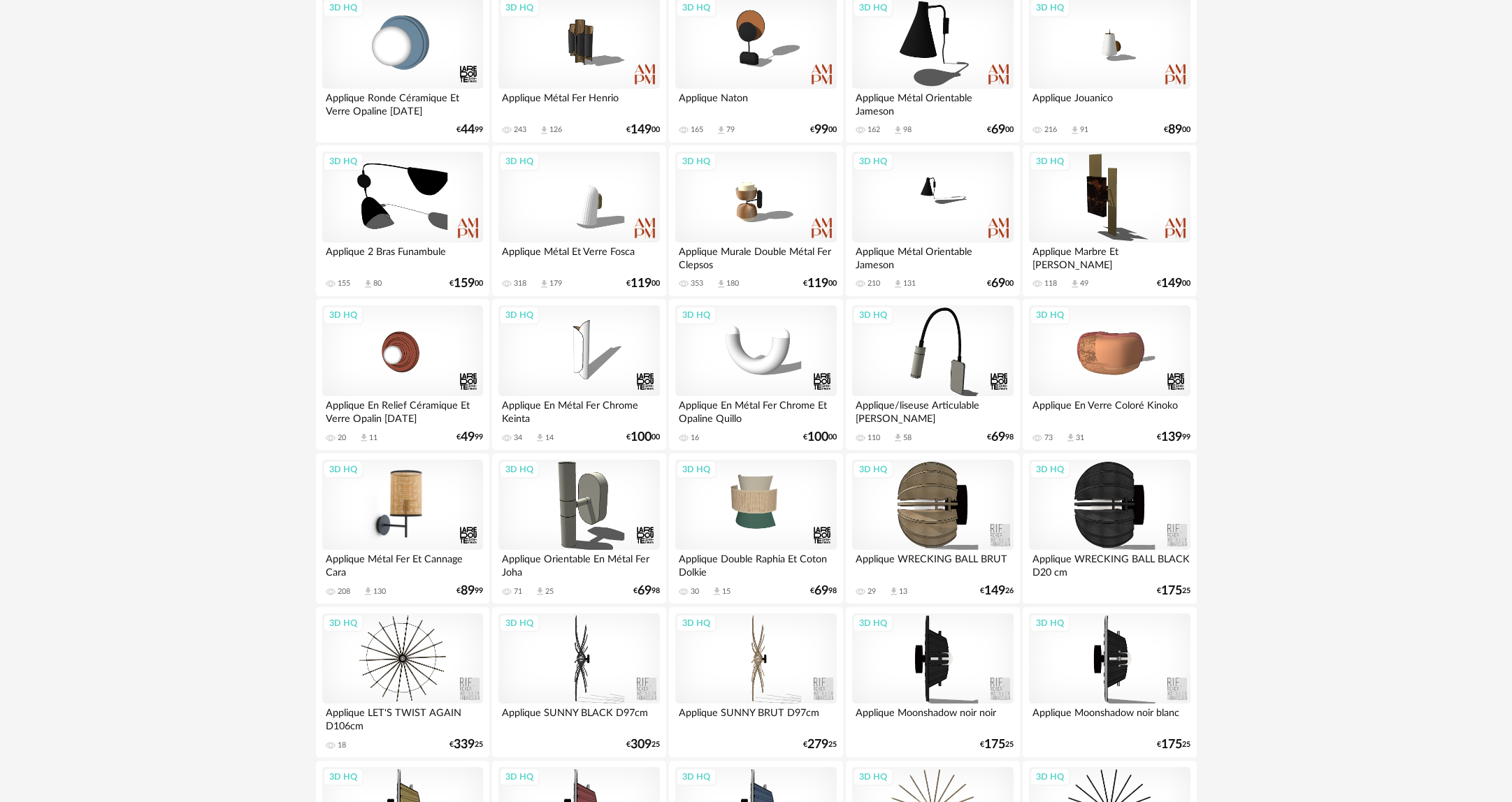
click at [453, 506] on div "3D HQ" at bounding box center [403, 505] width 161 height 91
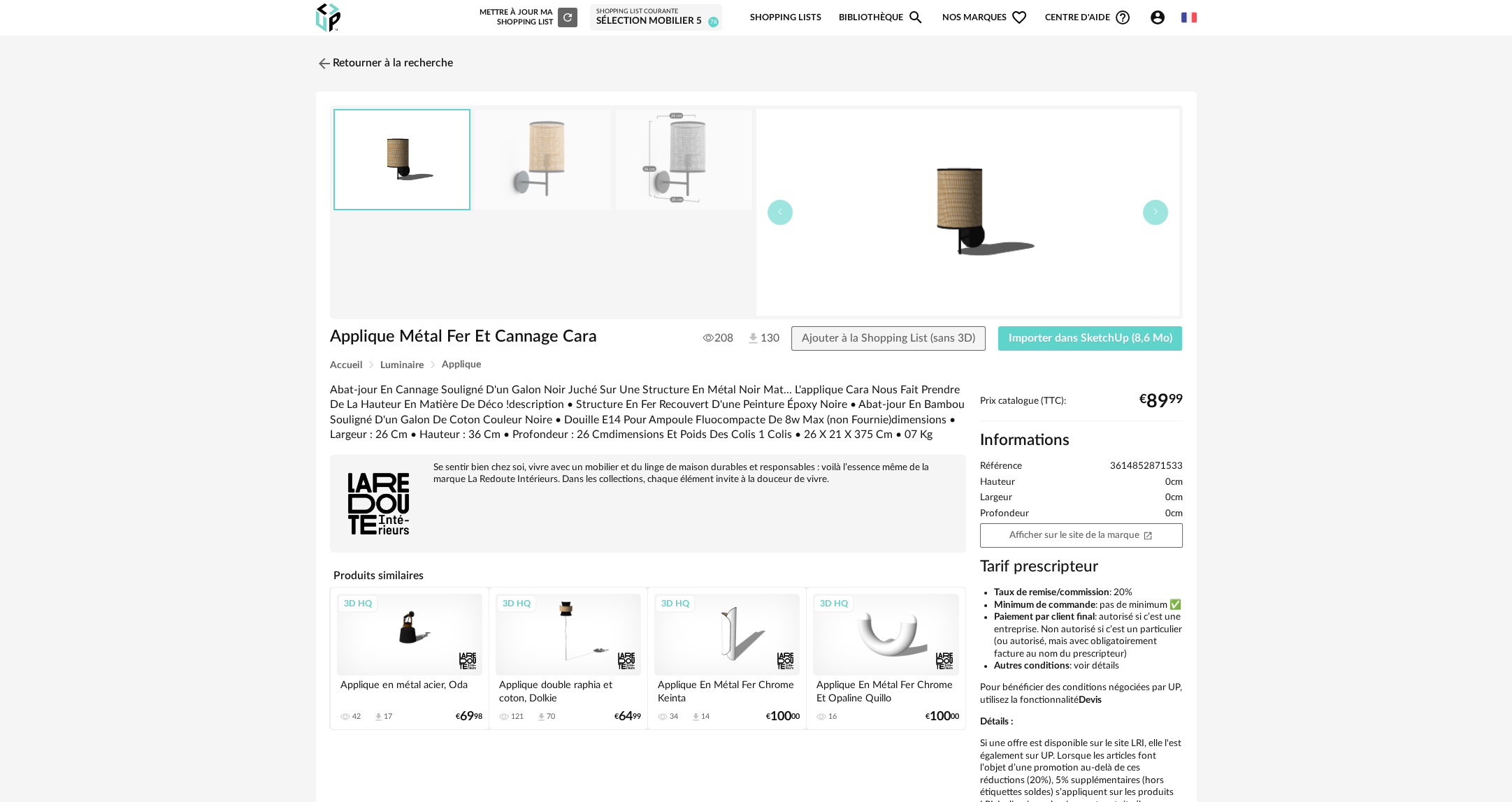
click at [576, 193] on img at bounding box center [542, 159] width 136 height 100
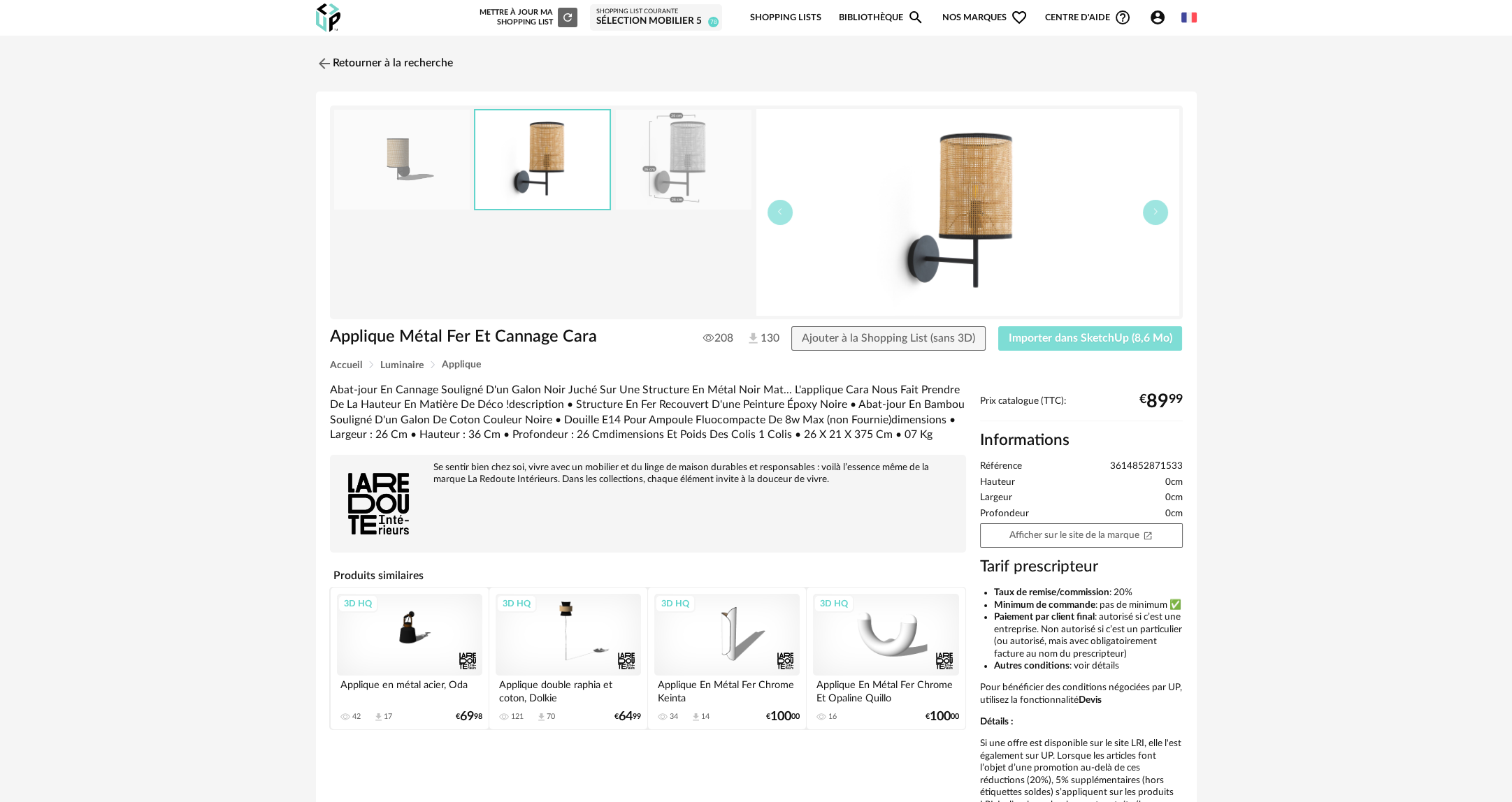
click at [1140, 339] on span "Importer dans SketchUp (8,6 Mo)" at bounding box center [1090, 339] width 164 height 12
click at [434, 73] on link "Retourner à la recherche" at bounding box center [381, 63] width 137 height 30
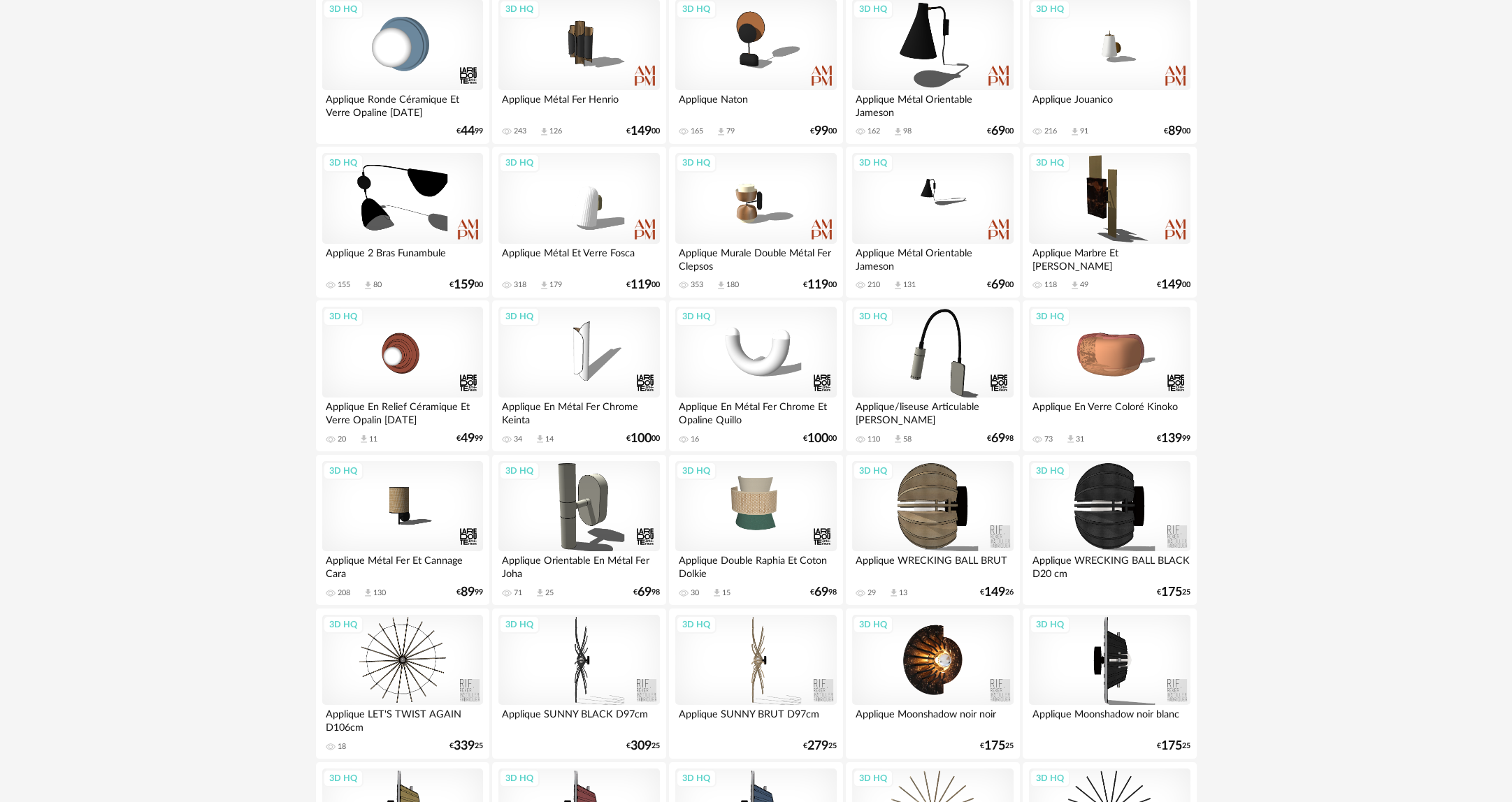
scroll to position [349, 0]
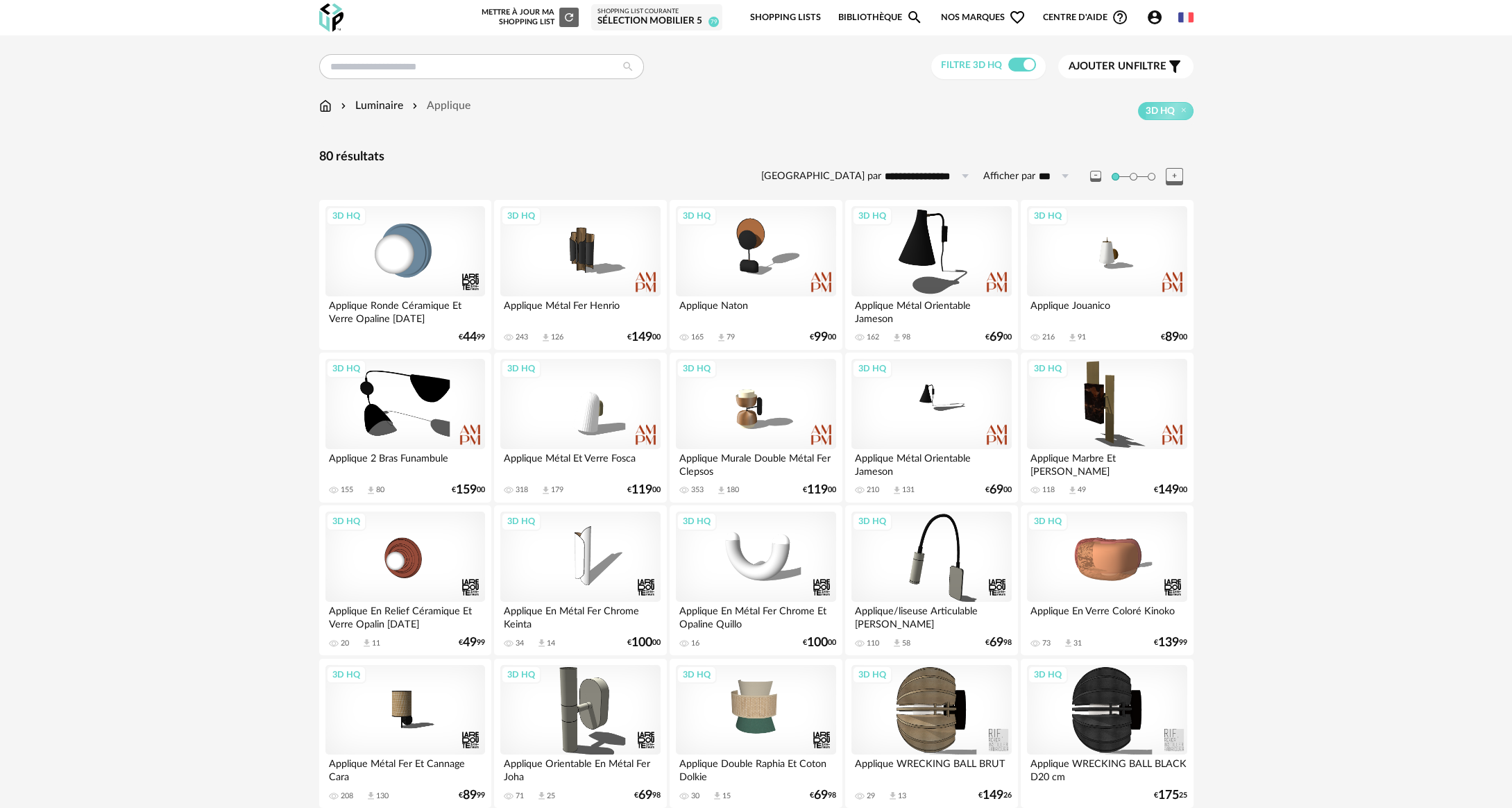
click at [1439, 3] on header "Nouvelle shopping list Mettre à jour ma Shopping List Refresh icon Shopping Lis…" at bounding box center [756, 17] width 1512 height 35
click at [327, 104] on img at bounding box center [325, 106] width 12 height 16
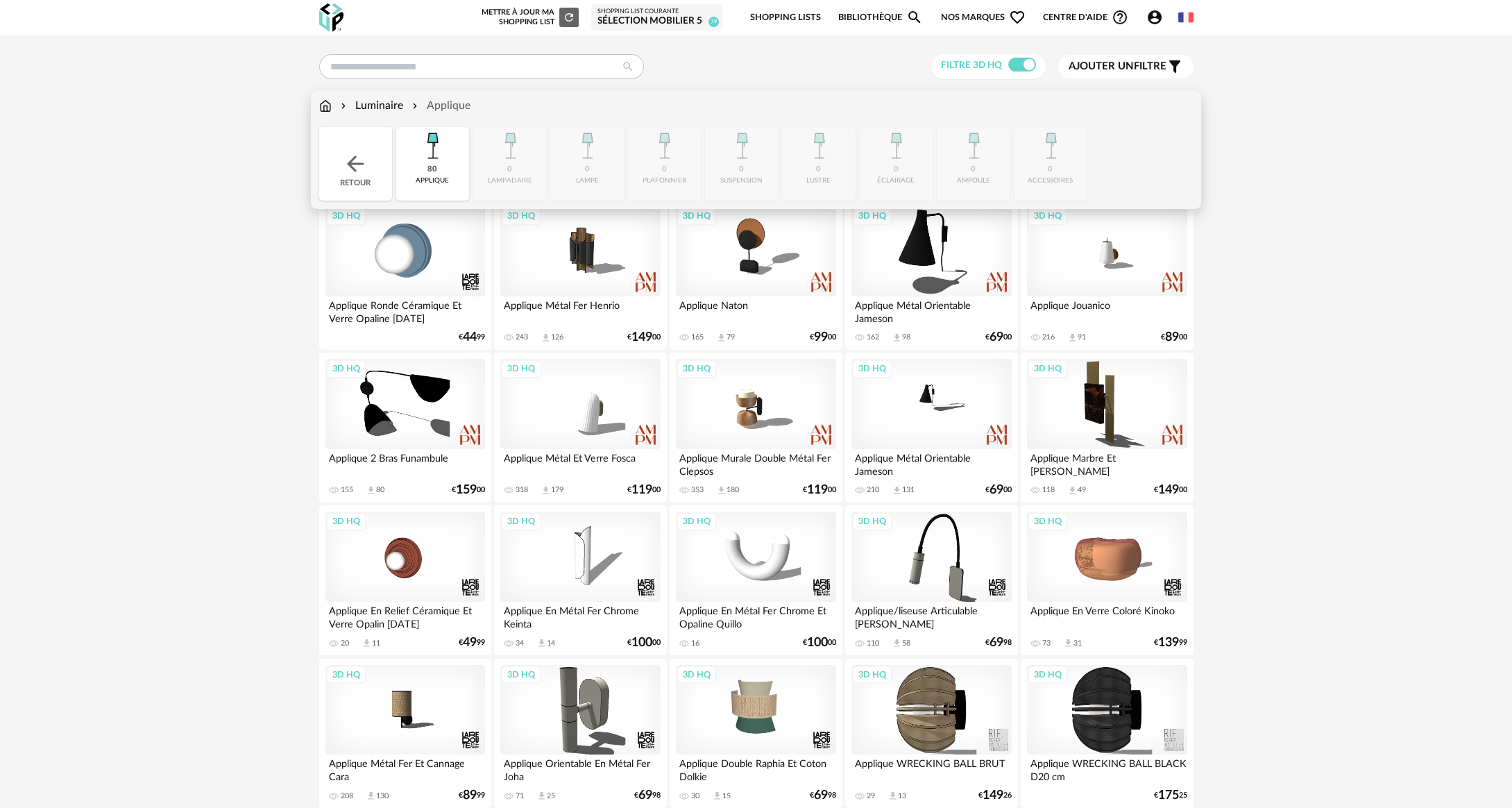
click at [337, 153] on div "Retour" at bounding box center [355, 164] width 73 height 73
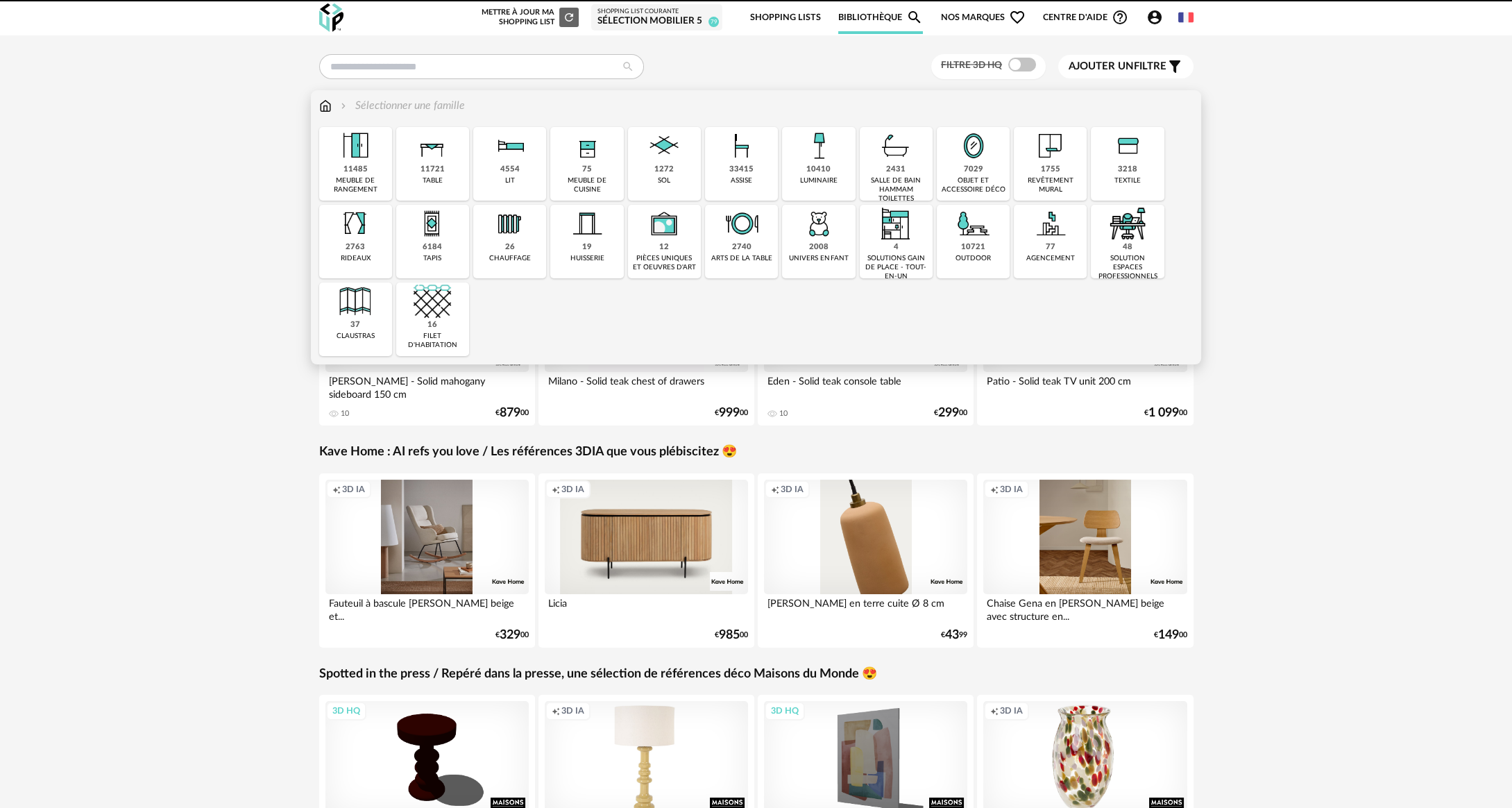
click at [800, 155] on img at bounding box center [819, 146] width 38 height 38
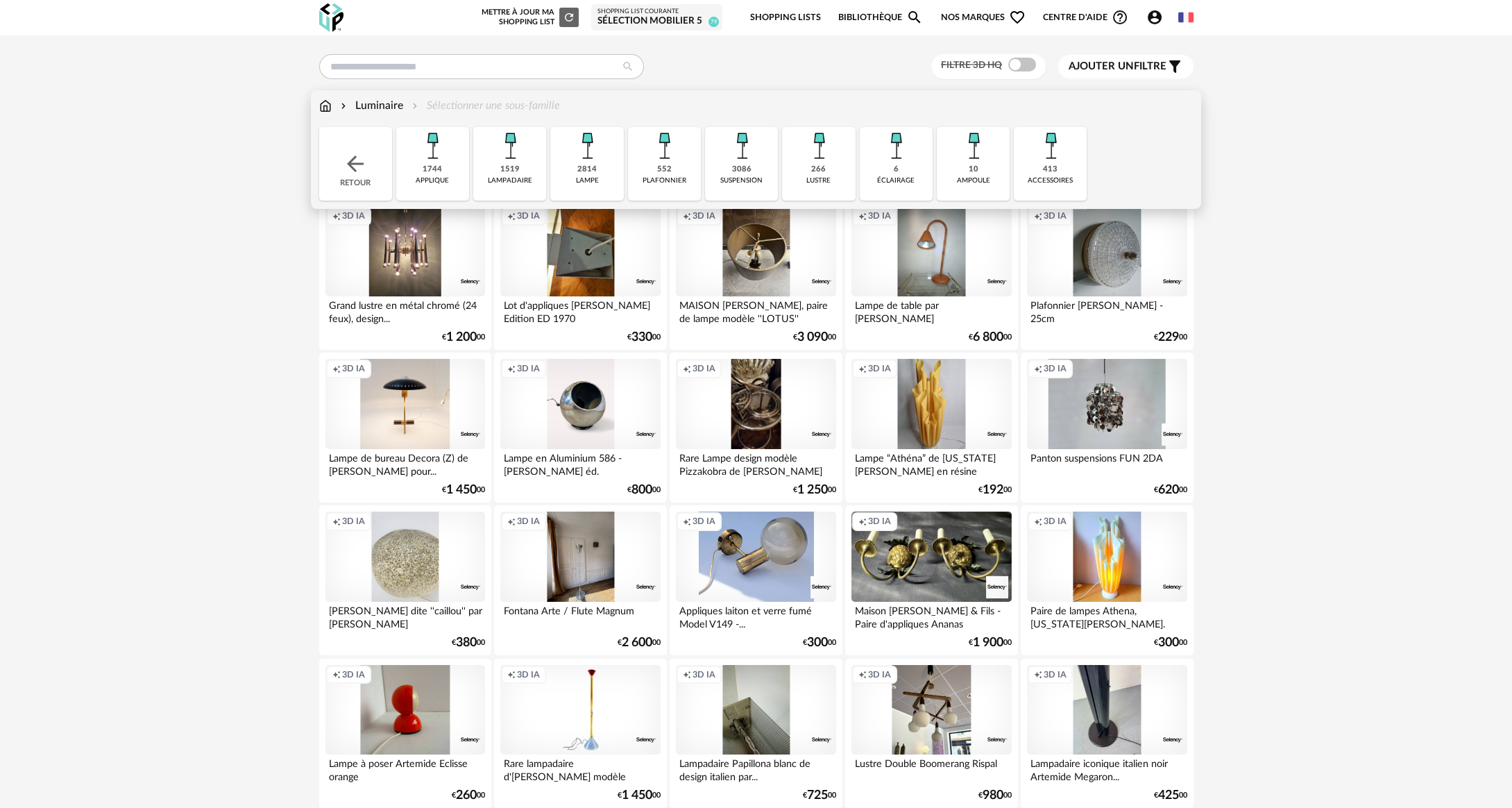
click at [726, 164] on img at bounding box center [742, 146] width 38 height 38
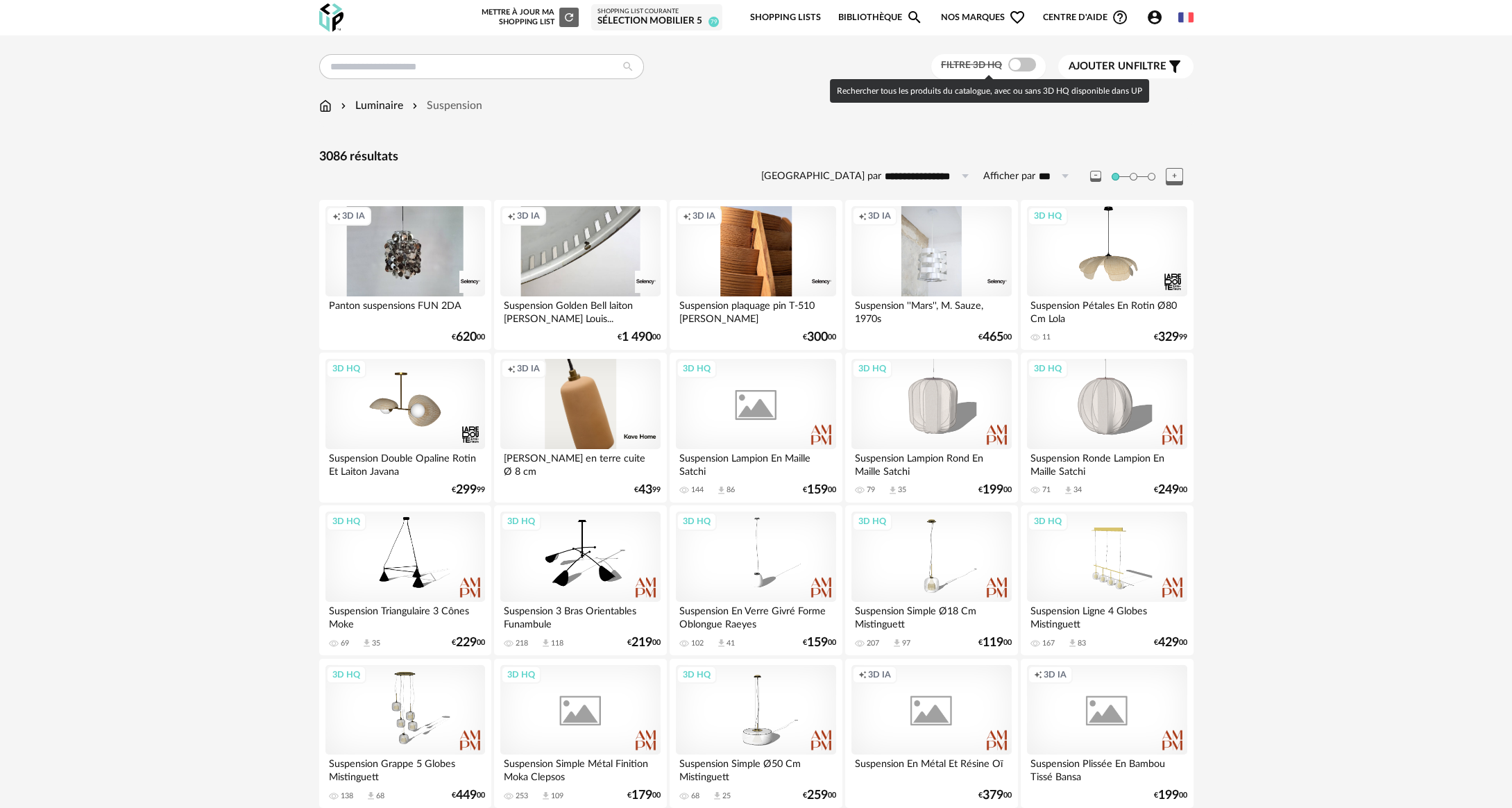
click at [1029, 59] on span at bounding box center [1022, 64] width 28 height 14
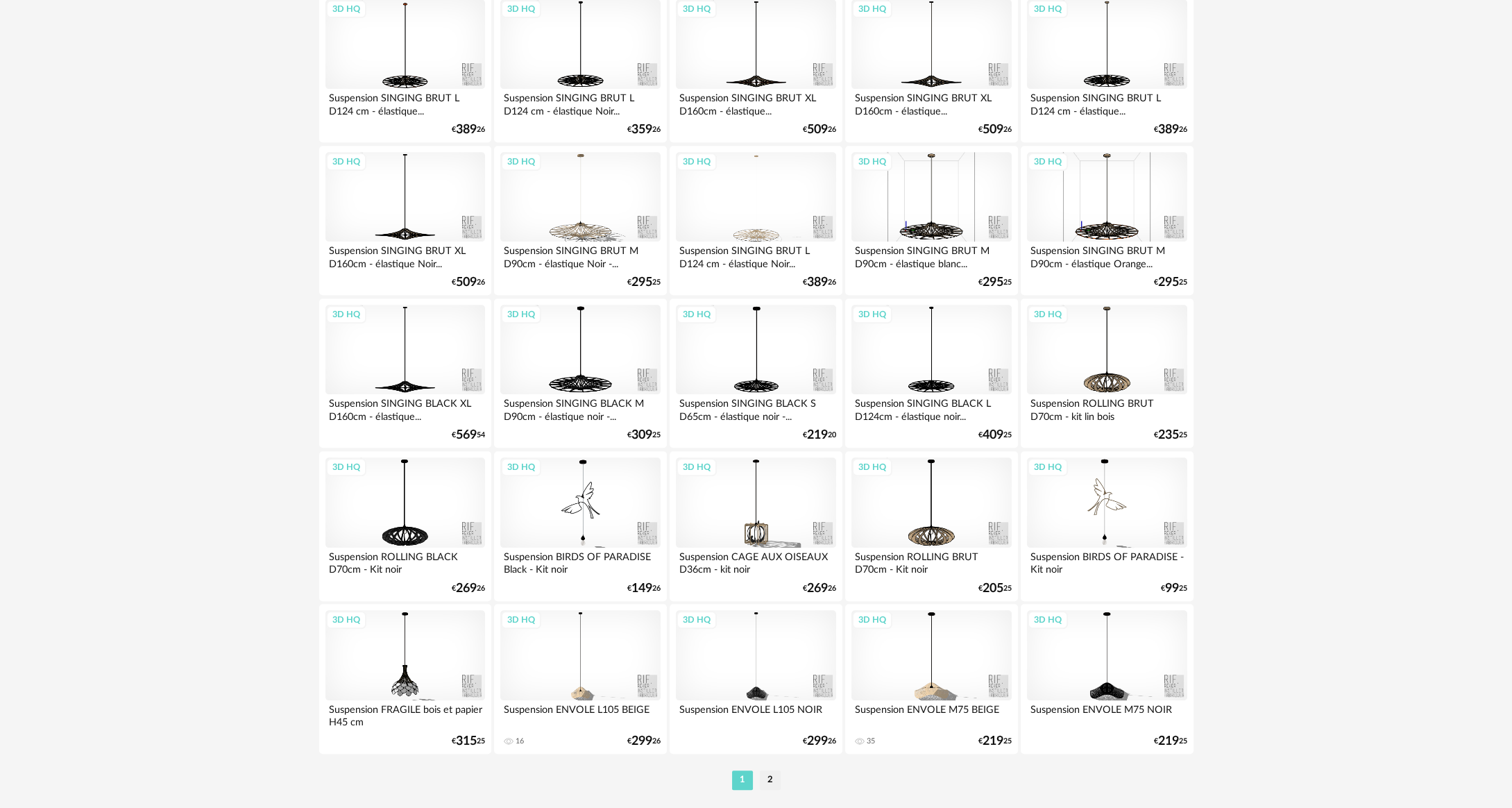
scroll to position [2537, 0]
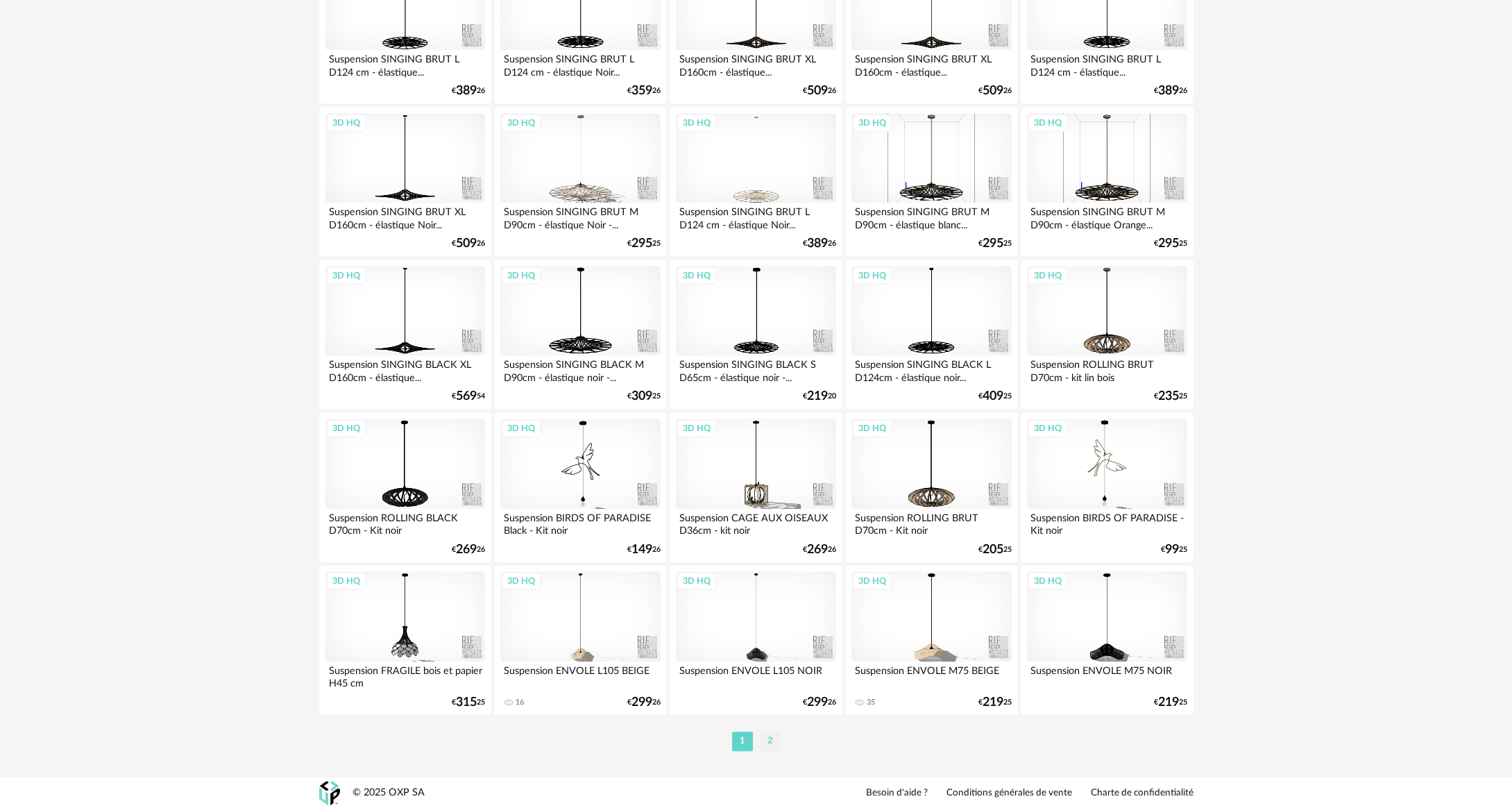
click at [770, 739] on li "2" at bounding box center [771, 741] width 21 height 20
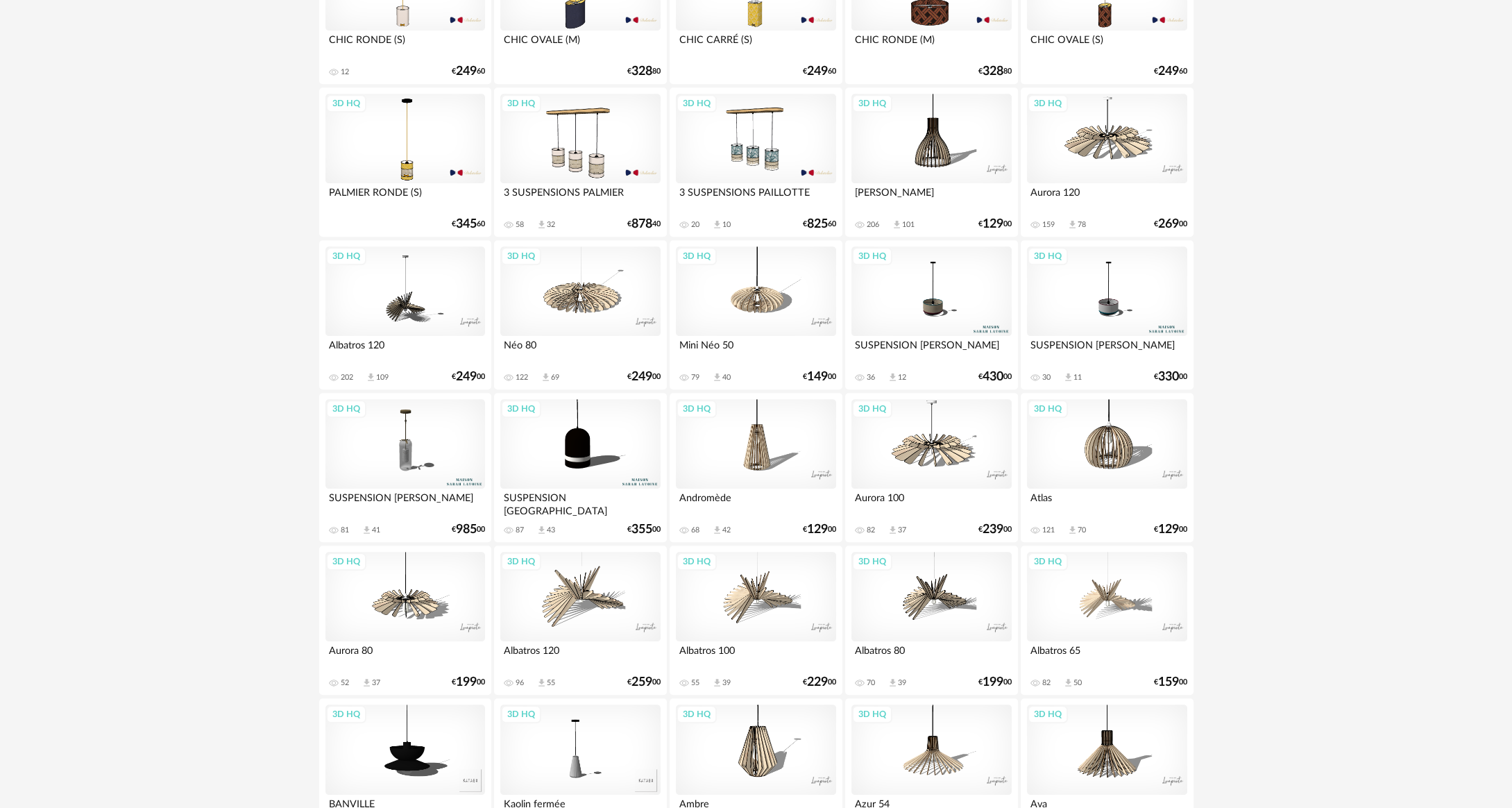
scroll to position [2359, 0]
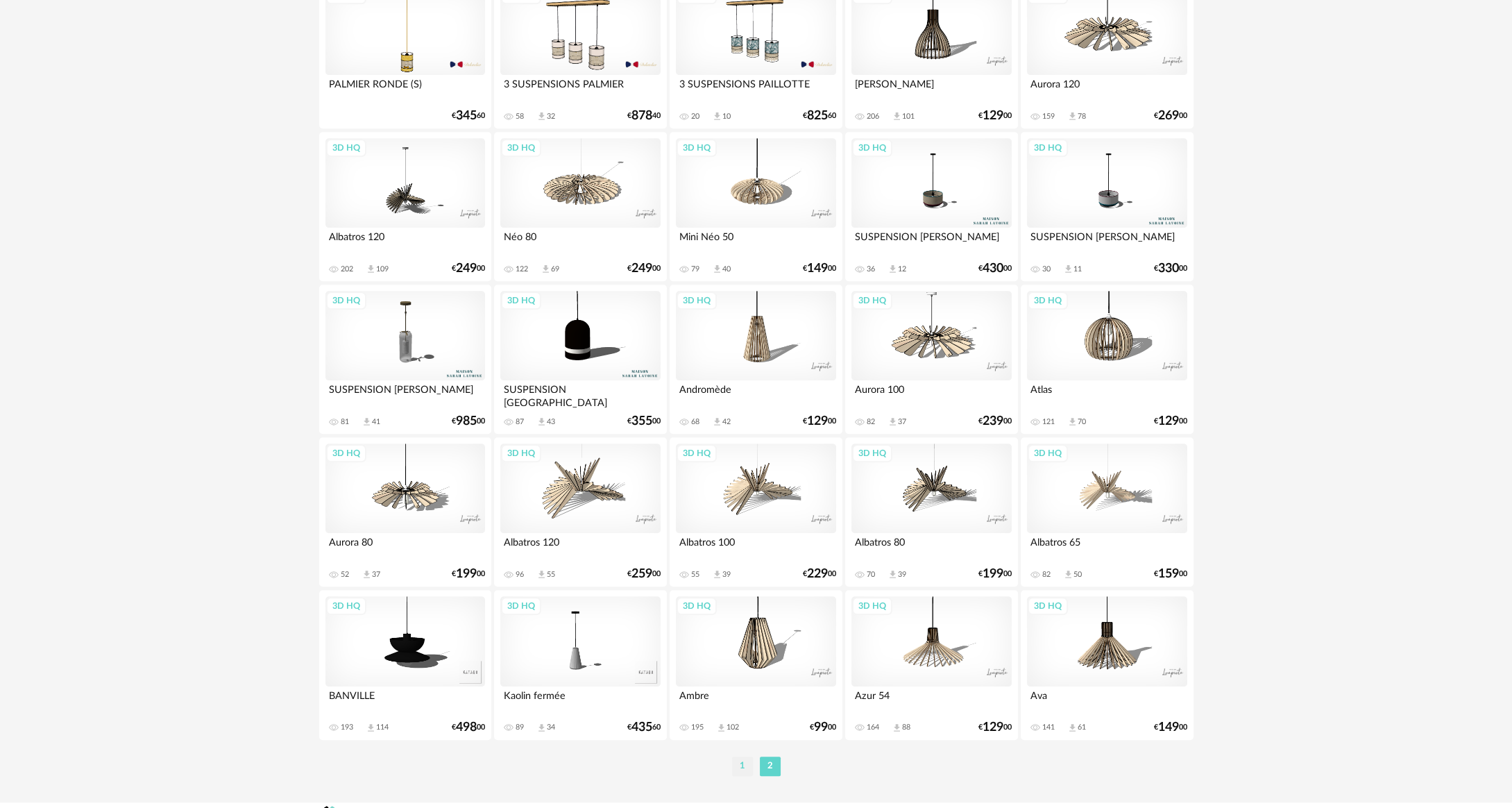
click at [737, 766] on li "1" at bounding box center [743, 766] width 21 height 20
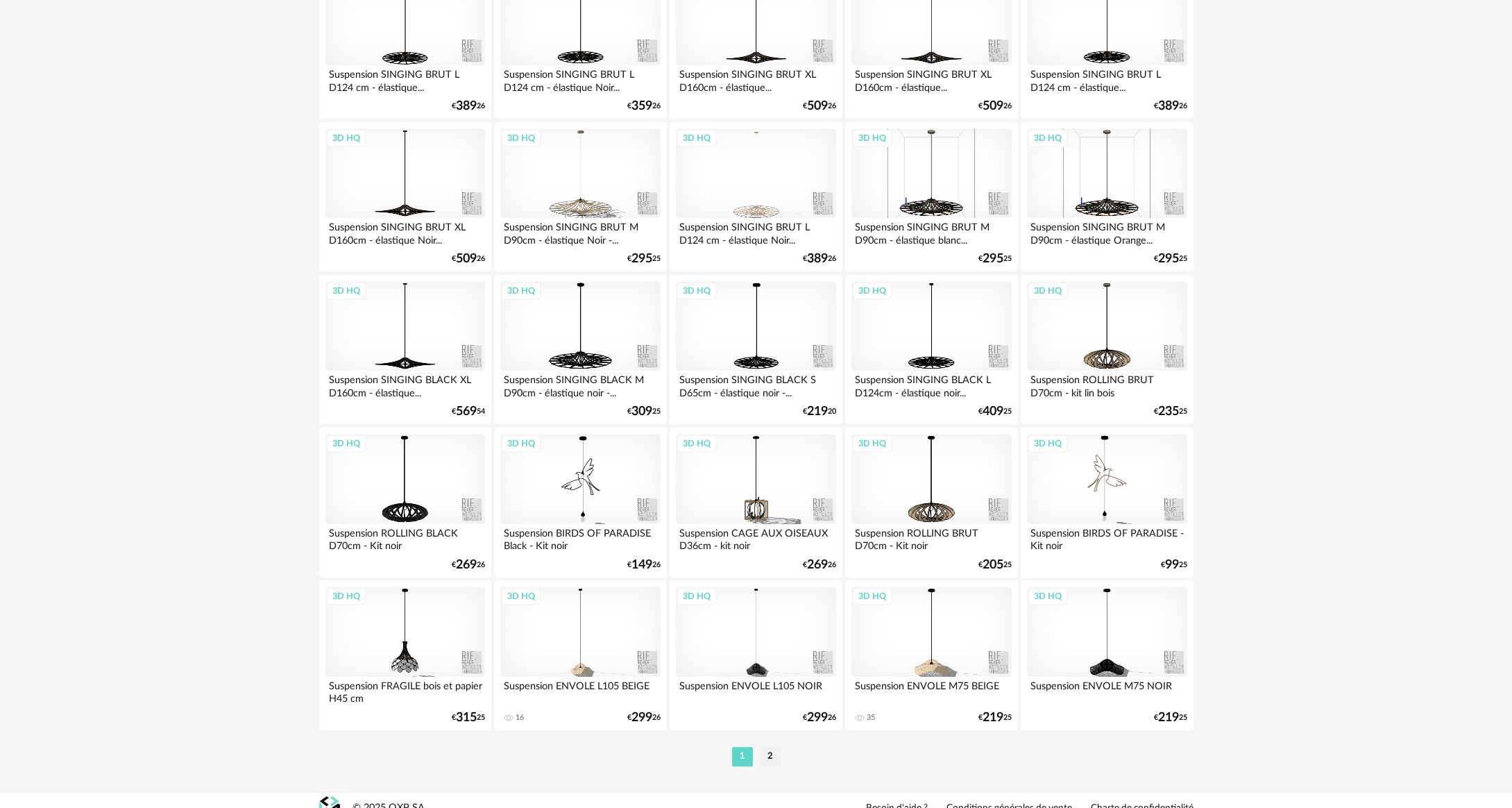
scroll to position [2537, 0]
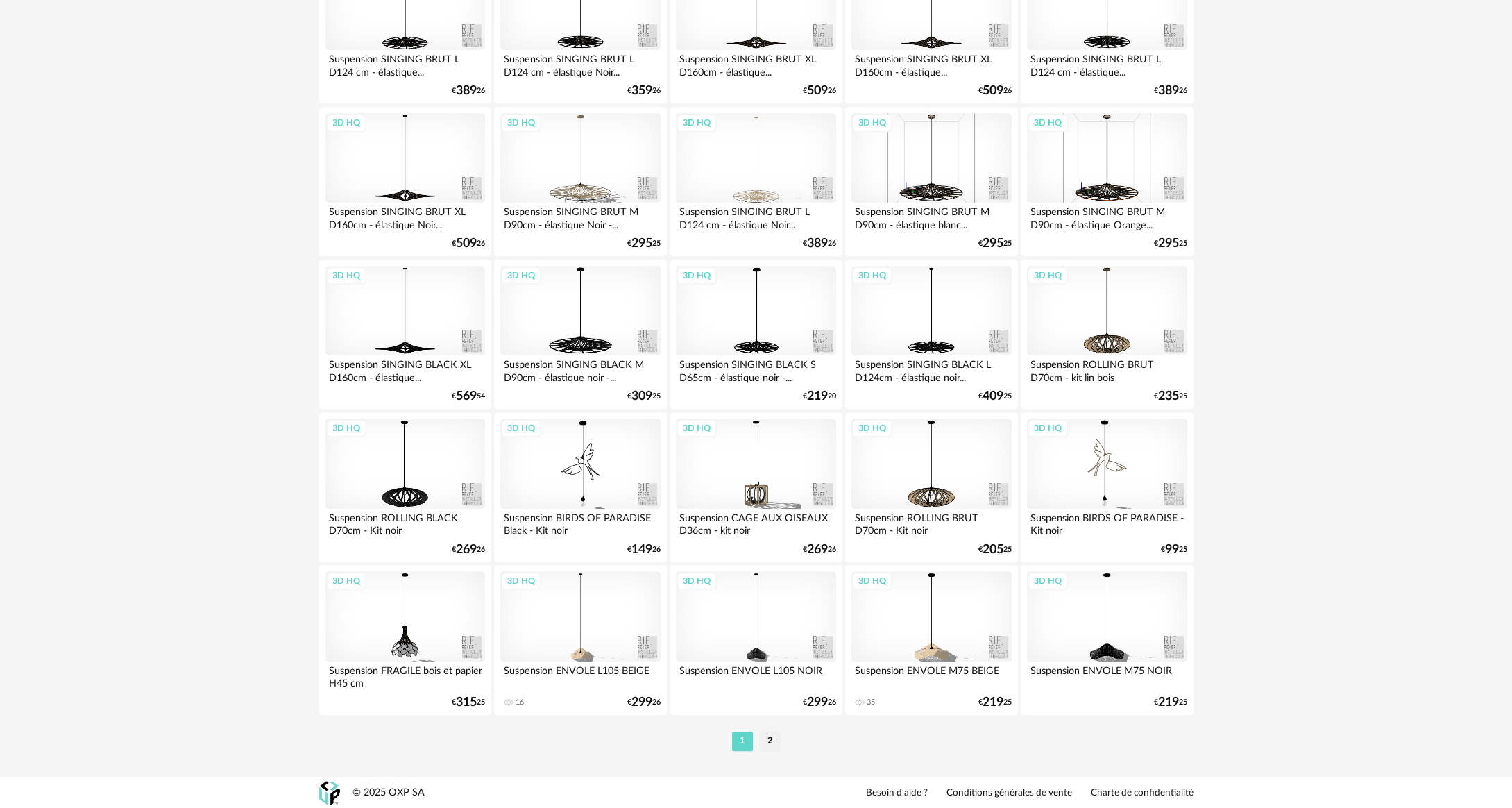
click at [779, 740] on li "2" at bounding box center [771, 741] width 21 height 20
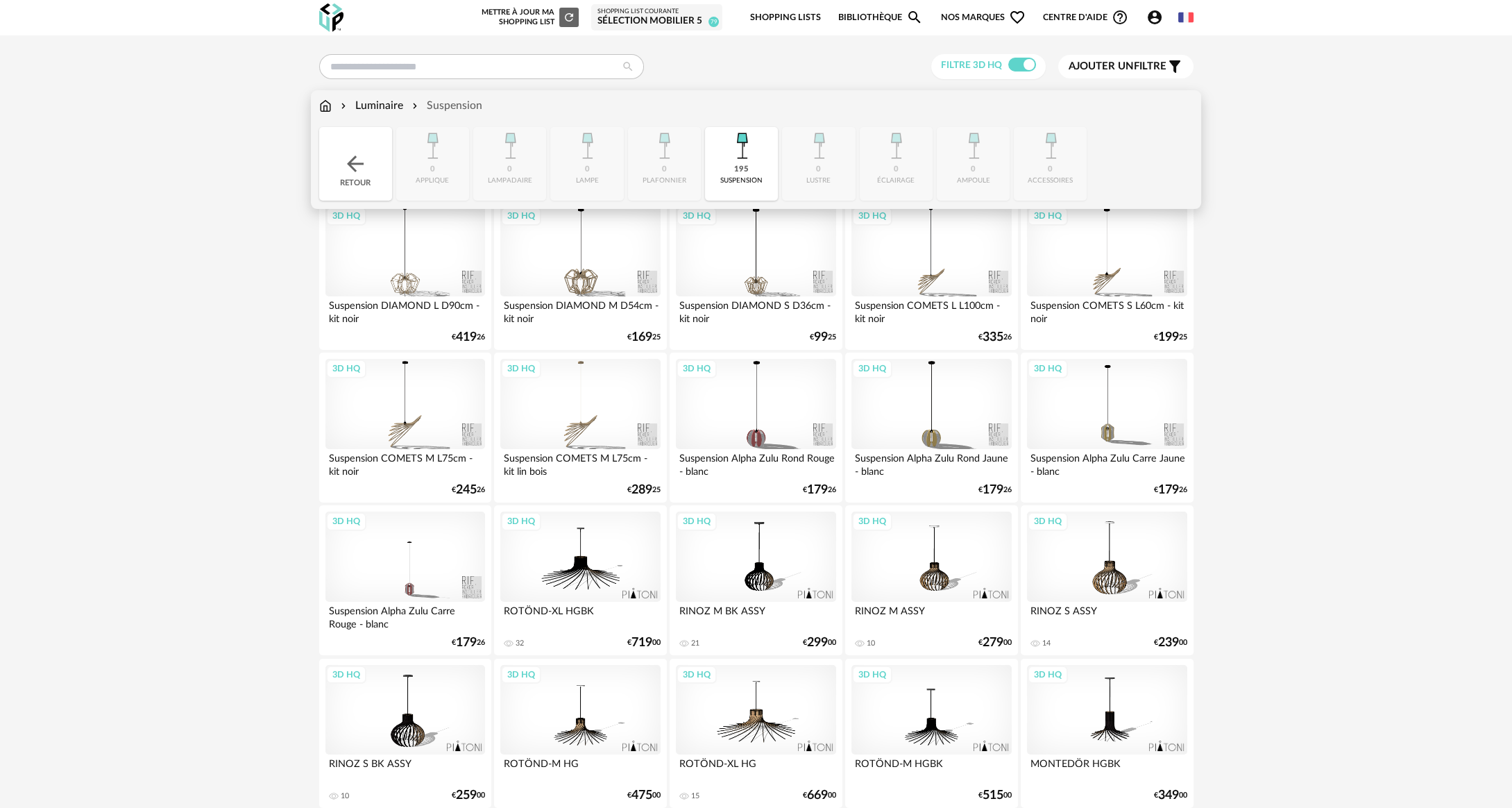
click at [330, 109] on img at bounding box center [325, 106] width 12 height 16
click at [331, 150] on div "Retour" at bounding box center [355, 164] width 73 height 73
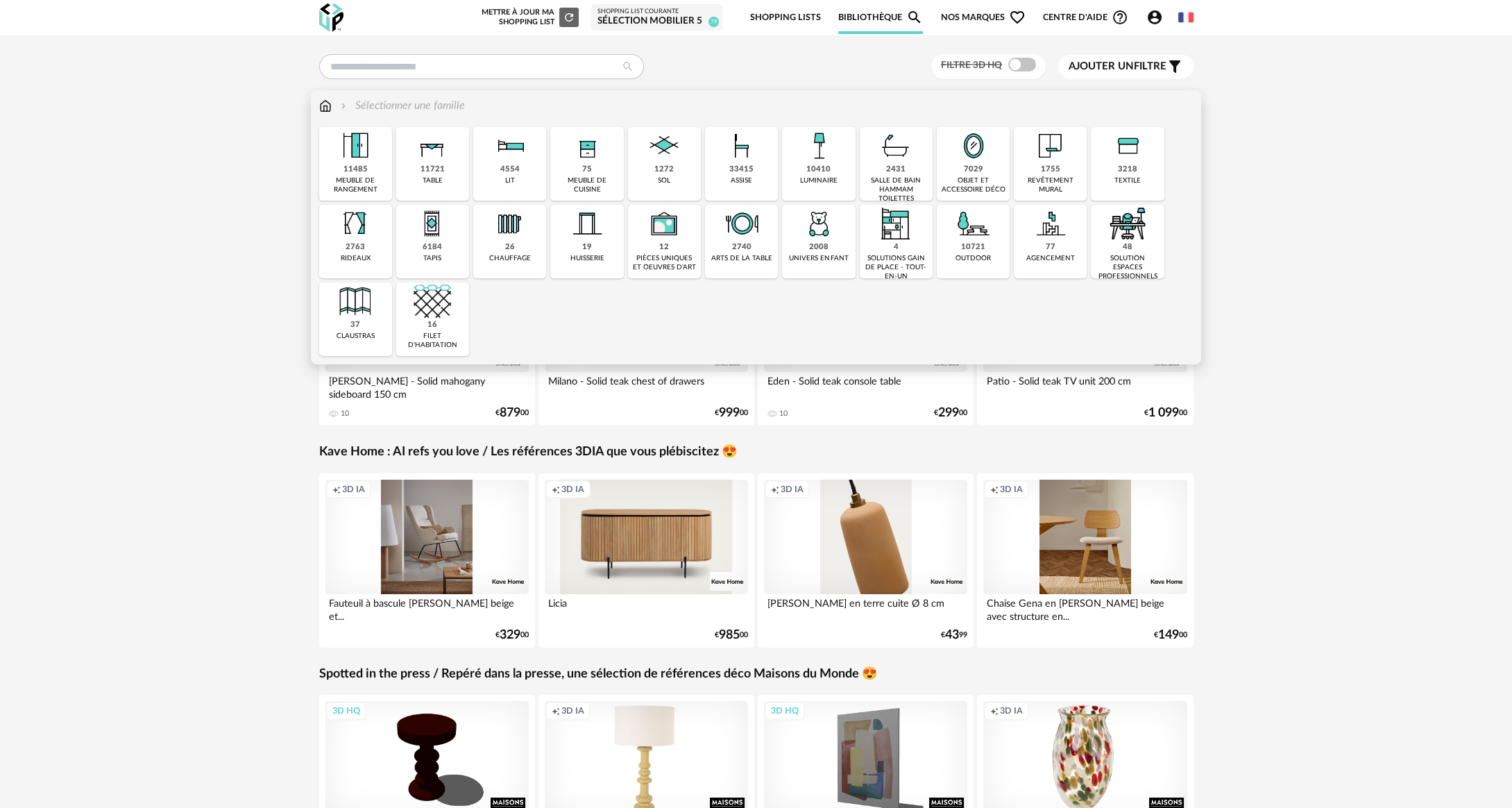
click at [1108, 175] on div "3218 textile" at bounding box center [1127, 164] width 73 height 73
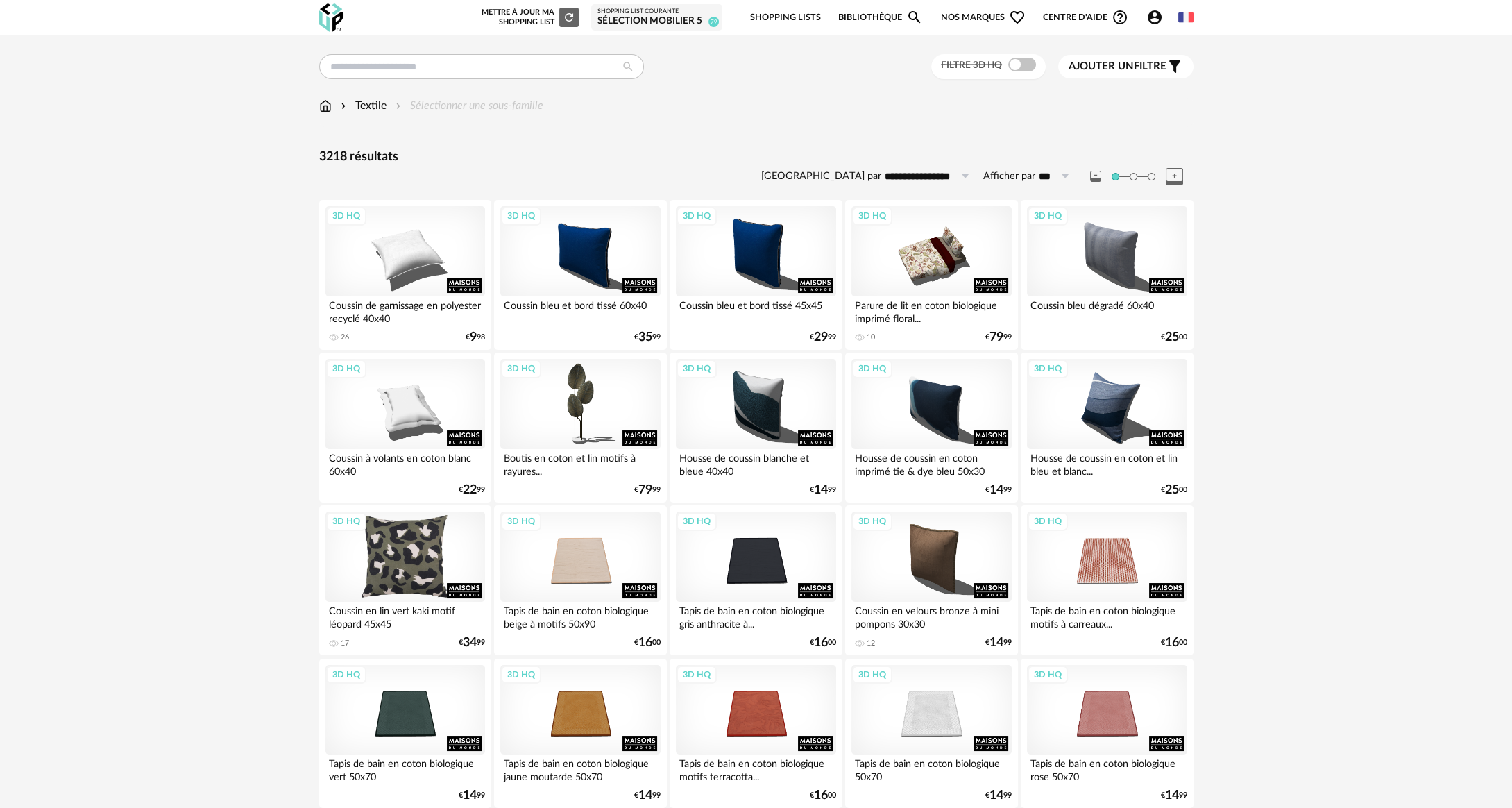
click at [403, 561] on div "3D HQ" at bounding box center [406, 557] width 160 height 91
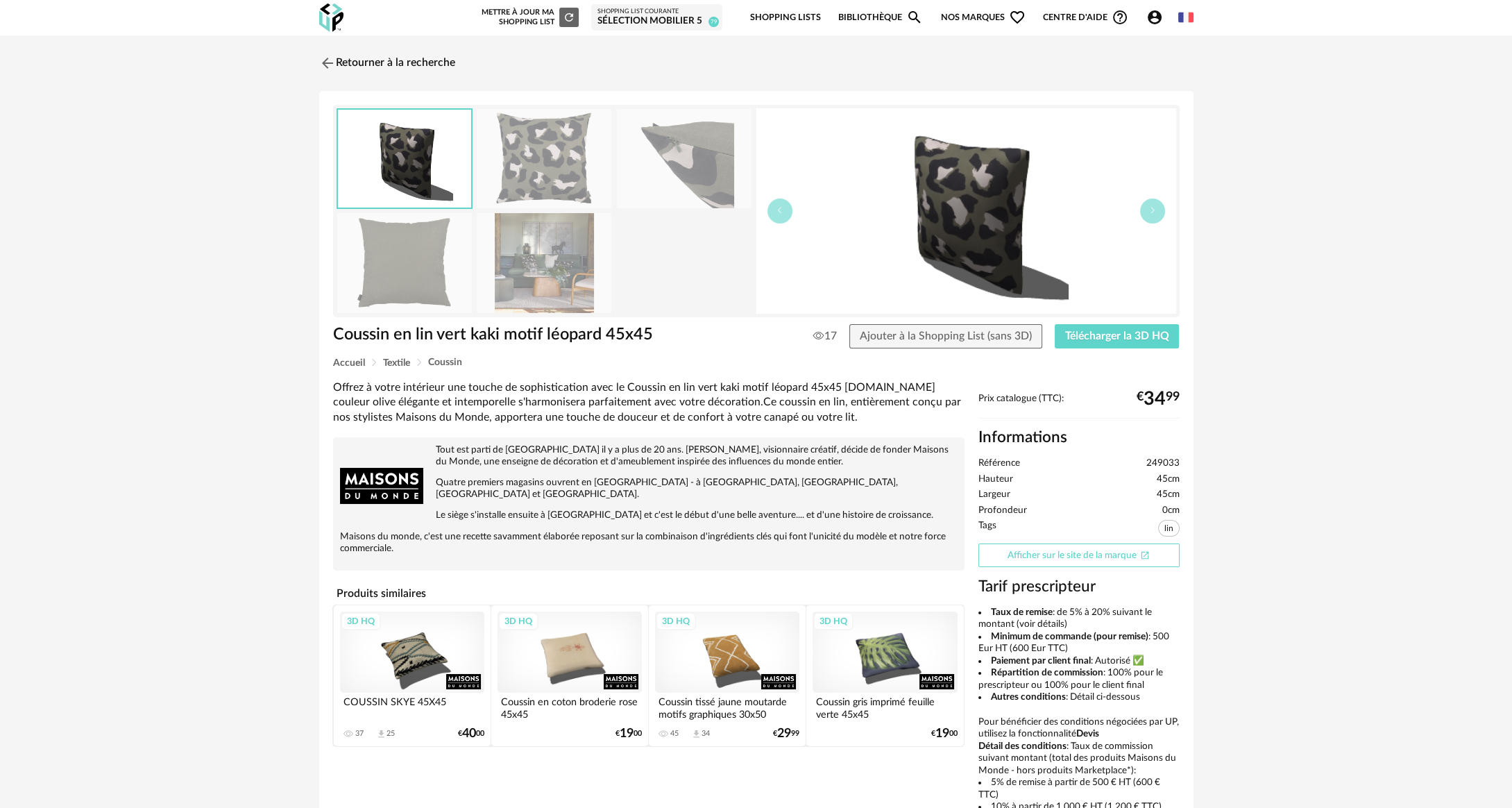
click at [1087, 550] on link "Afficher sur le site de la marque Open In New icon" at bounding box center [1079, 556] width 202 height 24
